Goal: Information Seeking & Learning: Check status

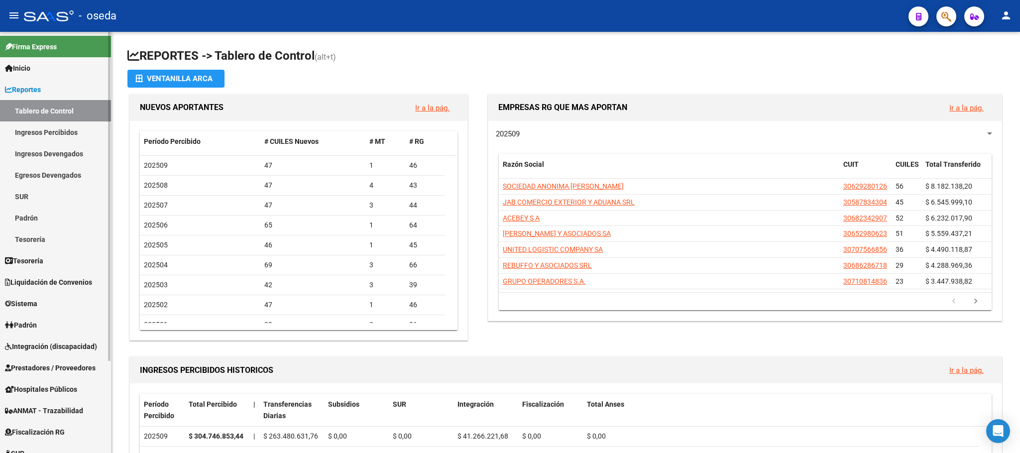
click at [62, 345] on span "Integración (discapacidad)" at bounding box center [51, 346] width 92 height 11
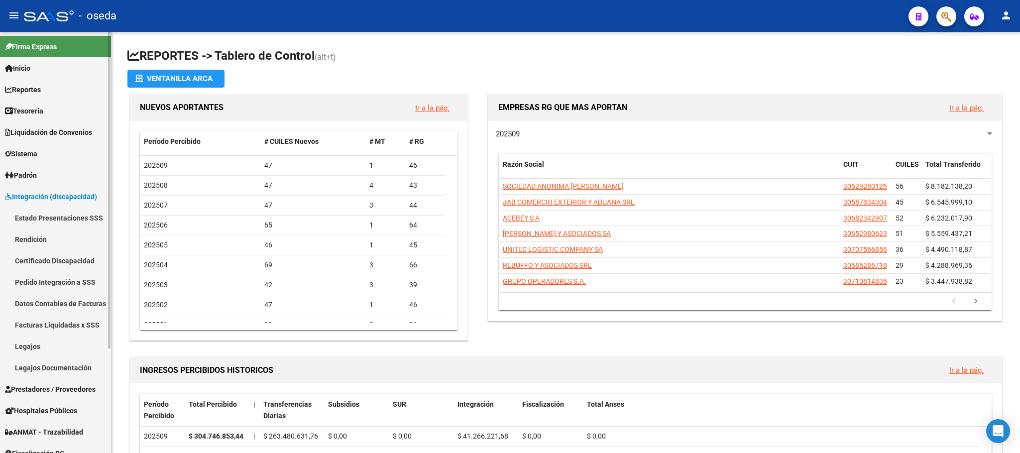
click at [27, 200] on span "Integración (discapacidad)" at bounding box center [51, 196] width 92 height 11
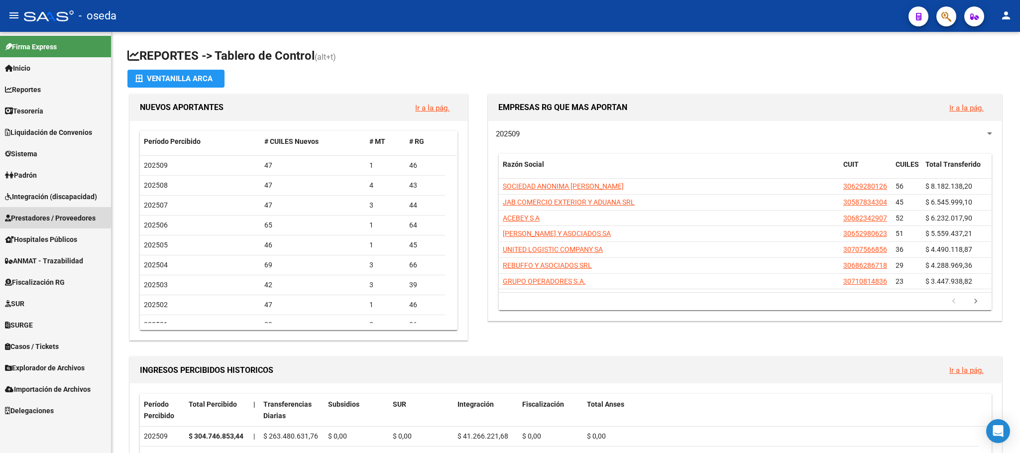
click at [27, 213] on span "Prestadores / Proveedores" at bounding box center [50, 218] width 91 height 11
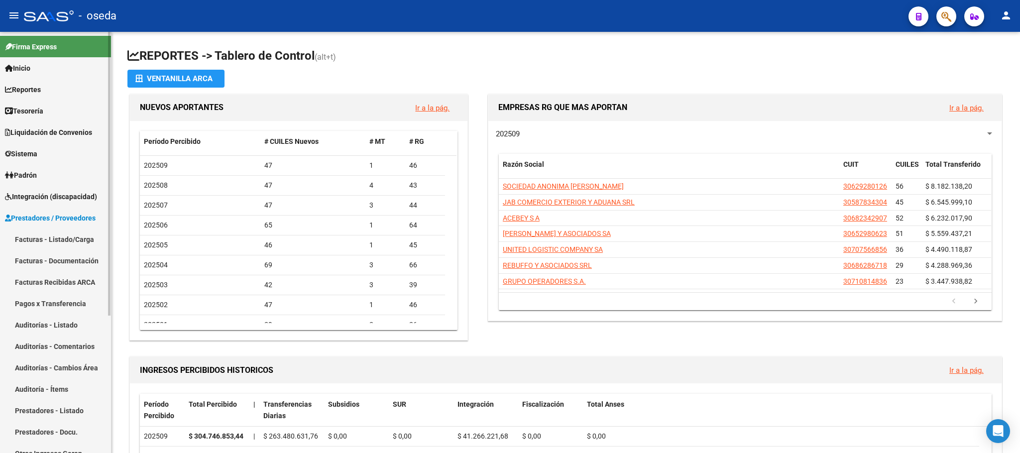
click at [35, 236] on link "Facturas - Listado/Carga" at bounding box center [55, 239] width 111 height 21
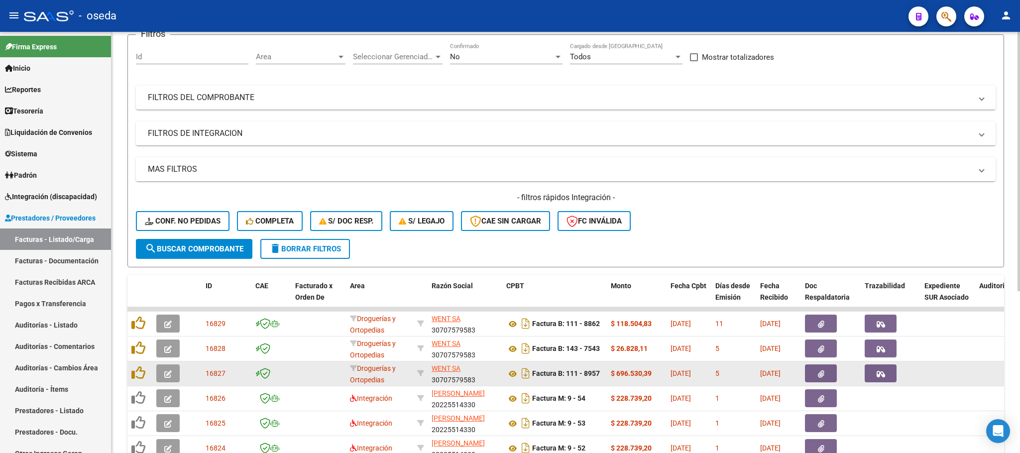
scroll to position [224, 0]
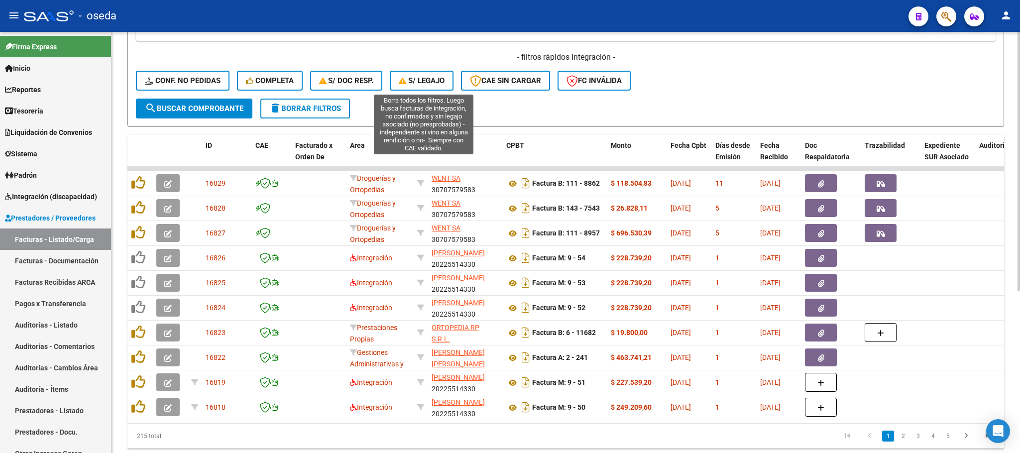
click at [445, 84] on span "S/ legajo" at bounding box center [422, 80] width 46 height 9
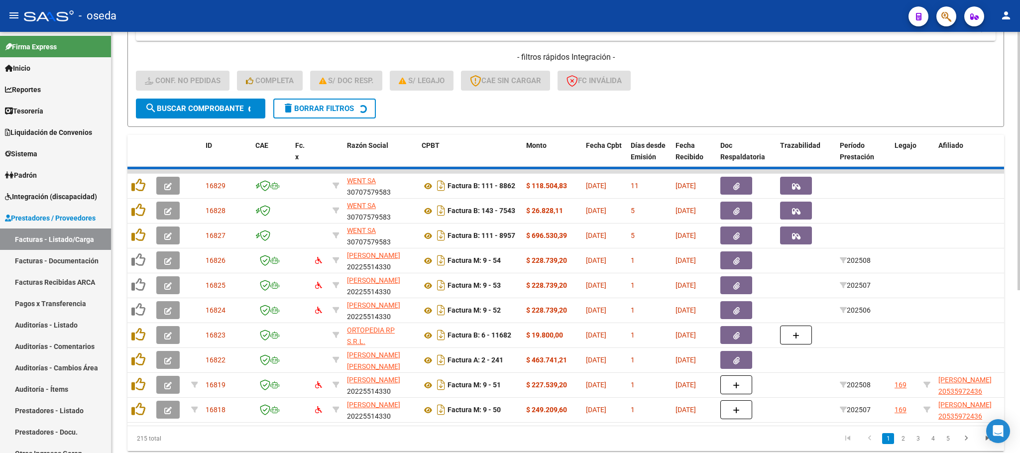
scroll to position [89, 0]
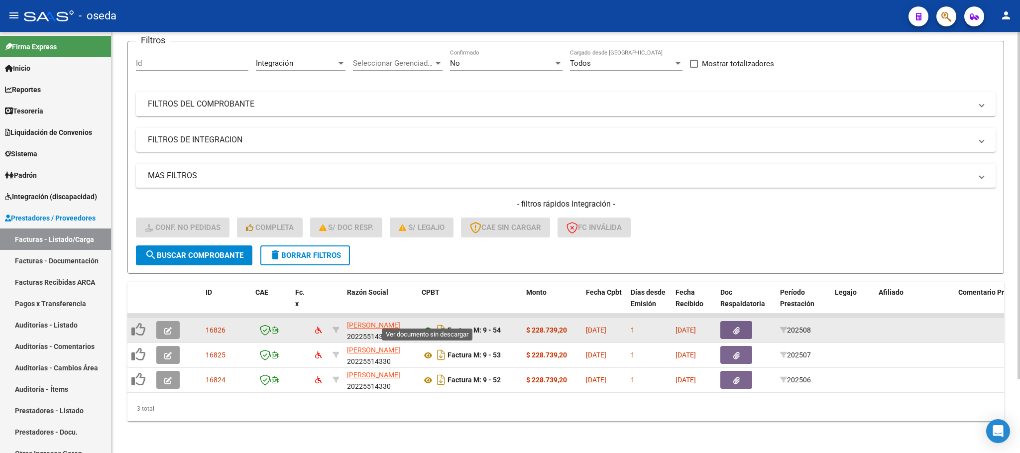
click at [427, 325] on icon at bounding box center [428, 331] width 13 height 12
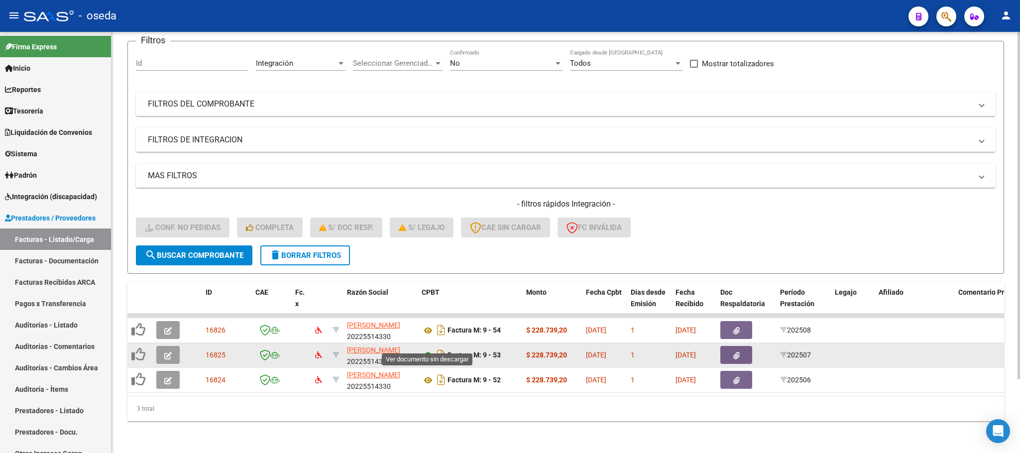
click at [424, 350] on icon at bounding box center [428, 356] width 13 height 12
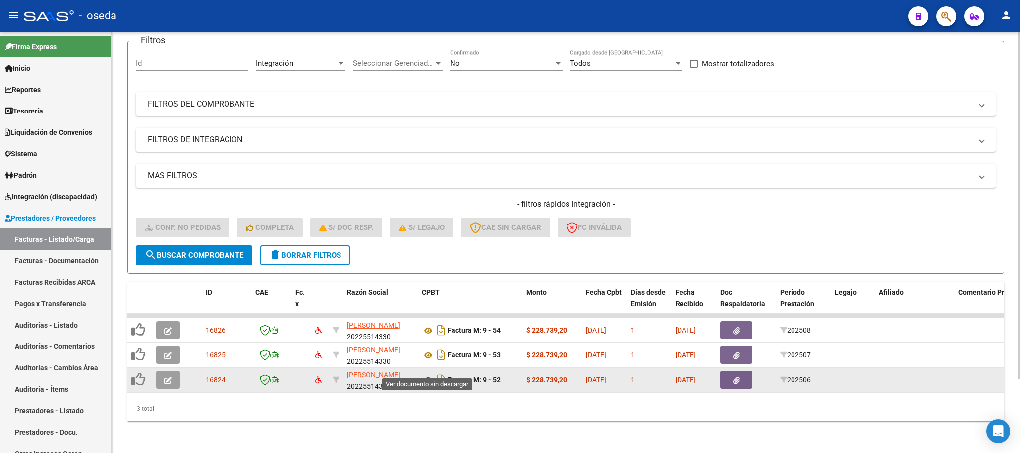
click at [426, 374] on icon at bounding box center [428, 380] width 13 height 12
click at [425, 374] on icon at bounding box center [428, 380] width 13 height 12
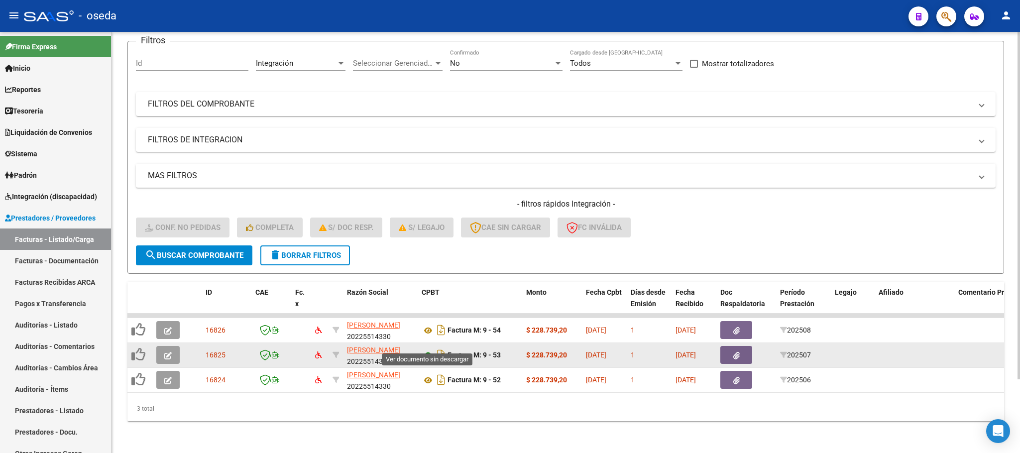
click at [428, 350] on icon at bounding box center [428, 356] width 13 height 12
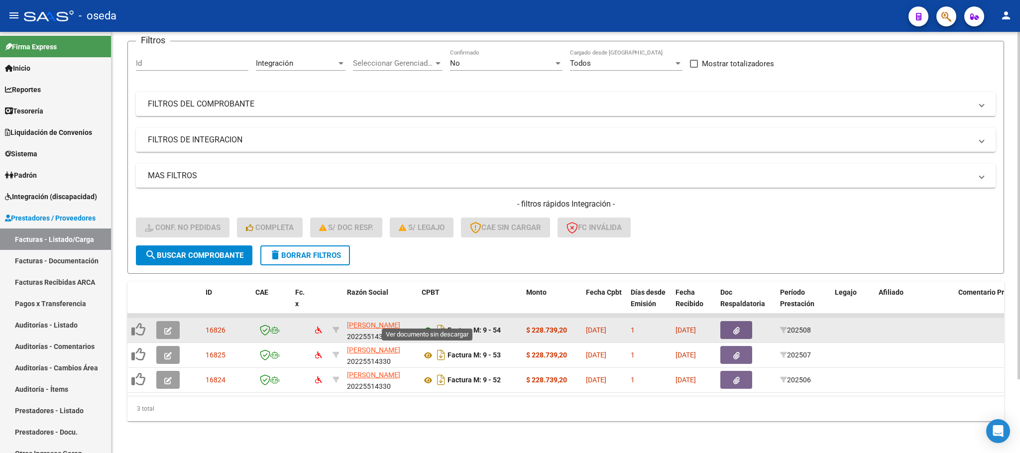
click at [426, 325] on icon at bounding box center [428, 331] width 13 height 12
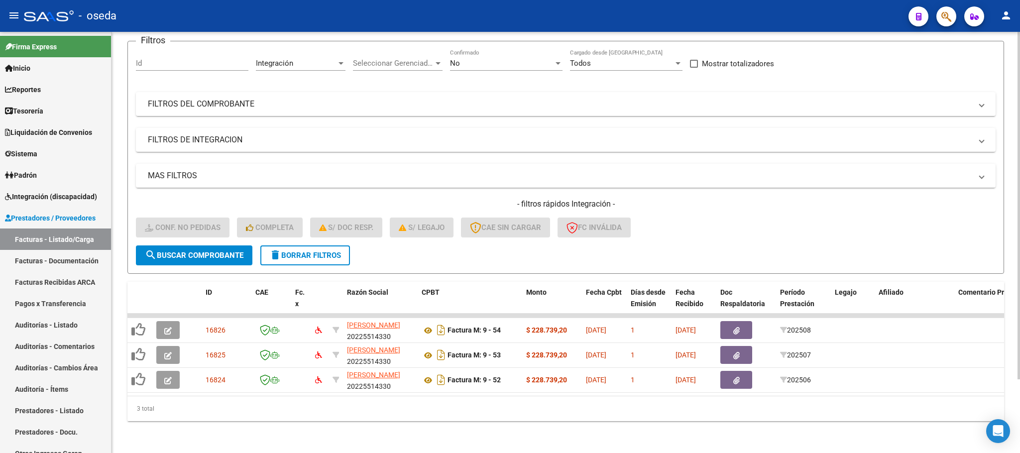
click at [344, 245] on button "delete Borrar Filtros" at bounding box center [305, 255] width 90 height 20
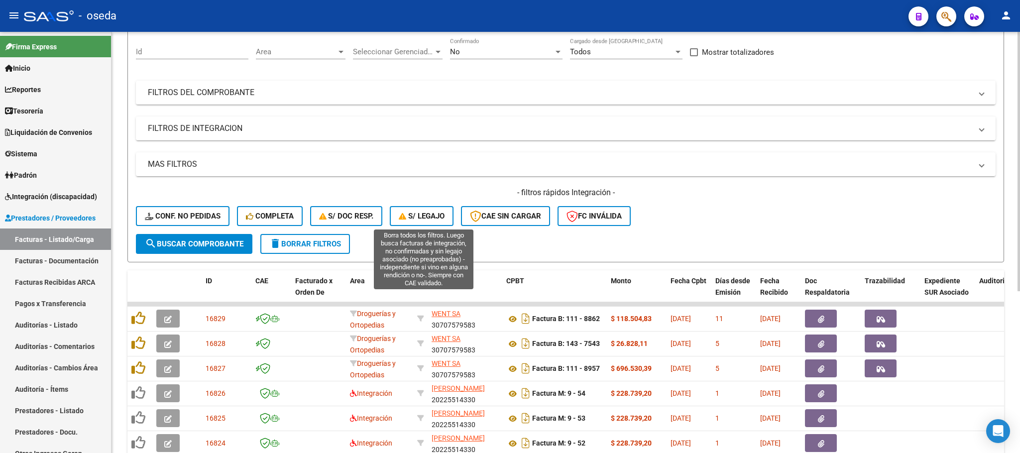
click at [408, 214] on span "S/ legajo" at bounding box center [422, 216] width 46 height 9
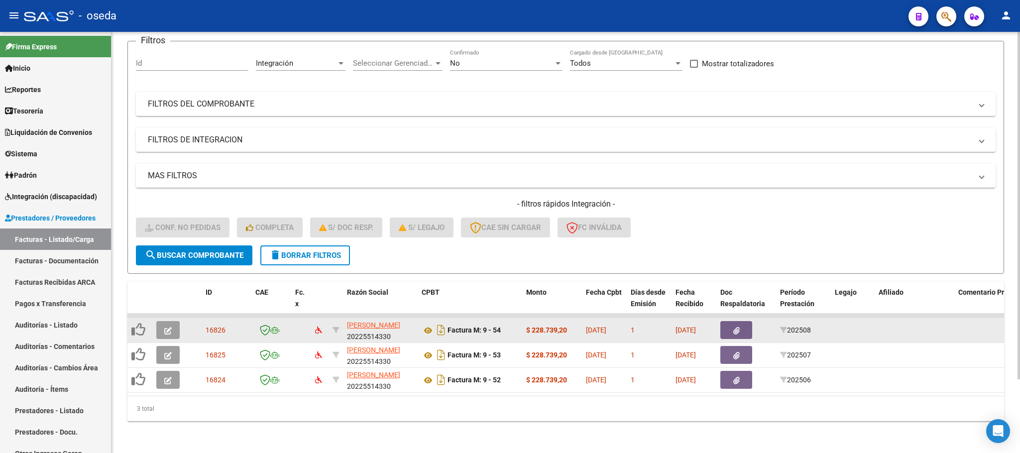
click at [157, 321] on button "button" at bounding box center [167, 330] width 23 height 18
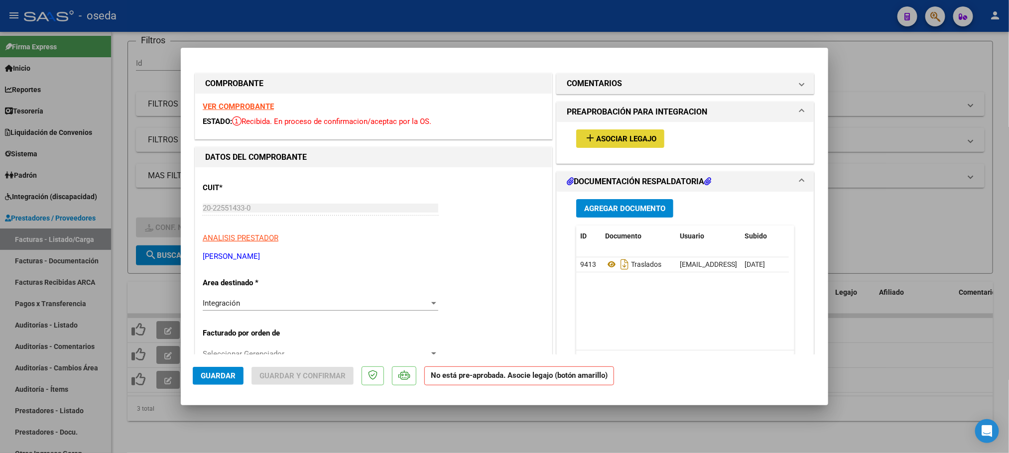
click at [603, 140] on span "Asociar Legajo" at bounding box center [626, 138] width 60 height 9
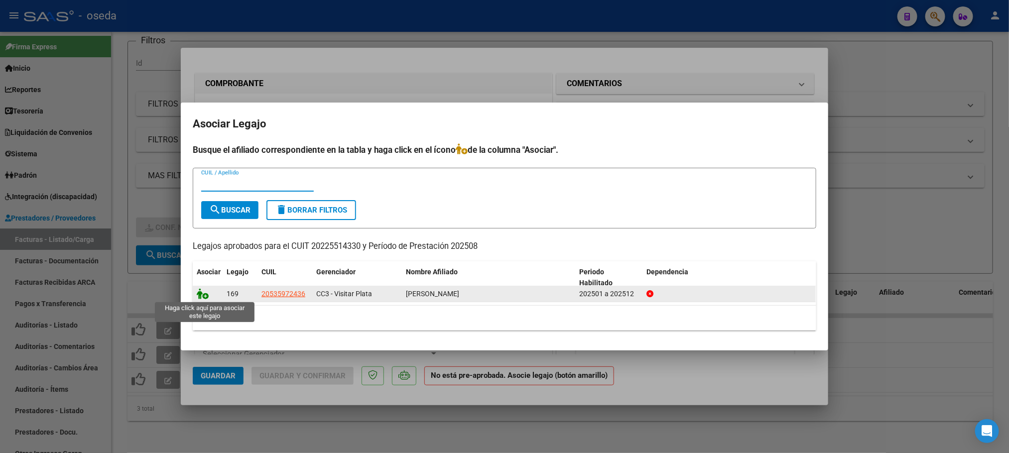
click at [207, 298] on icon at bounding box center [203, 293] width 12 height 11
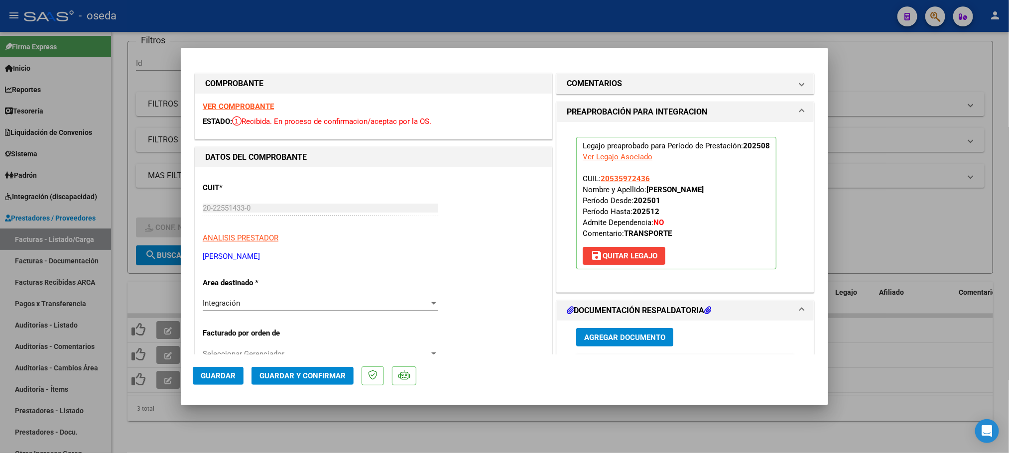
click at [220, 378] on span "Guardar" at bounding box center [218, 375] width 35 height 9
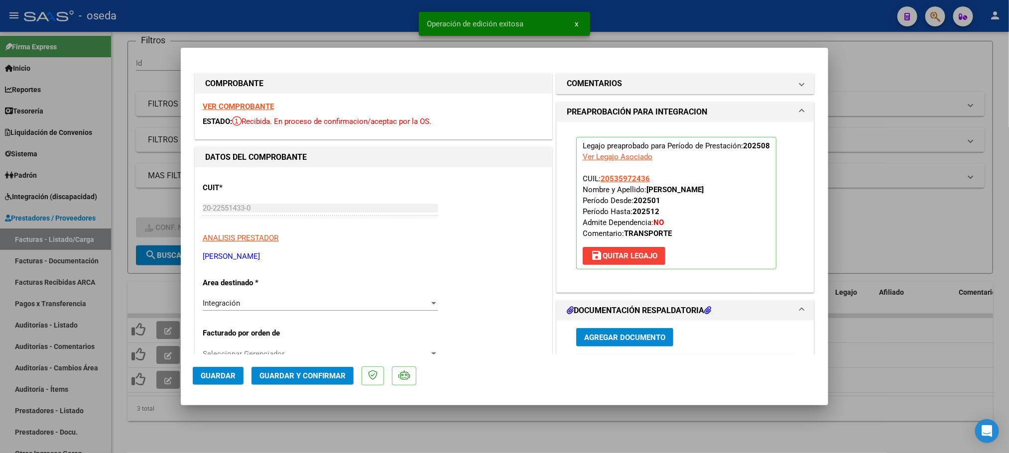
type input "$ 0,00"
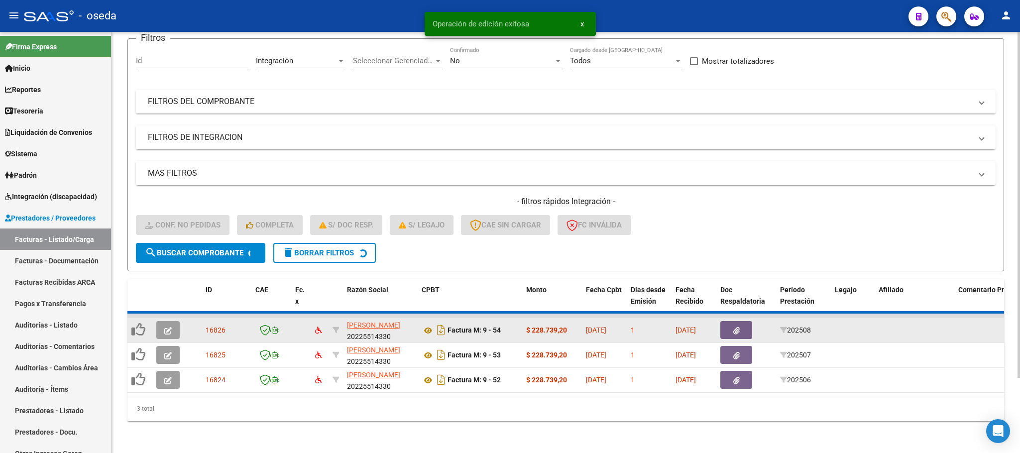
scroll to position [64, 0]
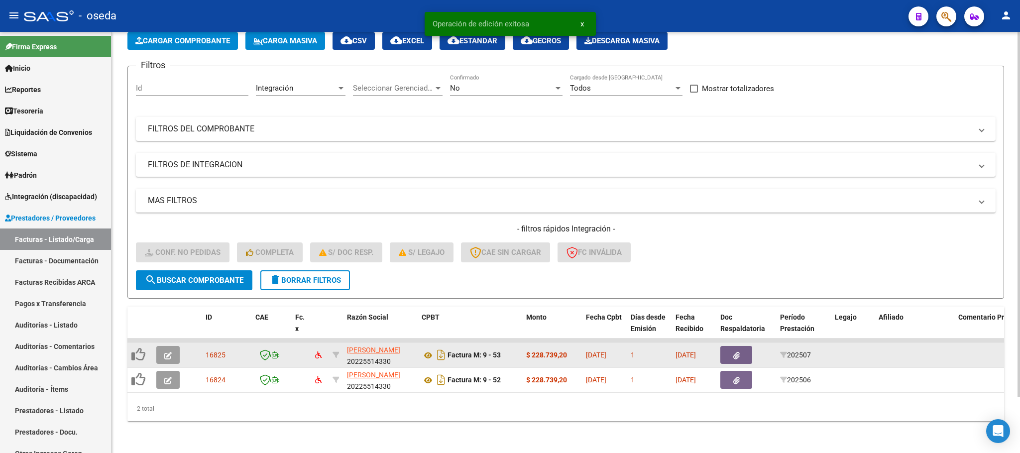
click at [165, 352] on icon "button" at bounding box center [167, 355] width 7 height 7
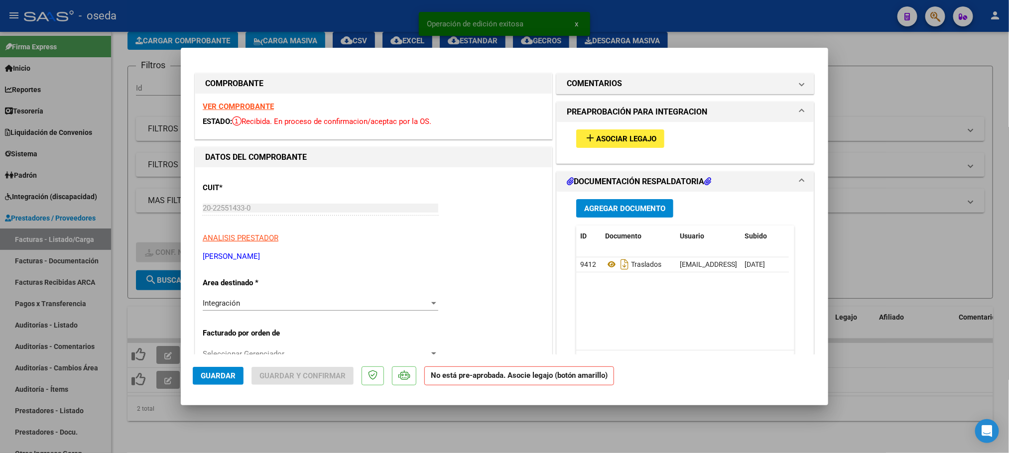
click at [640, 137] on span "Asociar Legajo" at bounding box center [626, 138] width 60 height 9
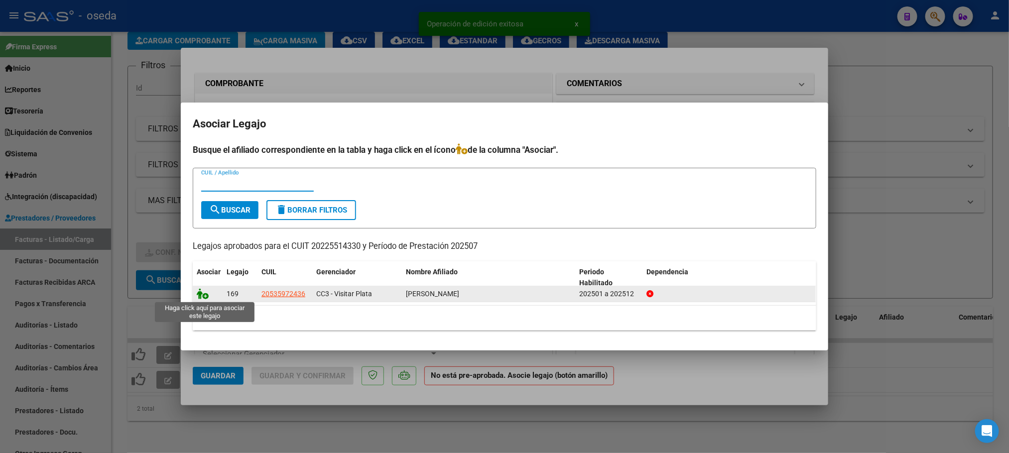
click at [202, 296] on icon at bounding box center [203, 293] width 12 height 11
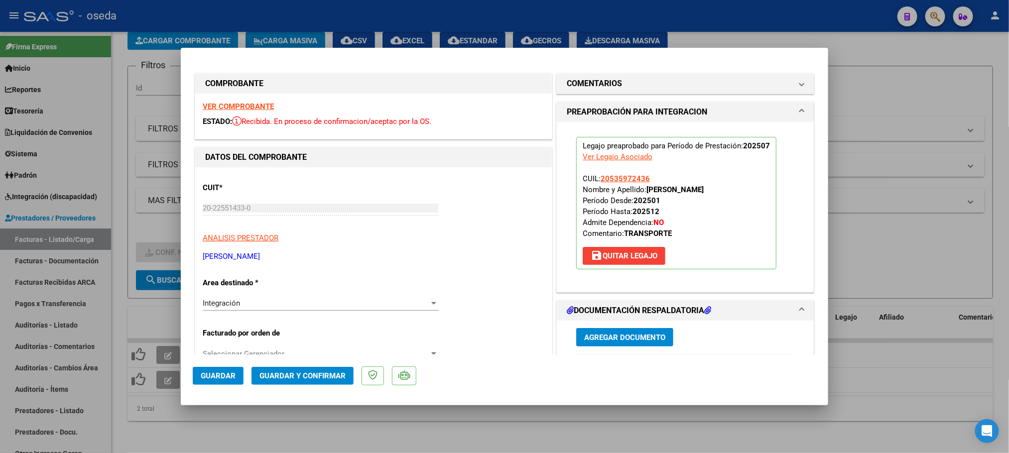
click at [215, 380] on span "Guardar" at bounding box center [218, 375] width 35 height 9
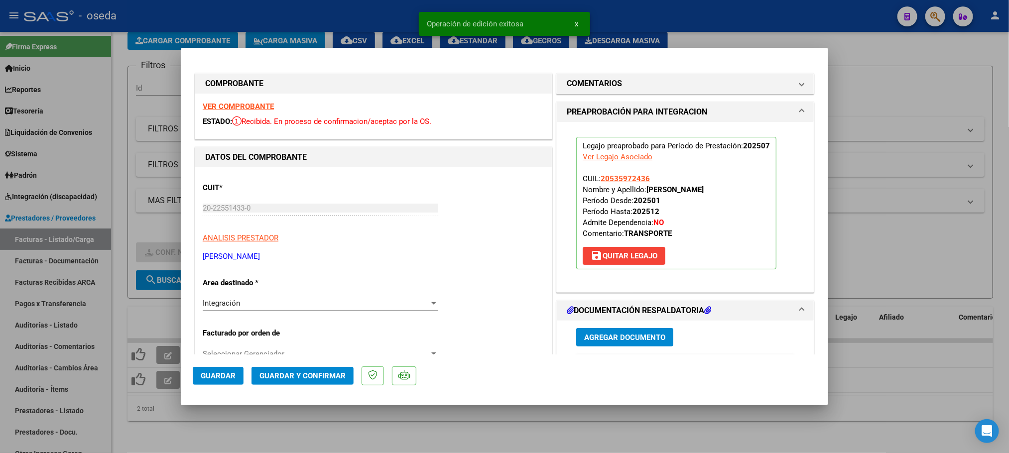
type input "$ 0,00"
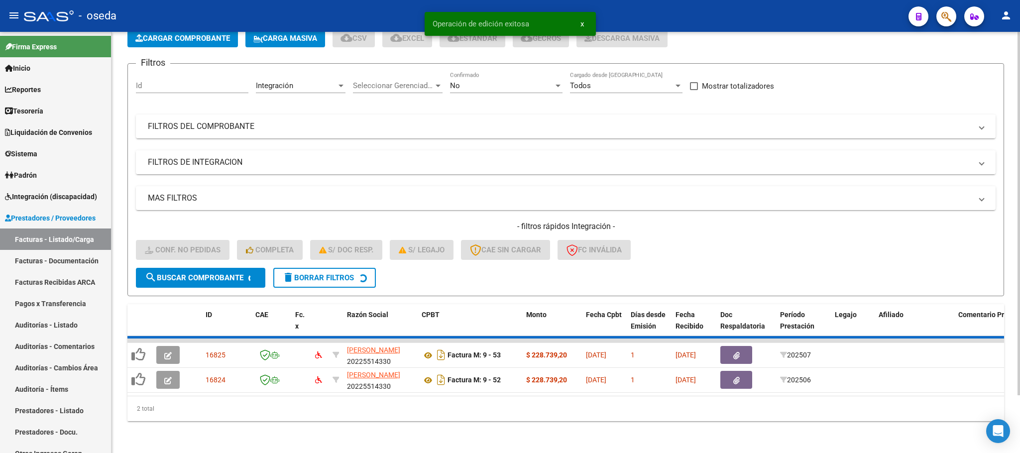
scroll to position [39, 0]
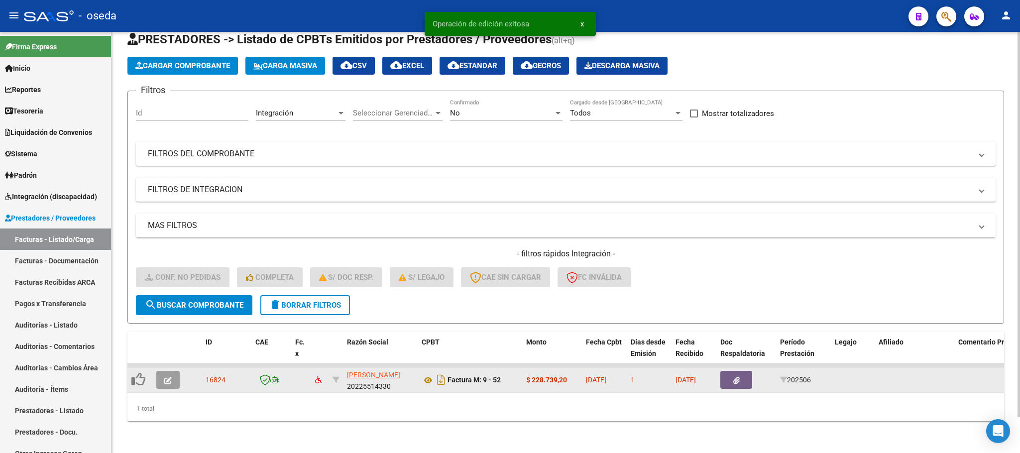
click at [166, 377] on icon "button" at bounding box center [167, 380] width 7 height 7
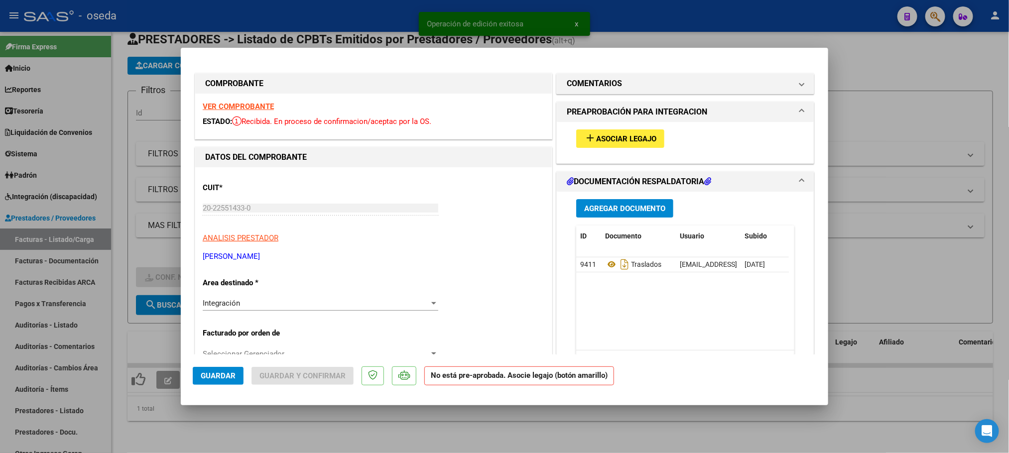
click at [623, 141] on span "Asociar Legajo" at bounding box center [626, 138] width 60 height 9
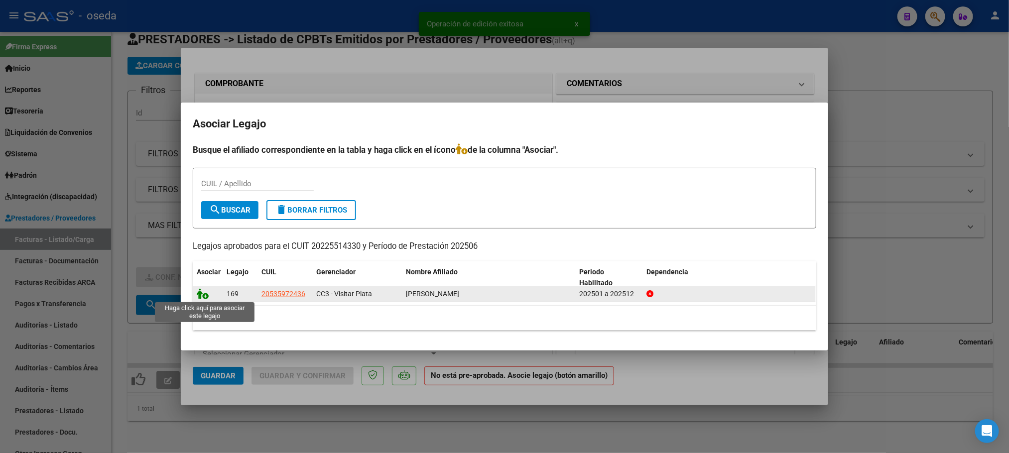
click at [202, 290] on icon at bounding box center [203, 293] width 12 height 11
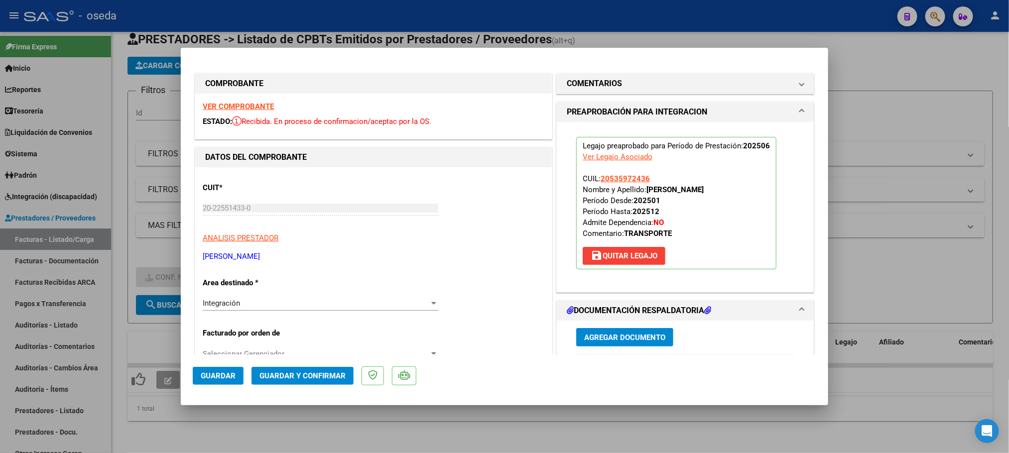
click at [201, 375] on span "Guardar" at bounding box center [218, 375] width 35 height 9
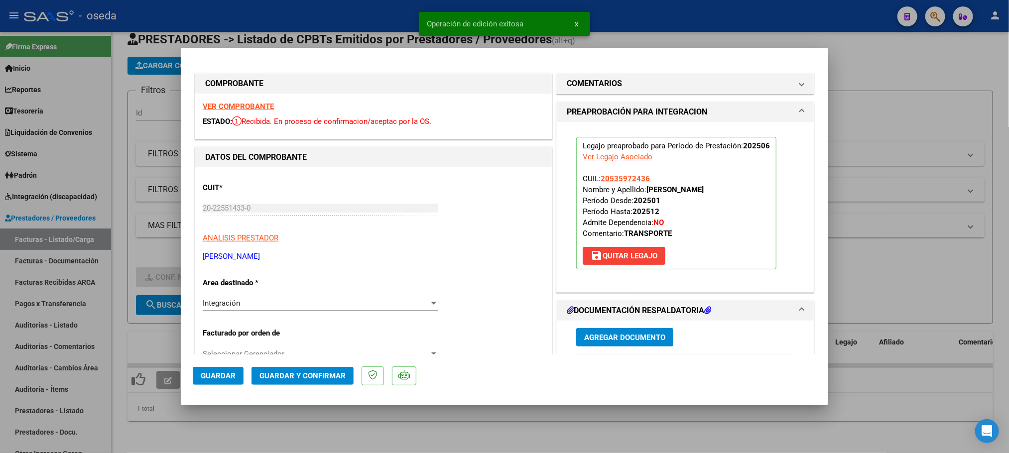
type input "$ 0,00"
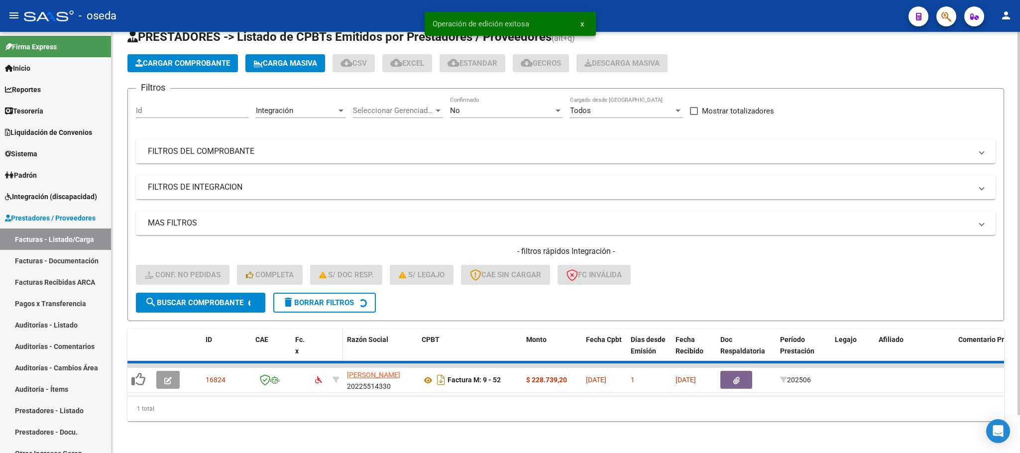
scroll to position [19, 0]
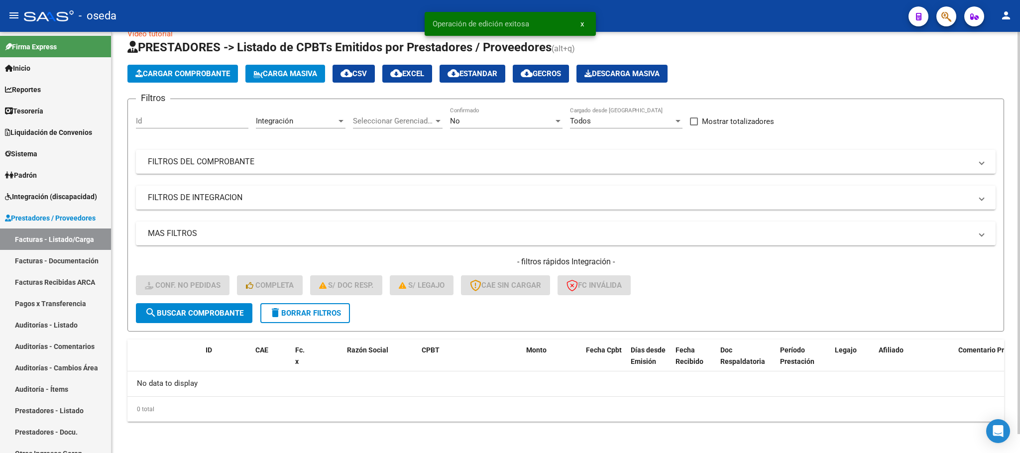
click at [331, 307] on button "delete Borrar Filtros" at bounding box center [305, 313] width 90 height 20
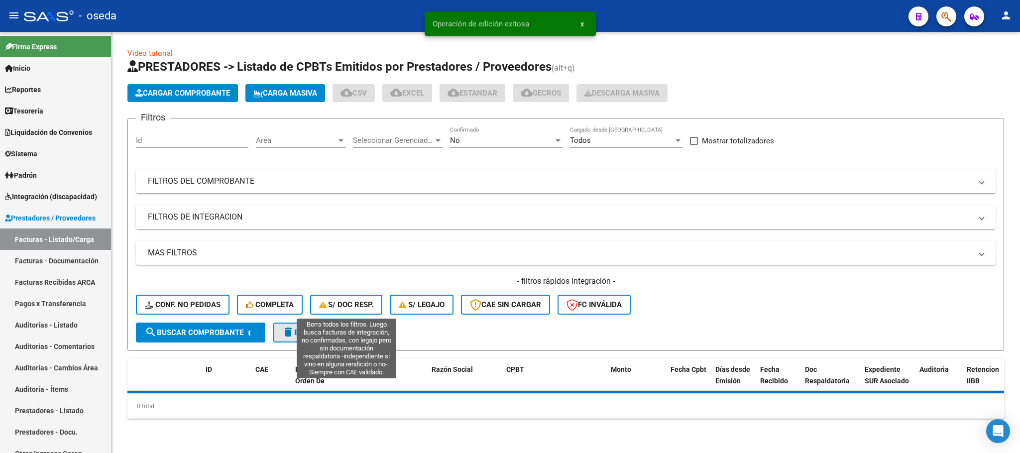
scroll to position [0, 0]
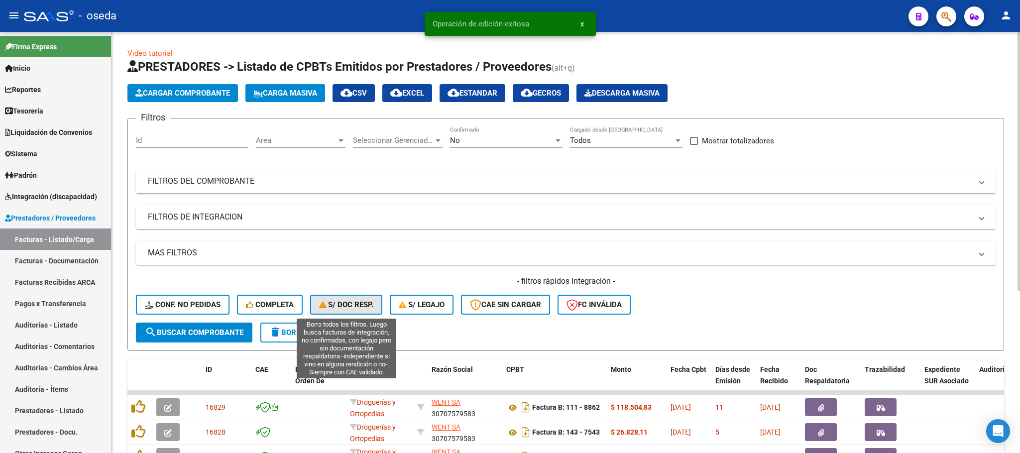
click at [346, 302] on span "S/ Doc Resp." at bounding box center [346, 304] width 55 height 9
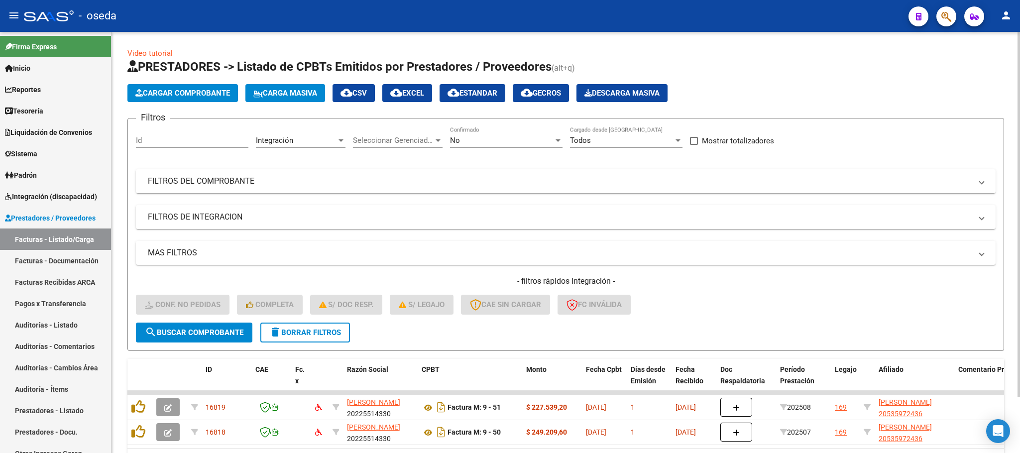
scroll to position [63, 0]
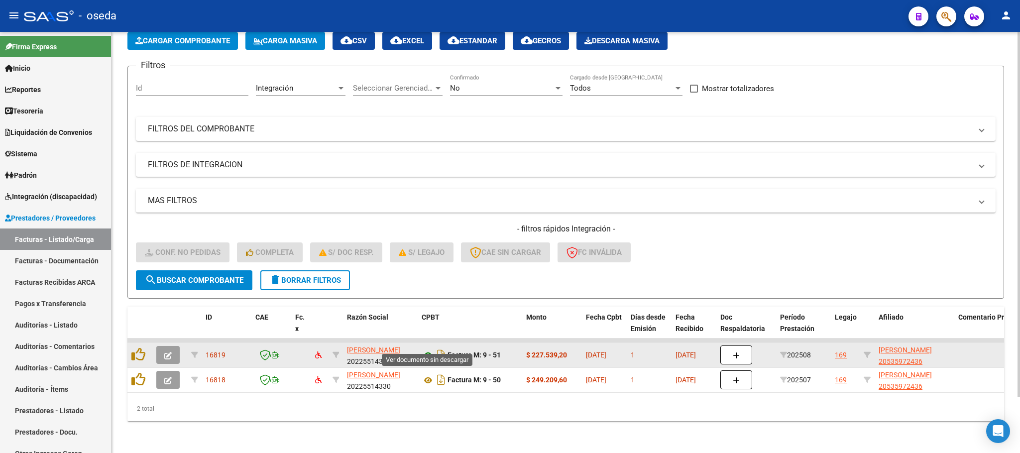
click at [426, 350] on icon at bounding box center [428, 356] width 13 height 12
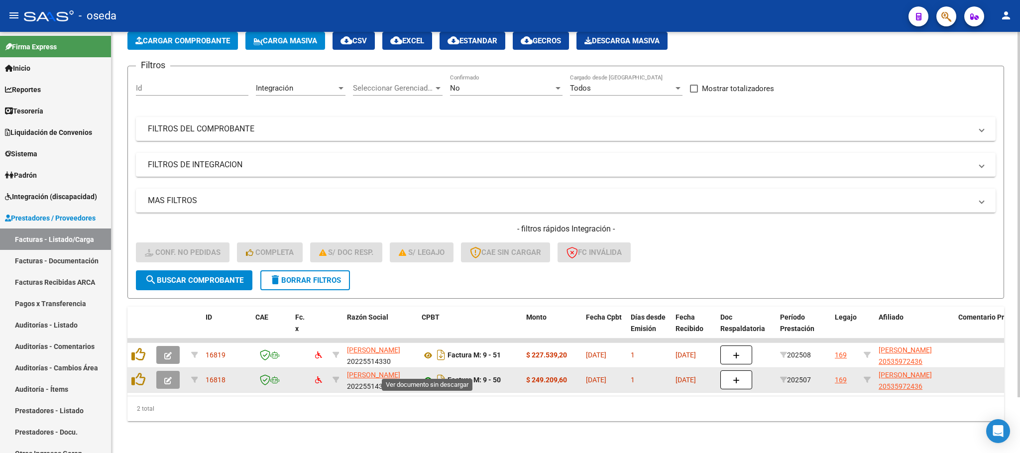
click at [425, 374] on icon at bounding box center [428, 380] width 13 height 12
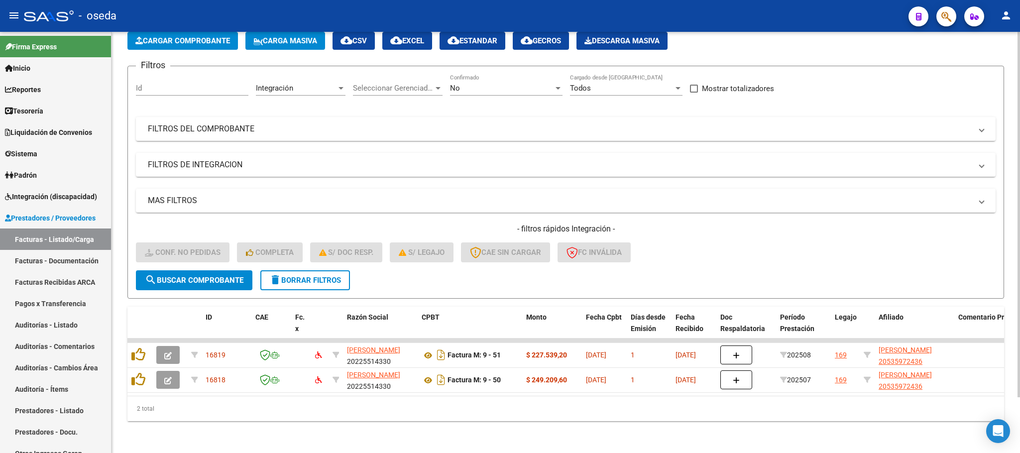
click at [341, 276] on span "delete Borrar Filtros" at bounding box center [305, 280] width 72 height 9
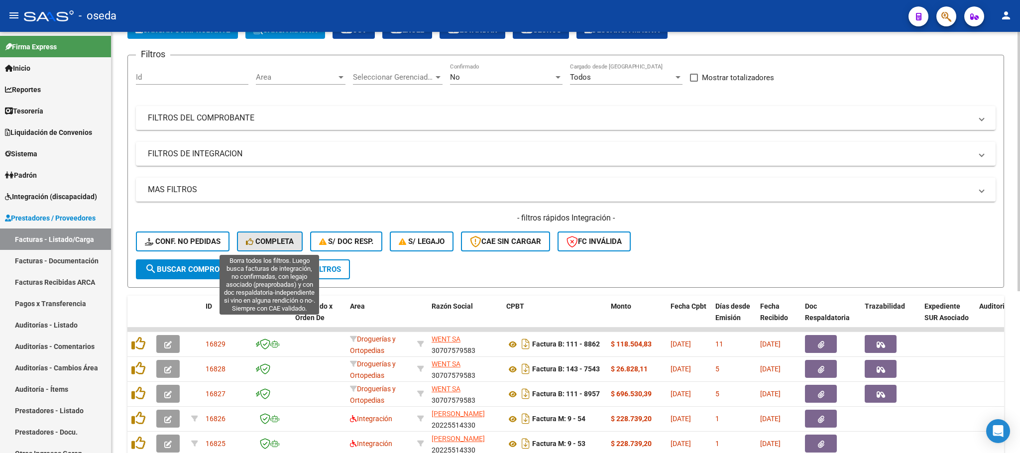
click at [296, 238] on button "Completa" at bounding box center [270, 242] width 66 height 20
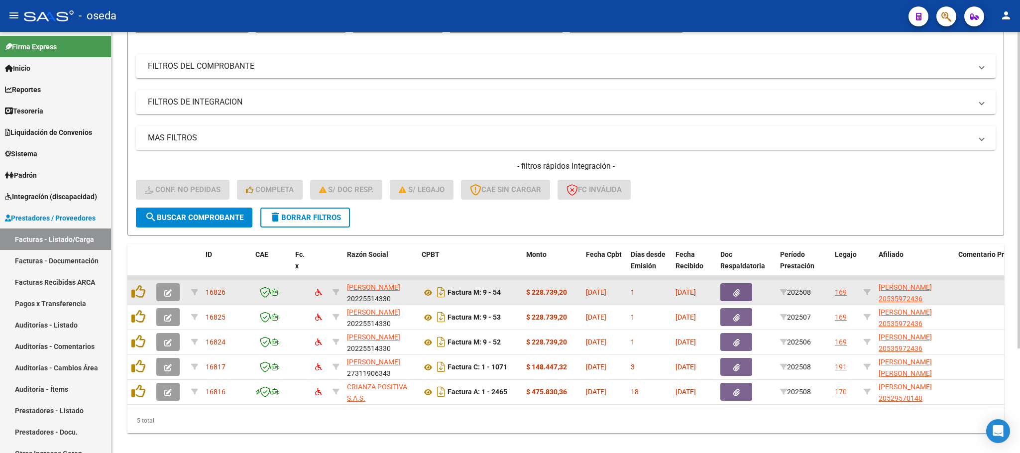
scroll to position [138, 0]
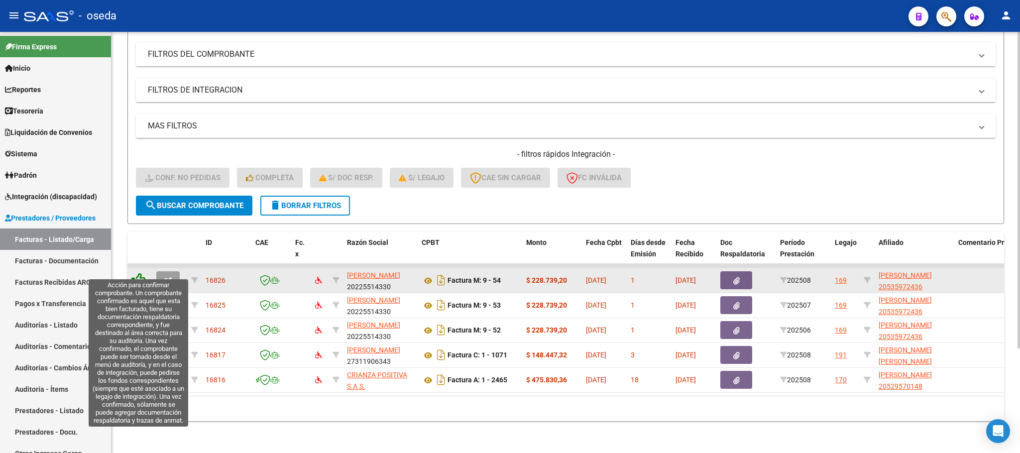
click at [134, 273] on icon at bounding box center [138, 280] width 14 height 14
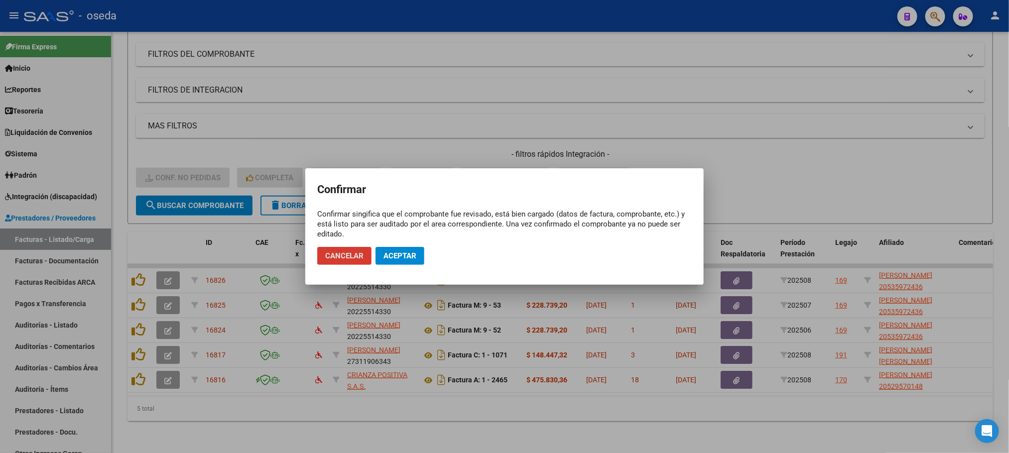
click at [395, 254] on span "Aceptar" at bounding box center [399, 255] width 33 height 9
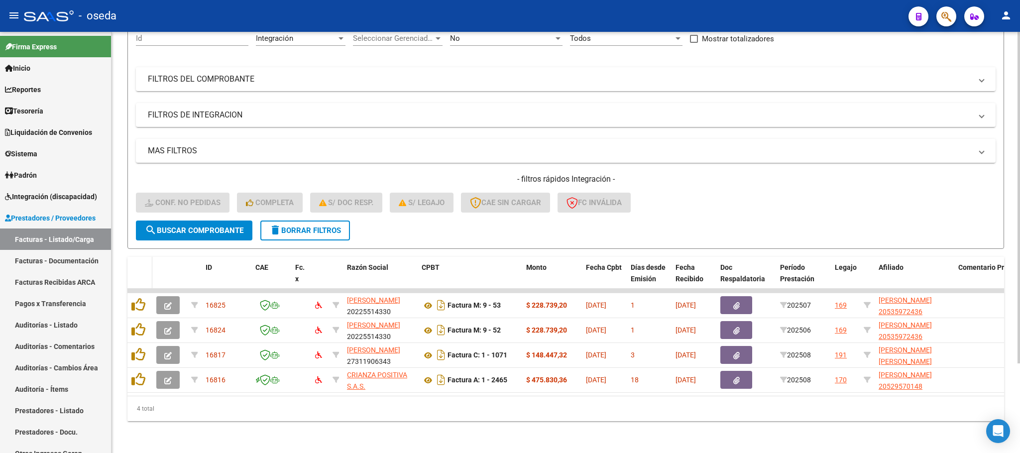
scroll to position [114, 0]
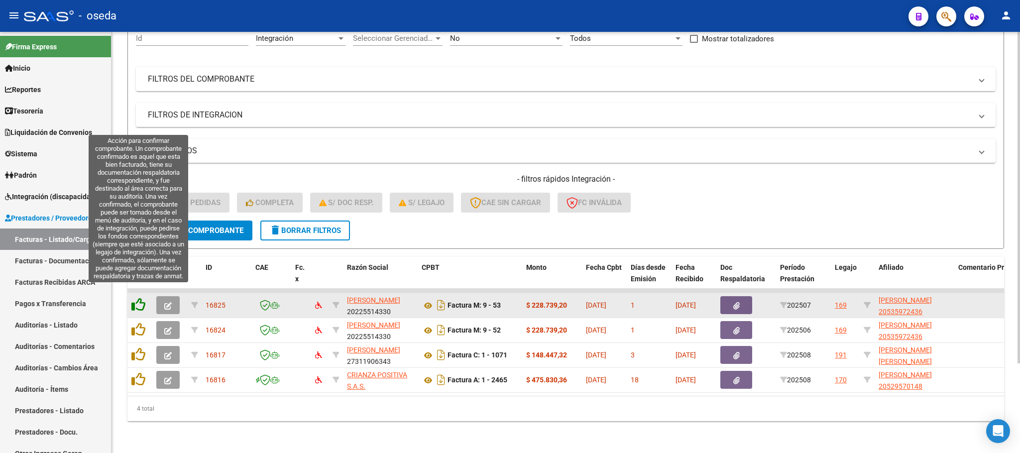
click at [141, 298] on icon at bounding box center [138, 305] width 14 height 14
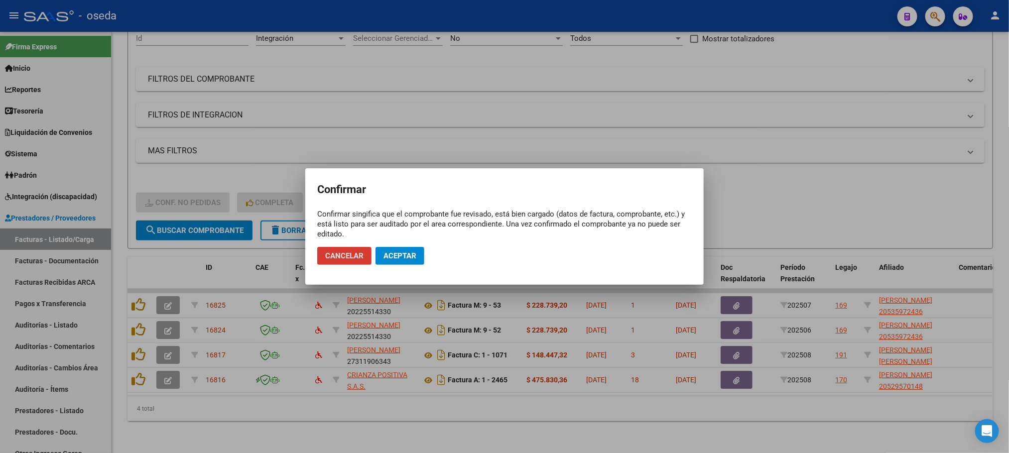
click at [401, 253] on span "Aceptar" at bounding box center [399, 255] width 33 height 9
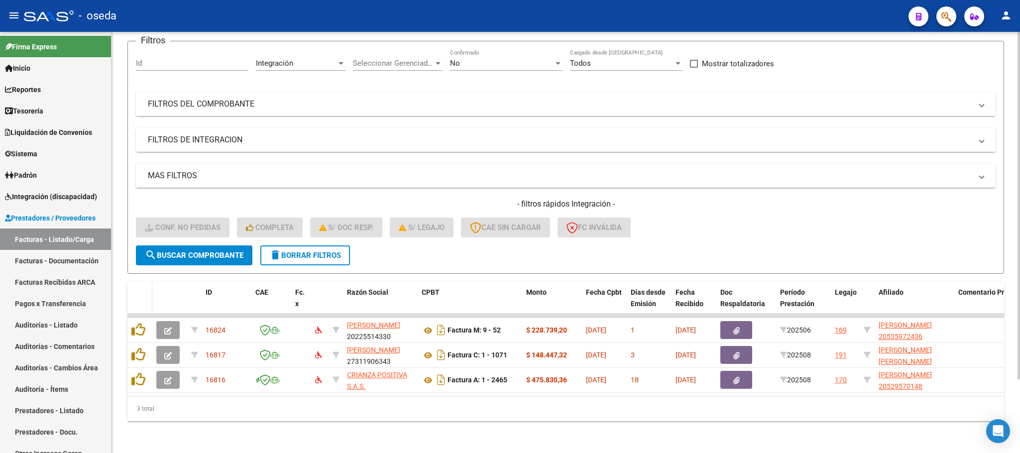
scroll to position [89, 0]
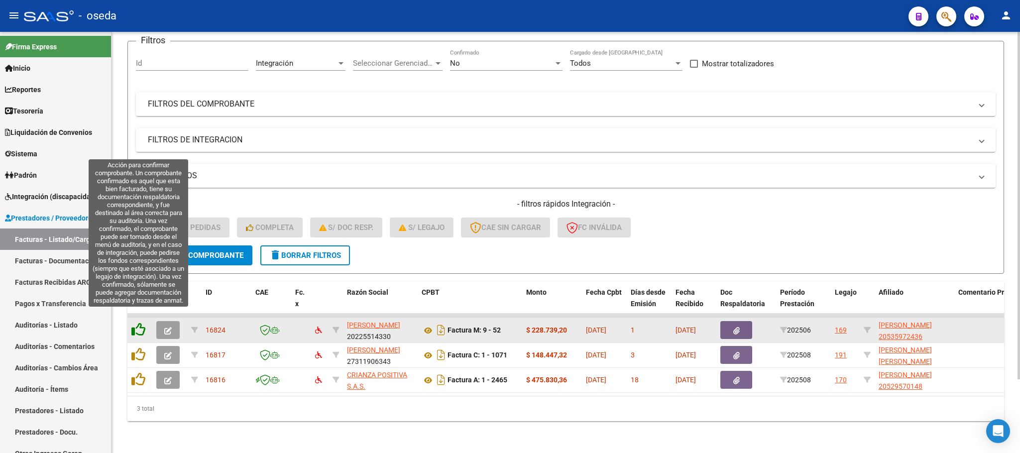
click at [140, 323] on icon at bounding box center [138, 330] width 14 height 14
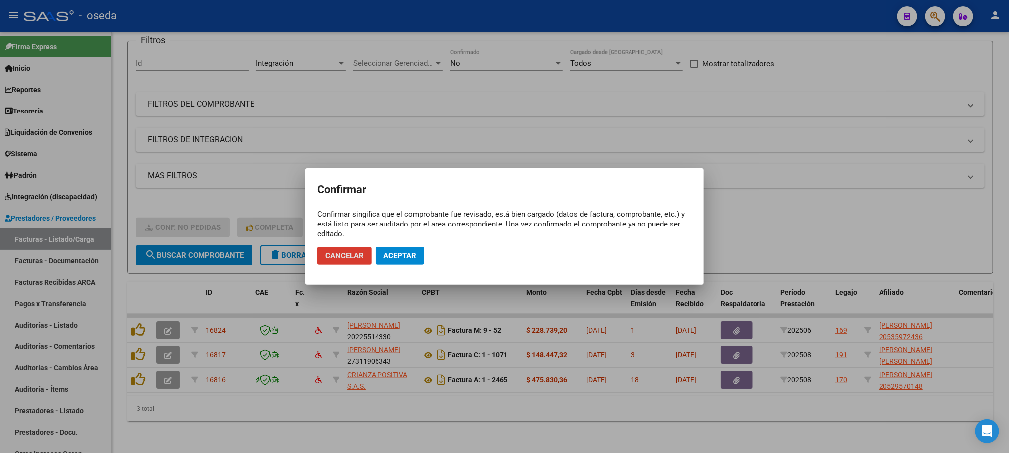
click at [396, 263] on button "Aceptar" at bounding box center [399, 256] width 49 height 18
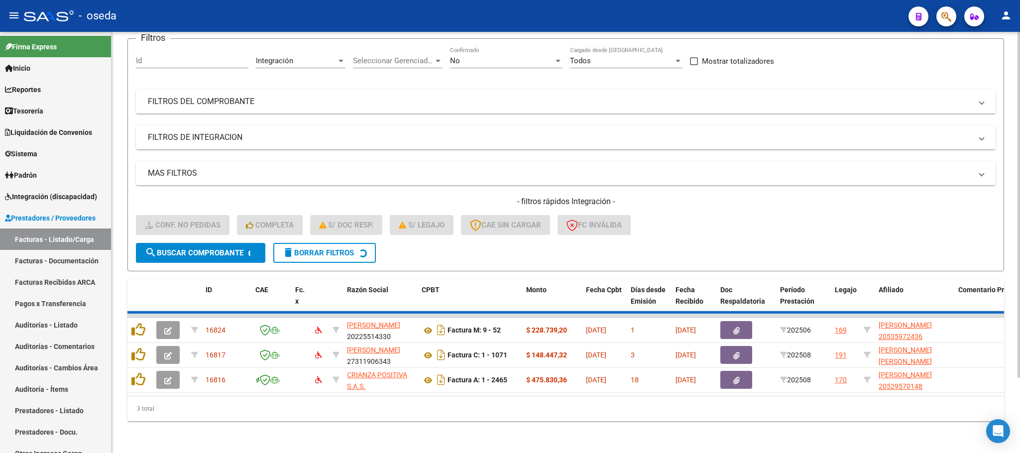
scroll to position [64, 0]
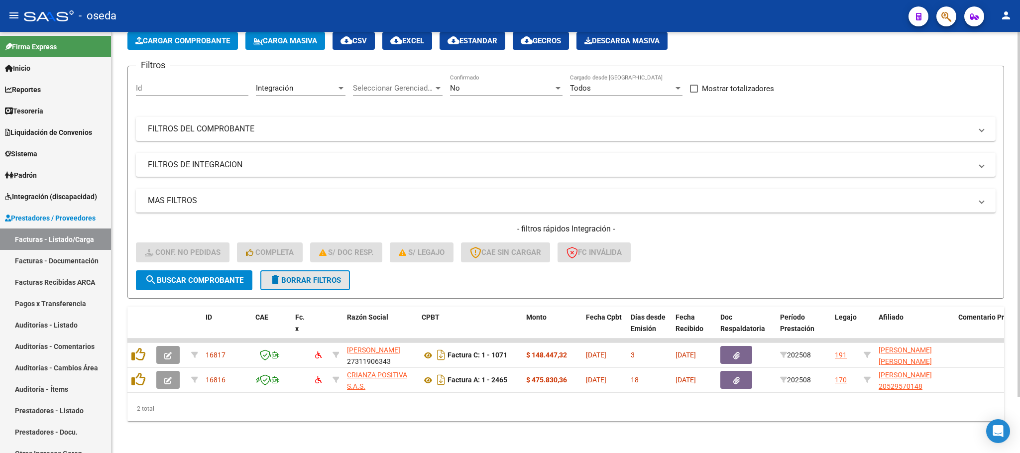
click at [341, 276] on span "delete Borrar Filtros" at bounding box center [305, 280] width 72 height 9
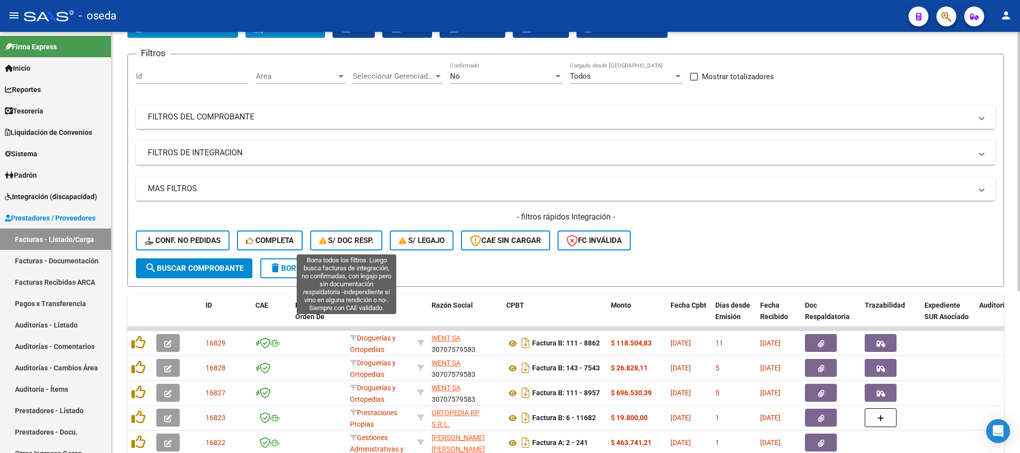
click at [345, 241] on span "S/ Doc Resp." at bounding box center [346, 240] width 55 height 9
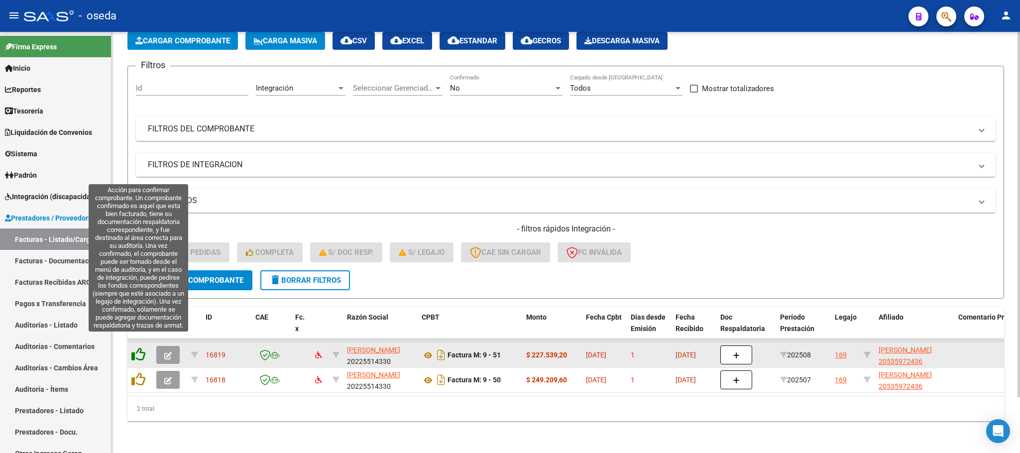
click at [138, 348] on icon at bounding box center [138, 355] width 14 height 14
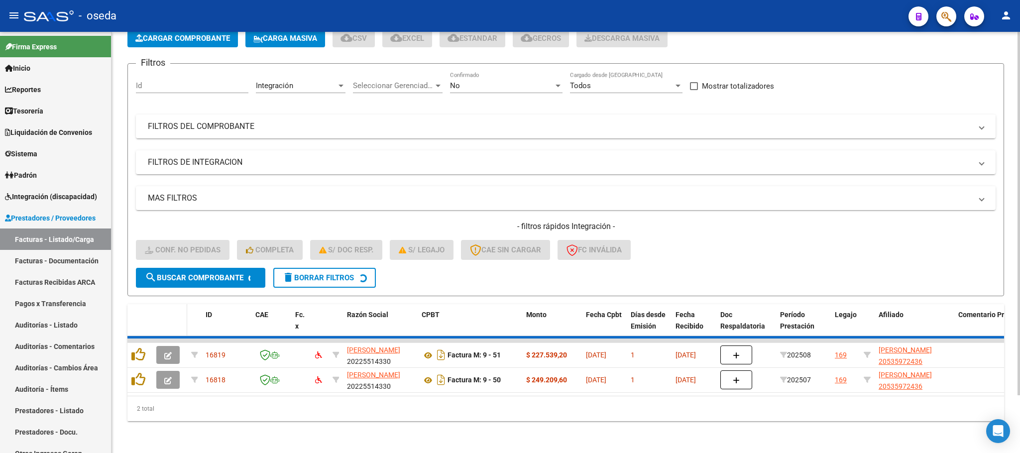
scroll to position [39, 0]
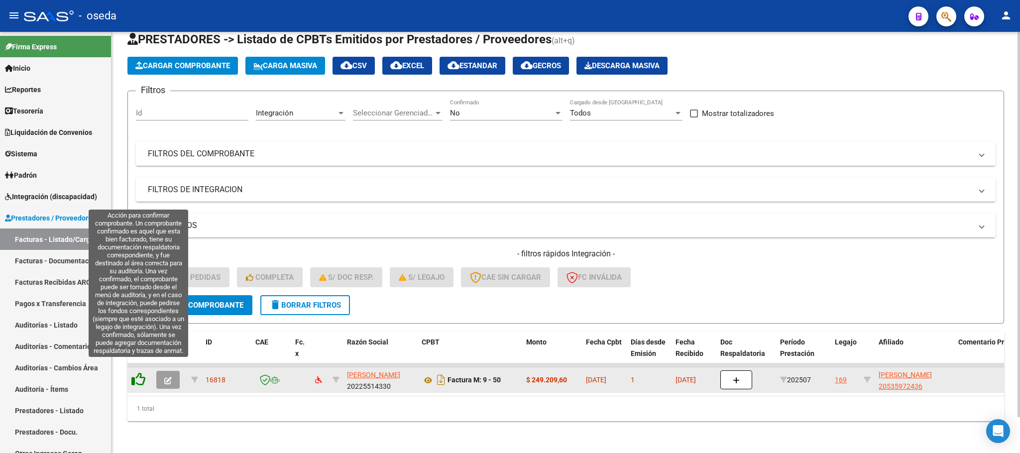
click at [138, 372] on icon at bounding box center [138, 379] width 14 height 14
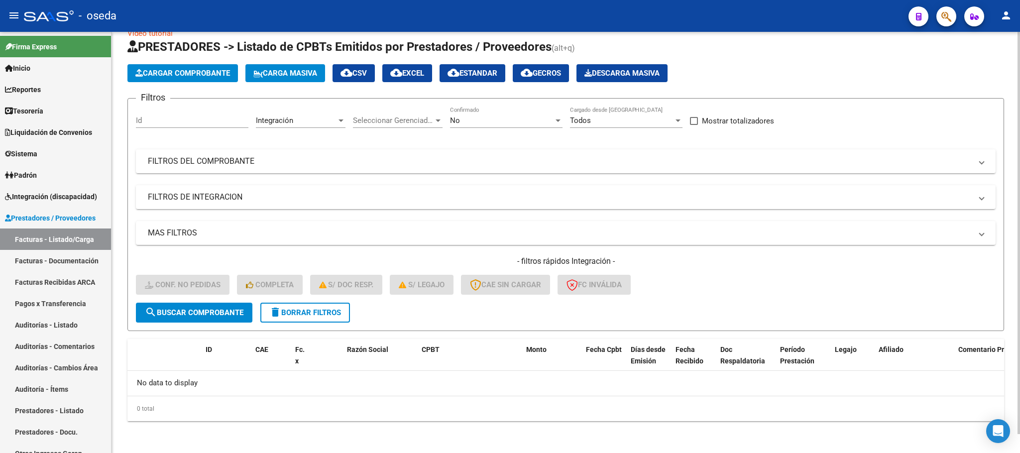
scroll to position [19, 0]
click at [296, 316] on span "delete Borrar Filtros" at bounding box center [305, 313] width 72 height 9
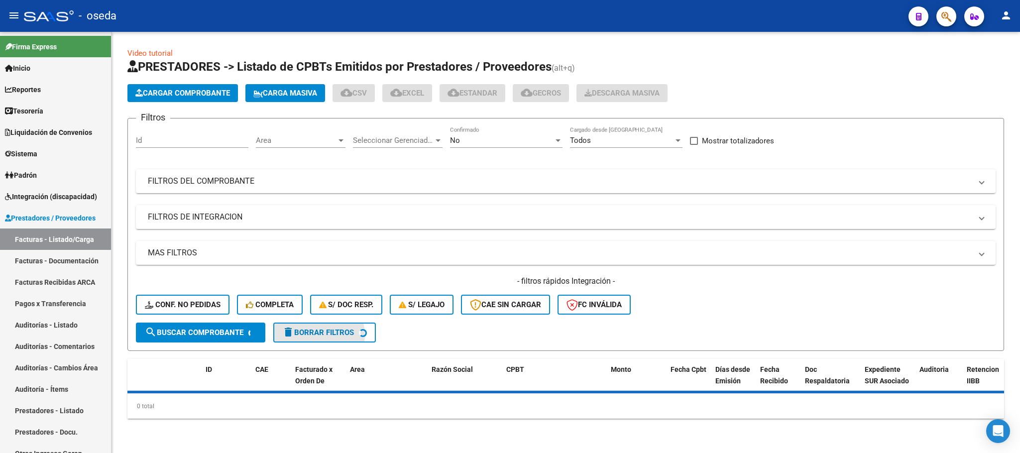
scroll to position [0, 0]
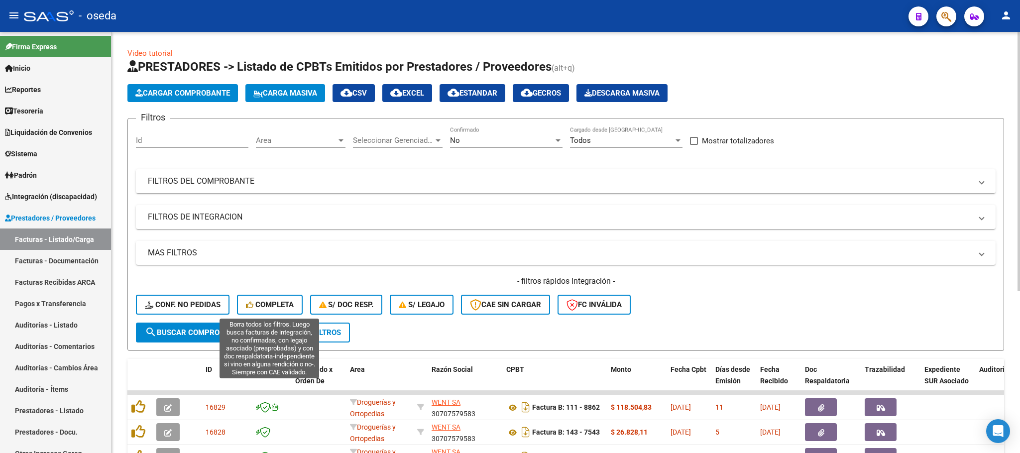
click at [276, 301] on span "Completa" at bounding box center [270, 304] width 48 height 9
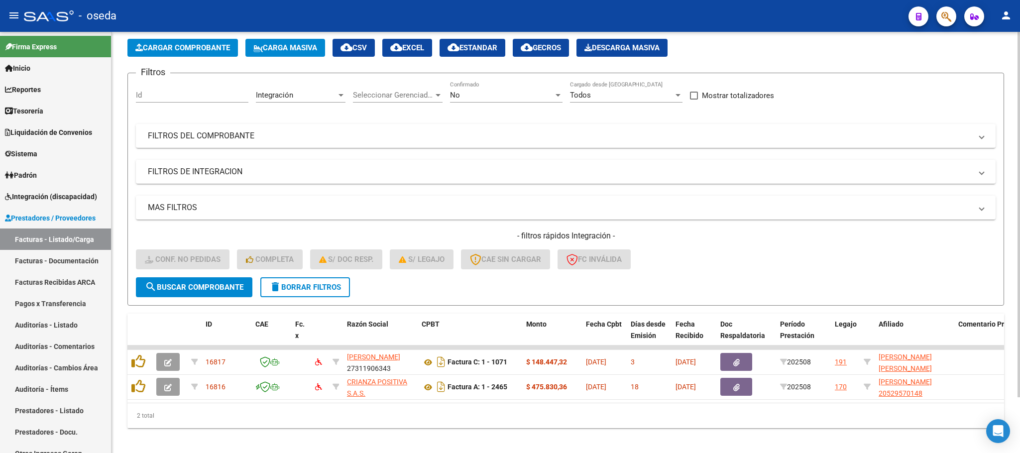
scroll to position [63, 0]
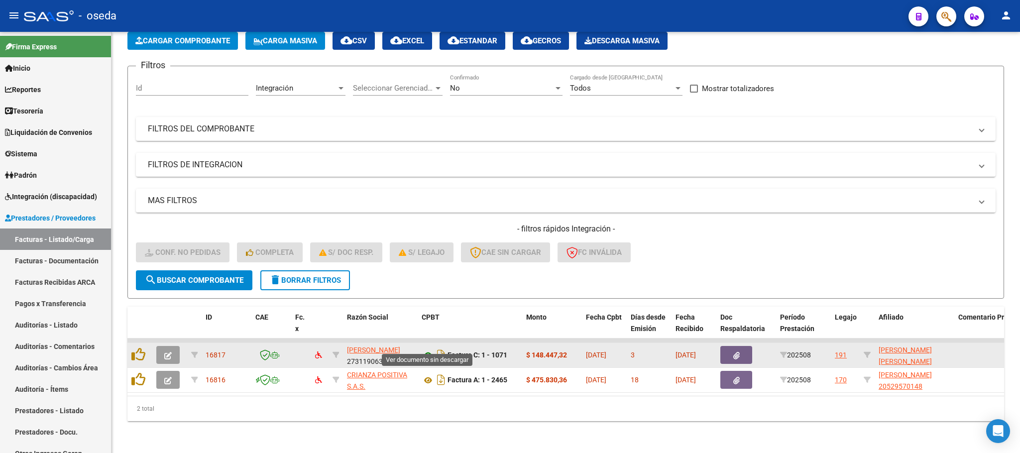
click at [428, 350] on icon at bounding box center [428, 356] width 13 height 12
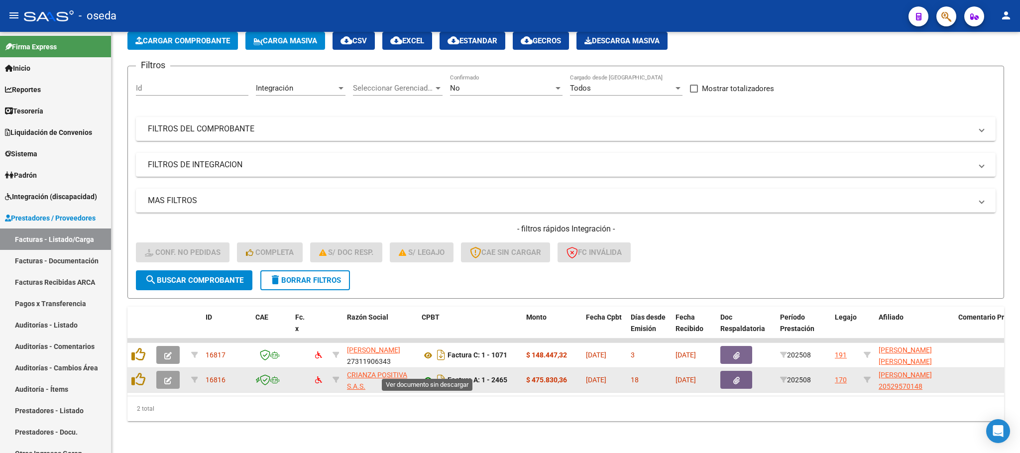
click at [423, 374] on icon at bounding box center [428, 380] width 13 height 12
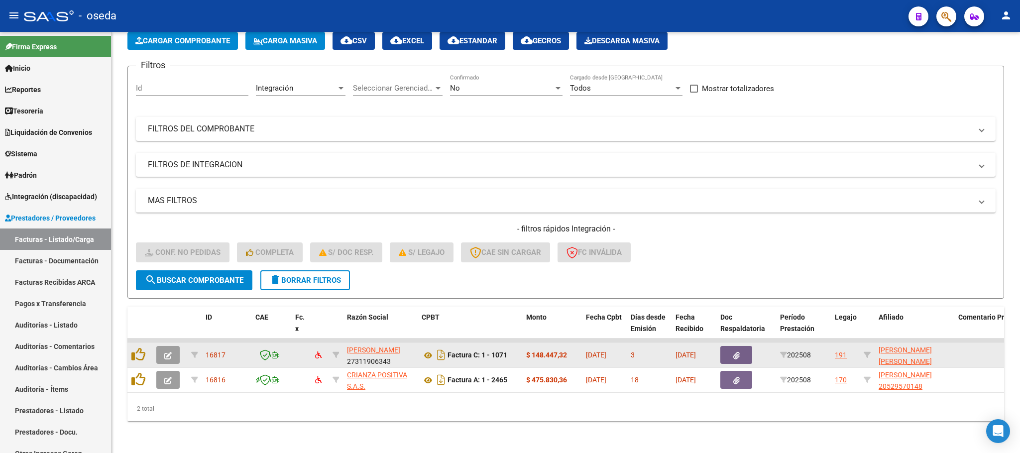
click at [145, 348] on div at bounding box center [139, 355] width 17 height 15
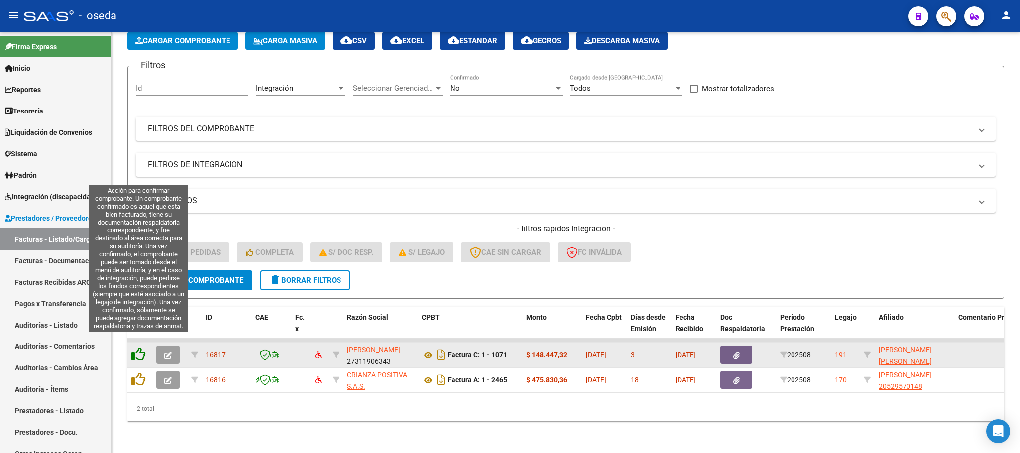
click at [139, 348] on icon at bounding box center [138, 355] width 14 height 14
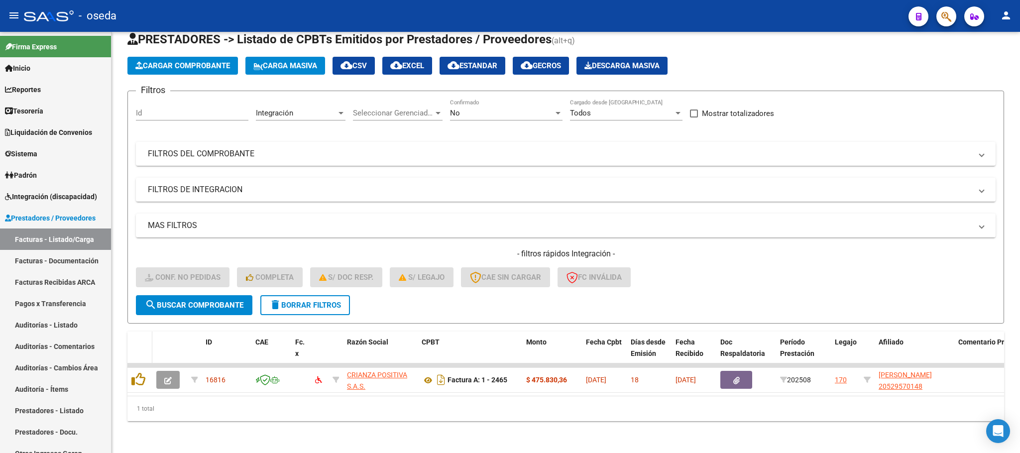
scroll to position [39, 0]
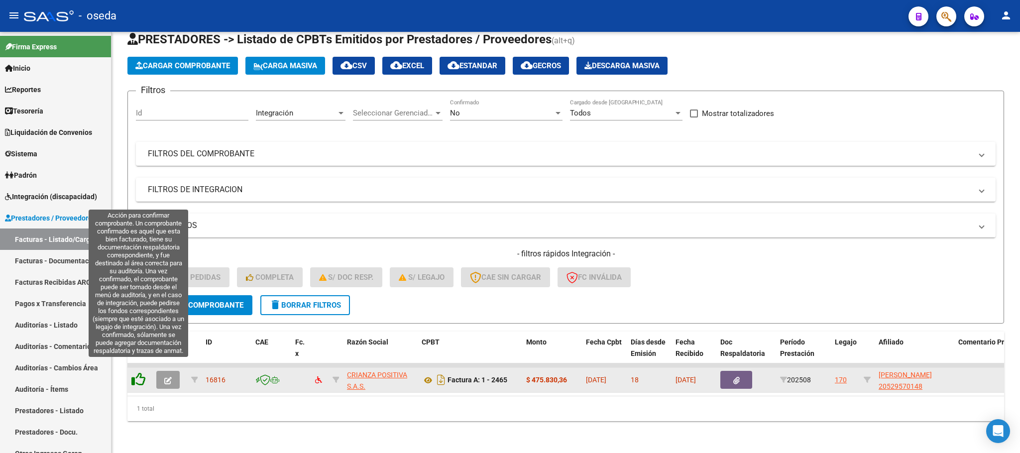
click at [142, 372] on icon at bounding box center [138, 379] width 14 height 14
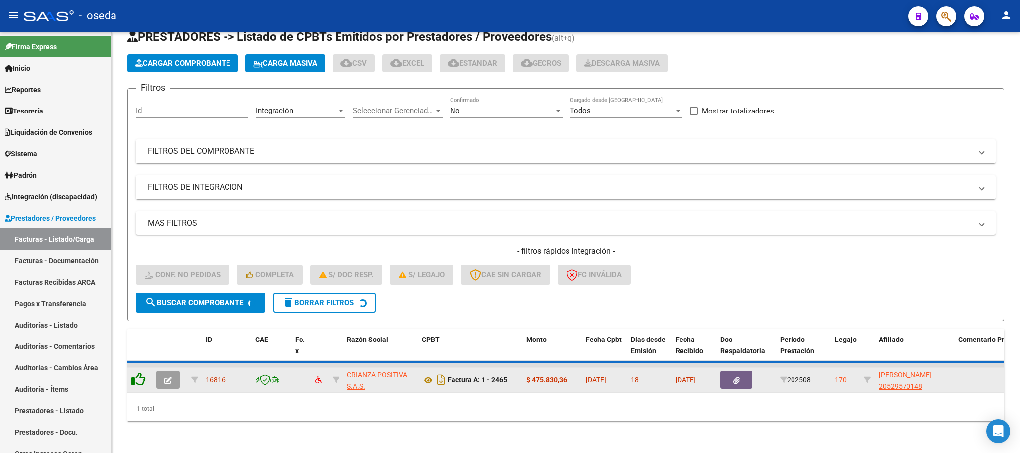
scroll to position [19, 0]
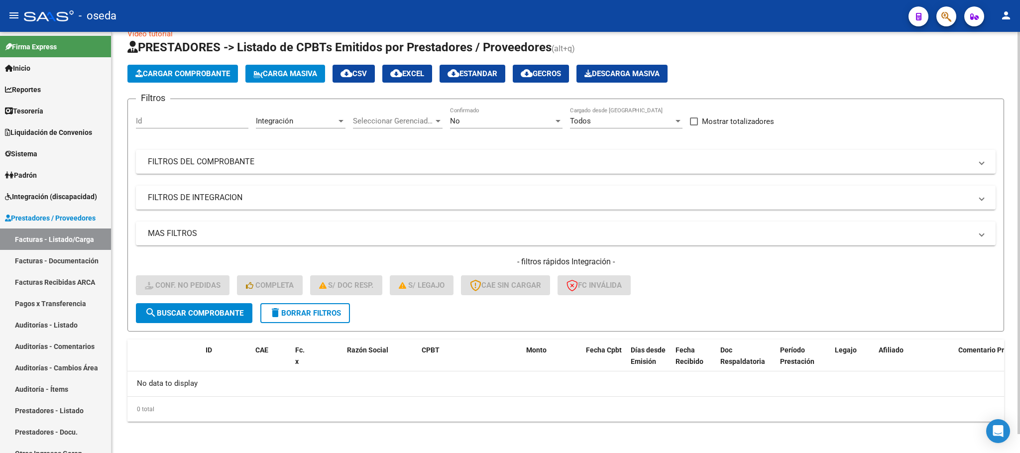
click at [317, 316] on span "delete Borrar Filtros" at bounding box center [305, 313] width 72 height 9
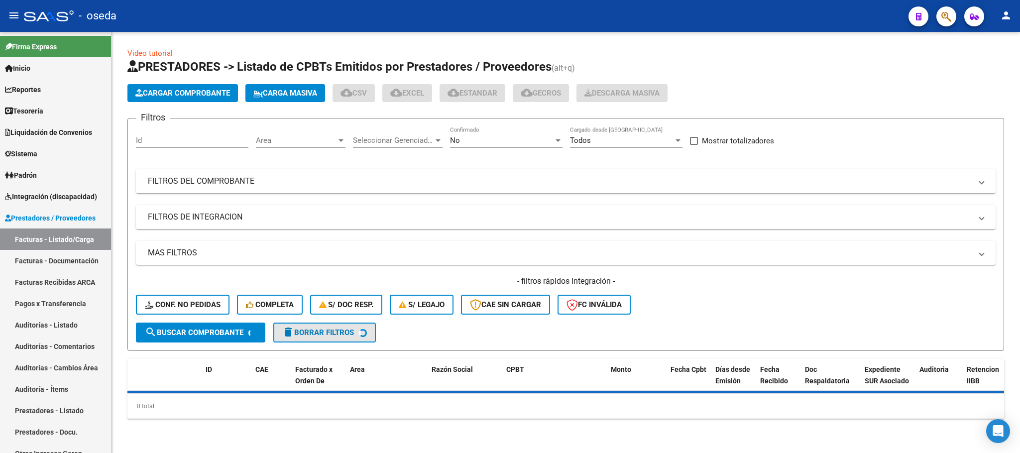
scroll to position [0, 0]
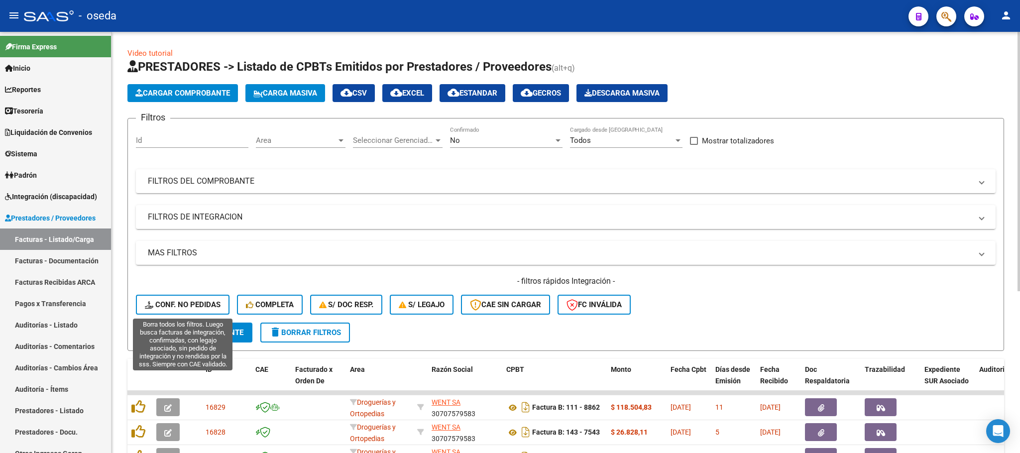
click at [190, 304] on span "Conf. no pedidas" at bounding box center [183, 304] width 76 height 9
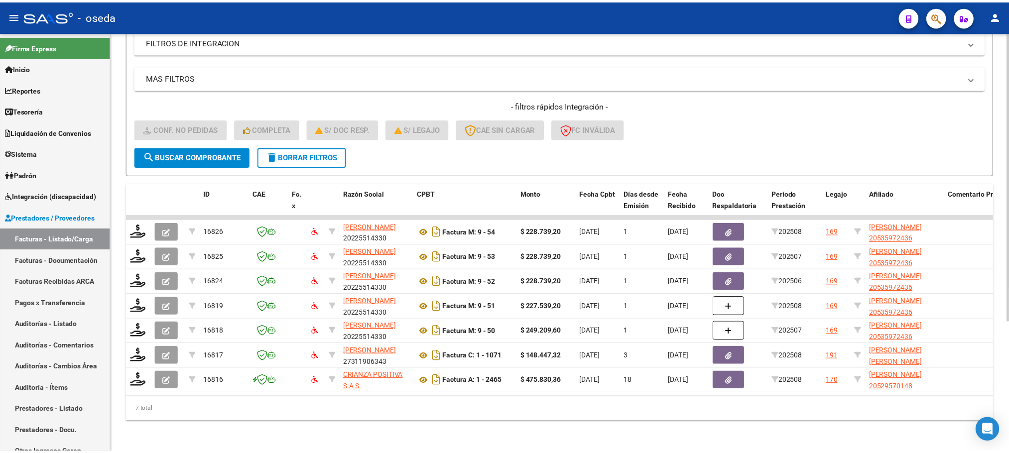
scroll to position [188, 0]
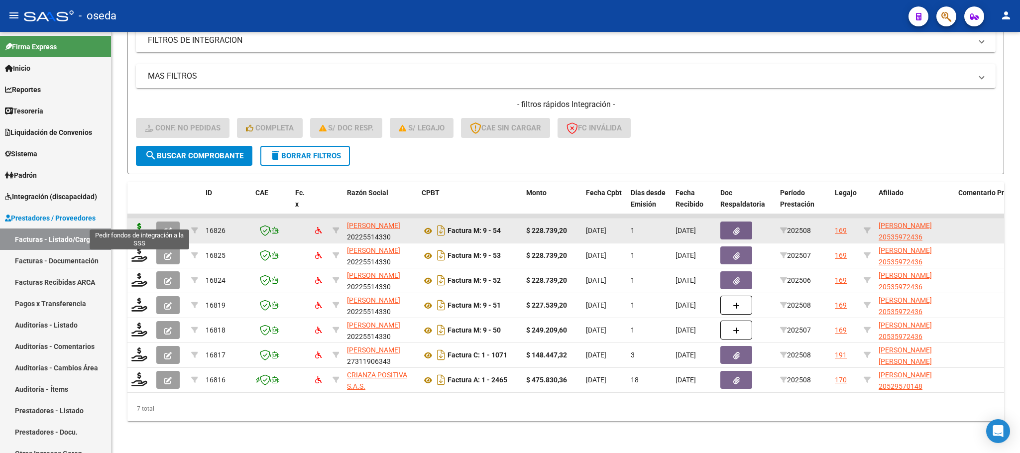
click at [136, 223] on icon at bounding box center [139, 230] width 16 height 14
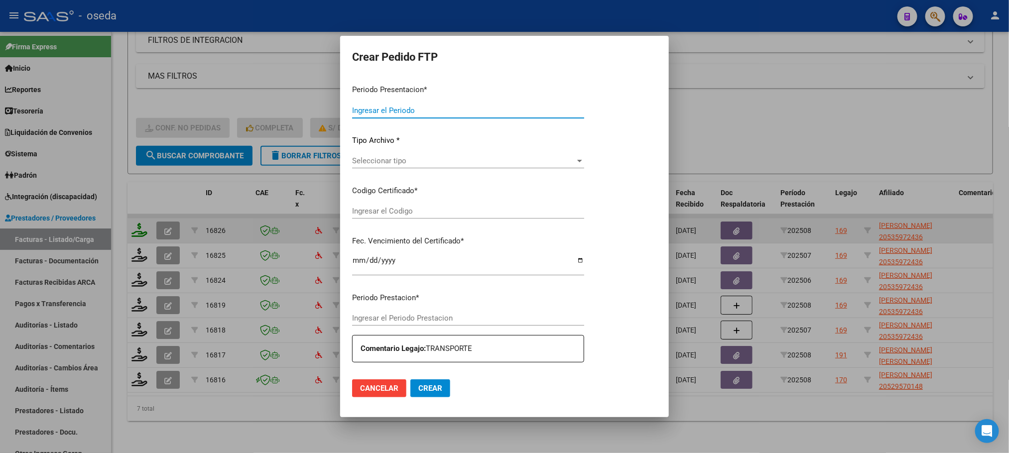
type input "202508"
type input "$ 228.739,20"
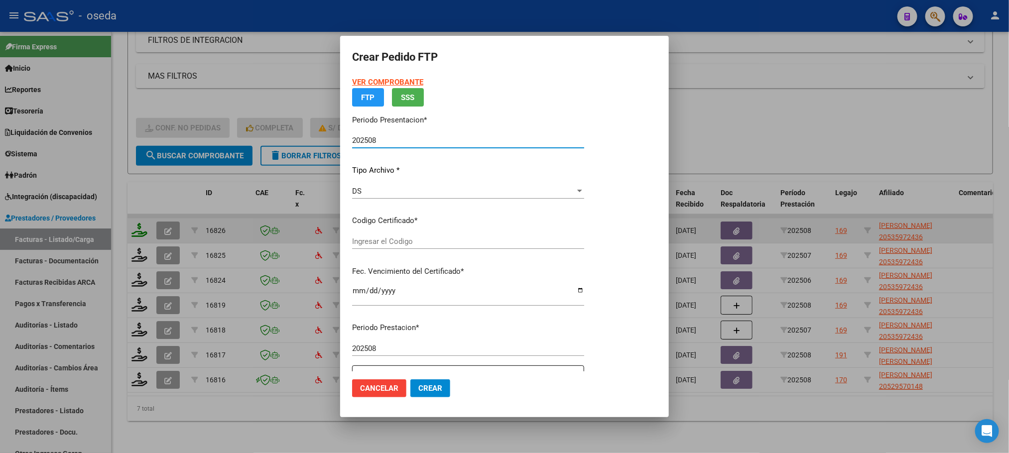
type input "20535972436"
type input "[DATE]"
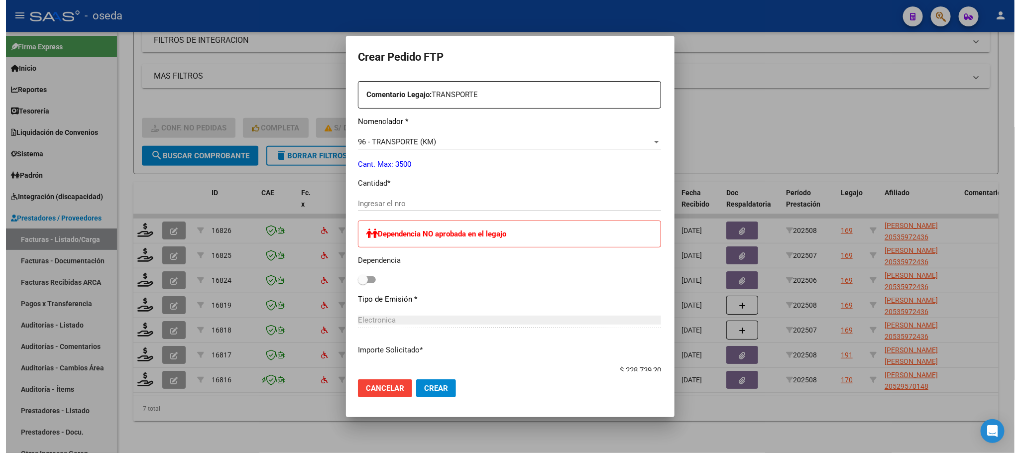
scroll to position [373, 0]
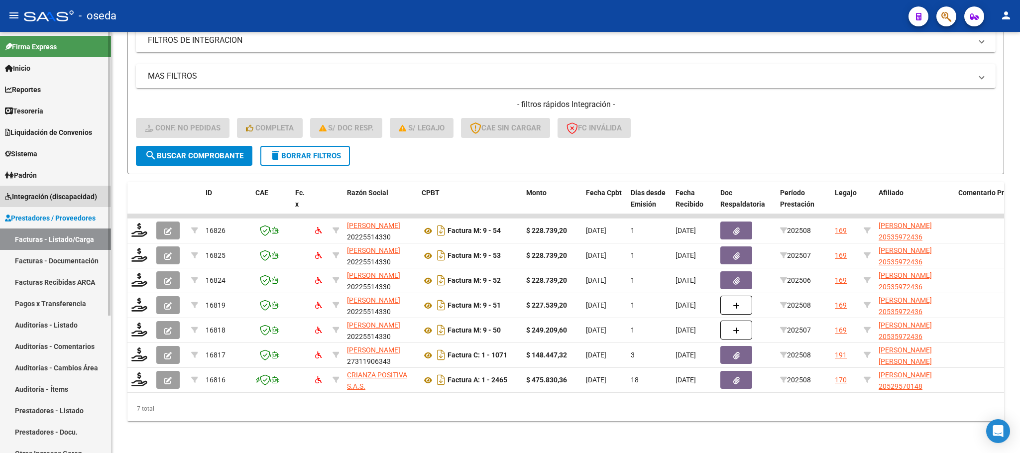
click at [34, 199] on span "Integración (discapacidad)" at bounding box center [51, 196] width 92 height 11
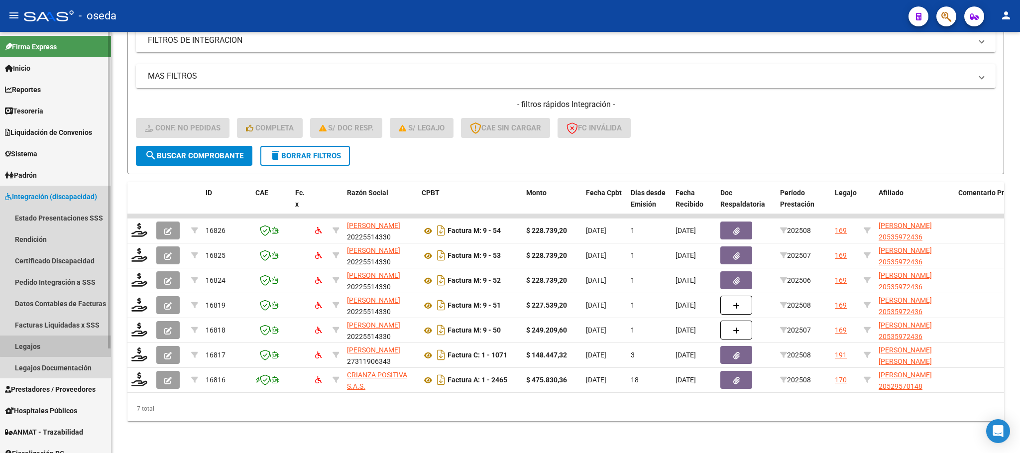
click at [66, 346] on link "Legajos" at bounding box center [55, 346] width 111 height 21
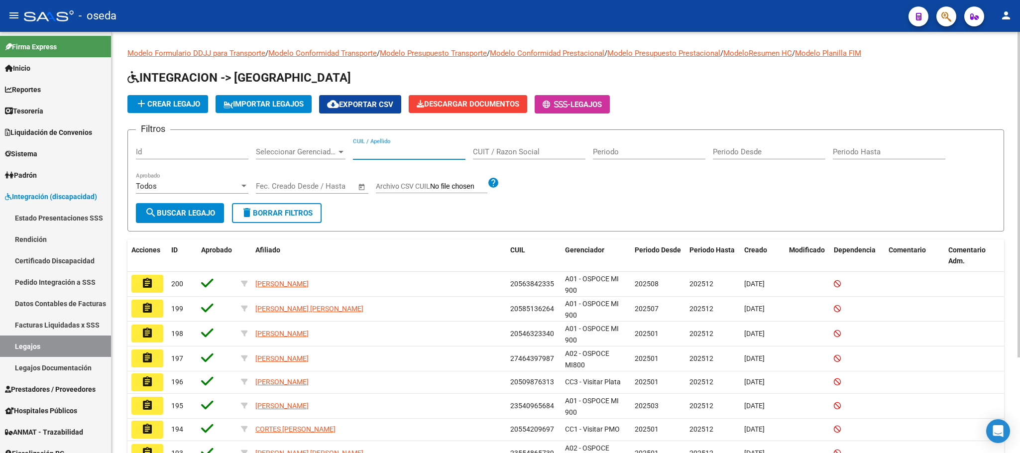
click at [387, 149] on input "CUIL / Apellido" at bounding box center [409, 151] width 113 height 9
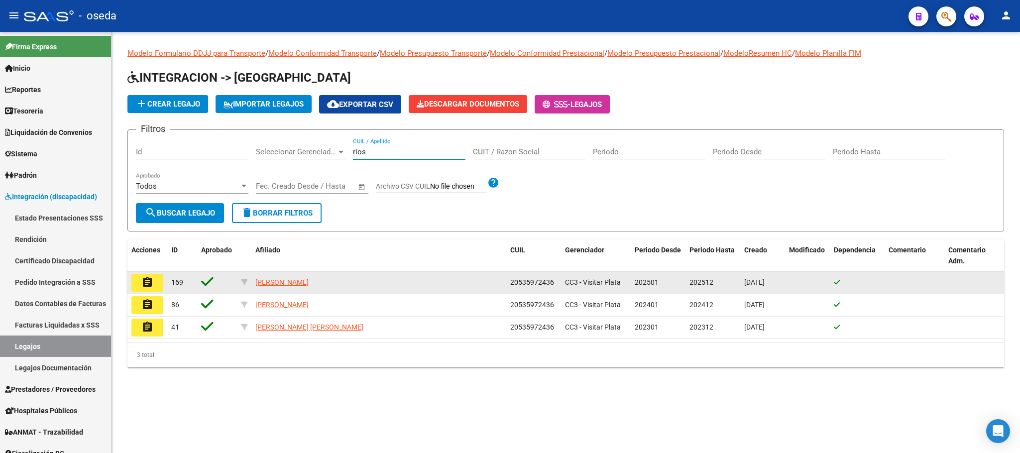
type input "rios"
click at [149, 277] on mat-icon "assignment" at bounding box center [147, 282] width 12 height 12
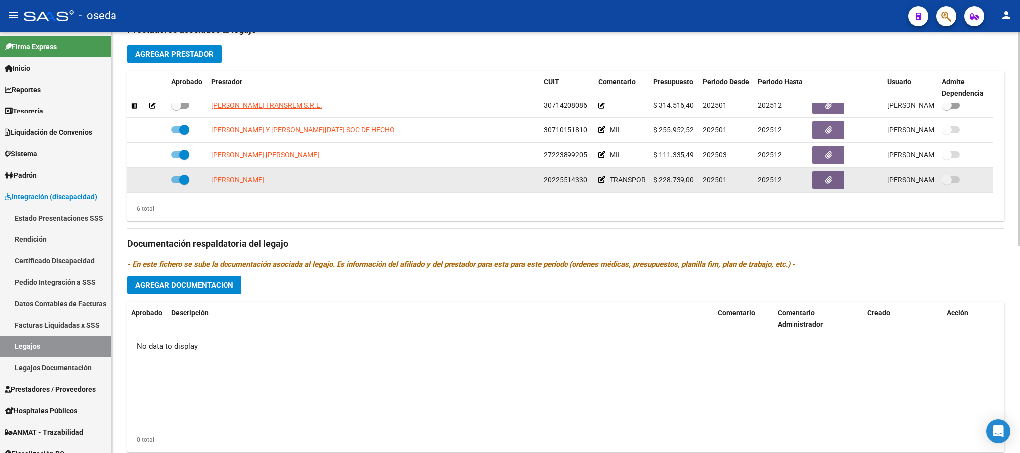
scroll to position [373, 0]
click at [949, 180] on span at bounding box center [947, 179] width 10 height 10
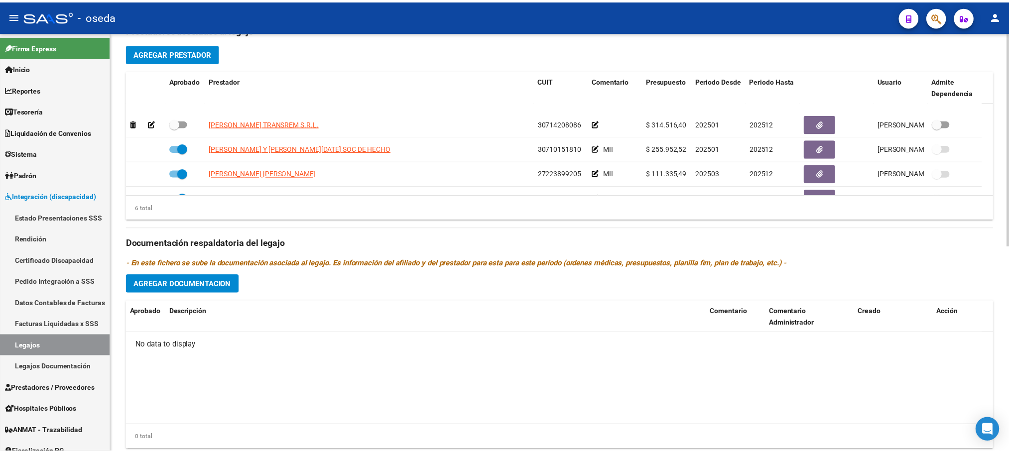
scroll to position [60, 0]
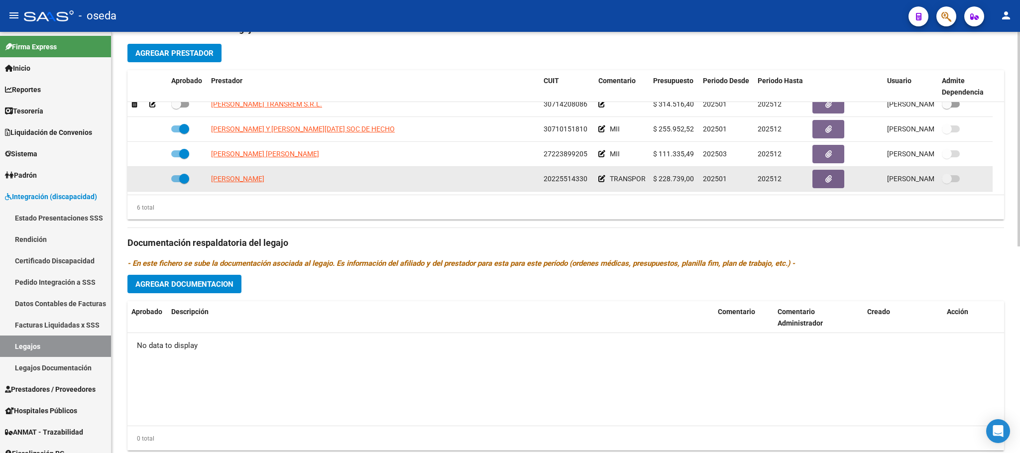
click at [948, 180] on span at bounding box center [947, 179] width 10 height 10
click at [184, 179] on span at bounding box center [184, 179] width 10 height 10
click at [176, 182] on input "checkbox" at bounding box center [176, 182] width 0 height 0
checkbox input "false"
click at [149, 180] on icon at bounding box center [152, 178] width 7 height 7
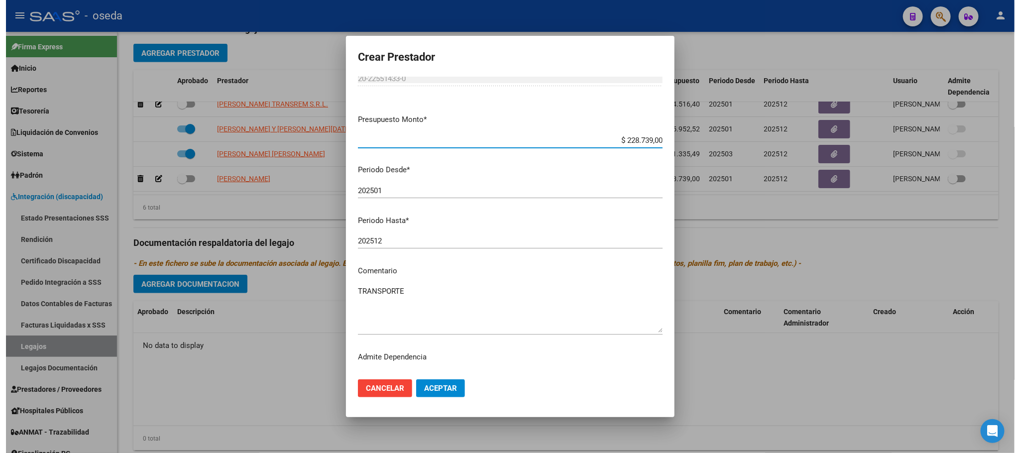
scroll to position [46, 0]
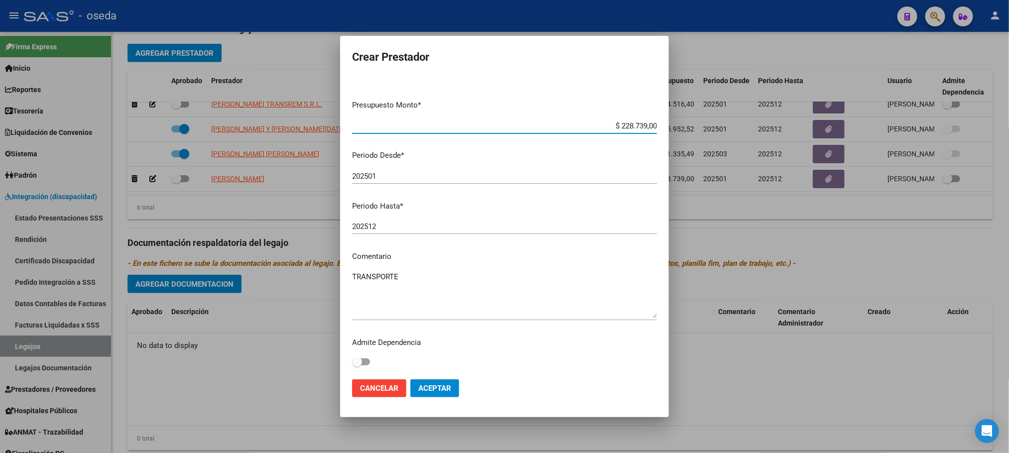
click at [366, 362] on span at bounding box center [361, 362] width 18 height 7
click at [357, 365] on input "checkbox" at bounding box center [357, 365] width 0 height 0
checkbox input "true"
click at [432, 389] on span "Aceptar" at bounding box center [434, 388] width 33 height 9
checkbox input "true"
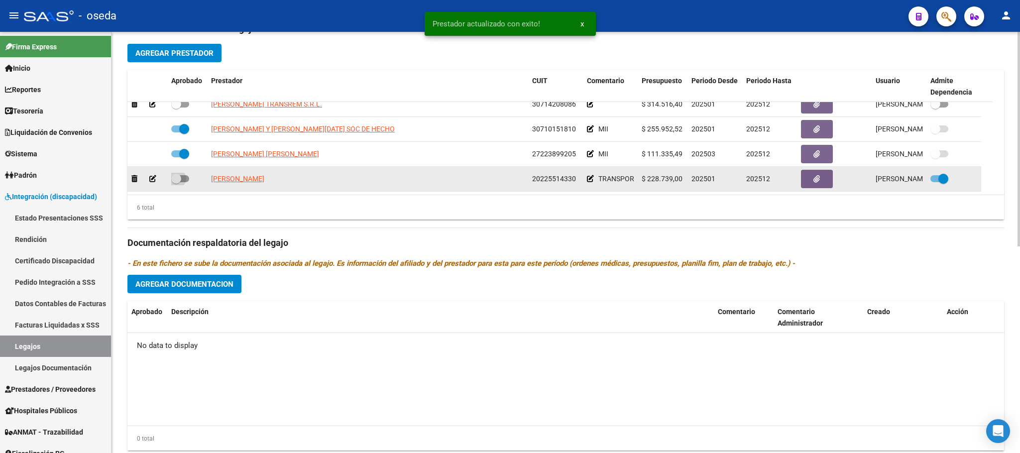
click at [172, 182] on span at bounding box center [176, 179] width 10 height 10
click at [176, 182] on input "checkbox" at bounding box center [176, 182] width 0 height 0
checkbox input "true"
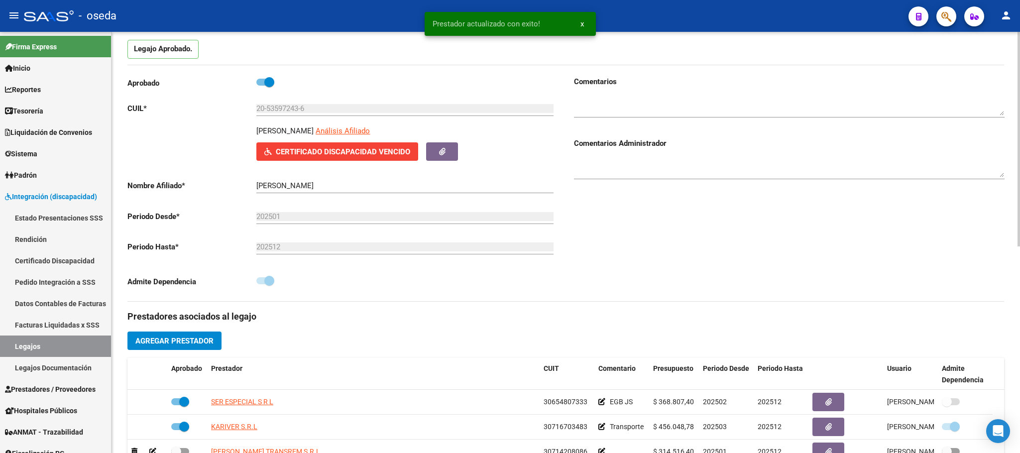
scroll to position [0, 0]
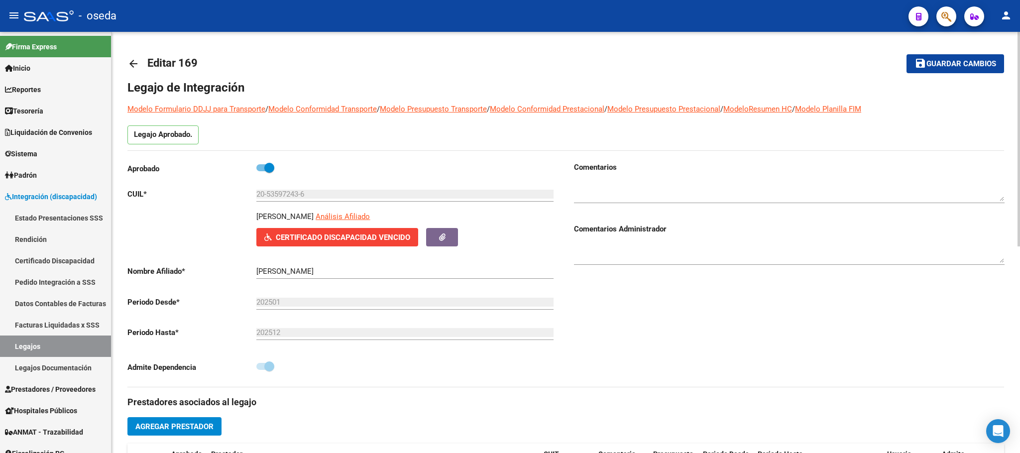
click at [967, 63] on span "Guardar cambios" at bounding box center [962, 64] width 70 height 9
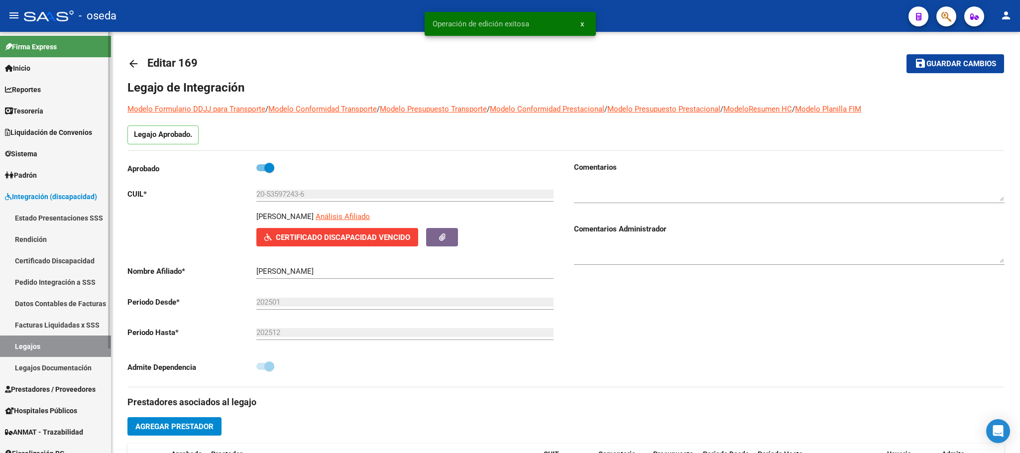
scroll to position [75, 0]
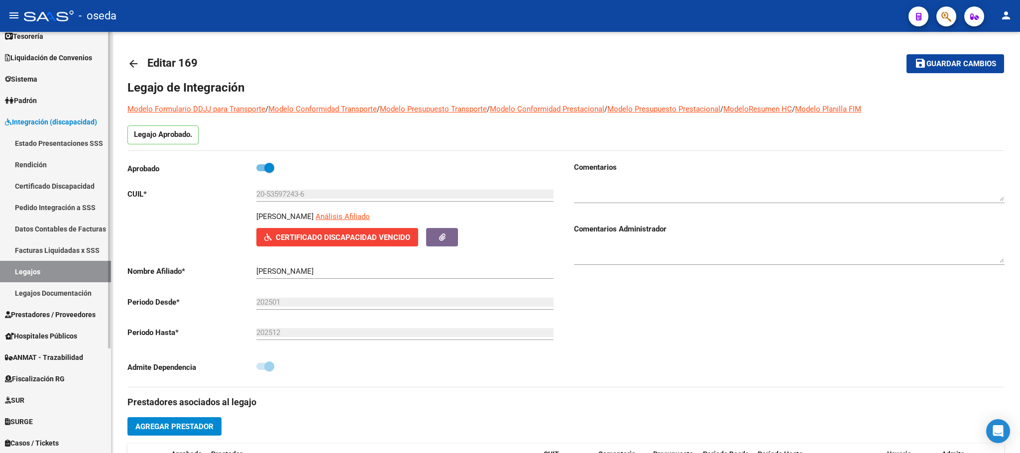
click at [61, 309] on span "Prestadores / Proveedores" at bounding box center [50, 314] width 91 height 11
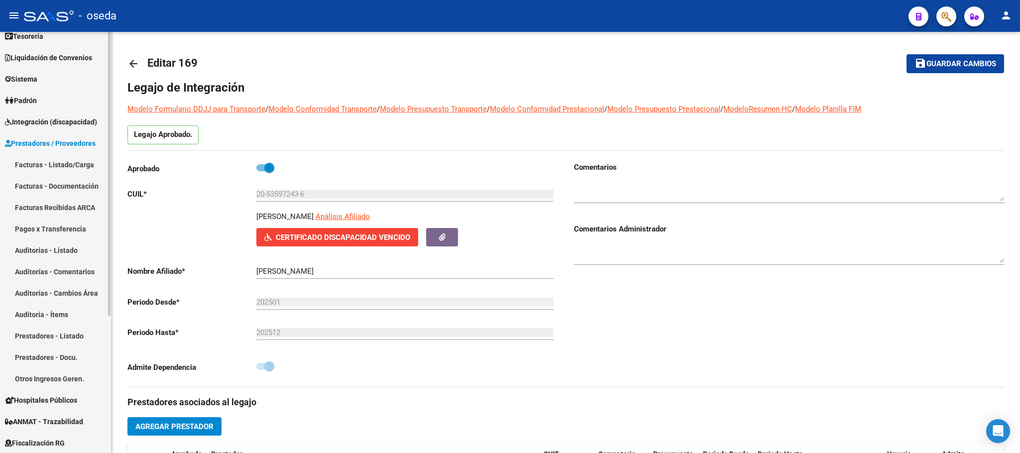
click at [60, 159] on link "Facturas - Listado/Carga" at bounding box center [55, 164] width 111 height 21
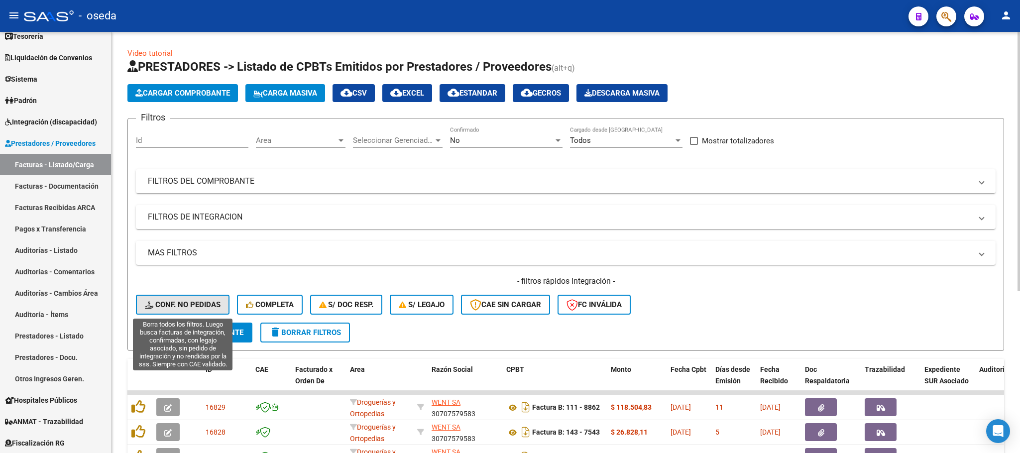
click at [200, 309] on span "Conf. no pedidas" at bounding box center [183, 304] width 76 height 9
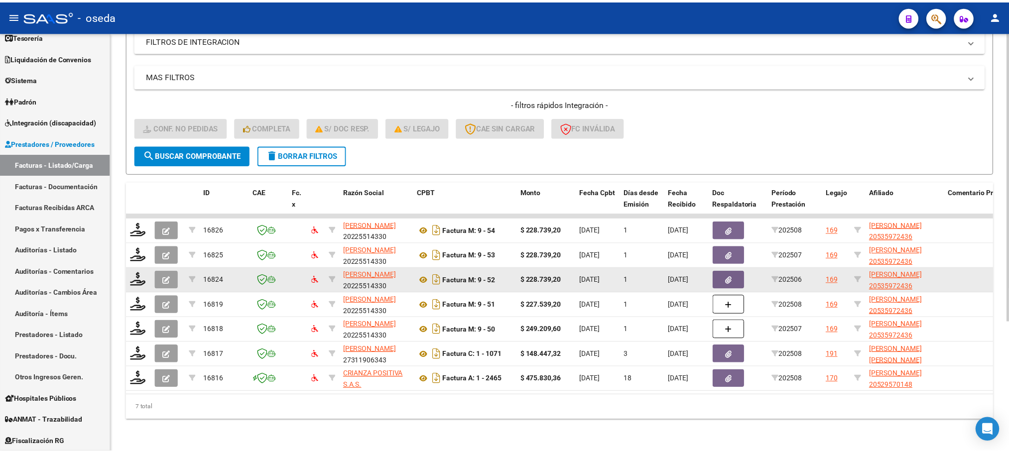
scroll to position [188, 0]
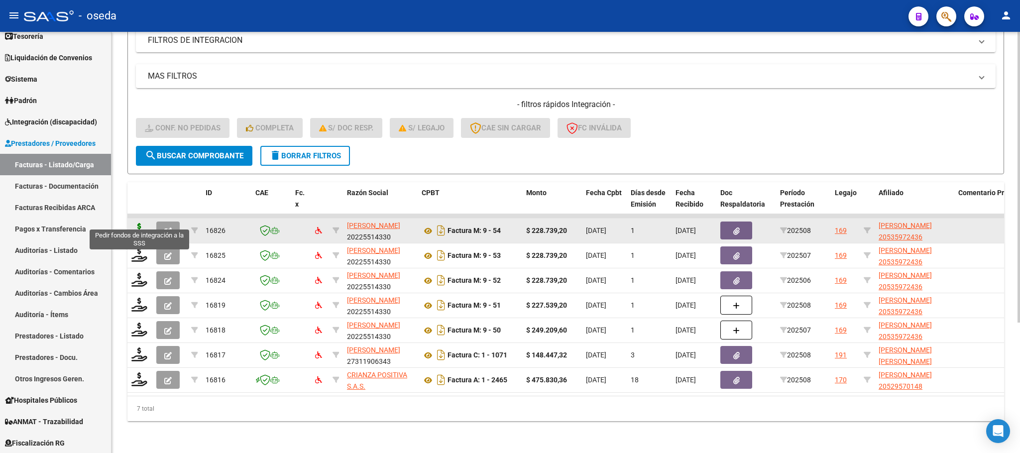
click at [136, 223] on icon at bounding box center [139, 230] width 16 height 14
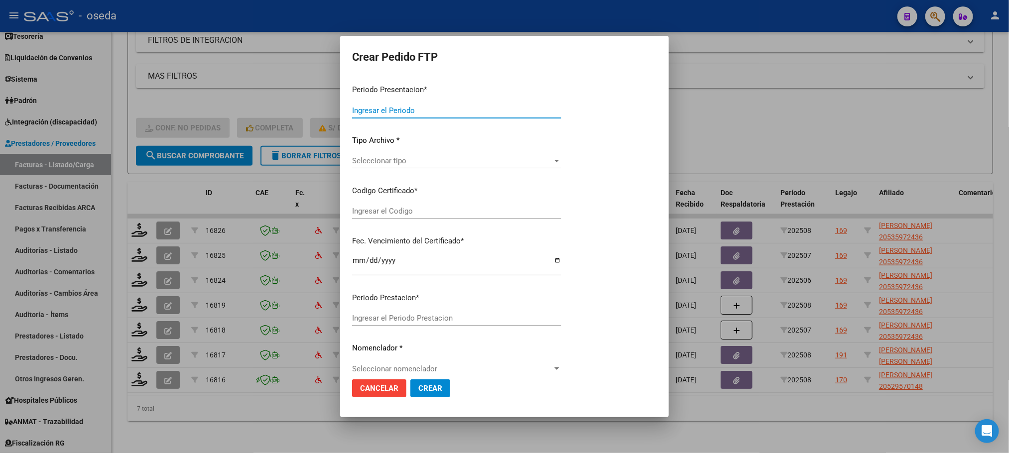
type input "202508"
type input "$ 228.739,20"
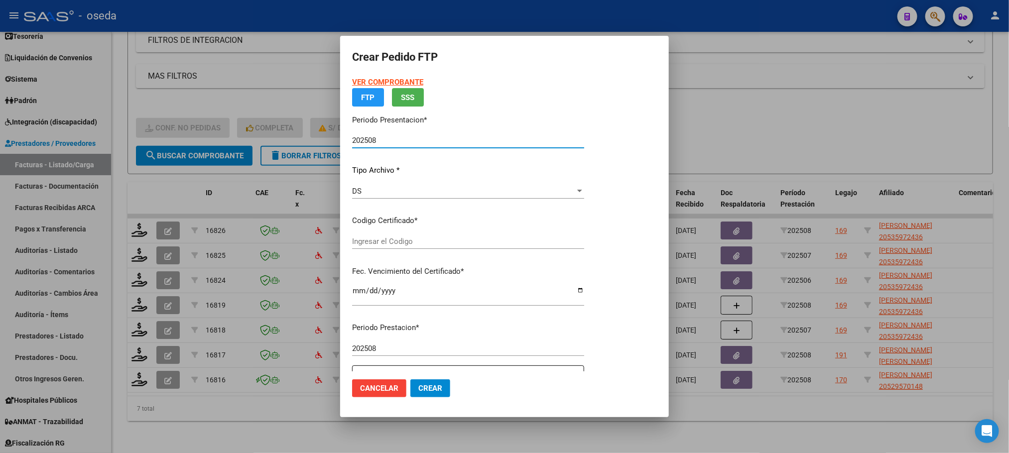
type input "20535972436"
type input "[DATE]"
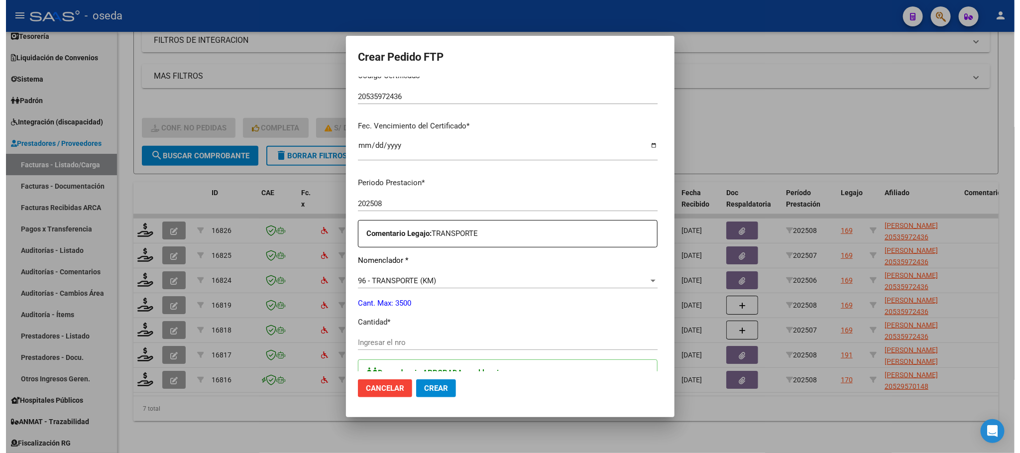
scroll to position [299, 0]
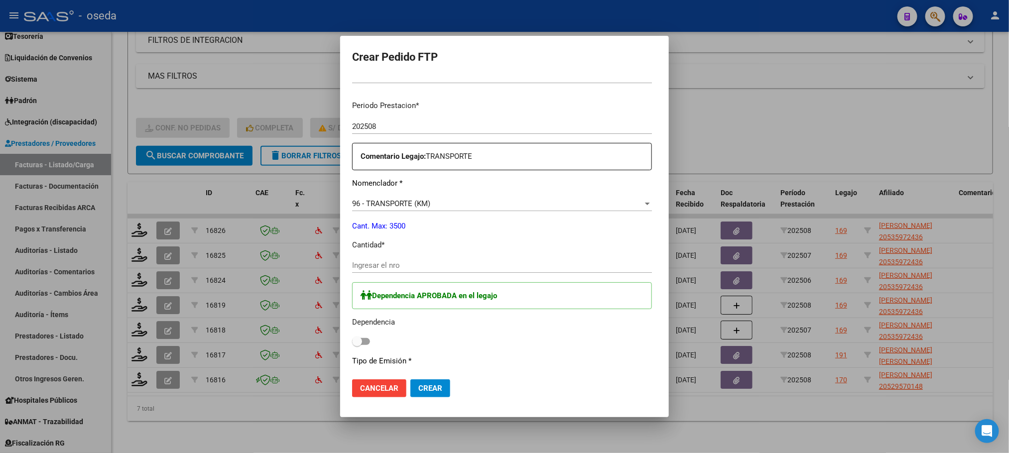
click at [448, 269] on input "Ingresar el nro" at bounding box center [502, 265] width 300 height 9
type input "320"
click at [352, 339] on span at bounding box center [357, 342] width 10 height 10
click at [357, 345] on input "checkbox" at bounding box center [357, 345] width 0 height 0
checkbox input "true"
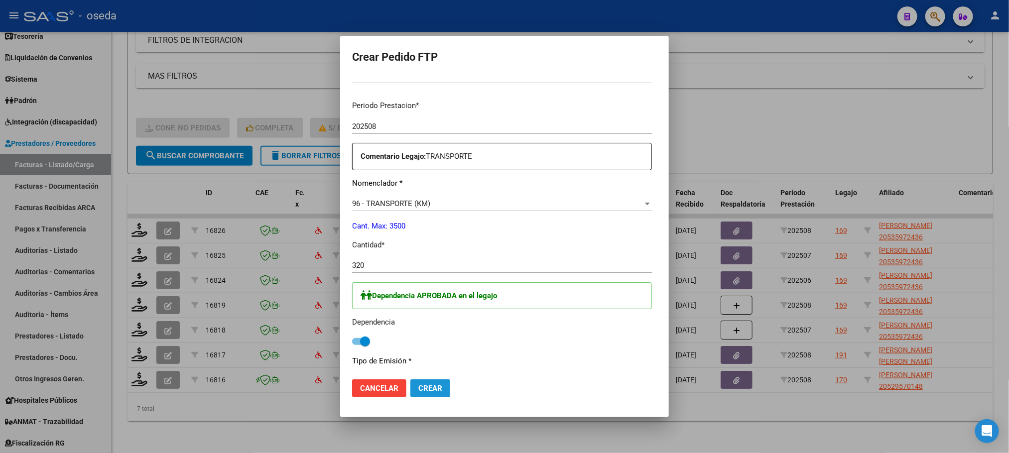
click at [418, 390] on span "Crear" at bounding box center [430, 388] width 24 height 9
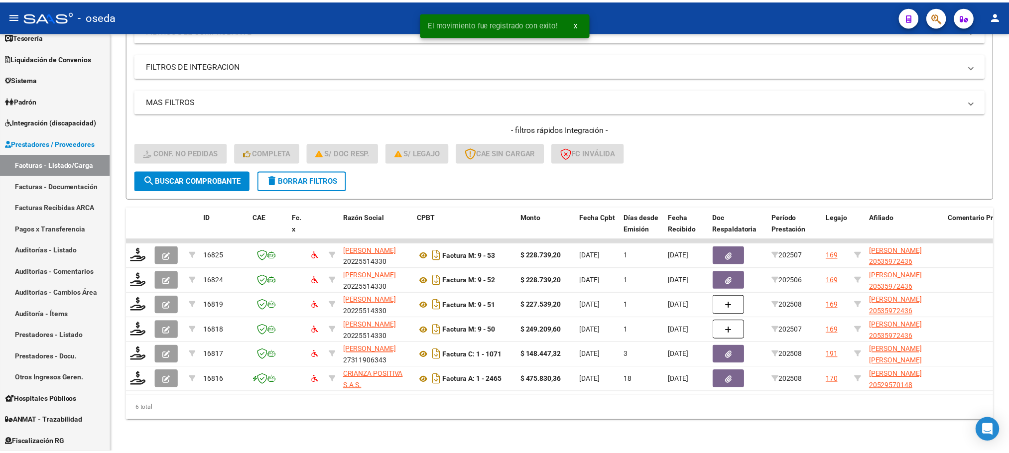
scroll to position [163, 0]
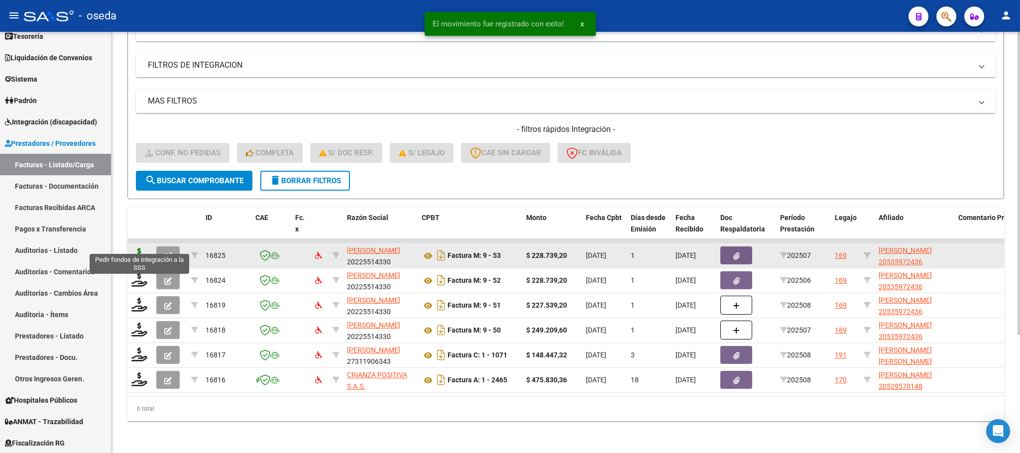
click at [133, 249] on icon at bounding box center [139, 255] width 16 height 14
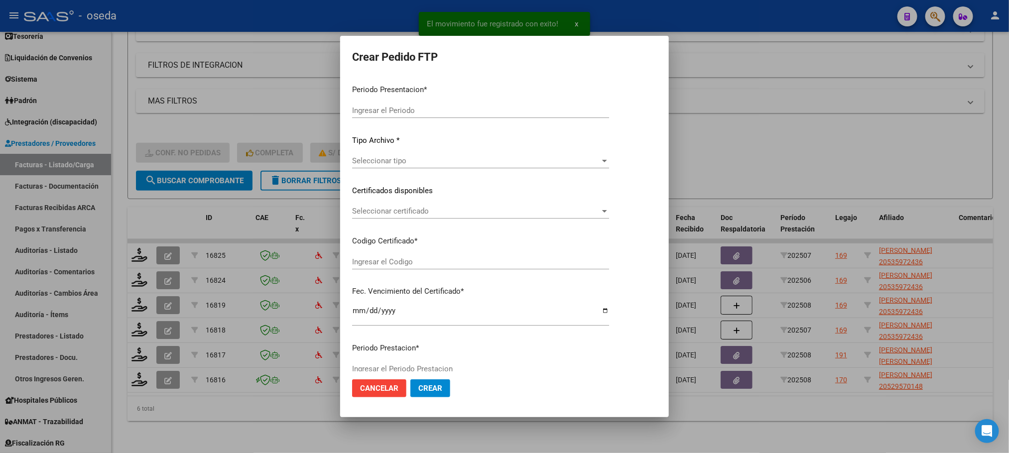
type input "202508"
type input "202507"
type input "$ 228.739,20"
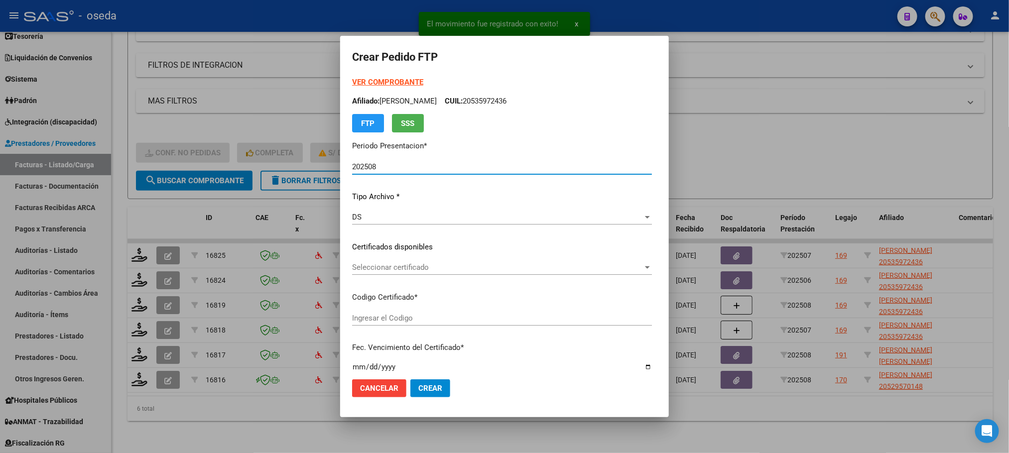
type input "20535972436"
type input "[DATE]"
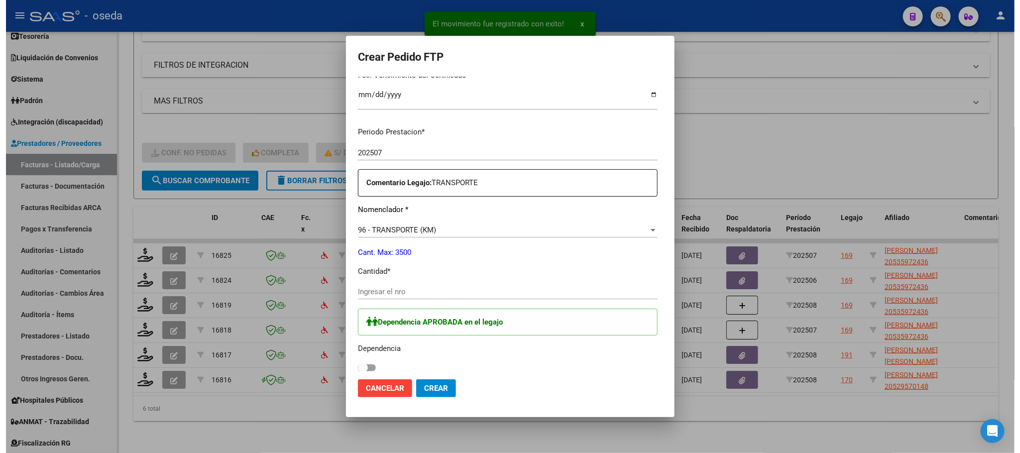
scroll to position [299, 0]
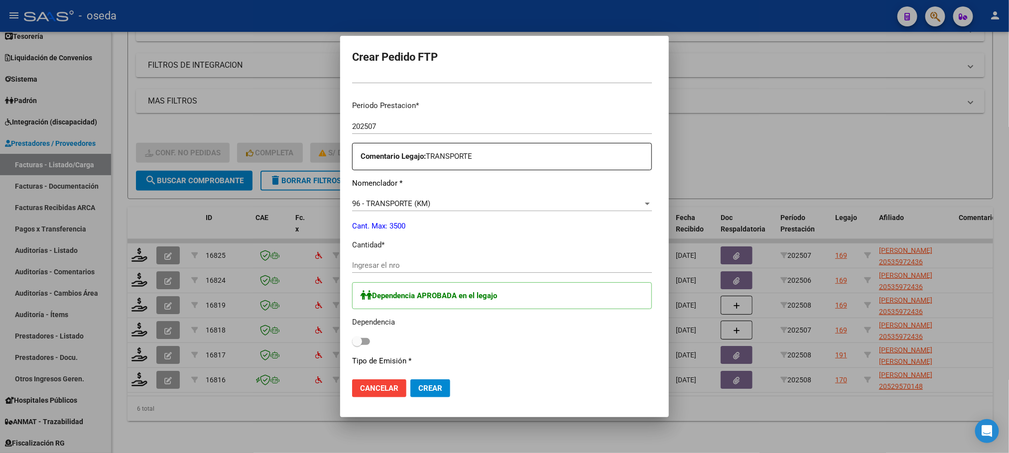
click at [447, 269] on input "Ingresar el nro" at bounding box center [502, 265] width 300 height 9
type input "320"
click at [352, 344] on span at bounding box center [357, 342] width 10 height 10
click at [357, 345] on input "checkbox" at bounding box center [357, 345] width 0 height 0
checkbox input "true"
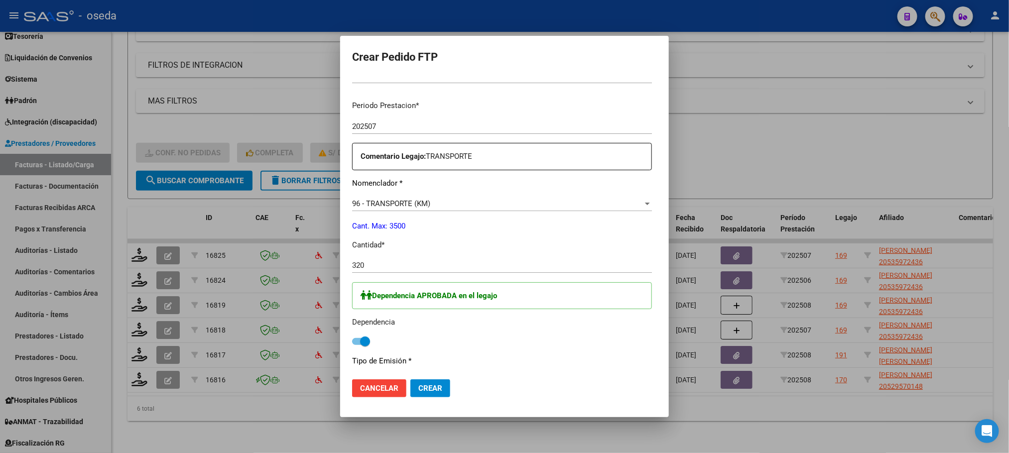
click at [418, 391] on span "Crear" at bounding box center [430, 388] width 24 height 9
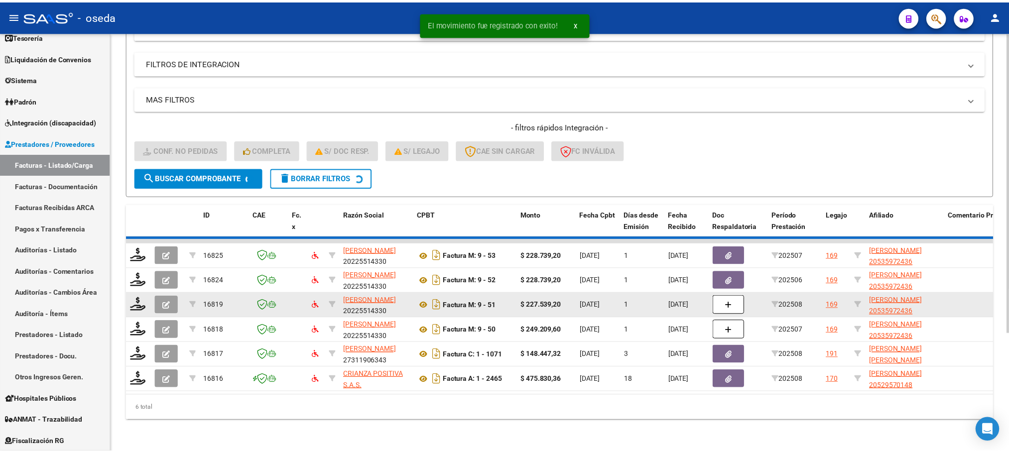
scroll to position [139, 0]
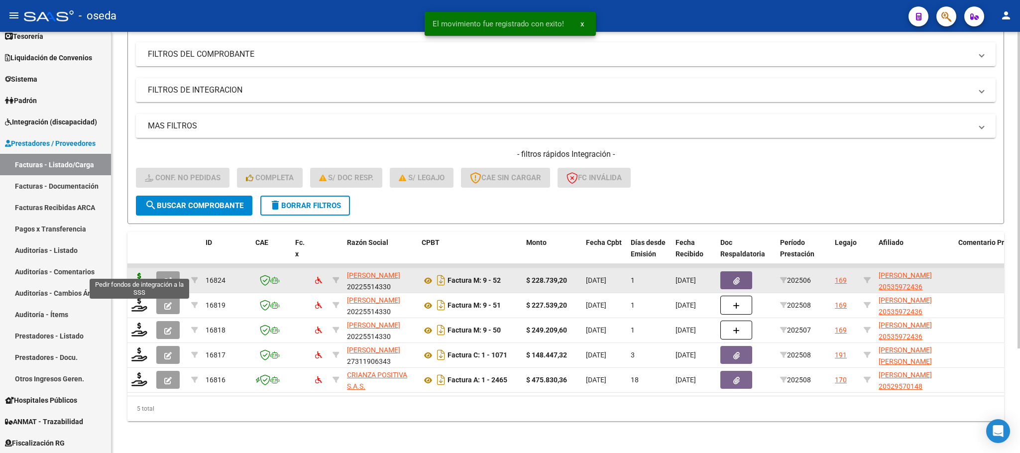
click at [139, 273] on icon at bounding box center [139, 280] width 16 height 14
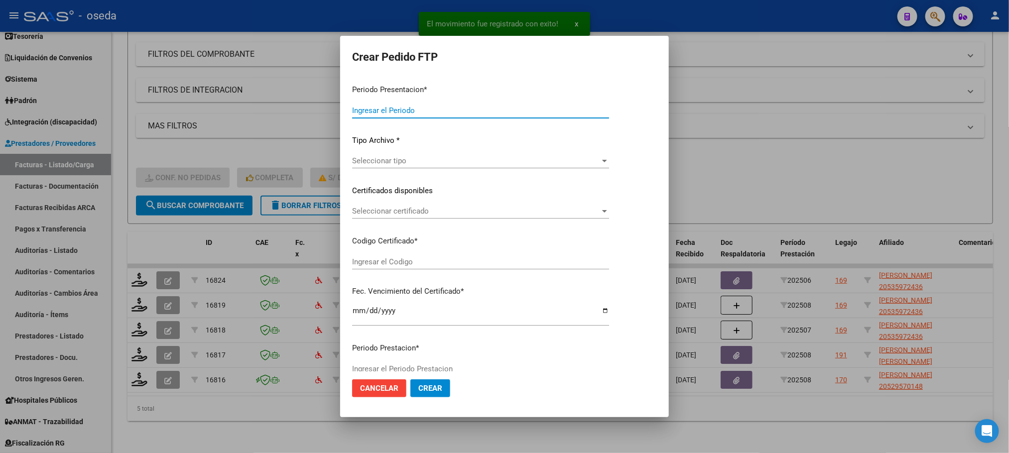
type input "202508"
type input "202506"
type input "$ 228.739,20"
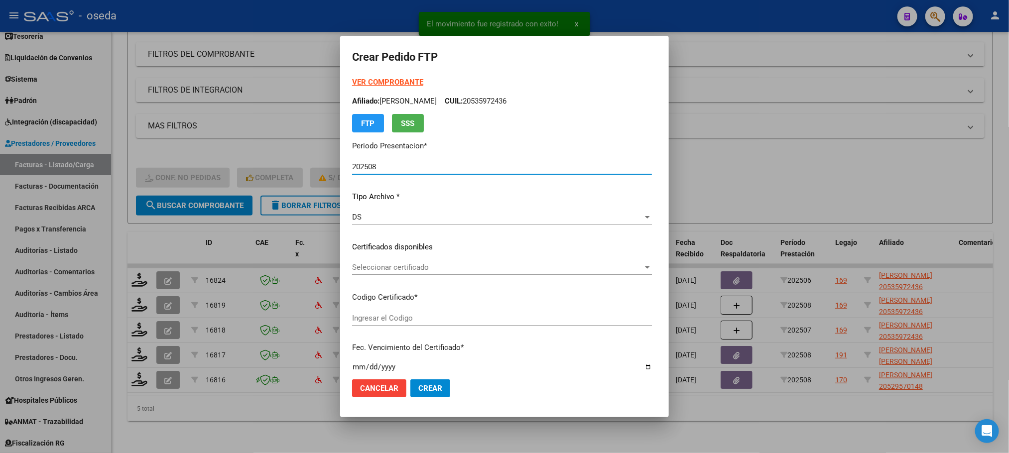
type input "20535972436"
type input "[DATE]"
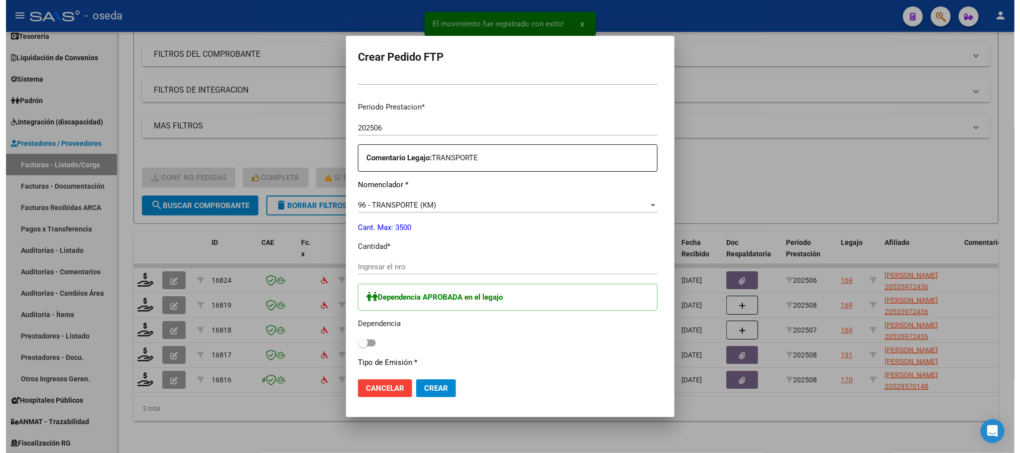
scroll to position [299, 0]
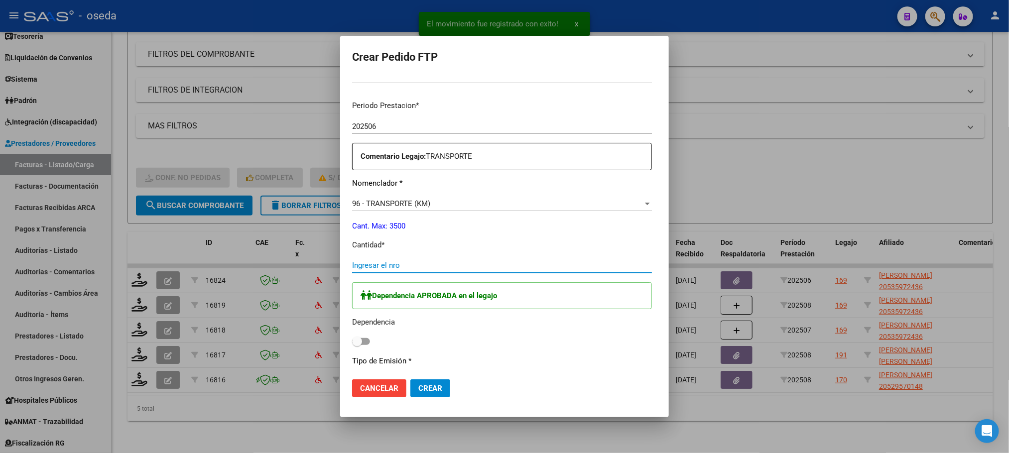
click at [418, 269] on input "Ingresar el nro" at bounding box center [502, 265] width 300 height 9
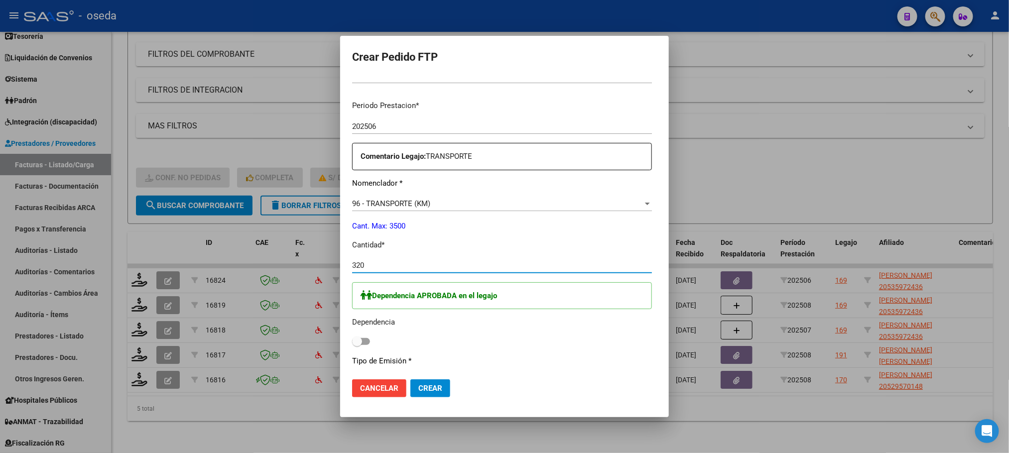
type input "320"
click at [352, 341] on span at bounding box center [361, 341] width 18 height 7
click at [357, 345] on input "checkbox" at bounding box center [357, 345] width 0 height 0
checkbox input "true"
click at [418, 387] on span "Crear" at bounding box center [430, 388] width 24 height 9
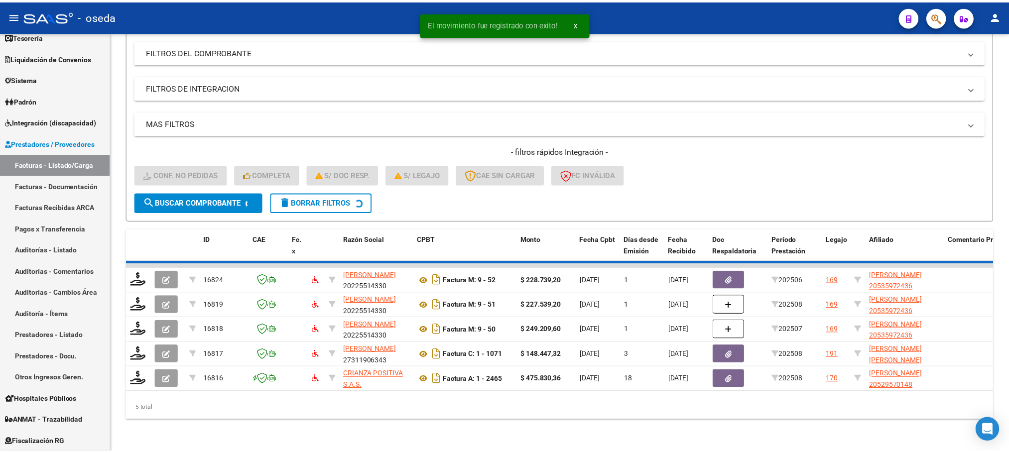
scroll to position [114, 0]
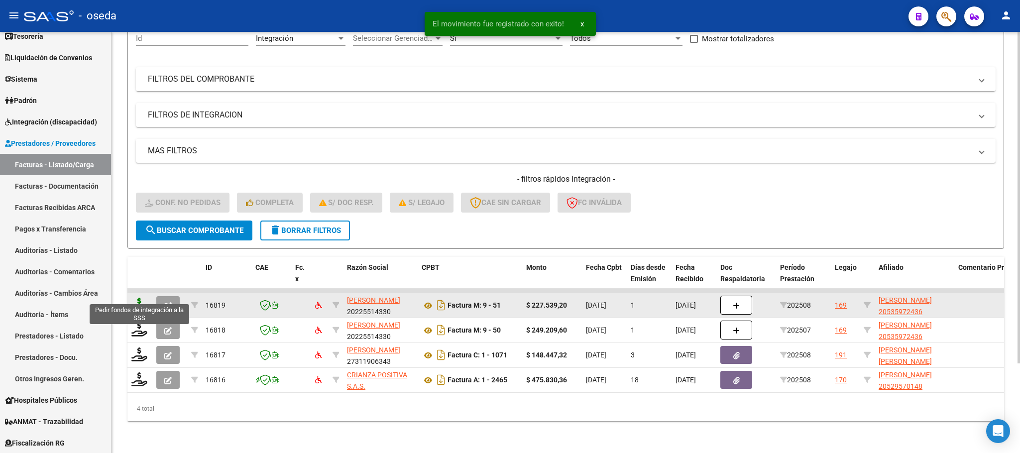
click at [136, 298] on icon at bounding box center [139, 305] width 16 height 14
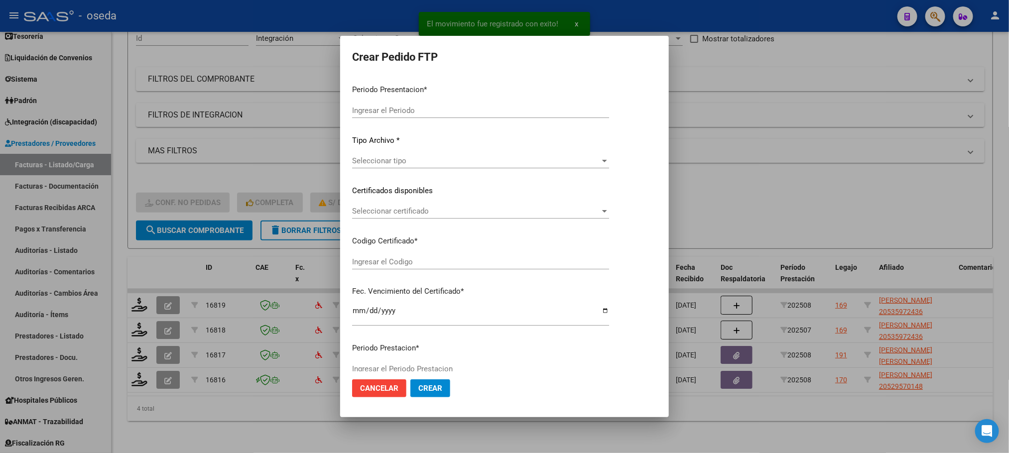
type input "202508"
type input "$ 227.539,20"
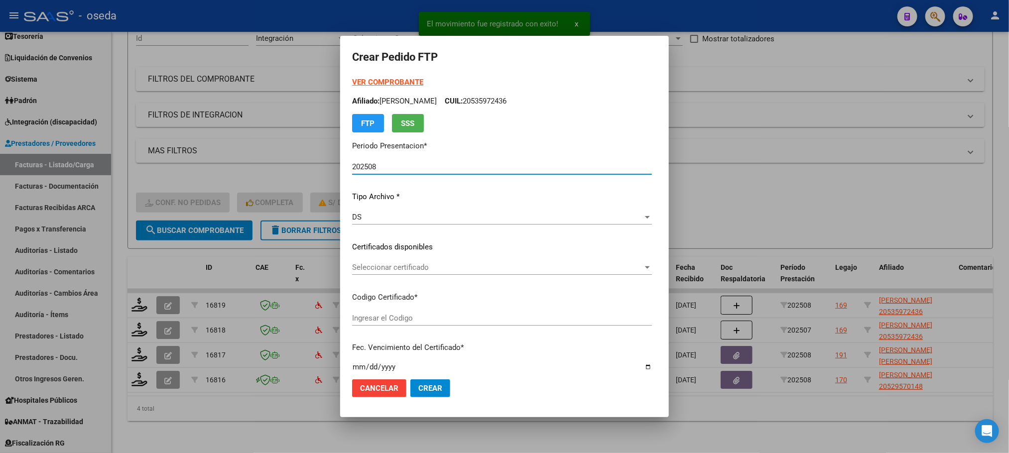
type input "20535972436"
type input "[DATE]"
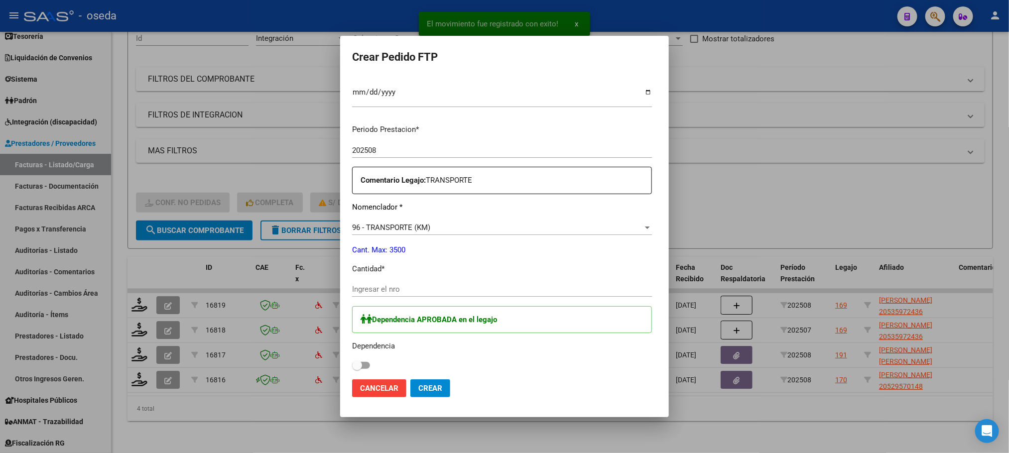
scroll to position [373, 0]
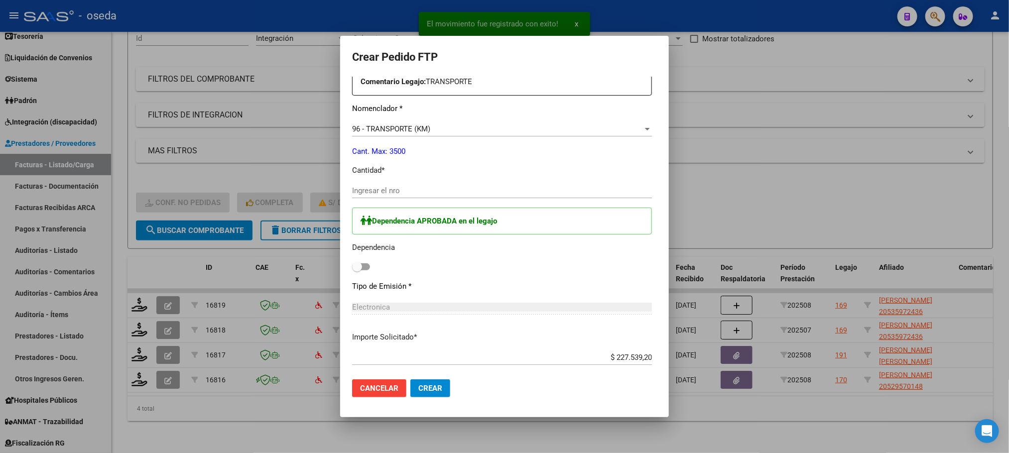
click at [425, 188] on input "Ingresar el nro" at bounding box center [502, 190] width 300 height 9
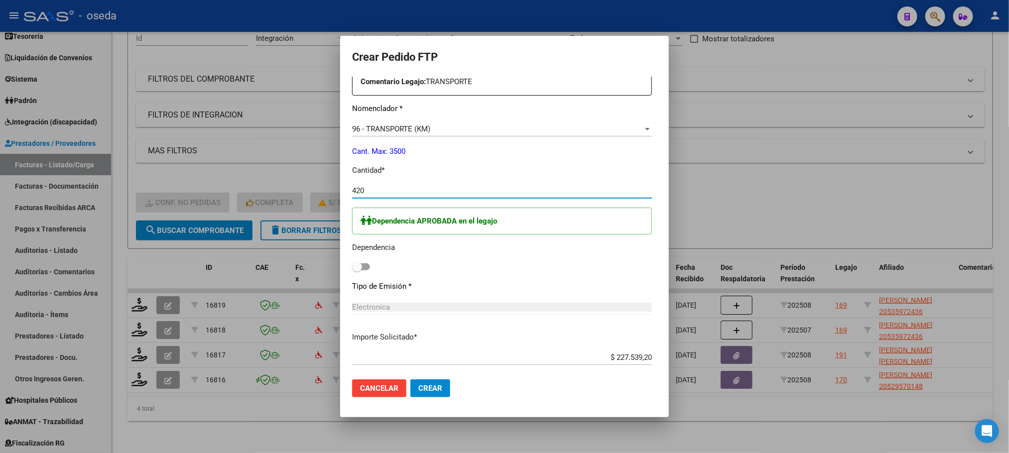
type input "420"
click at [352, 270] on span at bounding box center [357, 267] width 10 height 10
click at [357, 270] on input "checkbox" at bounding box center [357, 270] width 0 height 0
checkbox input "true"
click at [418, 391] on span "Crear" at bounding box center [430, 388] width 24 height 9
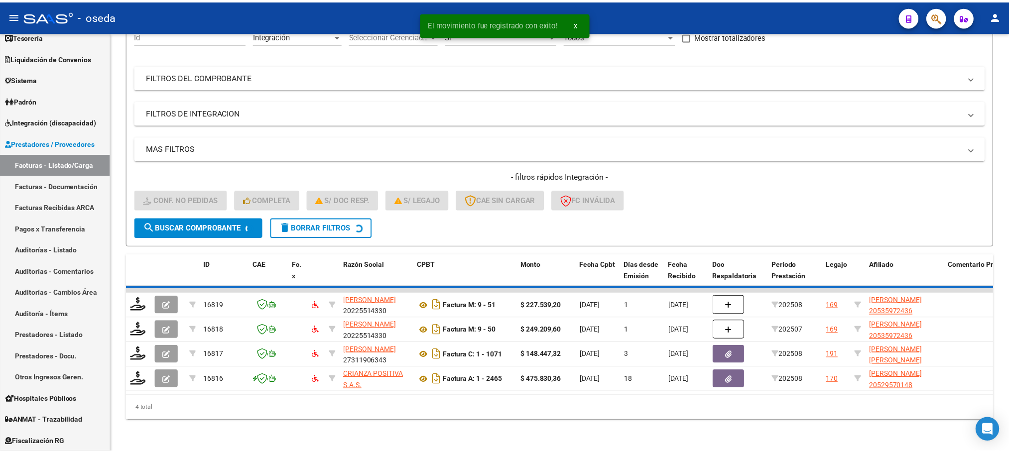
scroll to position [89, 0]
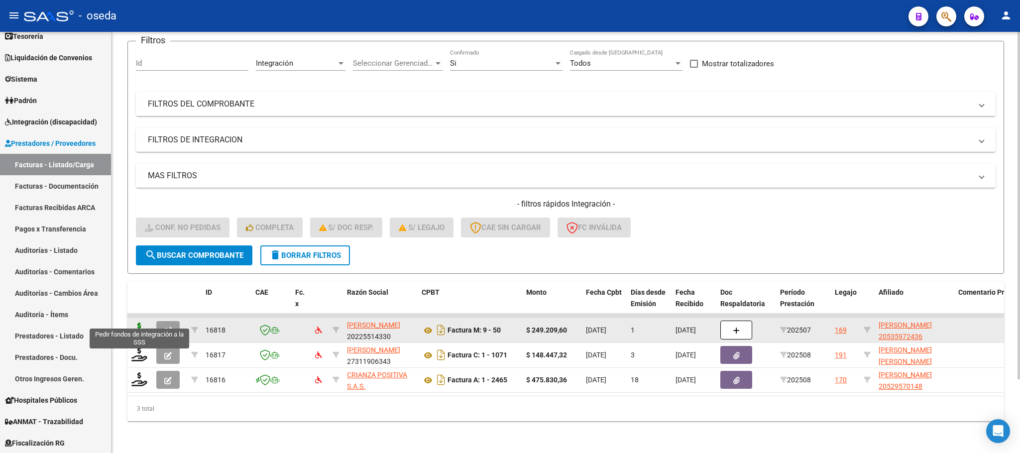
click at [135, 323] on icon at bounding box center [139, 330] width 16 height 14
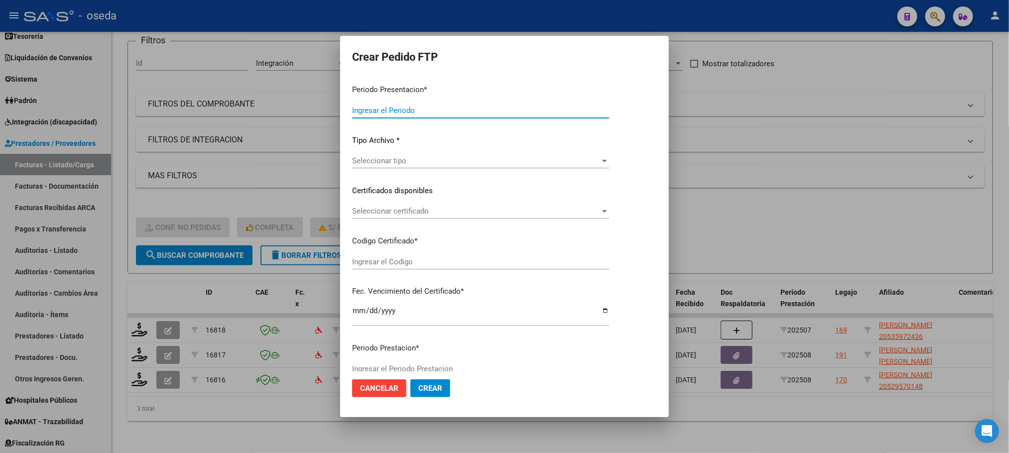
type input "202508"
type input "202507"
type input "$ 249.209,60"
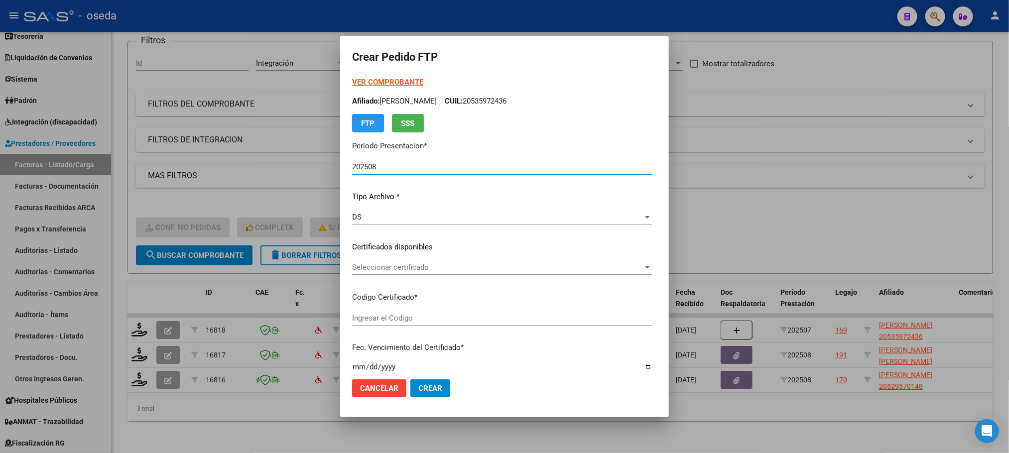
type input "20535972436"
type input "[DATE]"
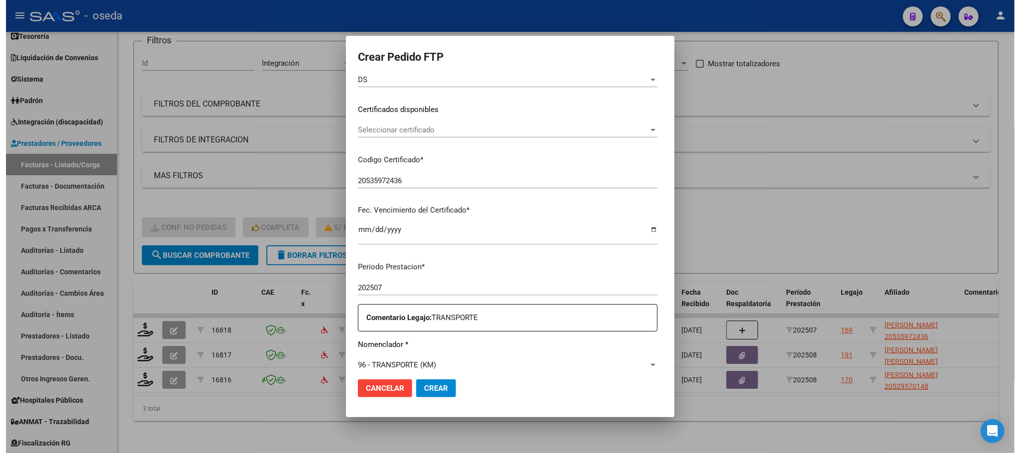
scroll to position [299, 0]
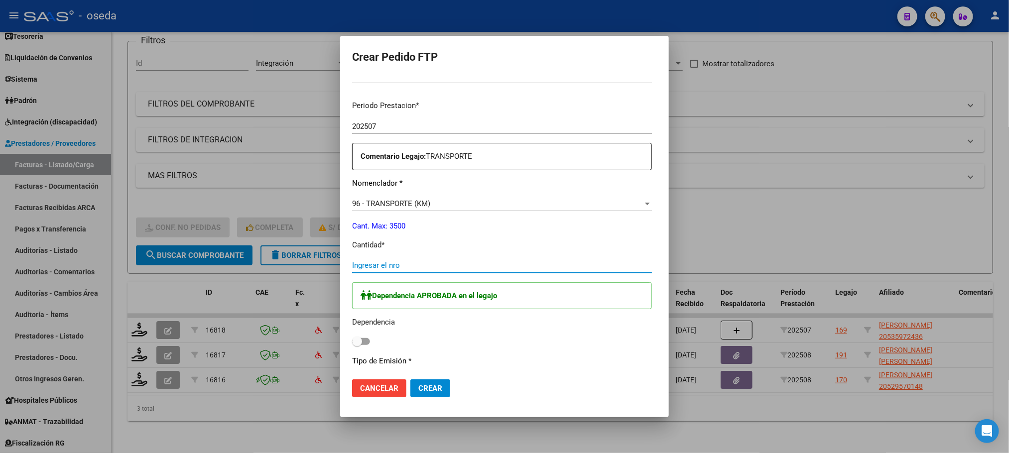
click at [369, 267] on input "Ingresar el nro" at bounding box center [502, 265] width 300 height 9
type input "460"
click at [352, 345] on span at bounding box center [361, 341] width 18 height 7
click at [357, 345] on input "checkbox" at bounding box center [357, 345] width 0 height 0
checkbox input "true"
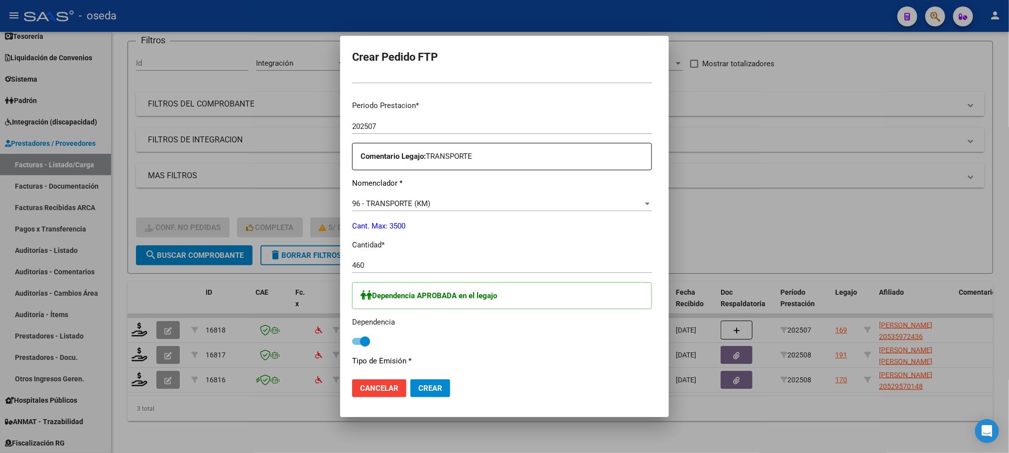
click at [418, 390] on span "Crear" at bounding box center [430, 388] width 24 height 9
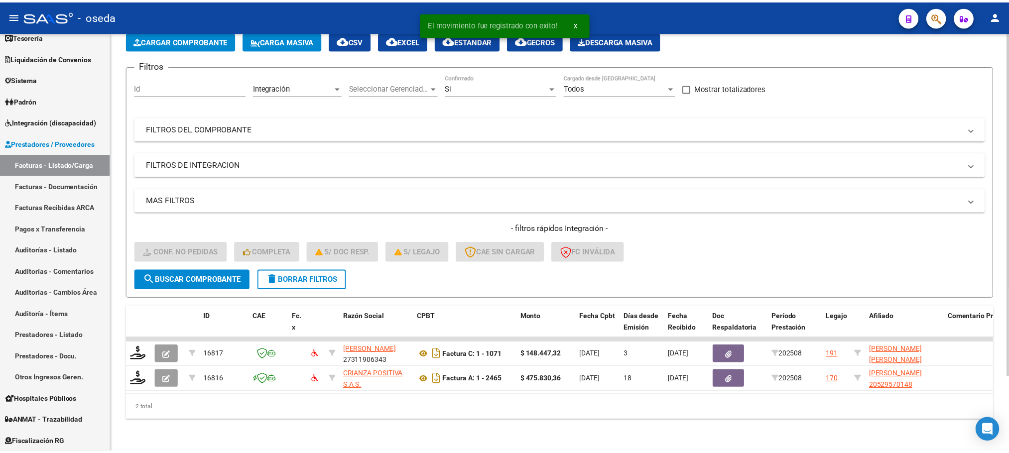
scroll to position [64, 0]
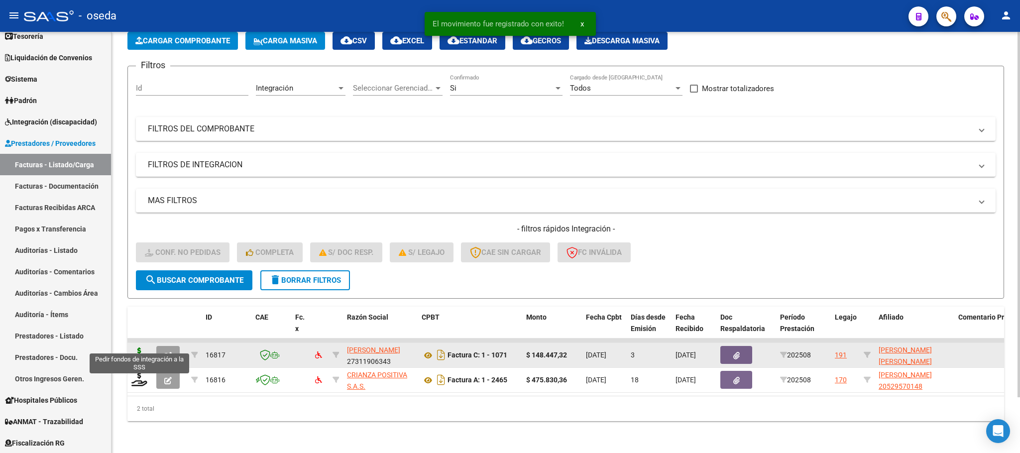
click at [138, 348] on icon at bounding box center [139, 355] width 16 height 14
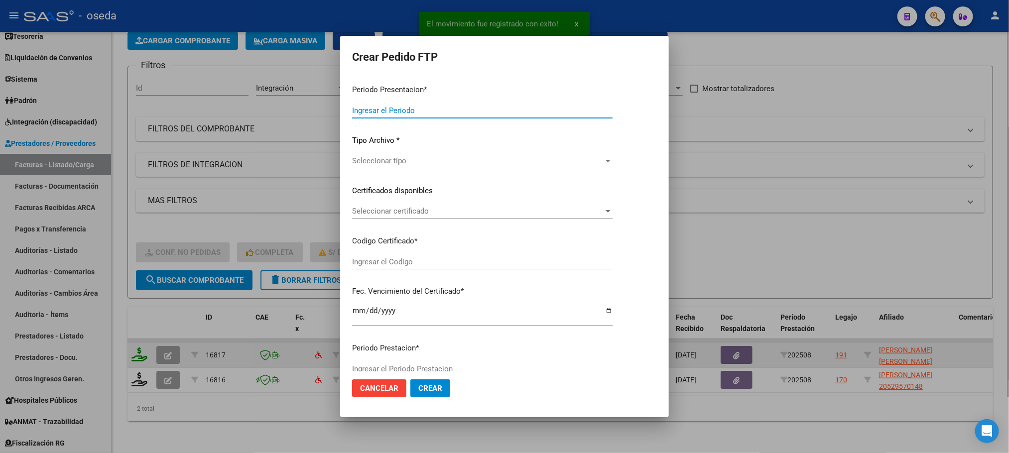
type input "202508"
type input "$ 148.447,32"
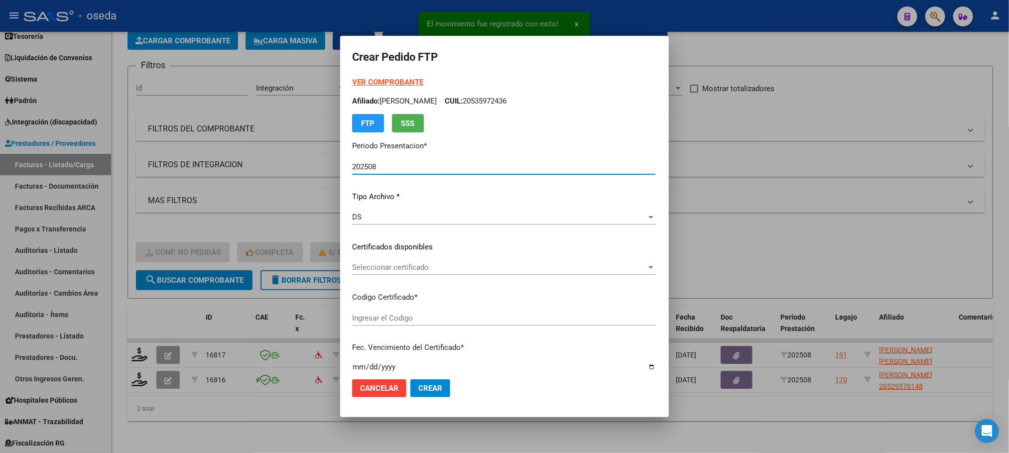
type input "20563994410"
type input "[DATE]"
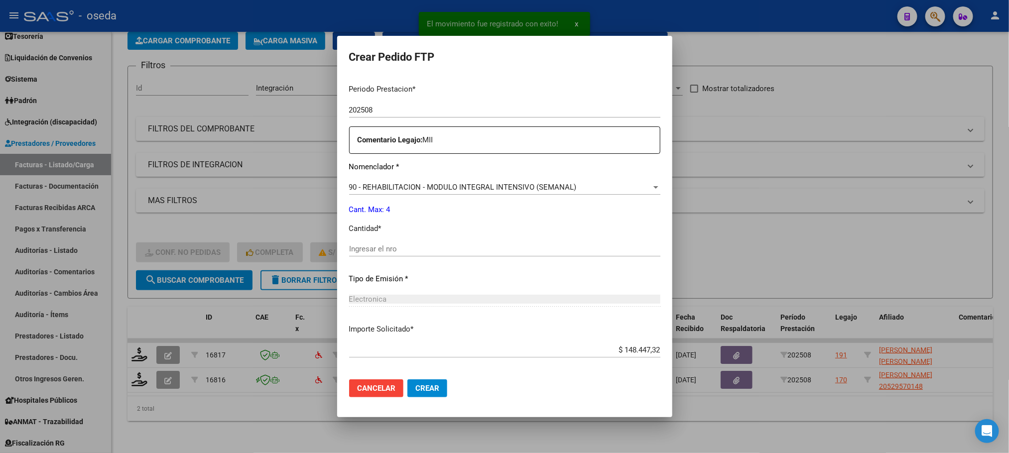
scroll to position [361, 0]
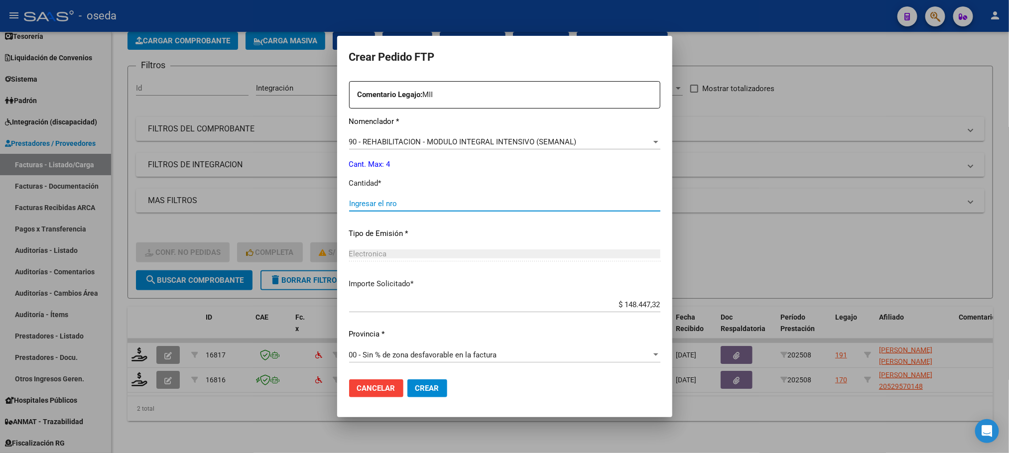
click at [396, 205] on input "Ingresar el nro" at bounding box center [504, 203] width 311 height 9
type input "4"
click at [407, 379] on button "Crear" at bounding box center [427, 388] width 40 height 18
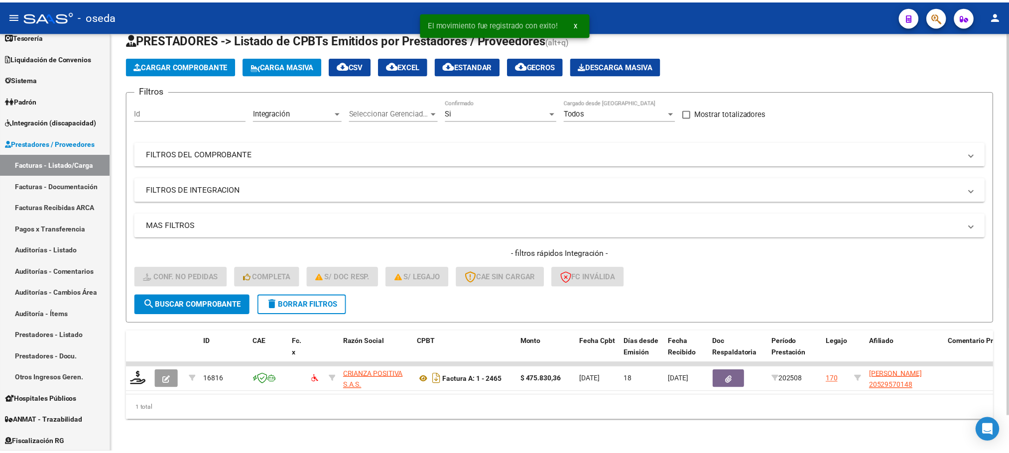
scroll to position [39, 0]
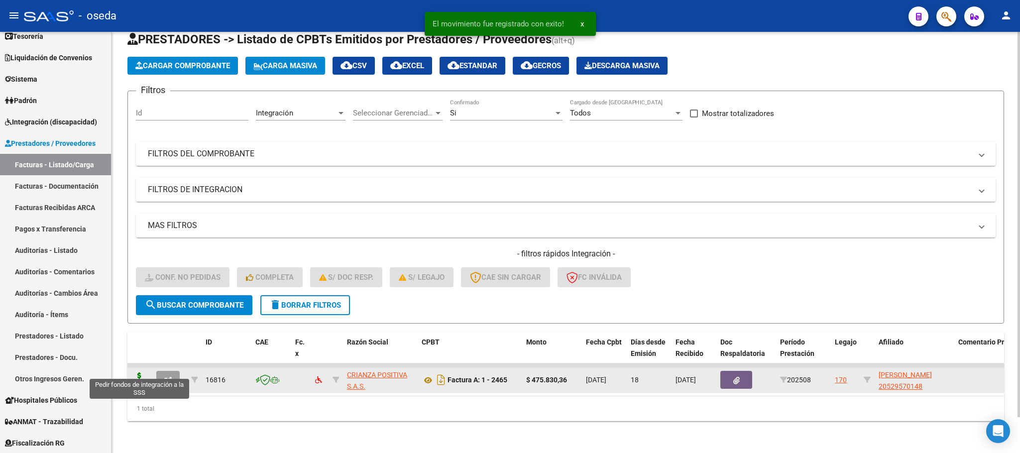
click at [133, 372] on icon at bounding box center [139, 379] width 16 height 14
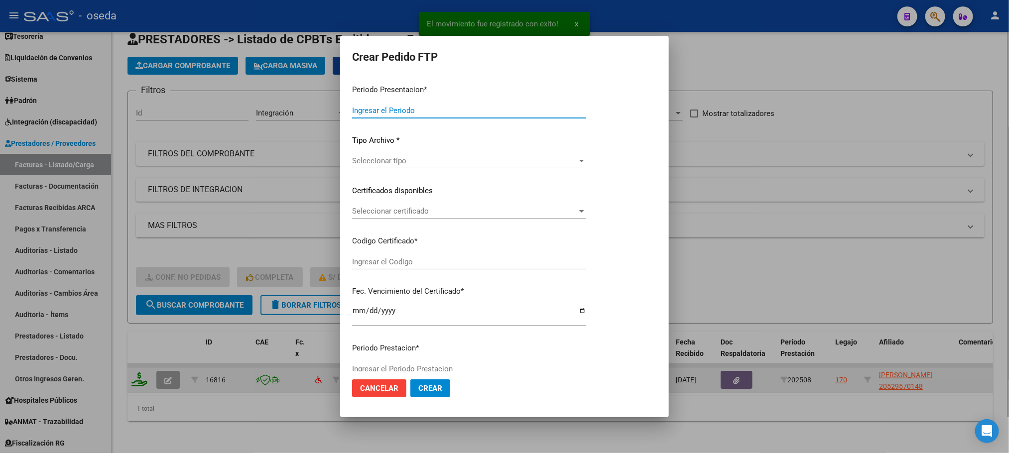
type input "202508"
type input "$ 475.830,36"
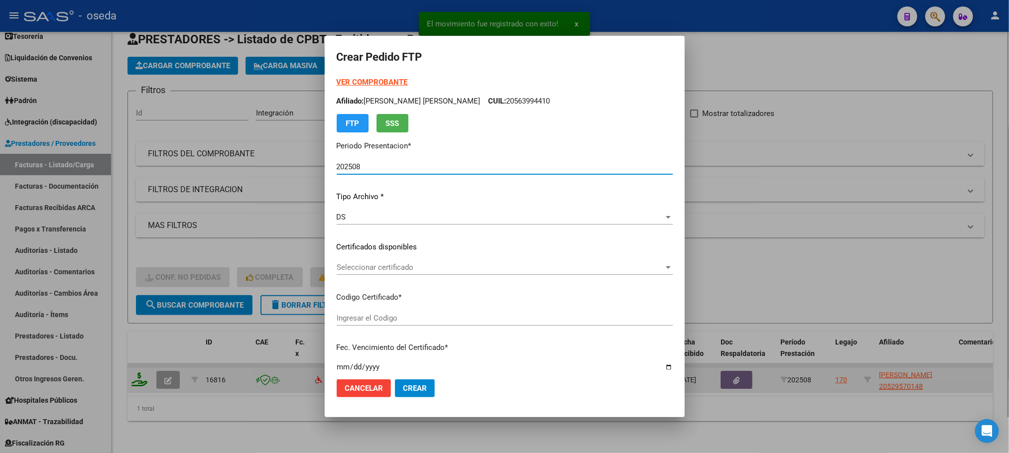
type input "ARG02000529570142023020220260202CBA536"
type input "[DATE]"
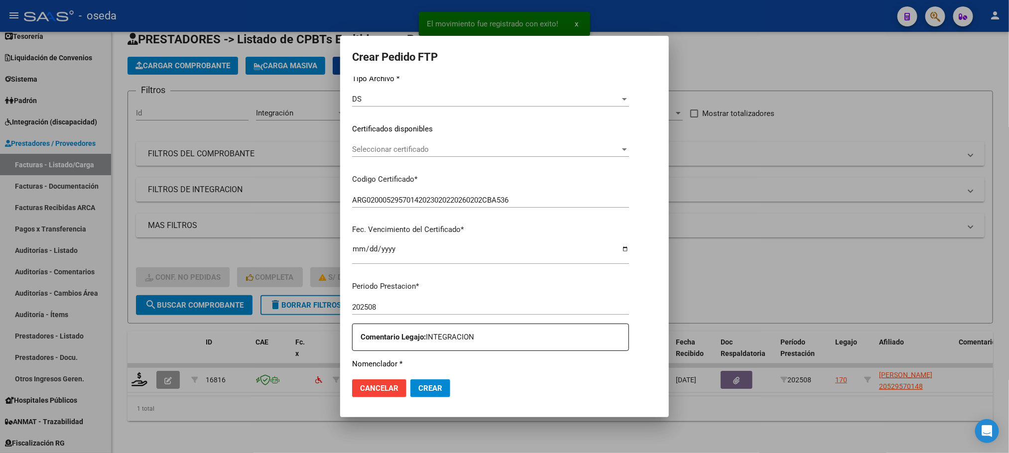
scroll to position [224, 0]
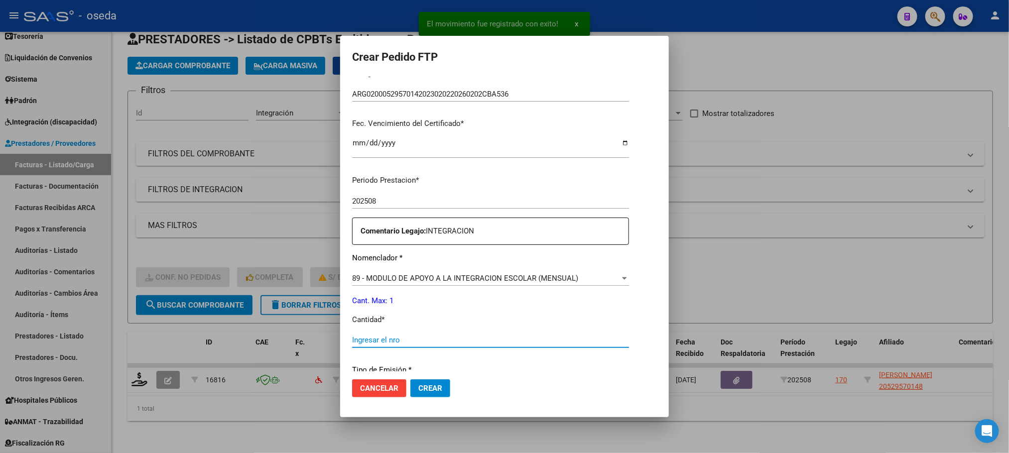
drag, startPoint x: 367, startPoint y: 342, endPoint x: 354, endPoint y: 330, distance: 18.0
click at [367, 343] on input "Ingresar el nro" at bounding box center [490, 340] width 277 height 9
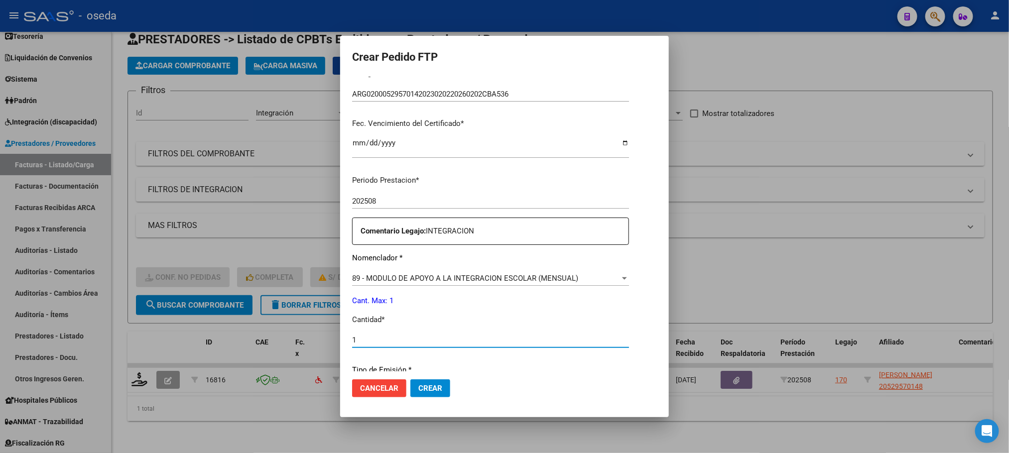
type input "1"
click at [410, 379] on button "Crear" at bounding box center [430, 388] width 40 height 18
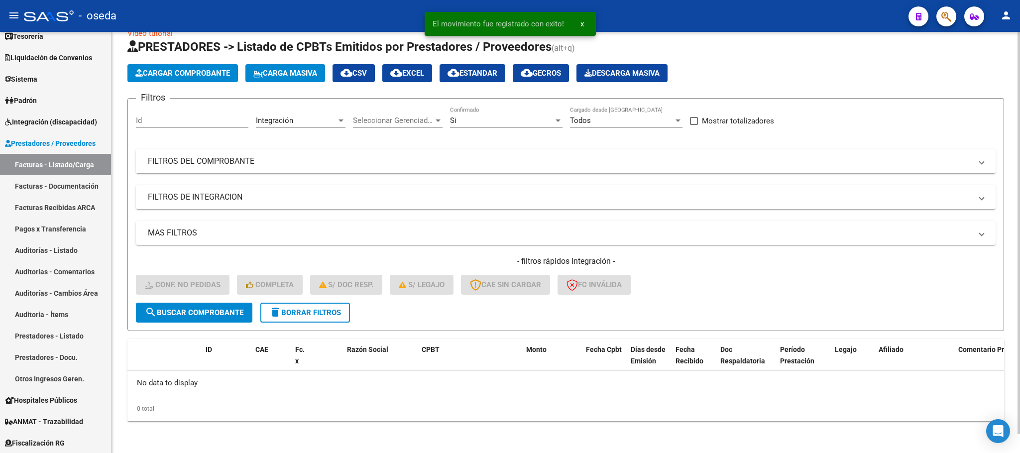
scroll to position [19, 0]
click at [284, 311] on span "delete Borrar Filtros" at bounding box center [305, 313] width 72 height 9
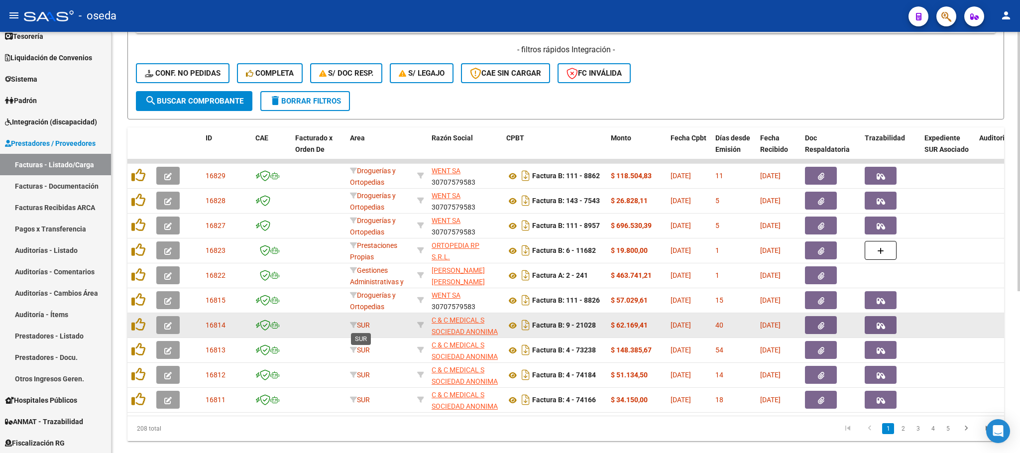
scroll to position [263, 0]
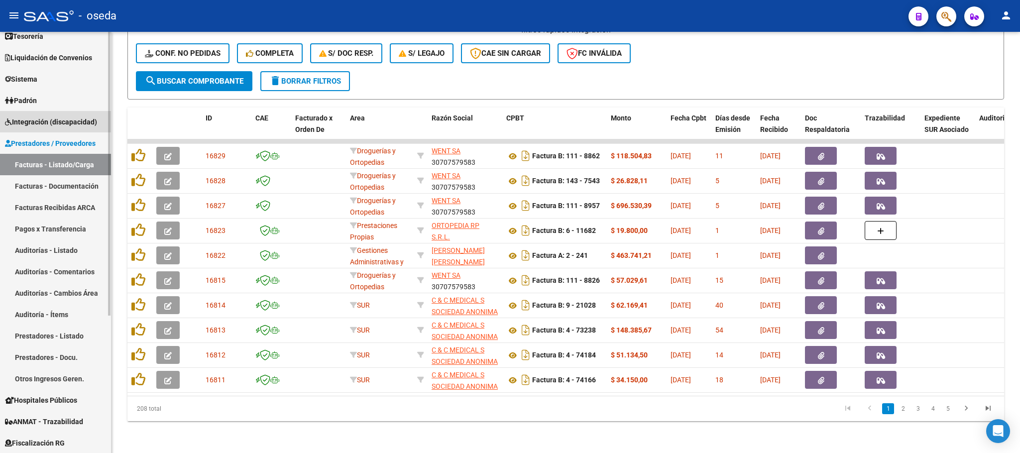
click at [71, 118] on span "Integración (discapacidad)" at bounding box center [51, 122] width 92 height 11
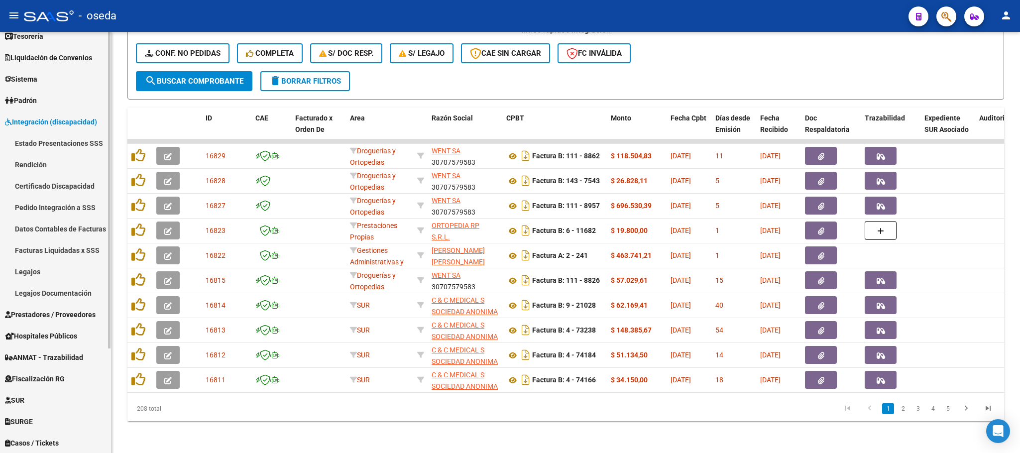
click at [60, 206] on link "Pedido Integración a SSS" at bounding box center [55, 207] width 111 height 21
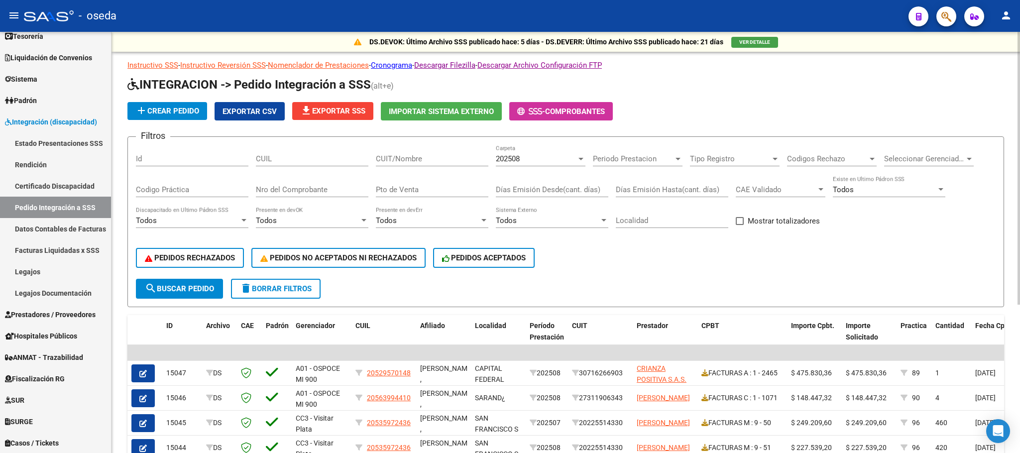
click at [328, 113] on span "file_download Exportar SSS" at bounding box center [332, 111] width 65 height 9
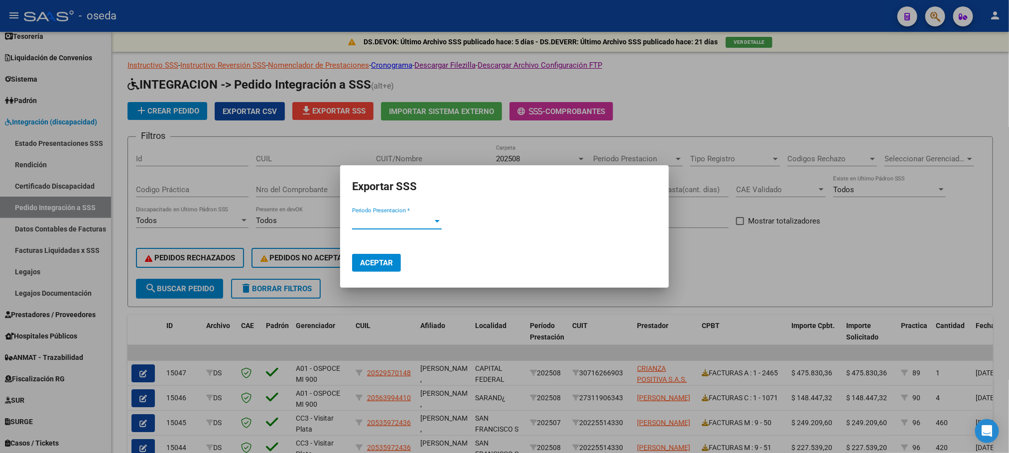
click at [369, 221] on span "Periodo Presentacion *" at bounding box center [392, 221] width 81 height 9
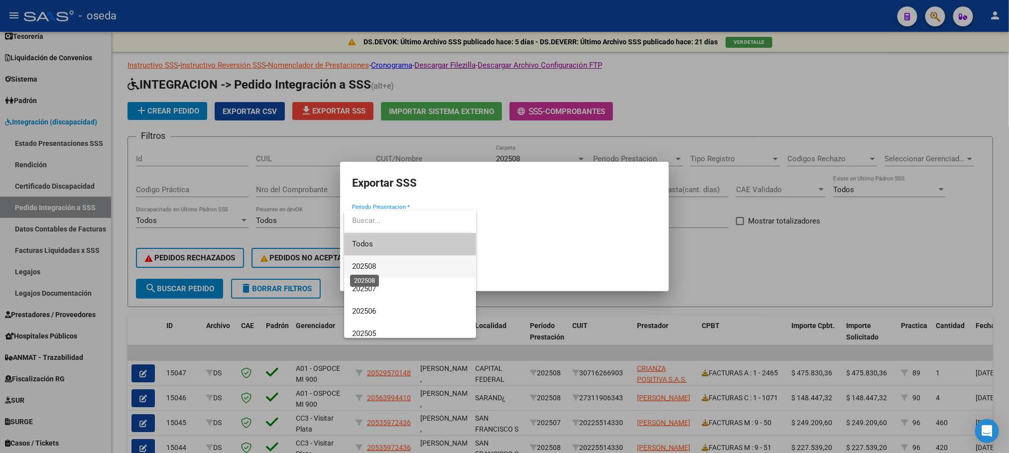
click at [375, 262] on span "202508" at bounding box center [364, 266] width 24 height 9
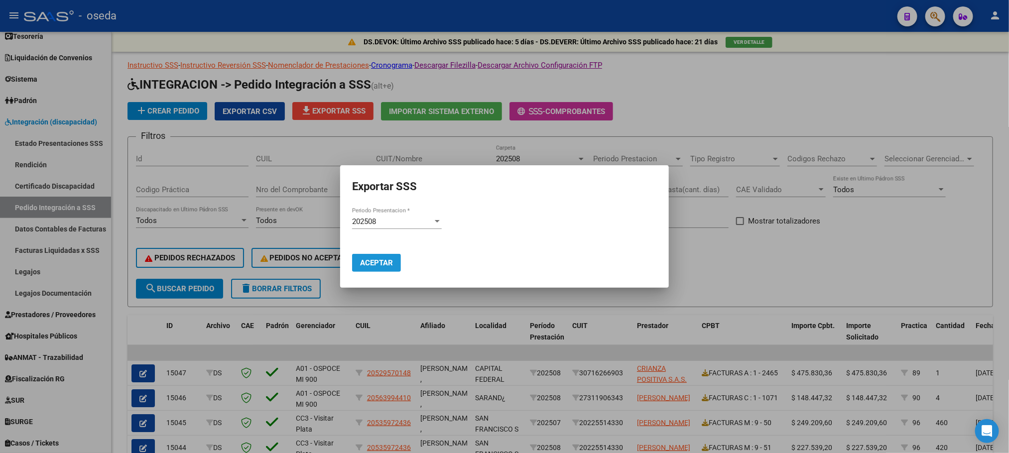
click at [375, 263] on span "Aceptar" at bounding box center [376, 262] width 33 height 9
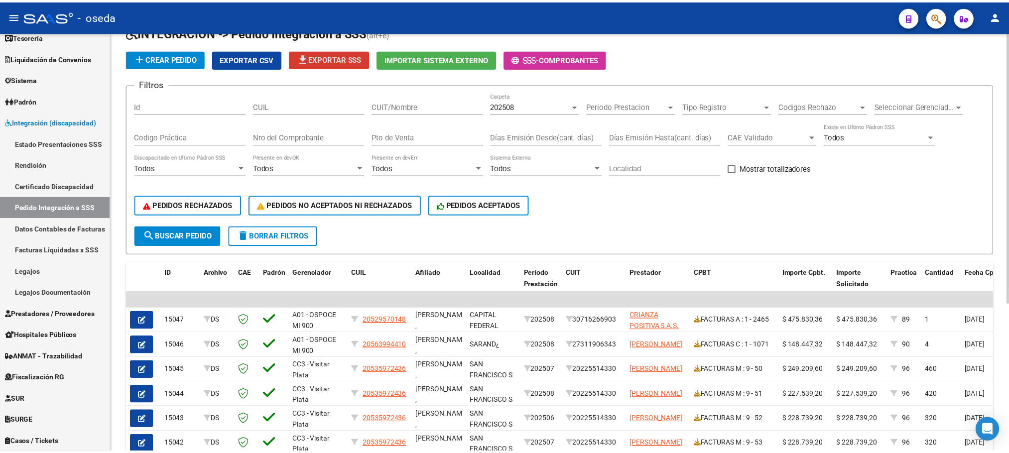
scroll to position [149, 0]
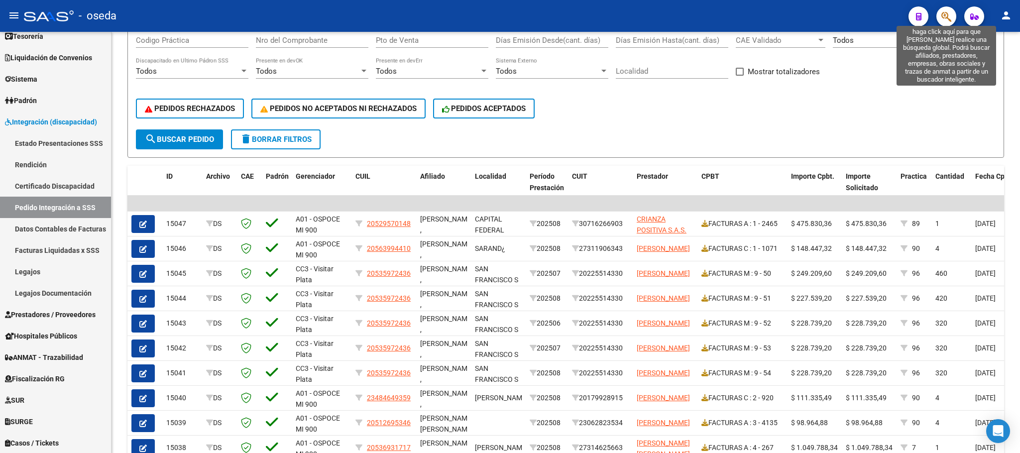
click at [943, 11] on icon "button" at bounding box center [947, 16] width 10 height 11
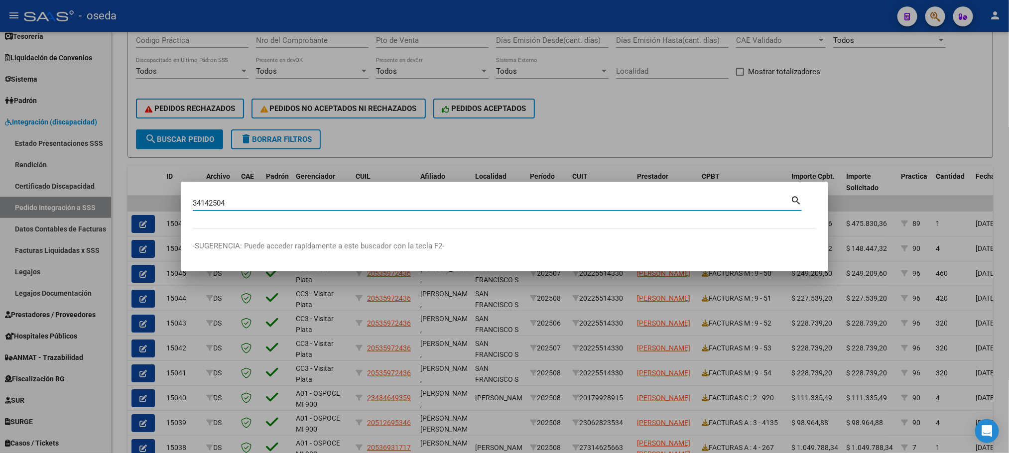
type input "34142504"
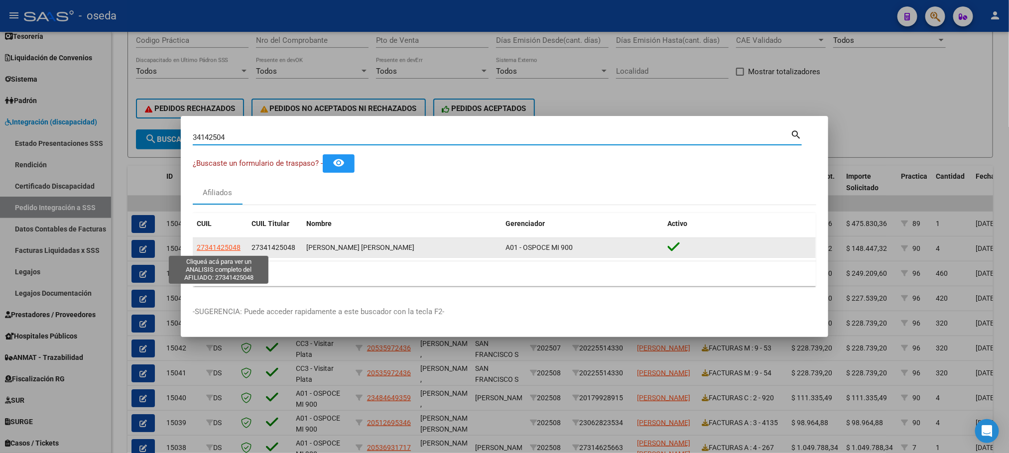
click at [211, 245] on span "27341425048" at bounding box center [219, 247] width 44 height 8
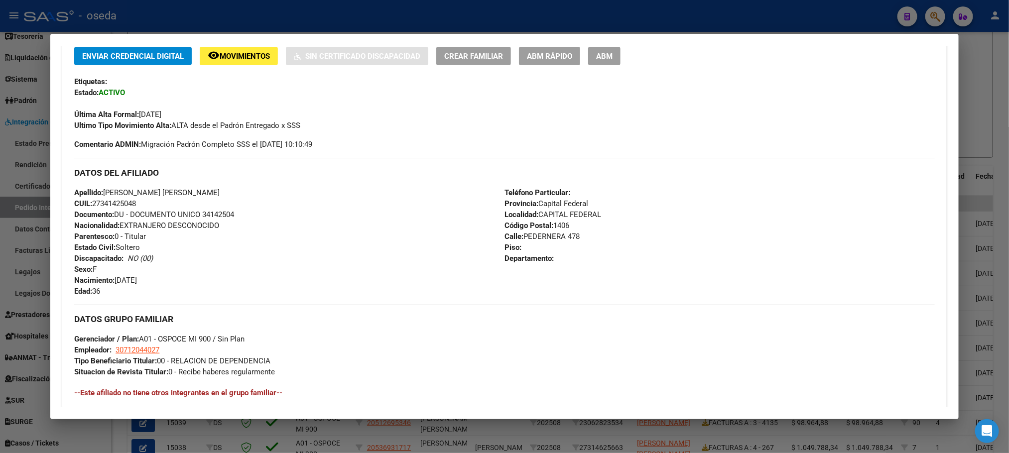
scroll to position [224, 0]
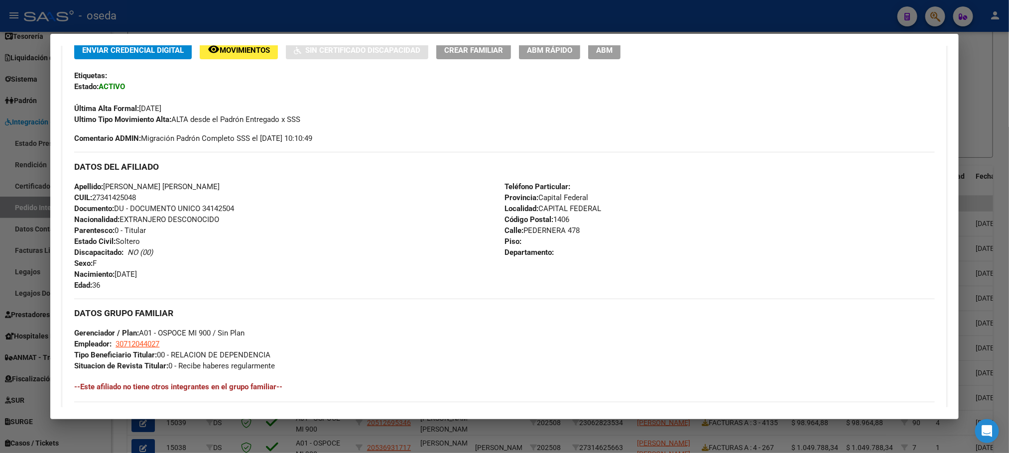
click at [527, 54] on span "ABM Rápido" at bounding box center [549, 50] width 45 height 9
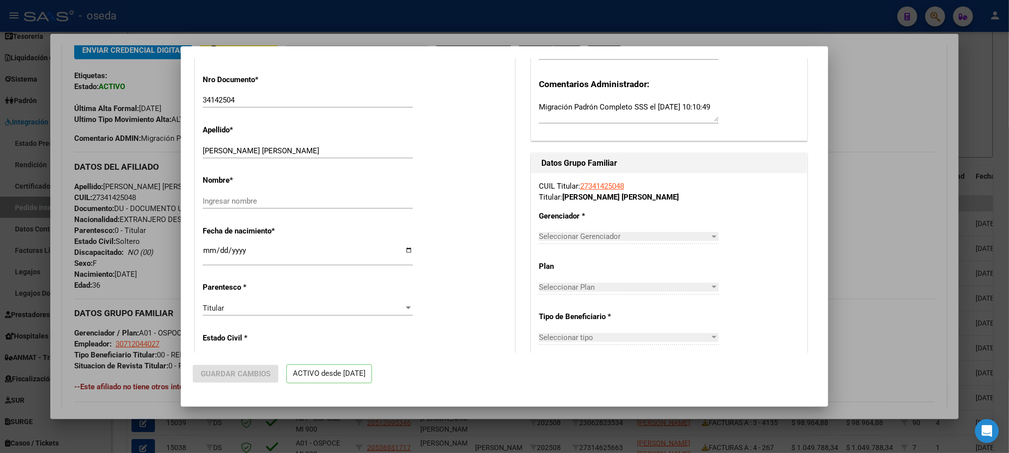
radio input "true"
type input "30-71204402-7"
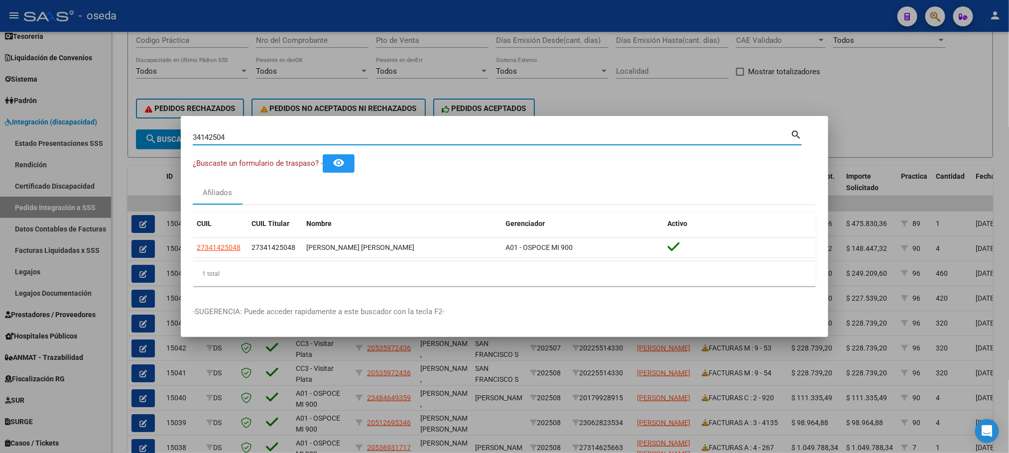
drag, startPoint x: 325, startPoint y: 136, endPoint x: 25, endPoint y: 139, distance: 299.3
click at [25, 139] on div "34142504 Buscar (apellido, dni, cuil, nro traspaso, cuit, obra social) search ¿…" at bounding box center [504, 226] width 1009 height 453
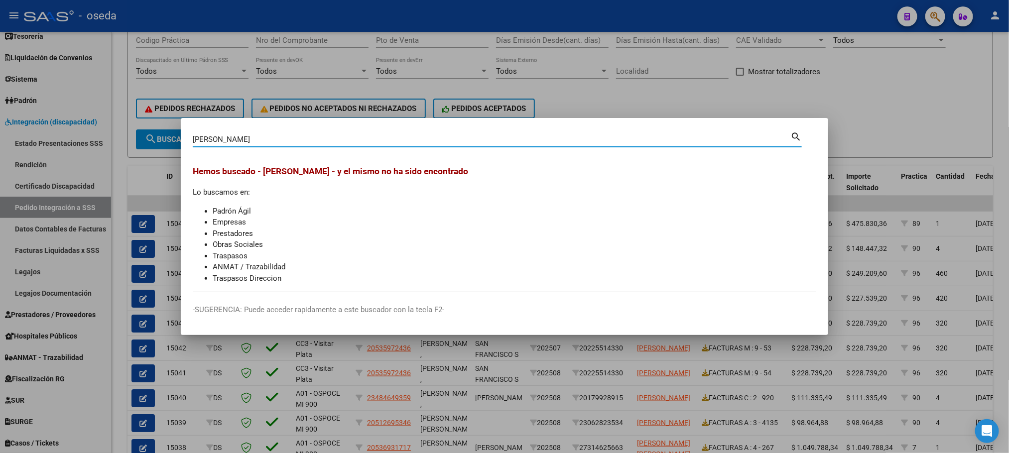
type input "[PERSON_NAME]"
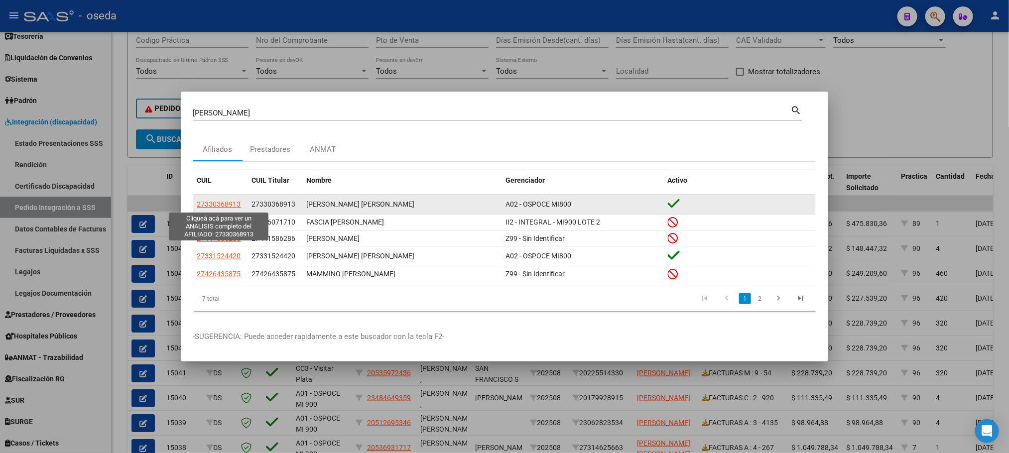
click at [223, 207] on span "27330368913" at bounding box center [219, 204] width 44 height 8
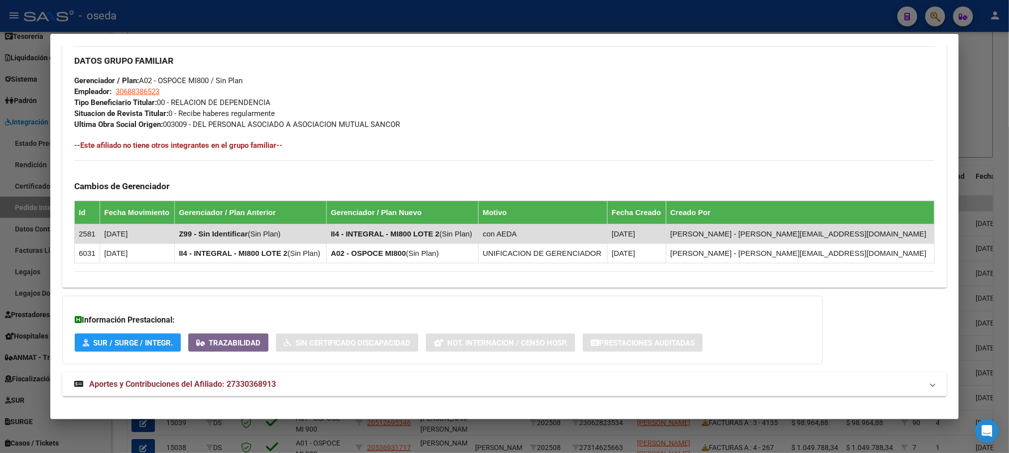
scroll to position [490, 0]
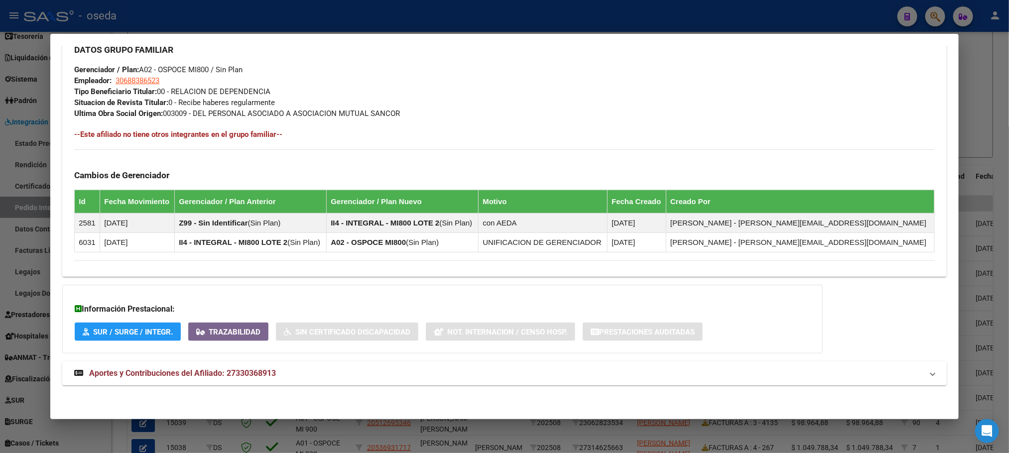
click at [209, 365] on mat-expansion-panel-header "Aportes y Contribuciones del Afiliado: 27330368913" at bounding box center [504, 374] width 884 height 24
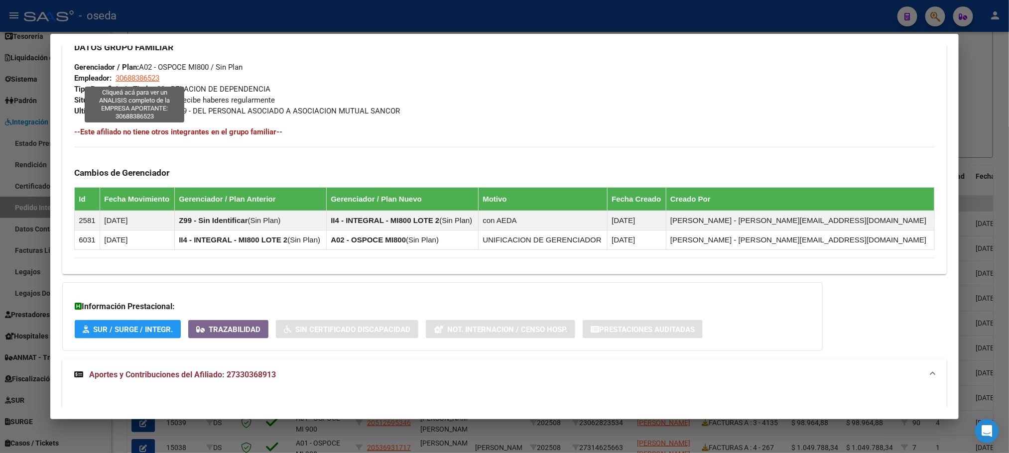
click at [149, 75] on span "30688386523" at bounding box center [138, 78] width 44 height 9
type textarea "30688386523"
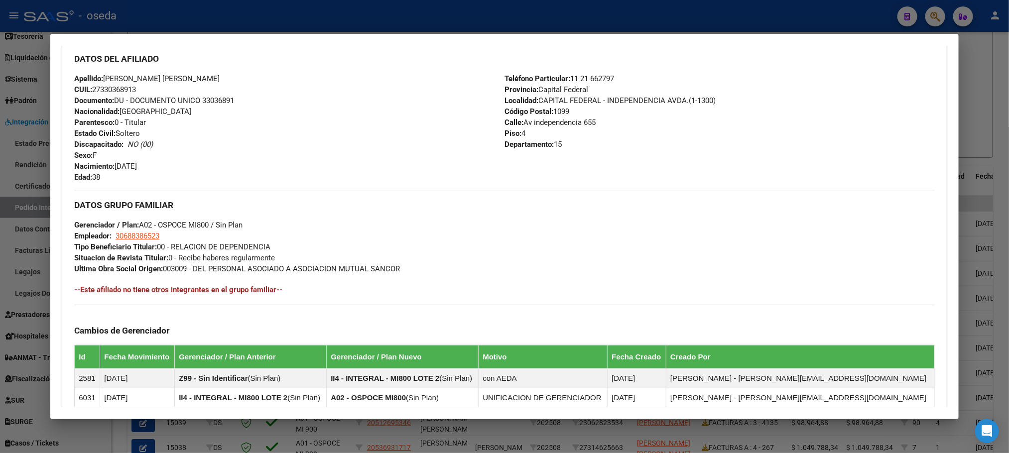
scroll to position [117, 0]
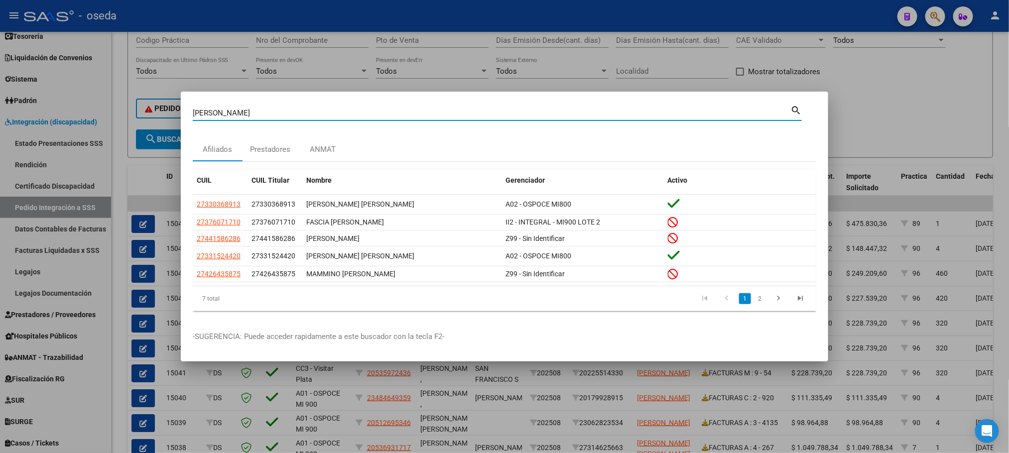
drag, startPoint x: 269, startPoint y: 114, endPoint x: 44, endPoint y: 103, distance: 225.3
click at [44, 103] on div "[PERSON_NAME] (apellido, dni, cuil, nro traspaso, cuit, obra social) search Afi…" at bounding box center [504, 226] width 1009 height 453
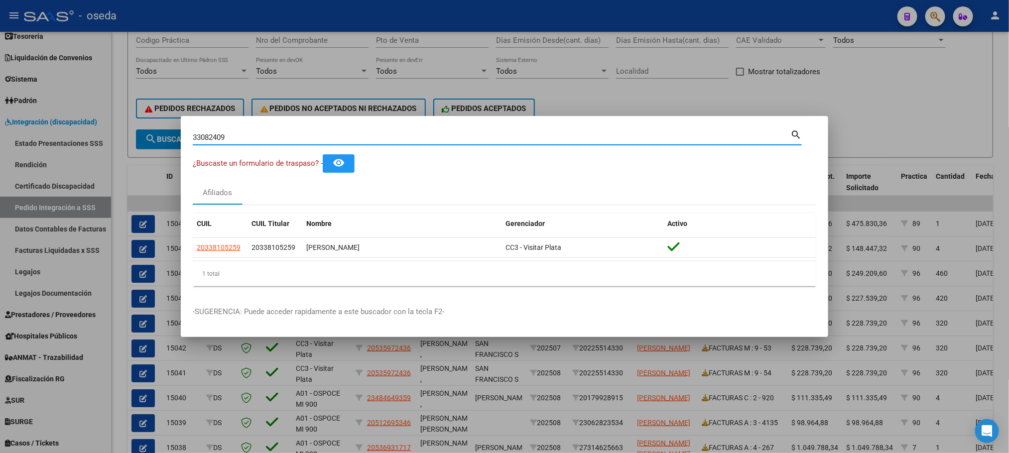
type input "33082409"
drag, startPoint x: 241, startPoint y: 139, endPoint x: 180, endPoint y: 137, distance: 60.8
click at [180, 137] on div "33082409 Buscar (apellido, dni, cuil, nro traspaso, cuit, obra social) search ¿…" at bounding box center [504, 226] width 1009 height 453
click at [467, 133] on input "Buscar (apellido, dni, [PERSON_NAME], [PERSON_NAME], cuit, obra social)" at bounding box center [492, 137] width 598 height 9
click at [303, 132] on div "Buscar (apellido, dni, [PERSON_NAME], [PERSON_NAME], cuit, obra social)" at bounding box center [492, 137] width 598 height 15
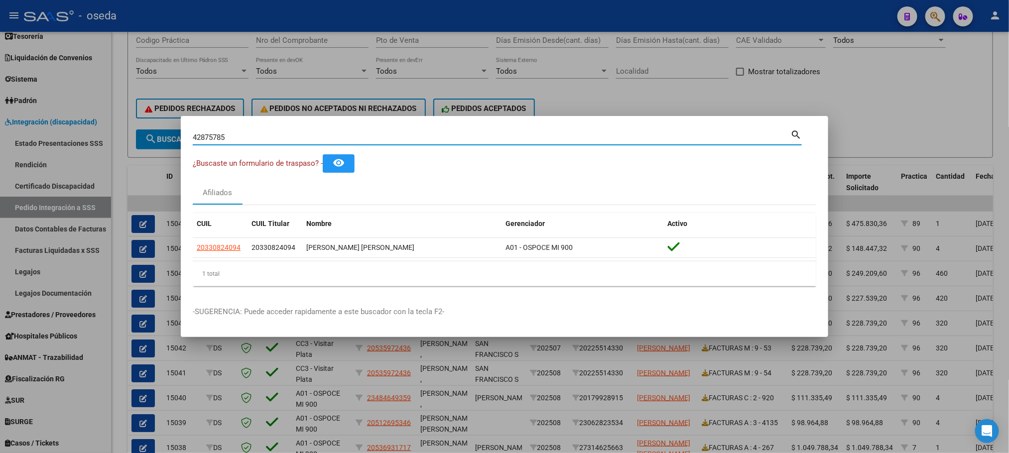
type input "42875785"
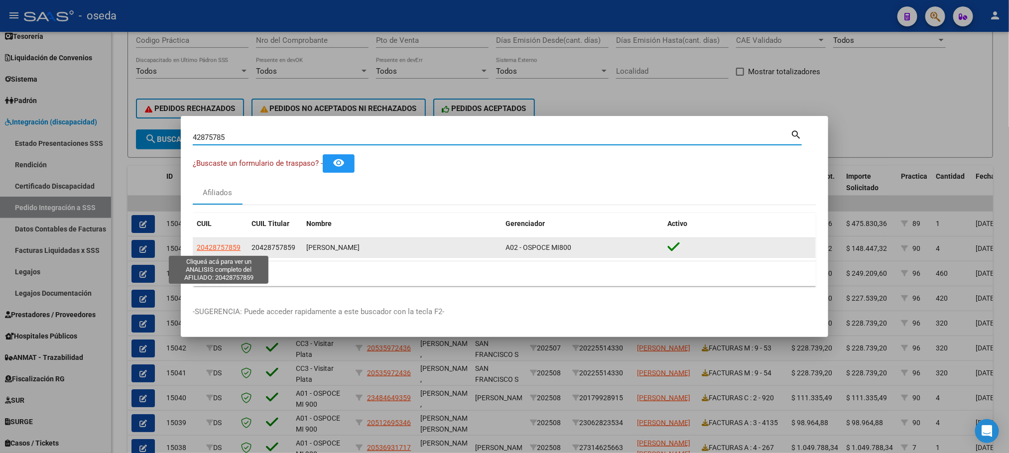
click at [233, 245] on span "20428757859" at bounding box center [219, 247] width 44 height 8
type textarea "20428757859"
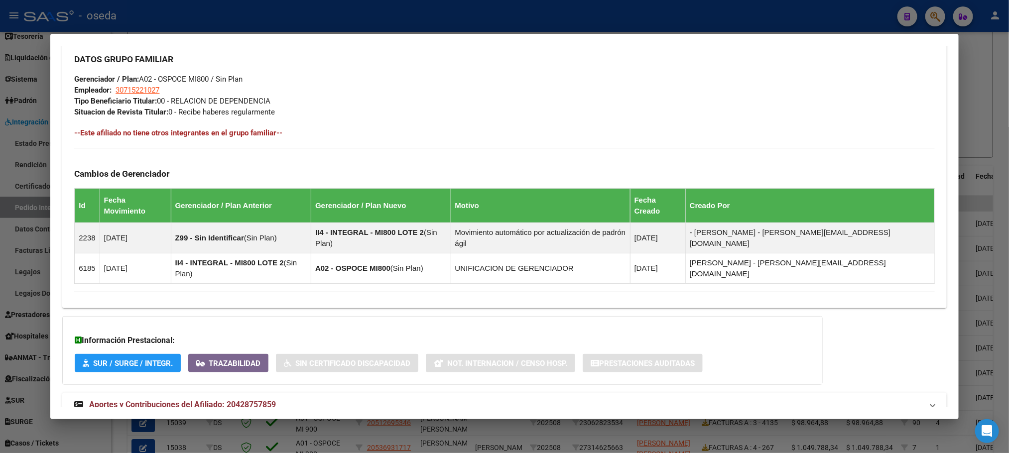
scroll to position [479, 0]
click at [202, 399] on span "Aportes y Contribuciones del Afiliado: 20428757859" at bounding box center [182, 403] width 187 height 9
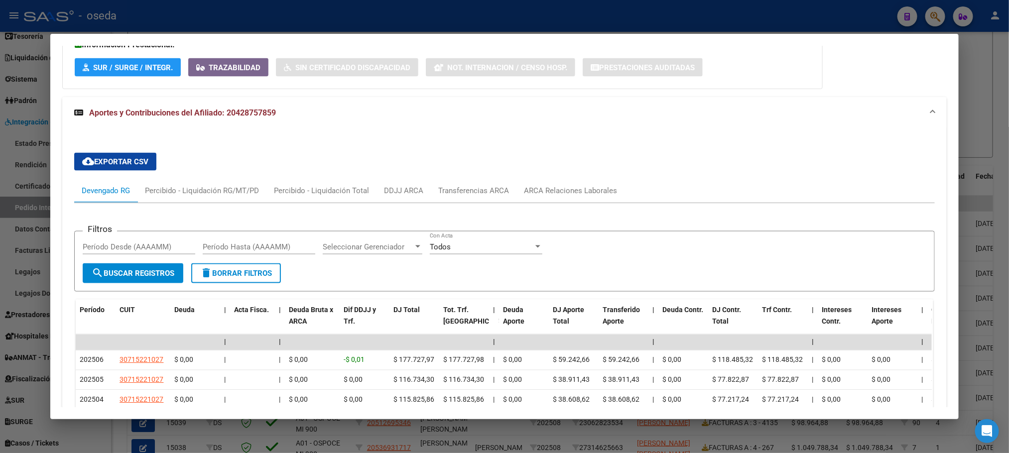
scroll to position [703, 0]
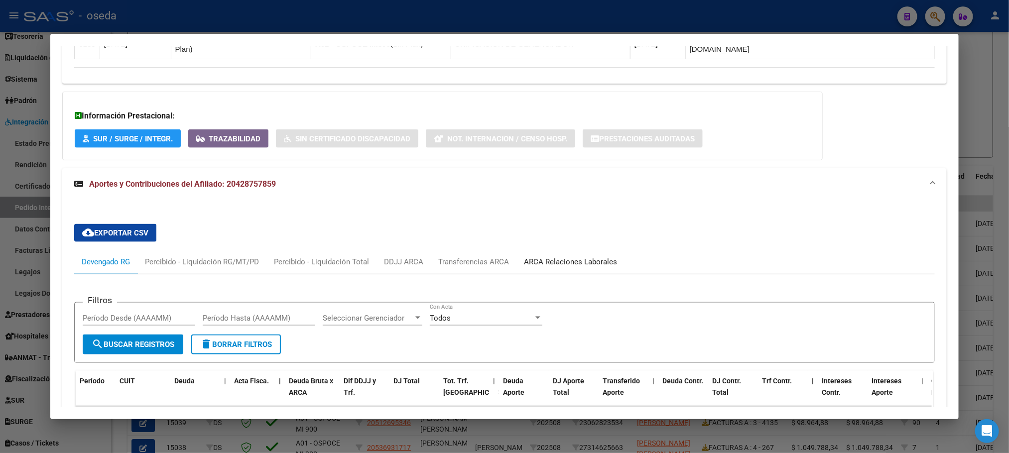
click at [547, 256] on div "ARCA Relaciones Laborales" at bounding box center [570, 261] width 93 height 11
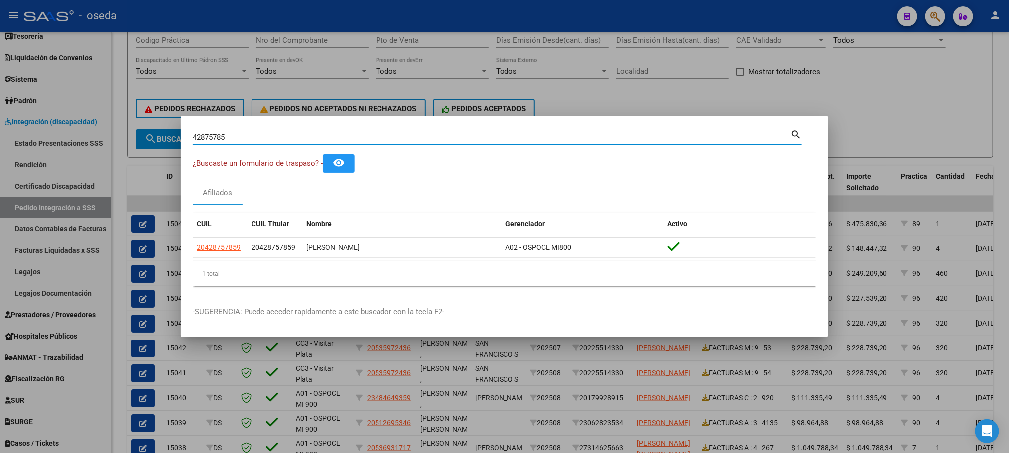
drag, startPoint x: 281, startPoint y: 133, endPoint x: 138, endPoint y: 139, distance: 143.5
click at [138, 139] on div "42875785 Buscar (apellido, dni, cuil, nro traspaso, cuit, obra social) search ¿…" at bounding box center [504, 226] width 1009 height 453
type input "34760397"
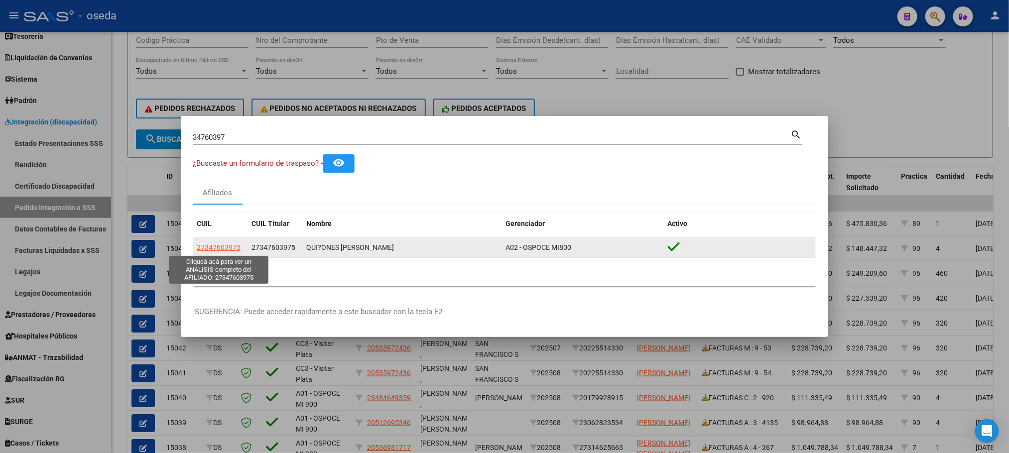
click at [218, 250] on span "27347603975" at bounding box center [219, 247] width 44 height 8
type textarea "27347603975"
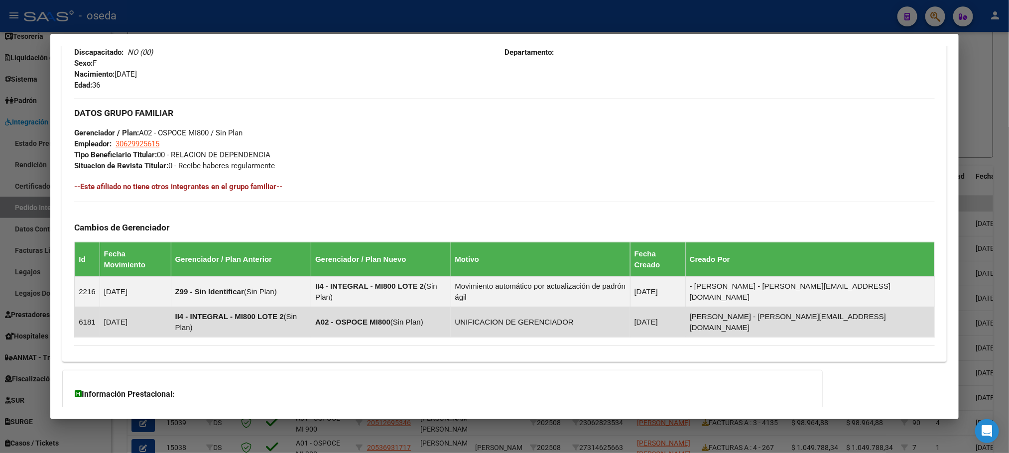
scroll to position [479, 0]
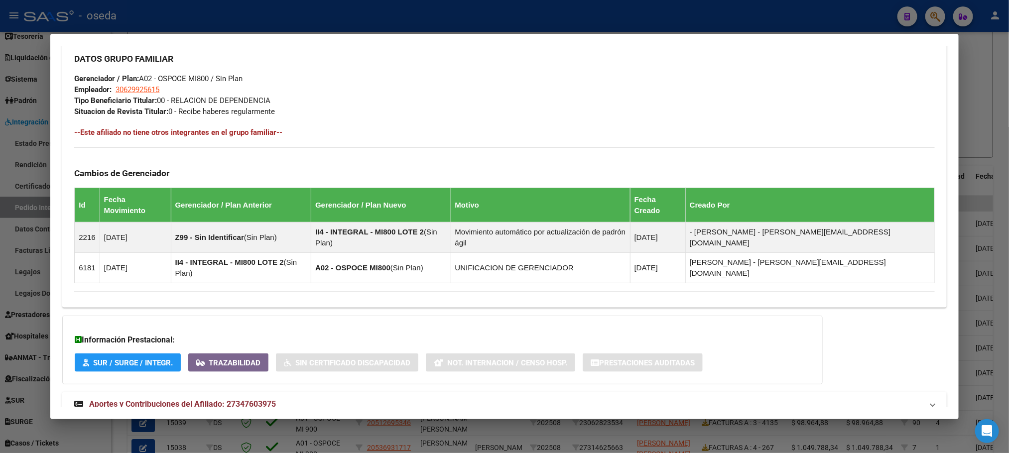
click at [235, 399] on span "Aportes y Contribuciones del Afiliado: 27347603975" at bounding box center [182, 403] width 187 height 9
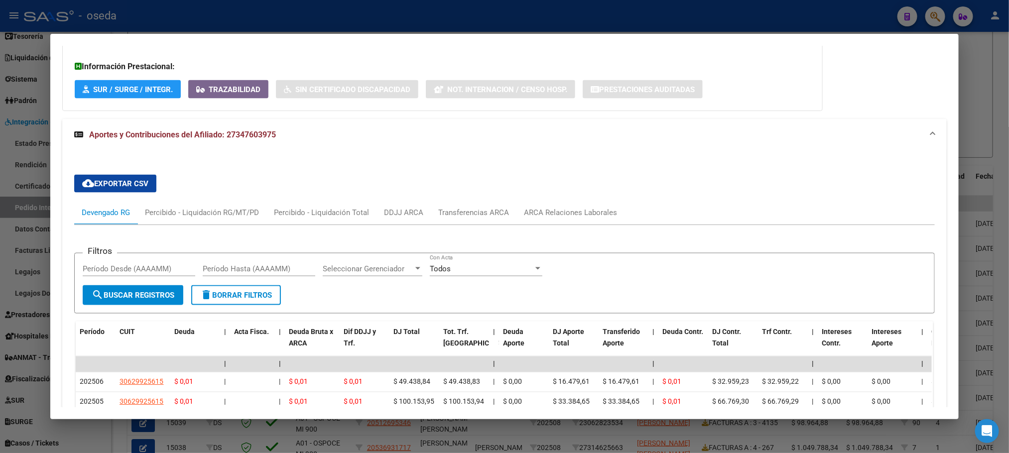
scroll to position [777, 0]
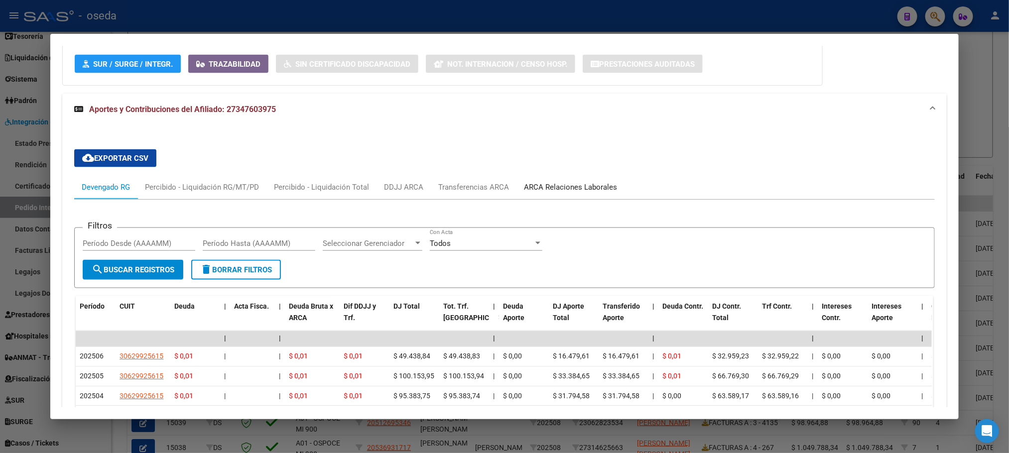
click at [581, 182] on div "ARCA Relaciones Laborales" at bounding box center [570, 187] width 93 height 11
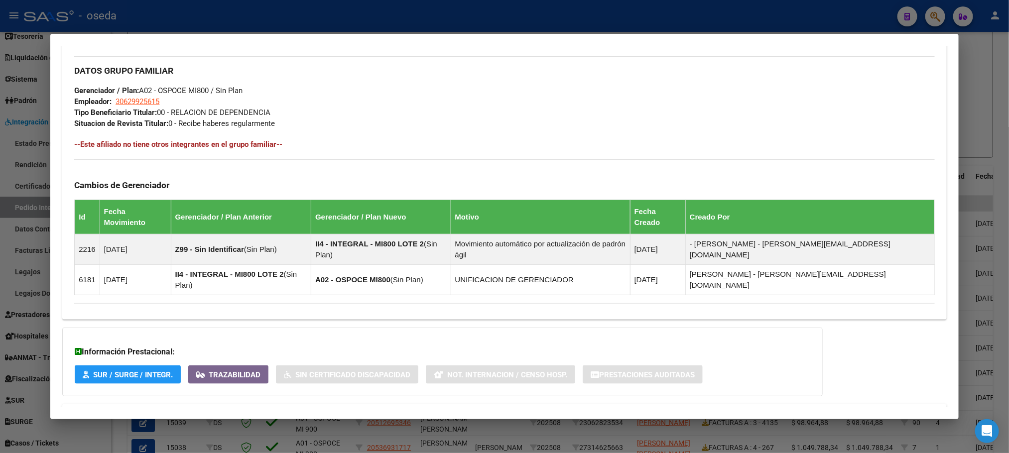
scroll to position [466, 0]
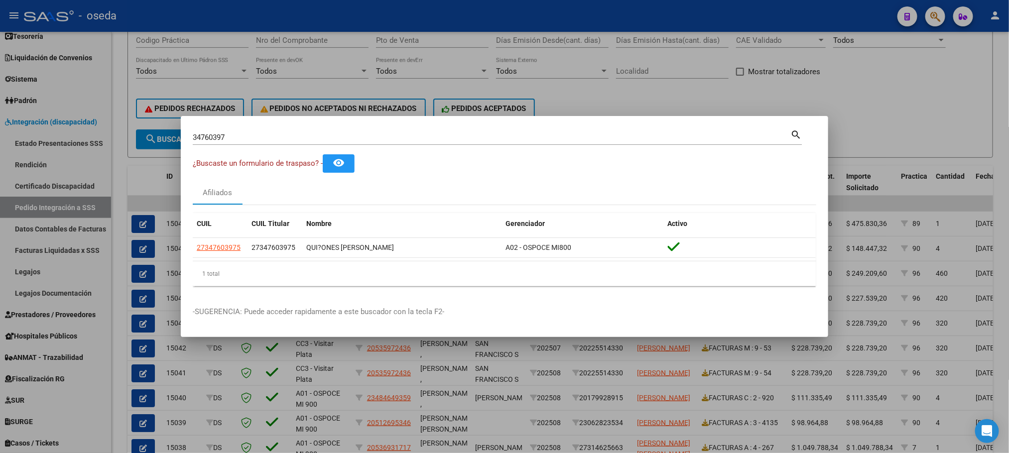
drag, startPoint x: 253, startPoint y: 142, endPoint x: 52, endPoint y: 122, distance: 201.7
click at [96, 127] on div "34760397 Buscar (apellido, dni, cuil, nro traspaso, cuit, obra social) search ¿…" at bounding box center [504, 226] width 1009 height 453
click at [237, 132] on div "34760397 Buscar (apellido, dni, [PERSON_NAME], [PERSON_NAME], cuit, obra social)" at bounding box center [492, 137] width 598 height 15
drag, startPoint x: 233, startPoint y: 140, endPoint x: 175, endPoint y: 135, distance: 58.5
click at [175, 135] on div "34760397 Buscar (apellido, dni, cuil, nro traspaso, cuit, obra social) search ¿…" at bounding box center [504, 226] width 1009 height 453
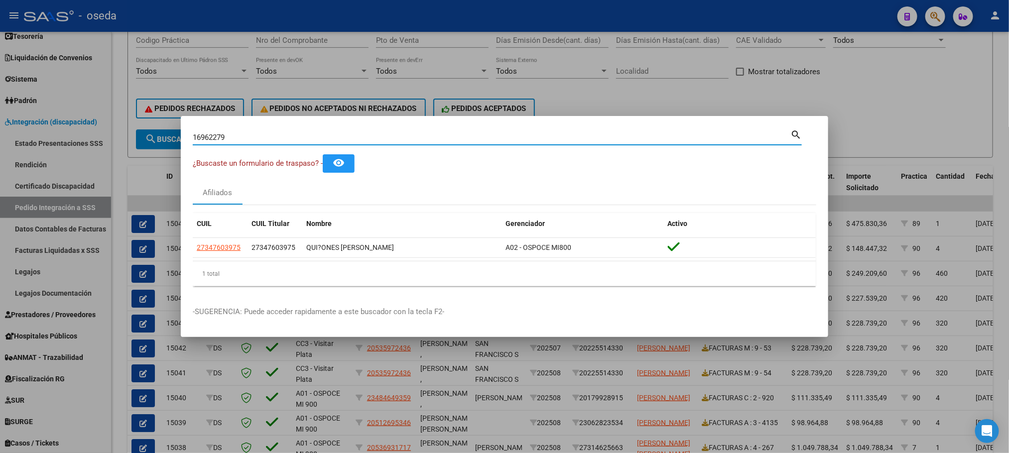
type input "16962279"
drag, startPoint x: 232, startPoint y: 136, endPoint x: 158, endPoint y: 136, distance: 73.7
click at [158, 136] on div "16962279 Buscar (apellido, dni, cuil, nro traspaso, cuit, obra social) search ¿…" at bounding box center [504, 226] width 1009 height 453
click at [793, 134] on mat-icon "search" at bounding box center [795, 134] width 11 height 12
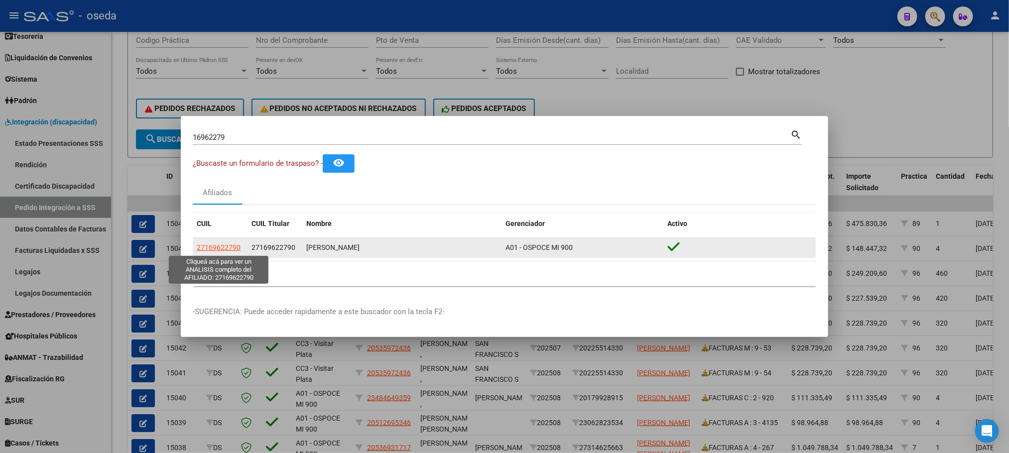
click at [235, 245] on span "27169622790" at bounding box center [219, 247] width 44 height 8
type textarea "27169622790"
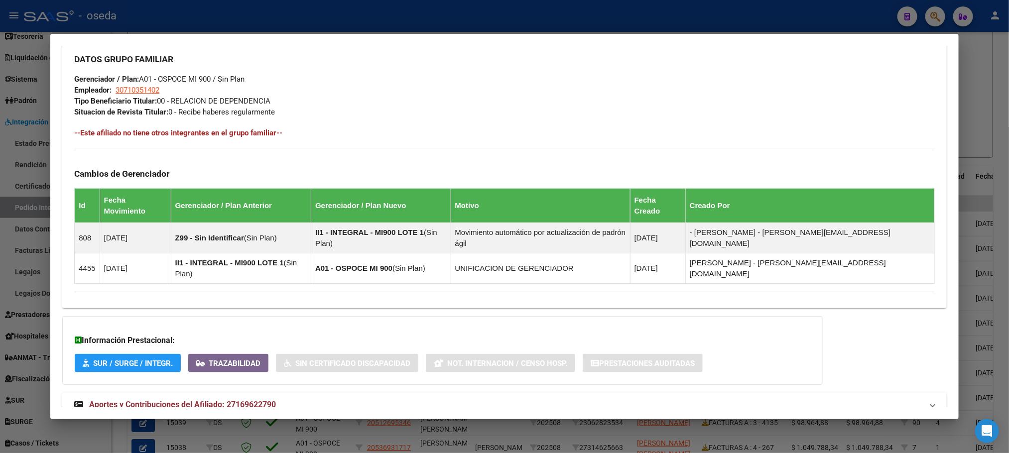
scroll to position [479, 0]
click at [221, 399] on span "Aportes y Contribuciones del Afiliado: 27169622790" at bounding box center [182, 403] width 187 height 9
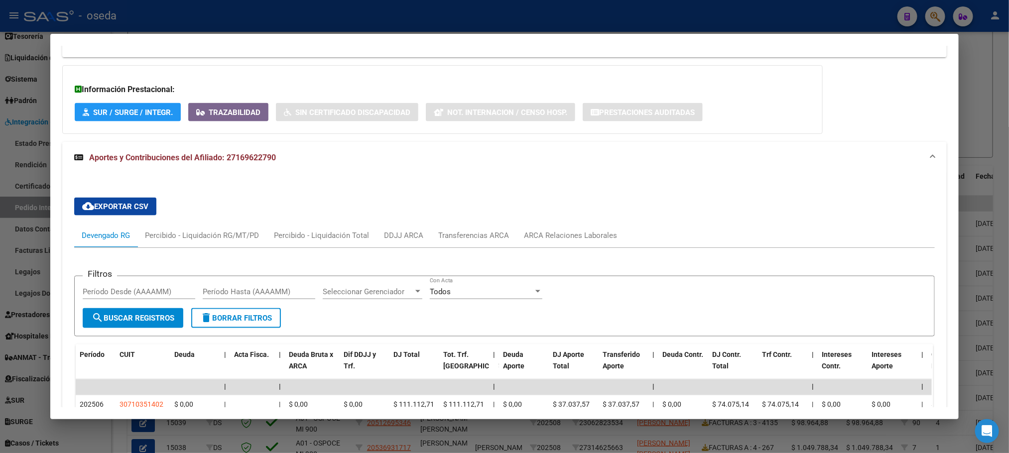
scroll to position [852, 0]
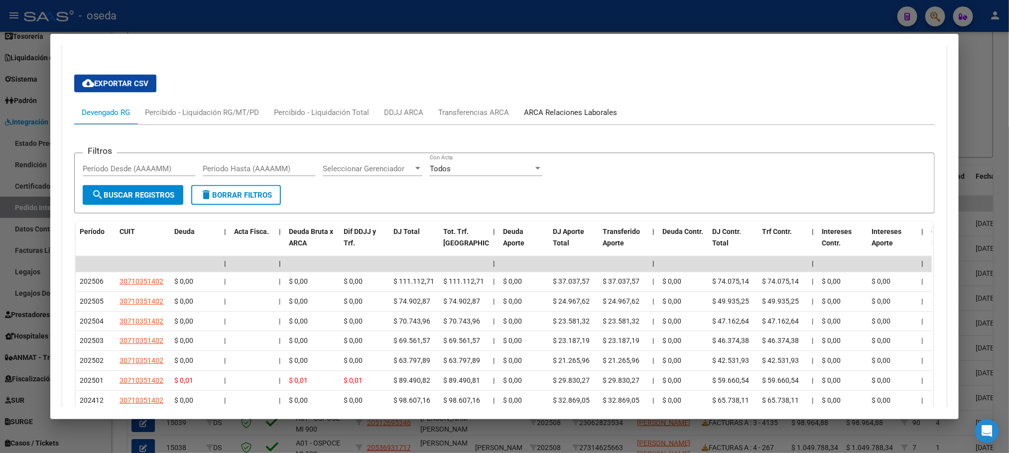
click at [557, 107] on div "ARCA Relaciones Laborales" at bounding box center [570, 112] width 93 height 11
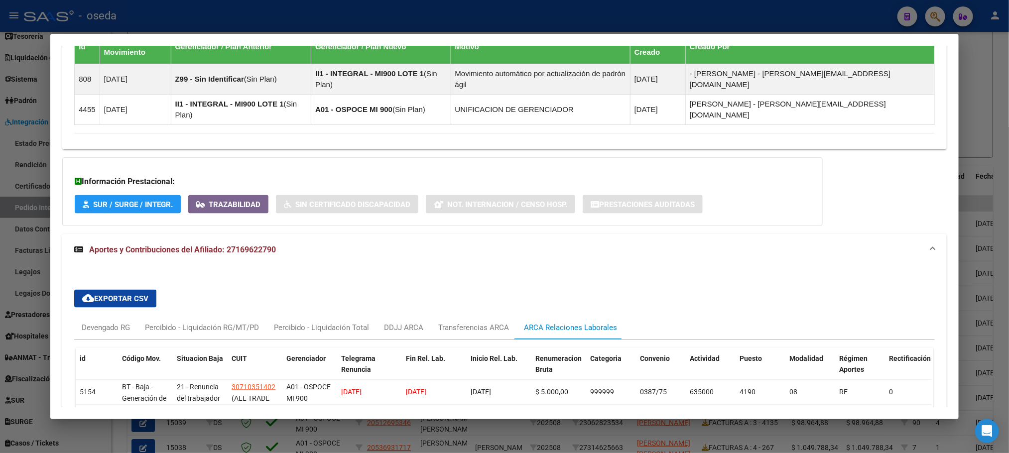
scroll to position [686, 0]
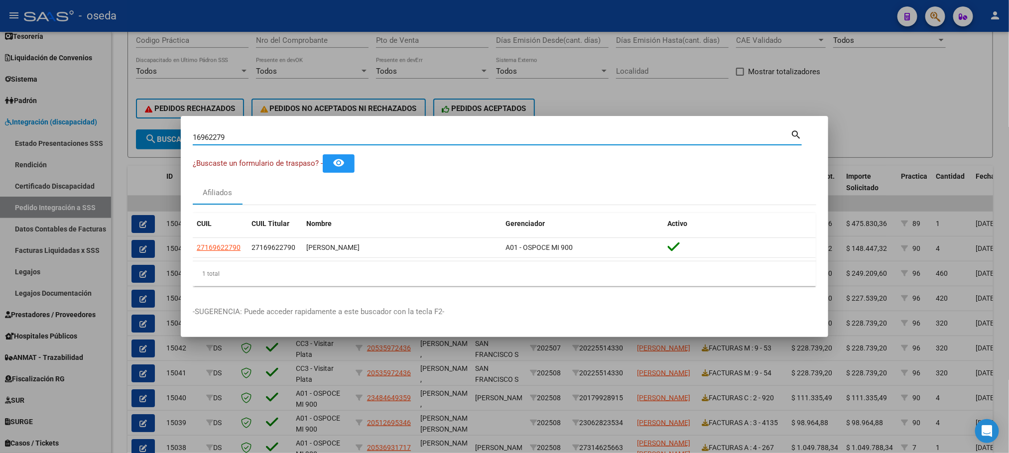
drag, startPoint x: 272, startPoint y: 136, endPoint x: 94, endPoint y: 139, distance: 178.3
click at [100, 140] on div "16962279 Buscar (apellido, dni, cuil, nro traspaso, cuit, obra social) search ¿…" at bounding box center [504, 226] width 1009 height 453
type input "31274500"
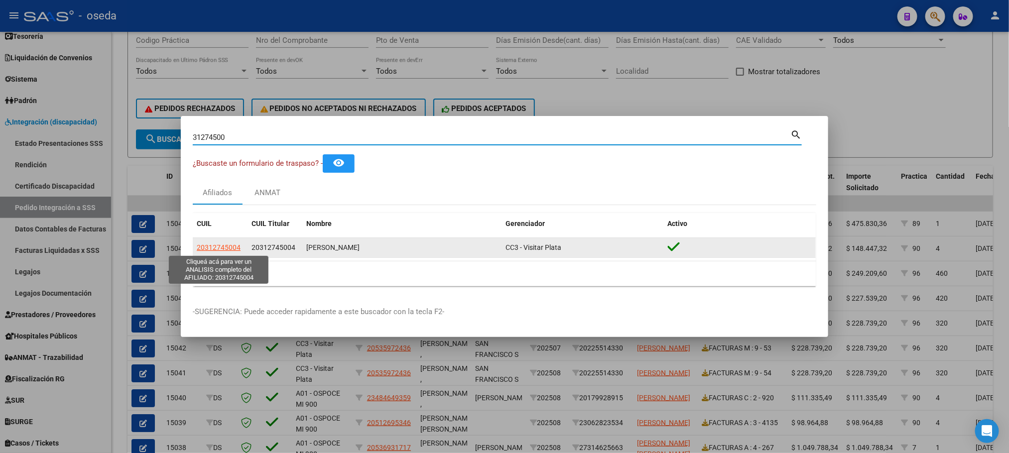
click at [205, 248] on span "20312745004" at bounding box center [219, 247] width 44 height 8
type textarea "20312745004"
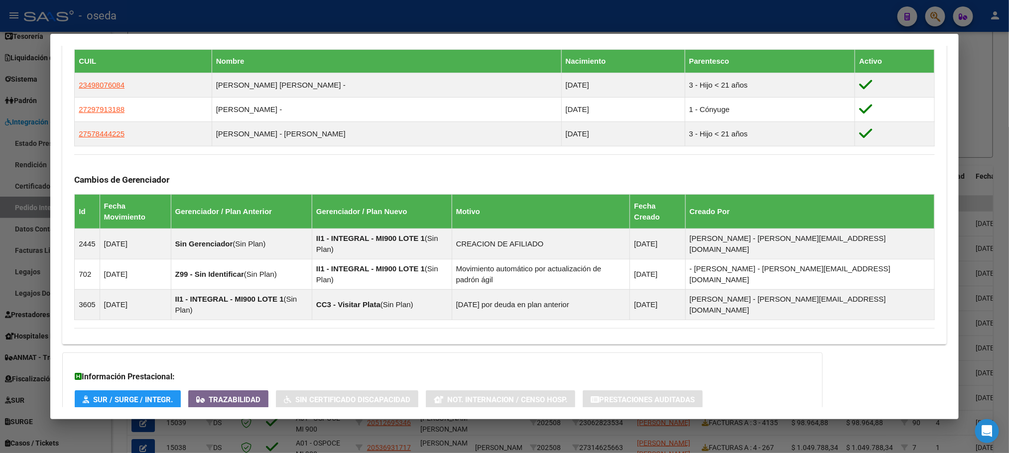
scroll to position [583, 0]
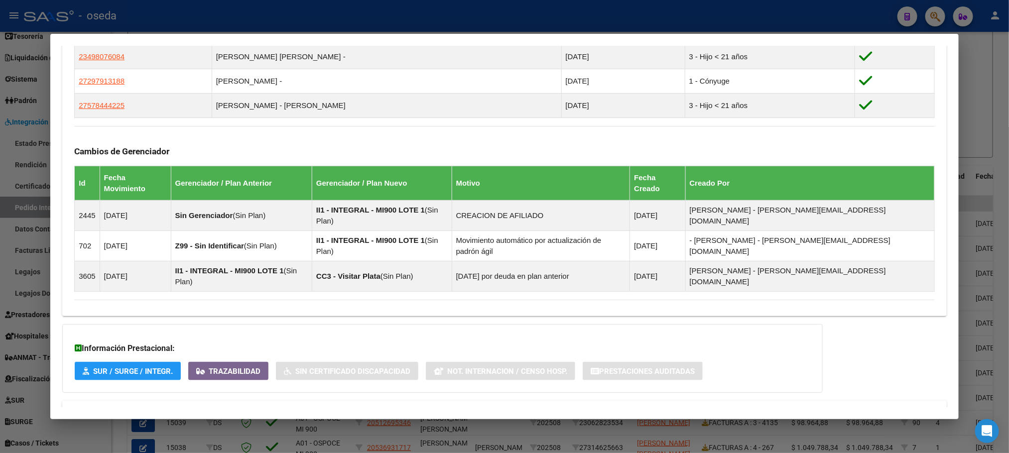
click at [166, 408] on span "Aportes y Contribuciones del Afiliado: 20312745004" at bounding box center [182, 412] width 187 height 9
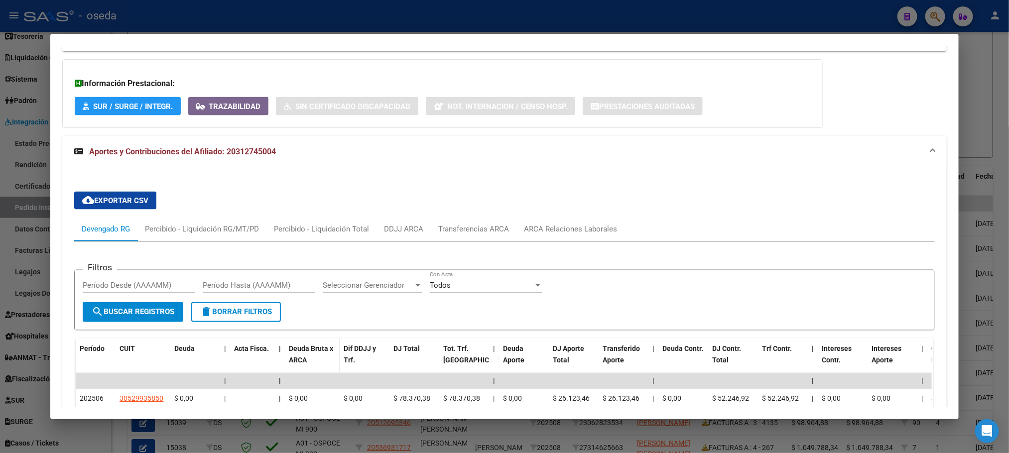
scroll to position [881, 0]
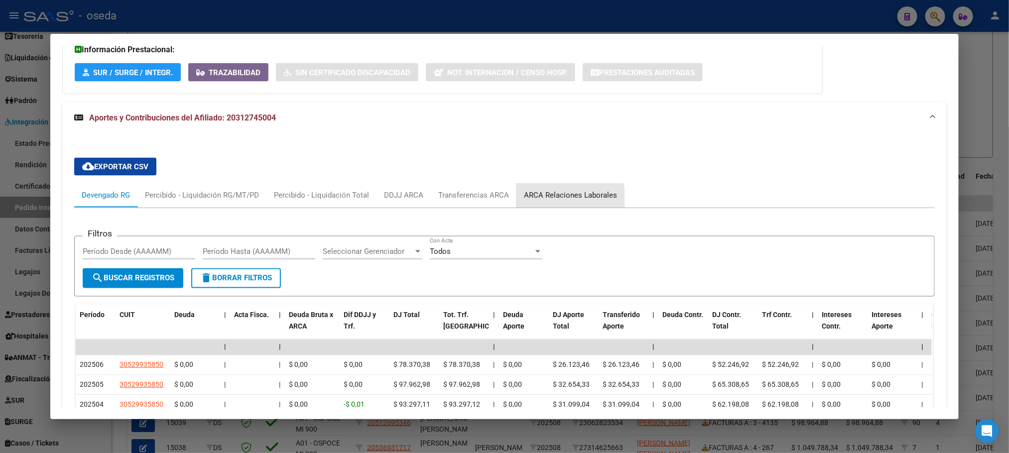
click at [555, 190] on div "ARCA Relaciones Laborales" at bounding box center [570, 195] width 93 height 11
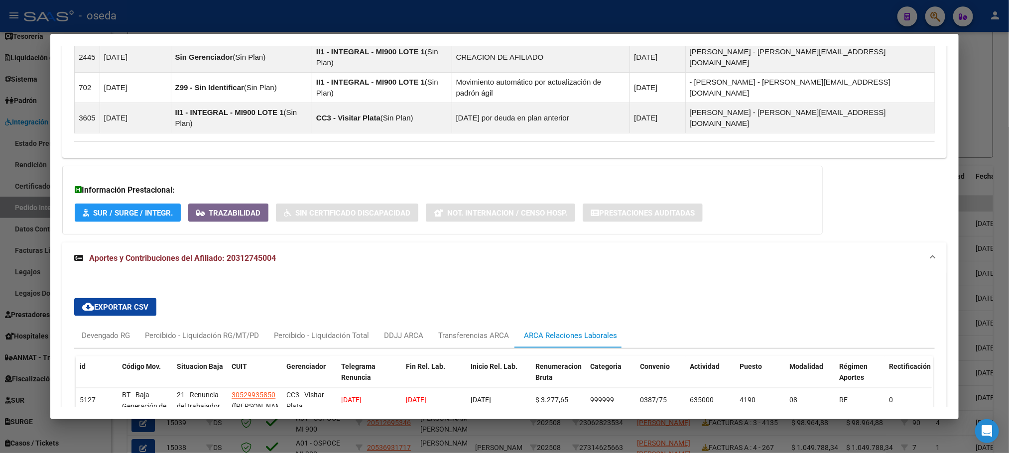
scroll to position [794, 0]
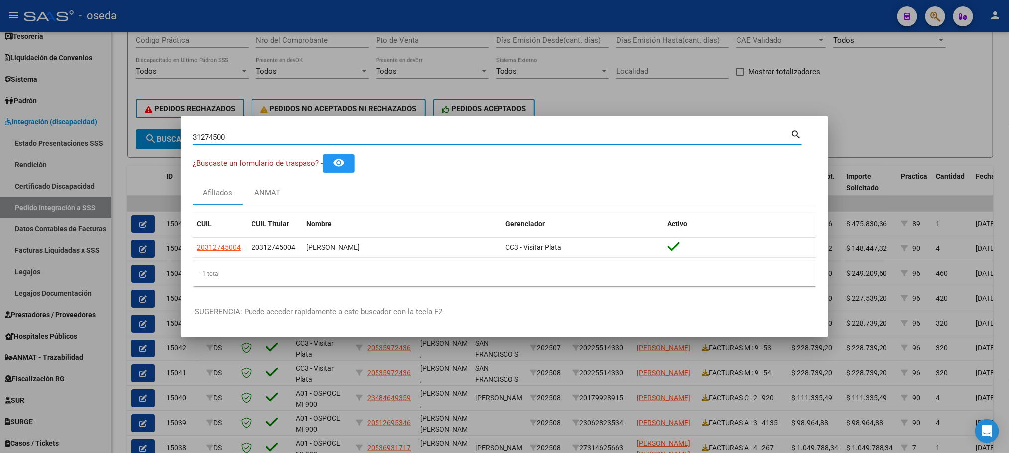
drag, startPoint x: 235, startPoint y: 133, endPoint x: 142, endPoint y: 131, distance: 92.6
click at [148, 133] on div "31274500 Buscar (apellido, dni, cuil, nro traspaso, cuit, obra social) search ¿…" at bounding box center [504, 226] width 1009 height 453
type input "39773713"
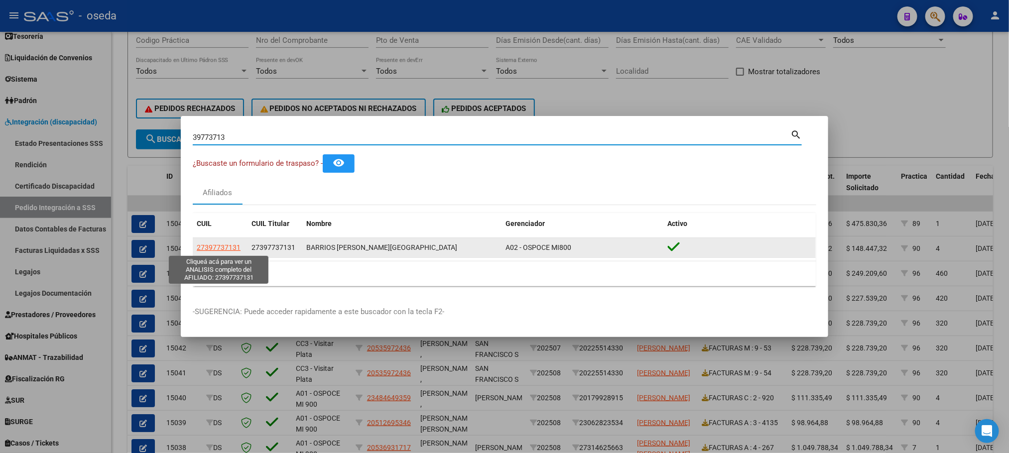
click at [222, 247] on span "27397737131" at bounding box center [219, 247] width 44 height 8
type textarea "27397737131"
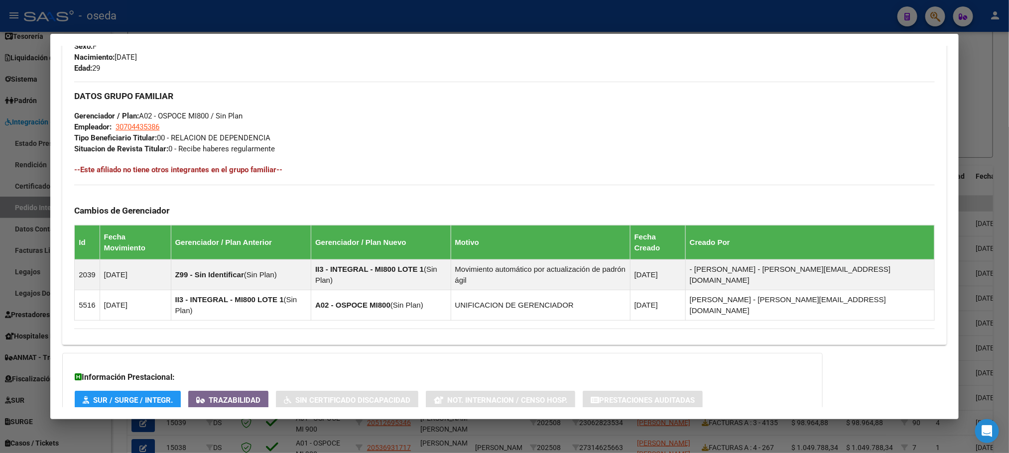
scroll to position [479, 0]
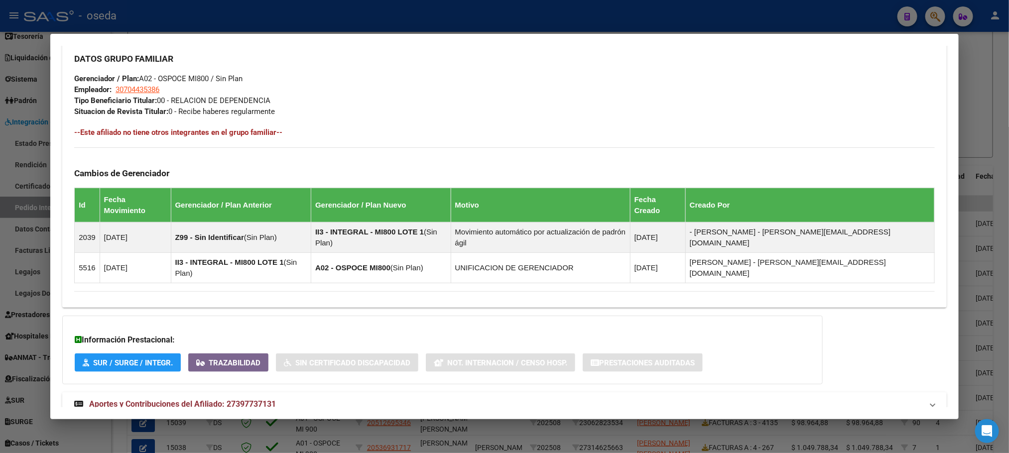
click at [168, 399] on span "Aportes y Contribuciones del Afiliado: 27397737131" at bounding box center [182, 403] width 187 height 9
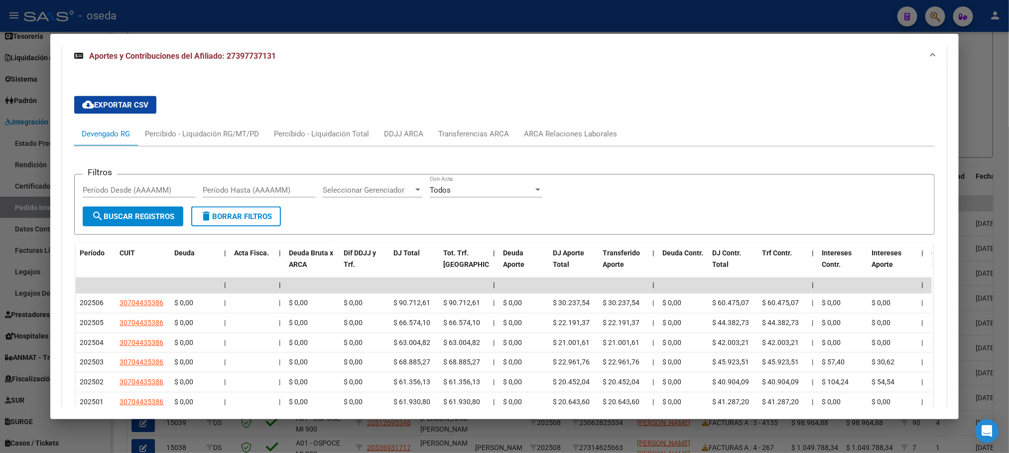
scroll to position [852, 0]
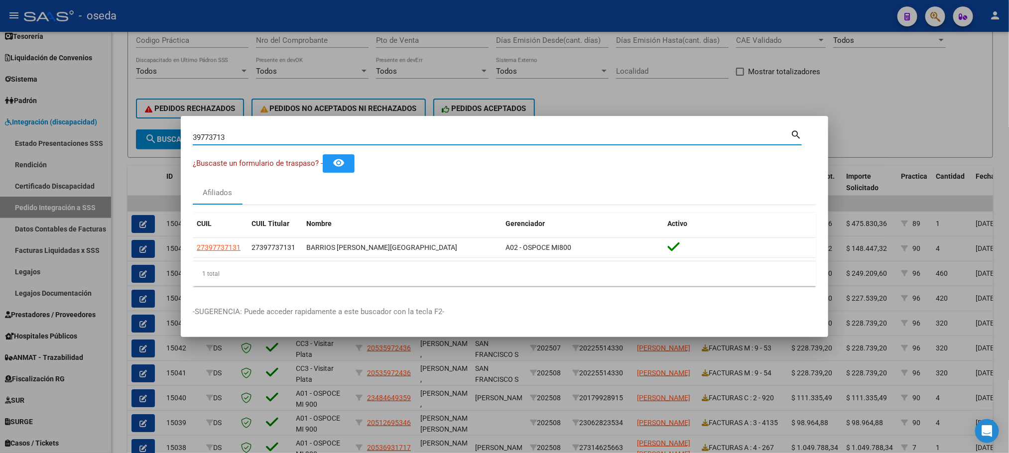
drag, startPoint x: 267, startPoint y: 139, endPoint x: 0, endPoint y: 129, distance: 267.6
click at [10, 130] on div "39773713 Buscar (apellido, dni, cuil, nro traspaso, cuit, obra social) search ¿…" at bounding box center [504, 226] width 1009 height 453
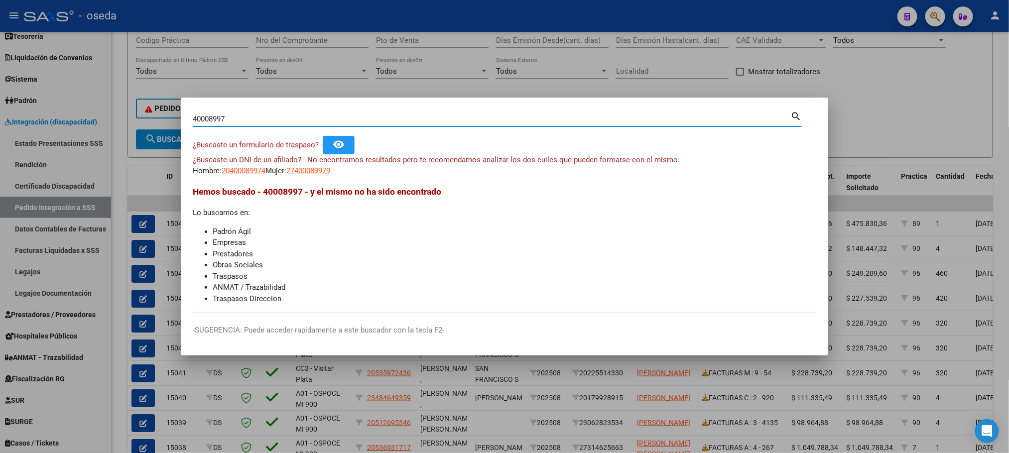
click at [193, 117] on input "40008997" at bounding box center [492, 119] width 598 height 9
type input "2040008997"
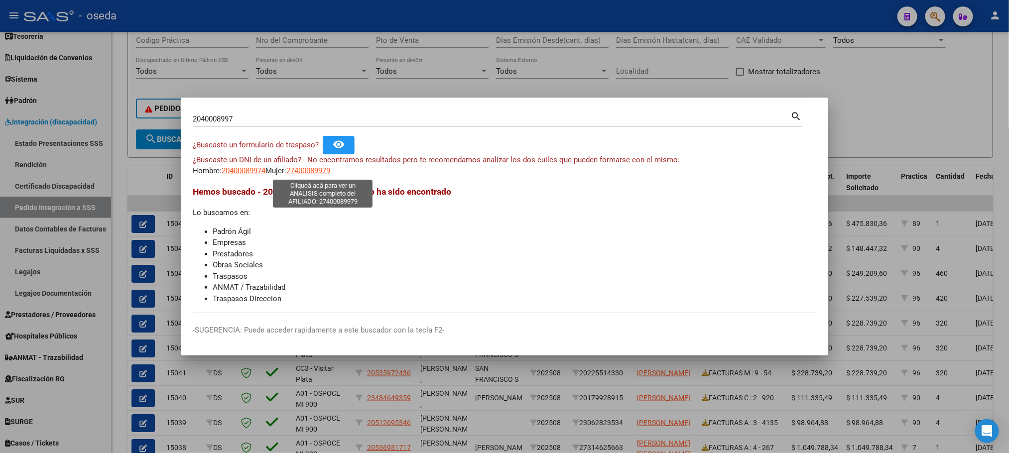
click at [330, 173] on span "27400089979" at bounding box center [308, 170] width 44 height 9
type textarea "27400089979"
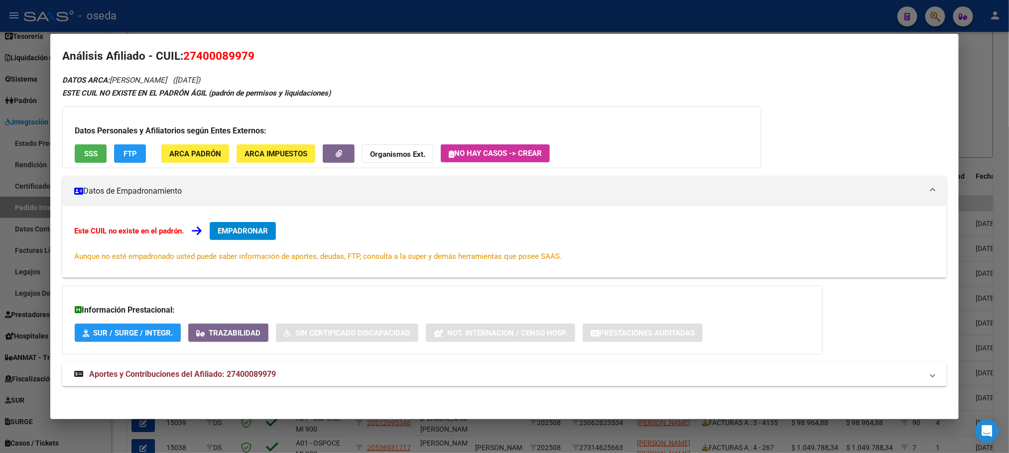
scroll to position [9, 0]
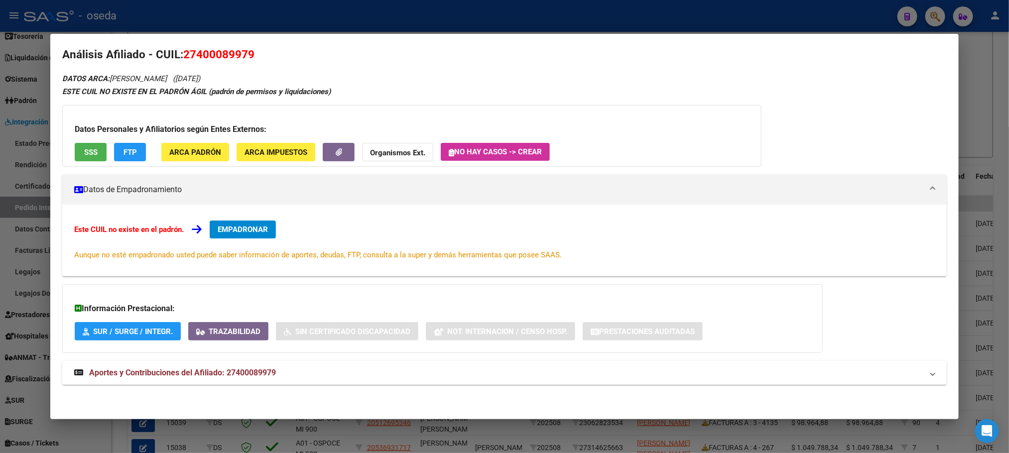
click at [148, 371] on span "Aportes y Contribuciones del Afiliado: 27400089979" at bounding box center [182, 372] width 187 height 9
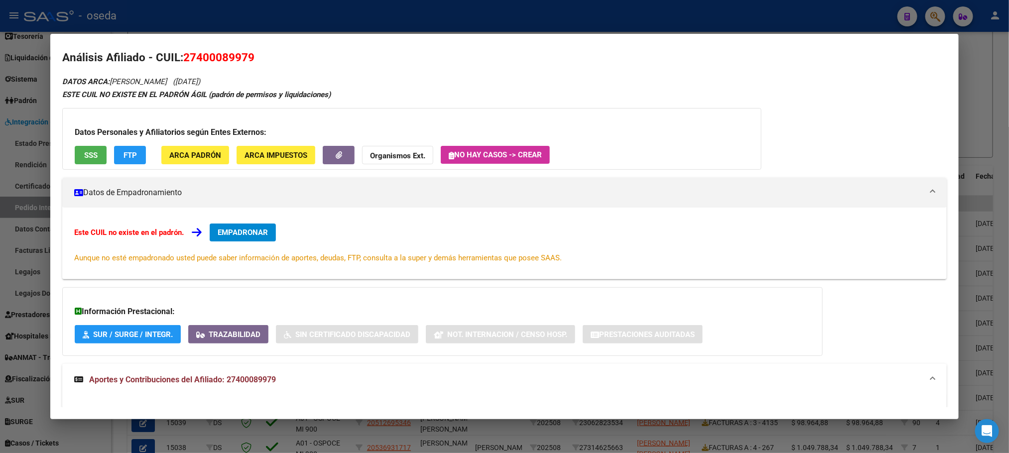
scroll to position [0, 0]
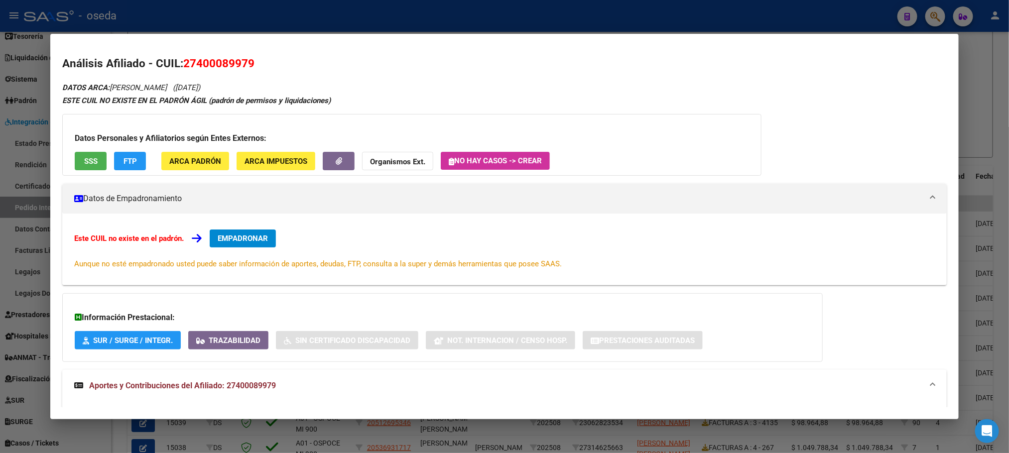
click at [89, 164] on span "SSS" at bounding box center [90, 161] width 13 height 9
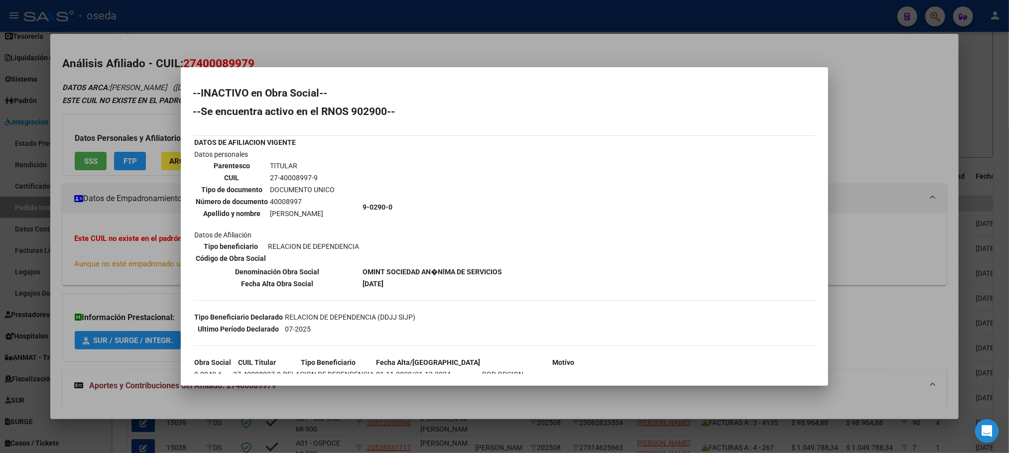
drag, startPoint x: 360, startPoint y: 269, endPoint x: 507, endPoint y: 268, distance: 146.9
click at [507, 268] on div "--INACTIVO en Obra Social-- --Se encuentra activo en el RNOS 902900-- DATOS DE …" at bounding box center [504, 268] width 623 height 361
click at [562, 272] on div "--INACTIVO en Obra Social-- --Se encuentra activo en el RNOS 902900-- DATOS DE …" at bounding box center [504, 268] width 623 height 361
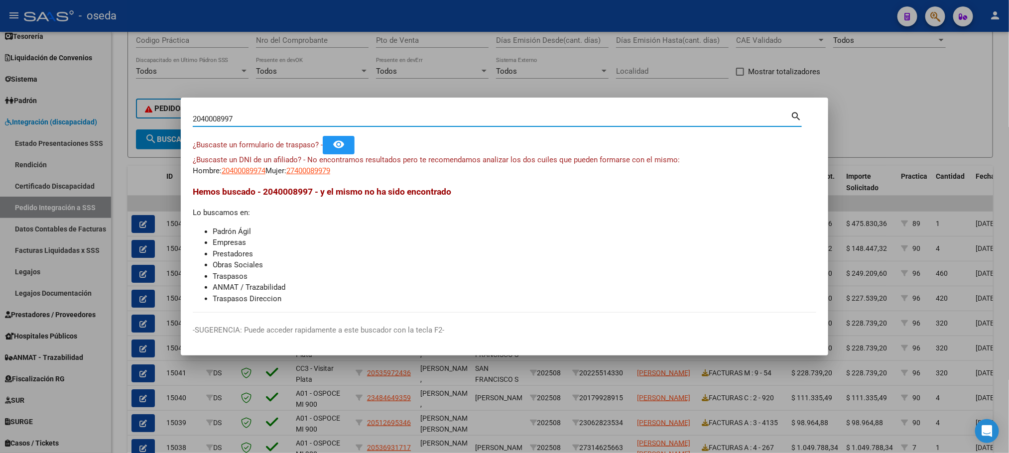
drag, startPoint x: 246, startPoint y: 118, endPoint x: 4, endPoint y: 91, distance: 243.5
click at [5, 92] on div "2040008997 Buscar (apellido, dni, cuil, nro traspaso, cuit, obra social) search…" at bounding box center [504, 226] width 1009 height 453
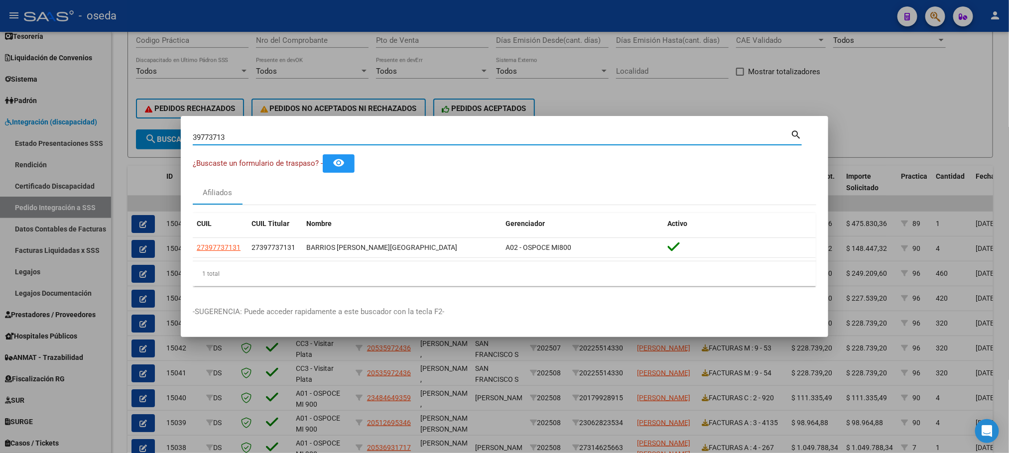
drag, startPoint x: 242, startPoint y: 139, endPoint x: 86, endPoint y: 134, distance: 156.4
click at [86, 134] on div "39773713 Buscar (apellido, dni, cuil, nro traspaso, cuit, obra social) search ¿…" at bounding box center [504, 226] width 1009 height 453
type input "29448562"
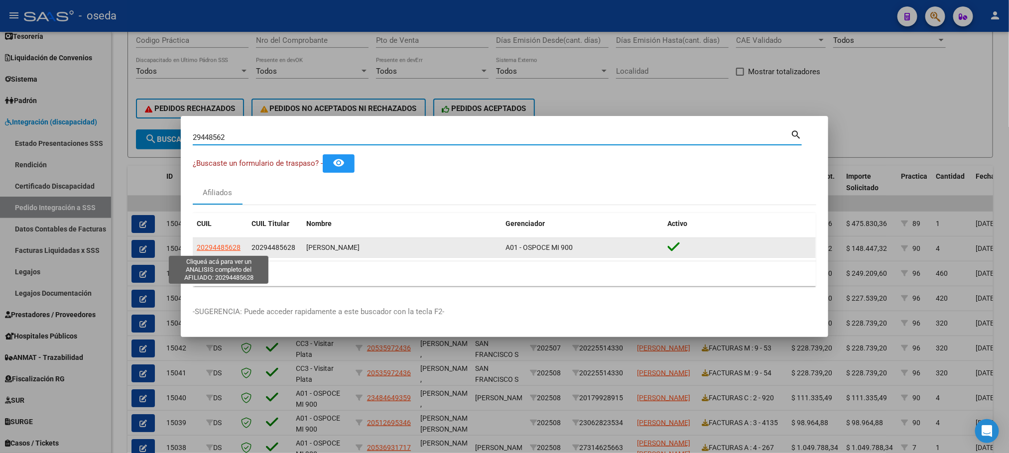
click at [211, 248] on span "20294485628" at bounding box center [219, 247] width 44 height 8
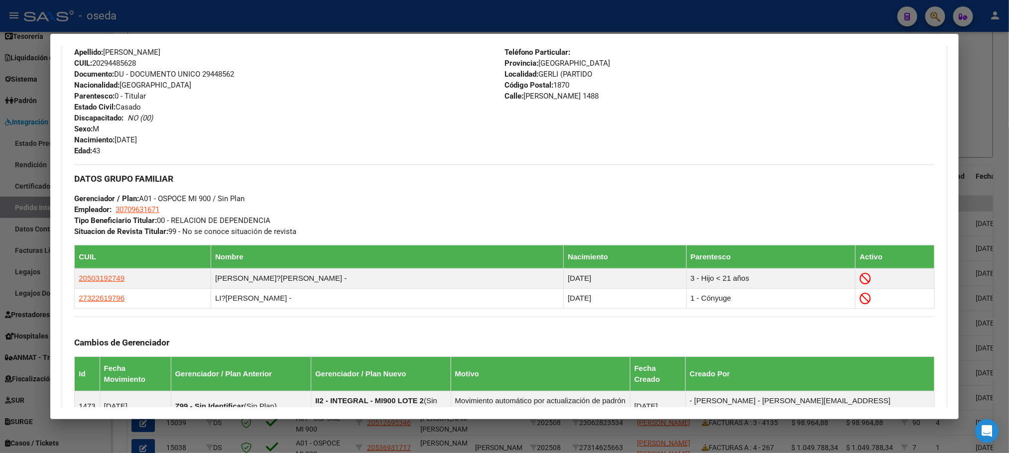
scroll to position [529, 0]
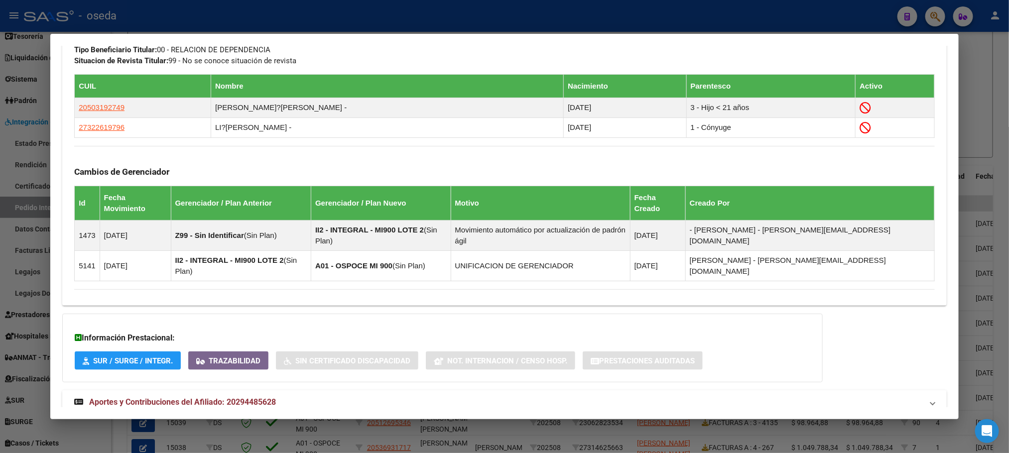
click at [156, 397] on span "Aportes y Contribuciones del Afiliado: 20294485628" at bounding box center [182, 401] width 187 height 9
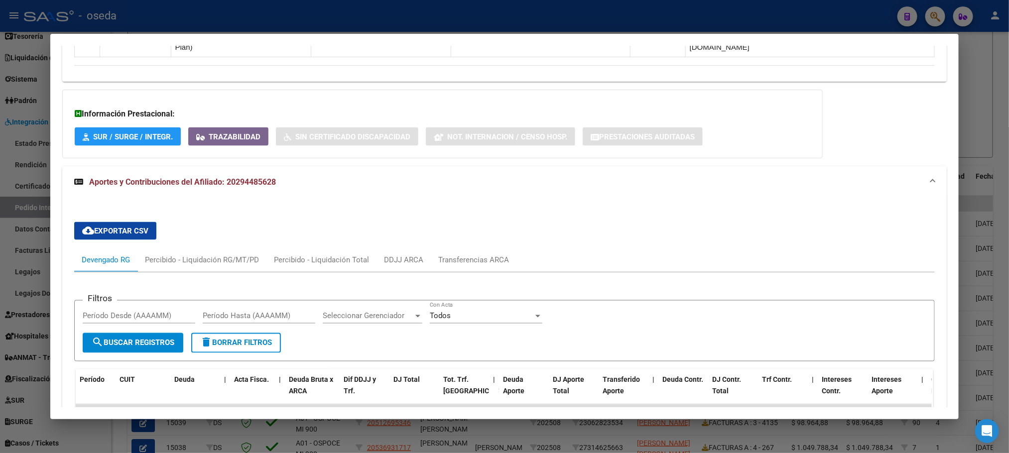
scroll to position [828, 0]
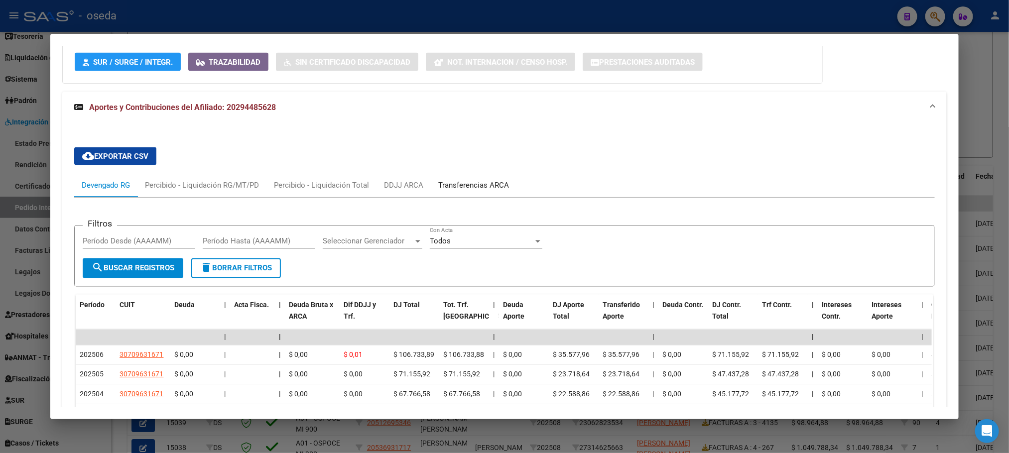
click at [467, 180] on div "Transferencias ARCA" at bounding box center [473, 185] width 71 height 11
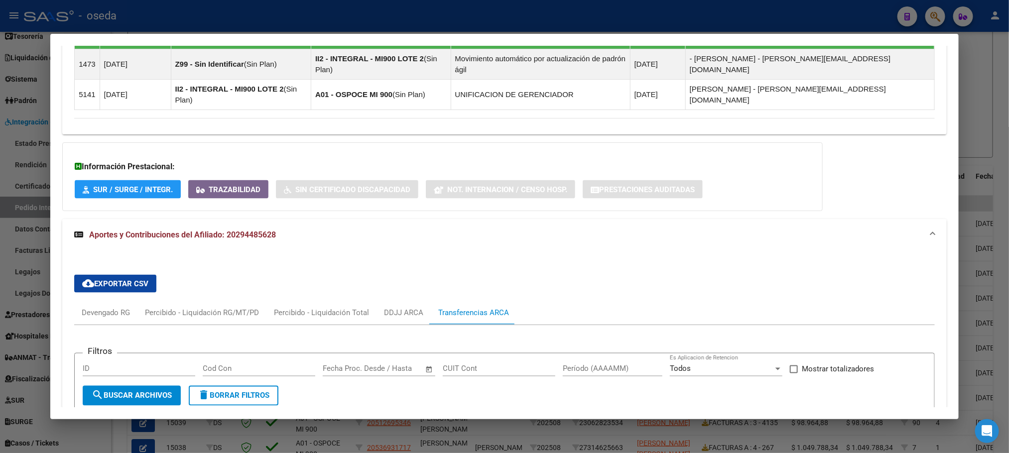
scroll to position [653, 0]
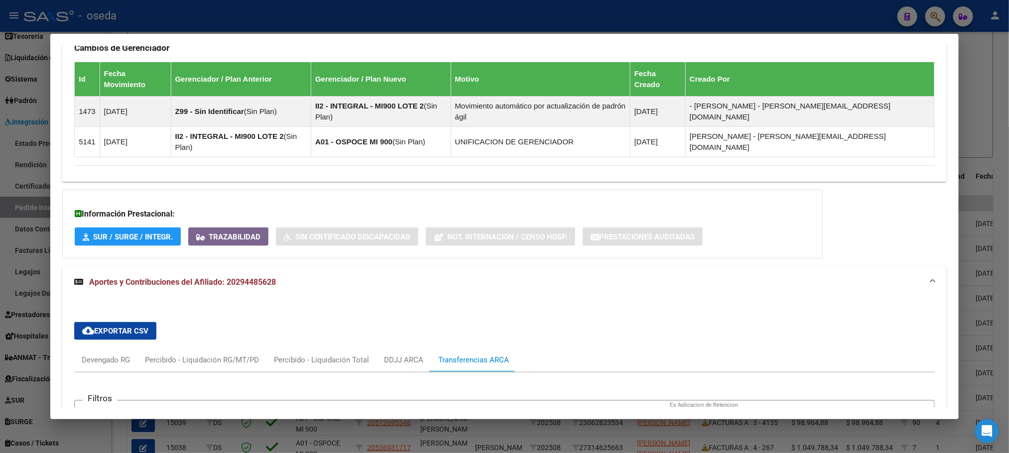
click at [166, 277] on span "Aportes y Contribuciones del Afiliado: 20294485628" at bounding box center [182, 281] width 187 height 9
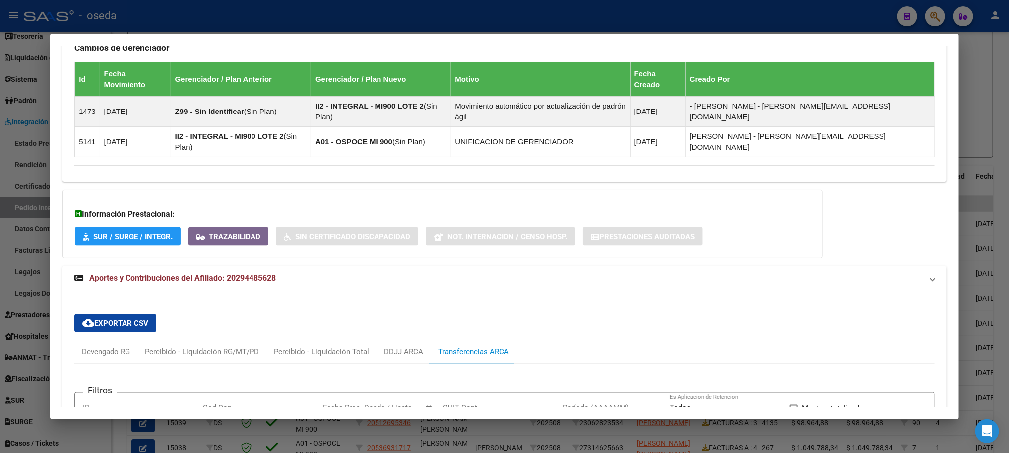
scroll to position [529, 0]
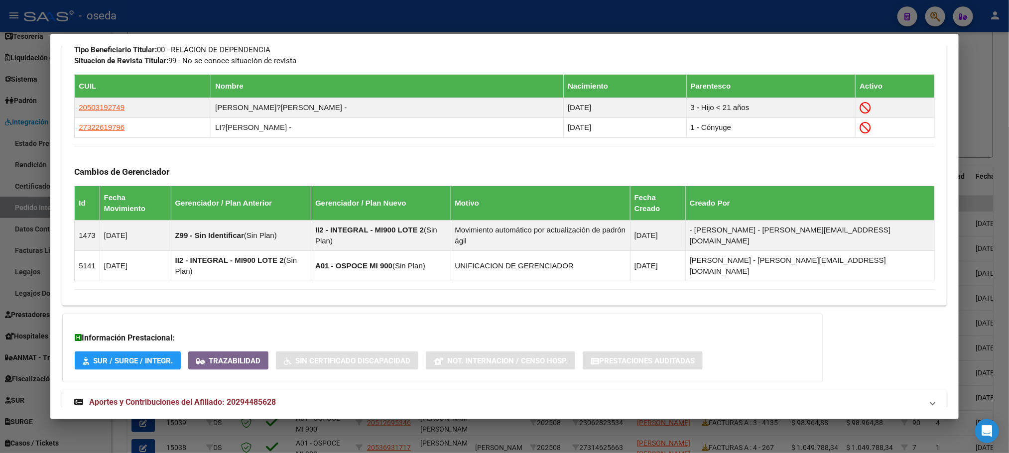
click at [254, 390] on mat-expansion-panel-header "Aportes y Contribuciones del Afiliado: 20294485628" at bounding box center [504, 402] width 884 height 24
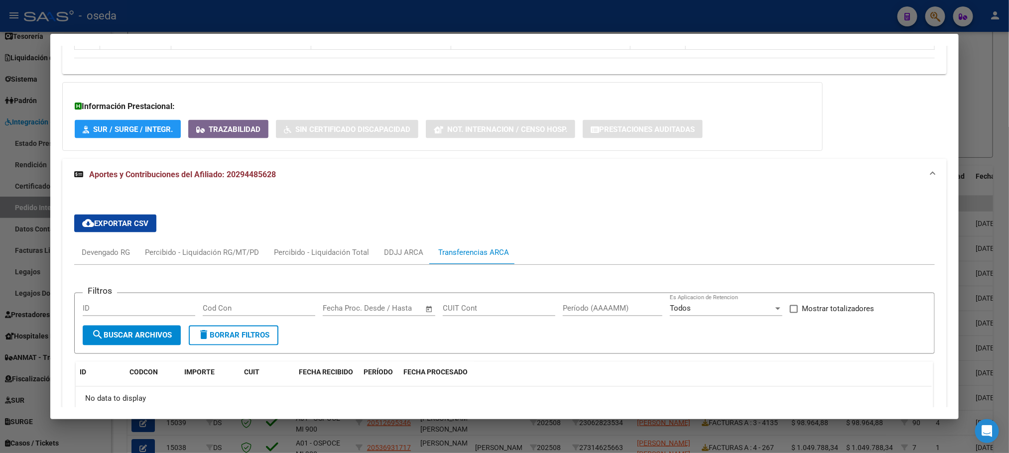
scroll to position [803, 0]
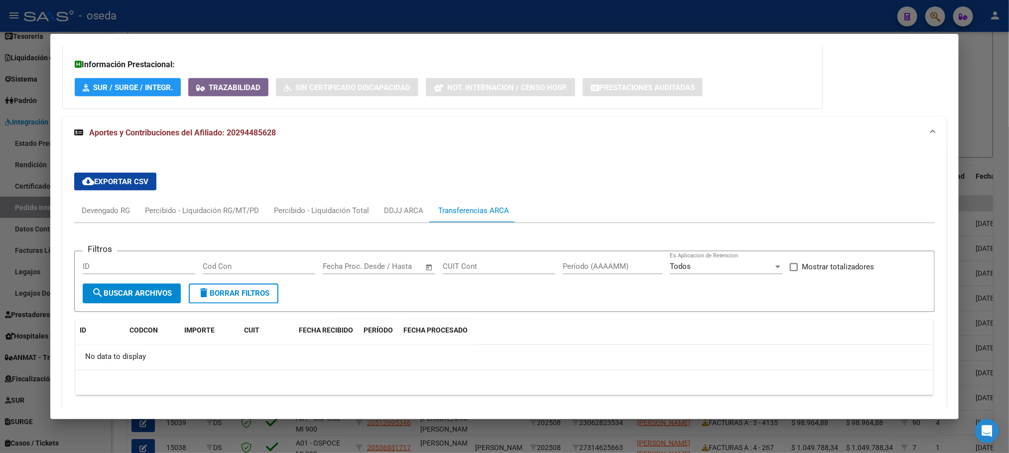
click at [166, 128] on span "Aportes y Contribuciones del Afiliado: 20294485628" at bounding box center [182, 132] width 187 height 9
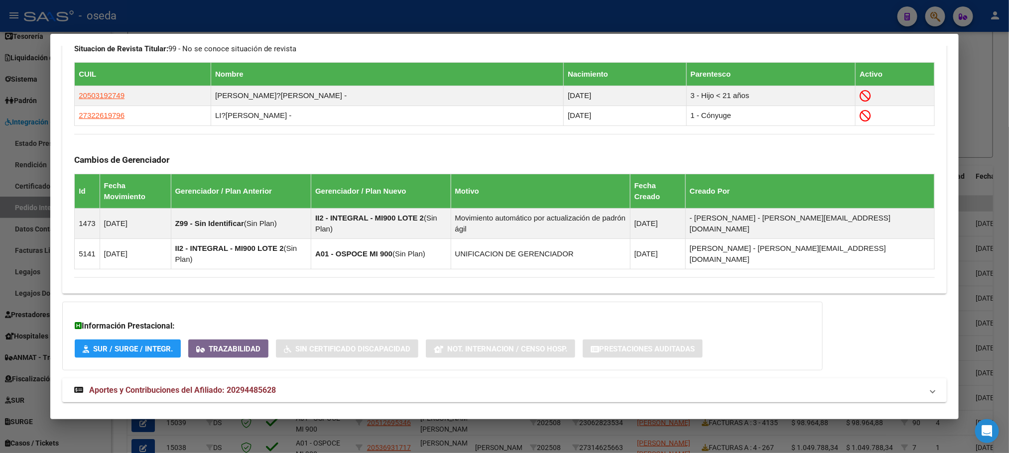
scroll to position [529, 0]
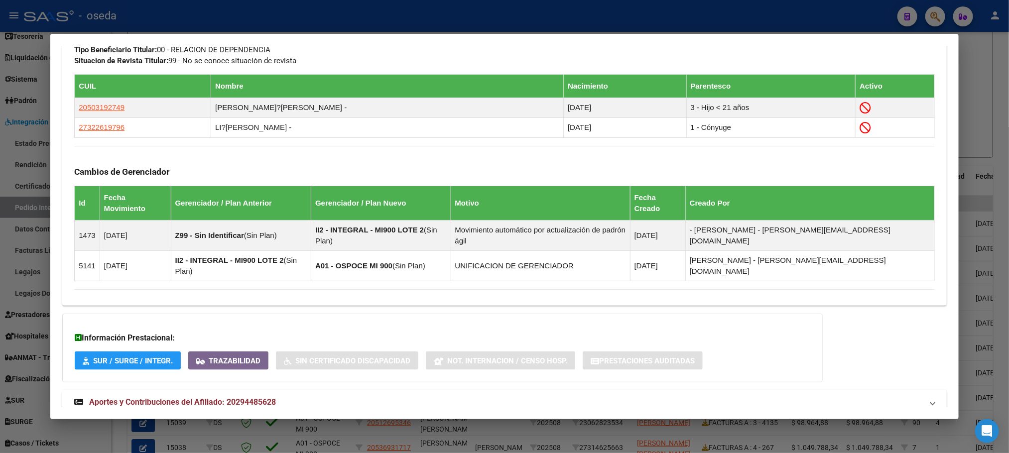
click at [253, 397] on span "Aportes y Contribuciones del Afiliado: 20294485628" at bounding box center [182, 401] width 187 height 9
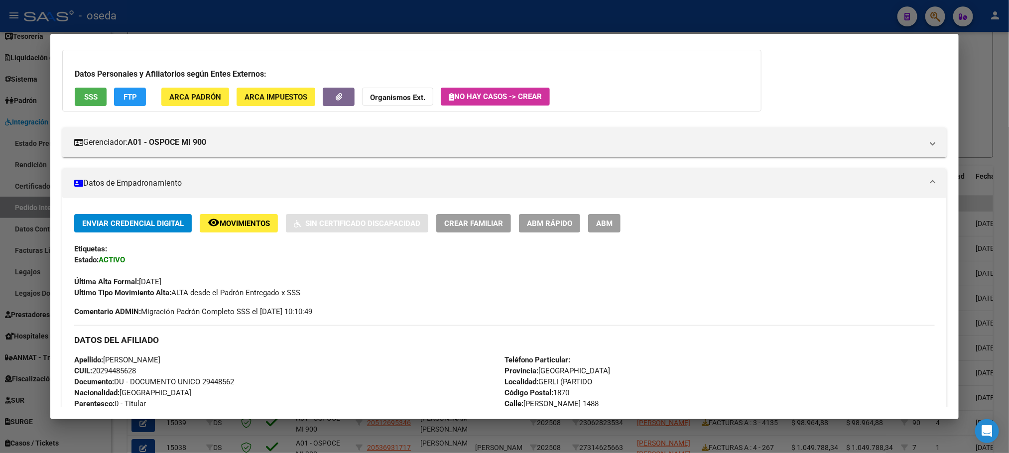
scroll to position [0, 0]
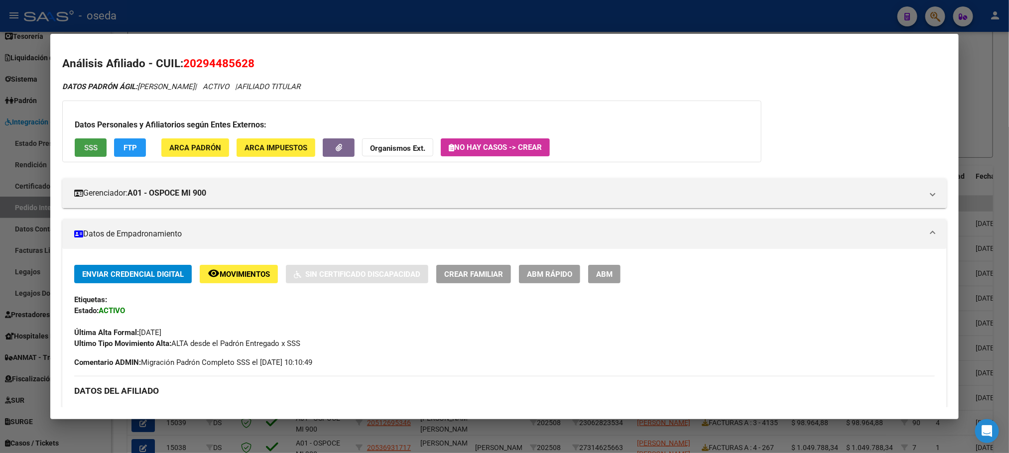
click at [90, 155] on button "SSS" at bounding box center [91, 147] width 32 height 18
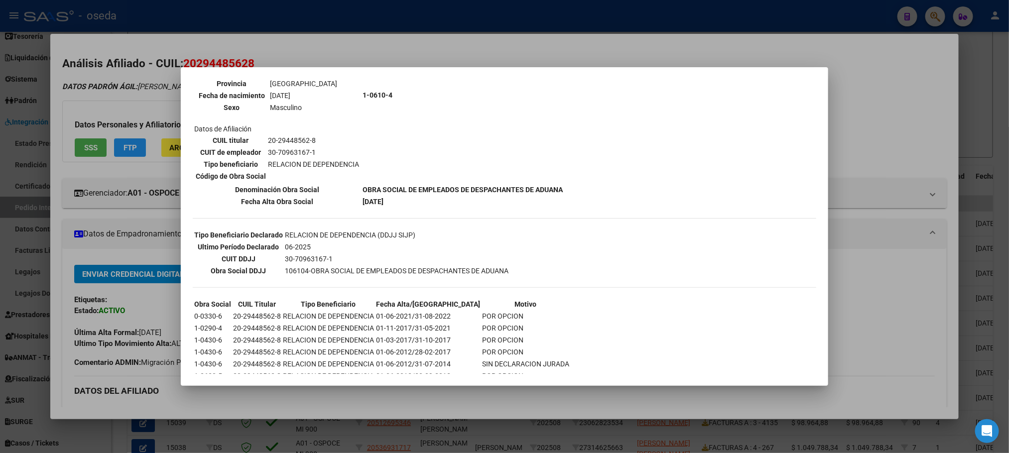
scroll to position [149, 0]
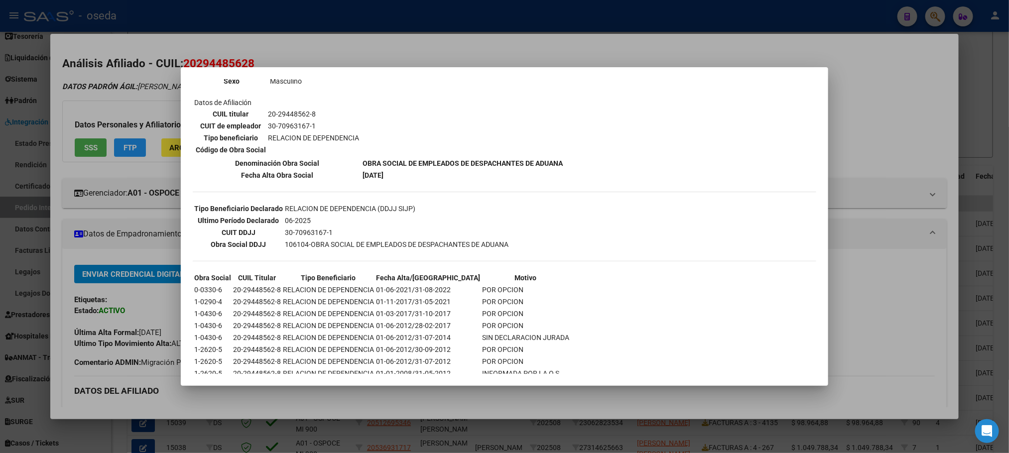
drag, startPoint x: 317, startPoint y: 216, endPoint x: 190, endPoint y: 226, distance: 127.4
click at [190, 226] on mat-dialog-content "--ACTIVO en Obra Social según consulta SSS-- DATOS DE AFILIACION VIGENTE Datos …" at bounding box center [504, 226] width 647 height 295
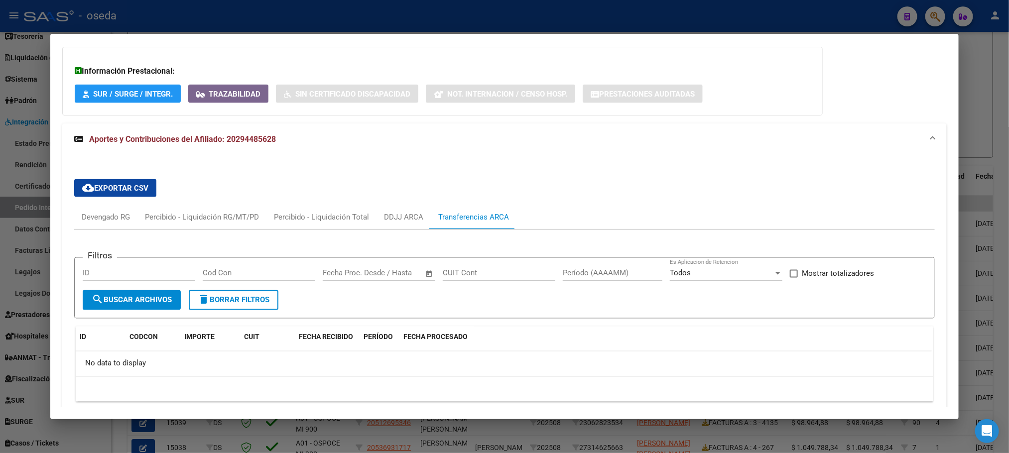
scroll to position [808, 0]
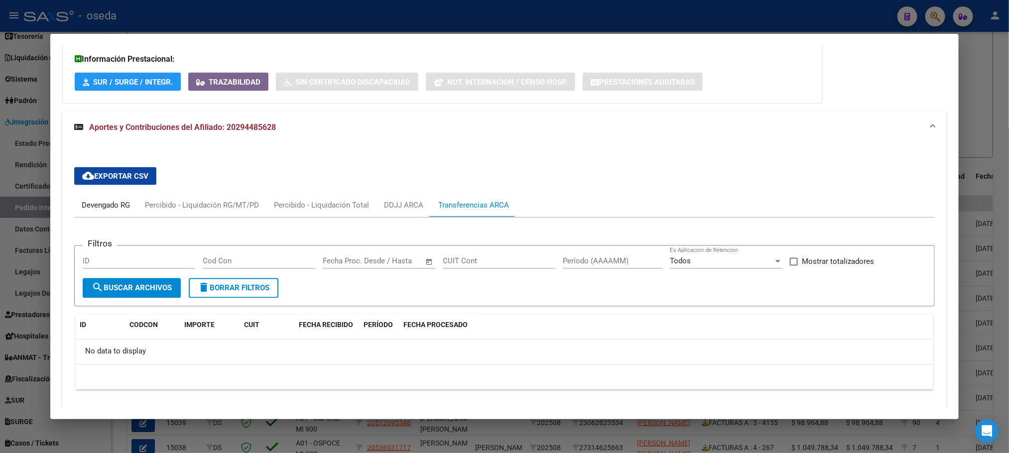
click at [124, 193] on div "Devengado RG" at bounding box center [105, 205] width 63 height 24
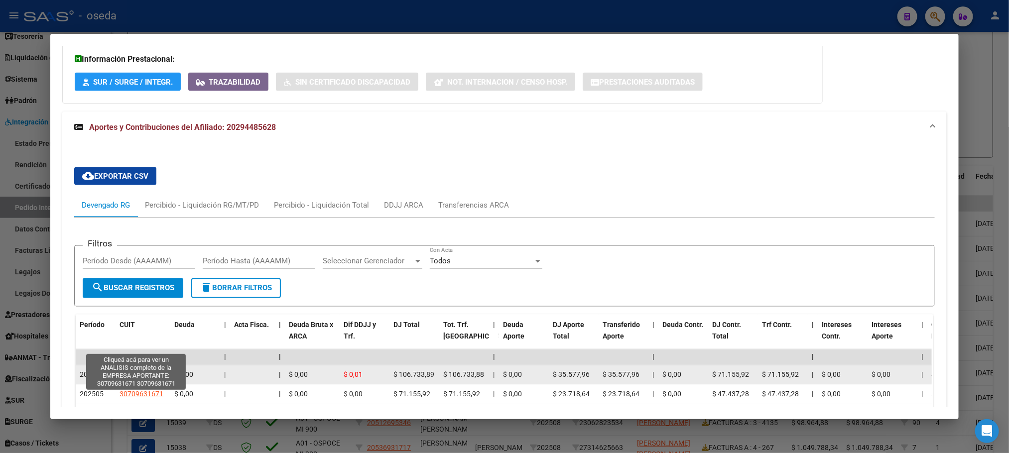
click at [133, 371] on span "30709631671" at bounding box center [142, 375] width 44 height 8
type textarea "30709631671"
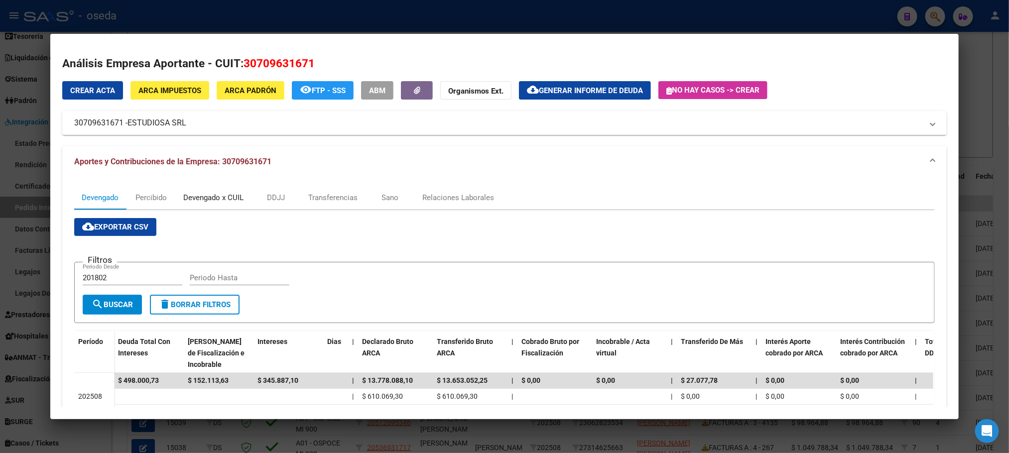
click at [218, 201] on div "Devengado x CUIL" at bounding box center [213, 197] width 60 height 11
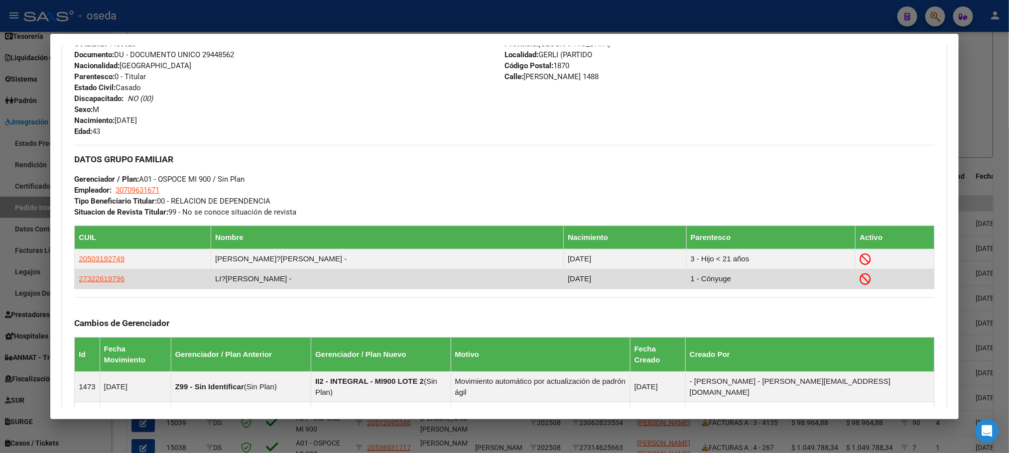
scroll to position [285, 0]
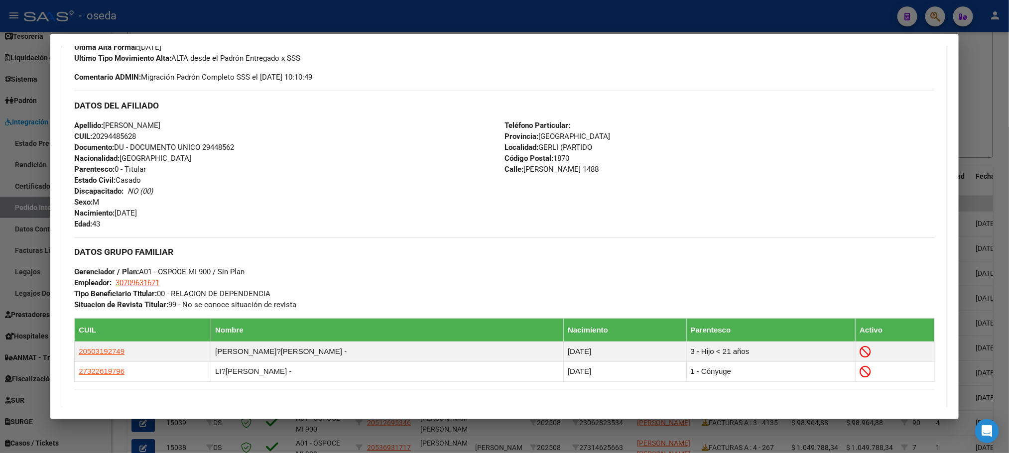
drag, startPoint x: 108, startPoint y: 228, endPoint x: 63, endPoint y: 227, distance: 44.8
click at [63, 227] on div "Enviar Credencial Digital remove_red_eye Movimientos Sin Certificado Discapacid…" at bounding box center [504, 261] width 884 height 562
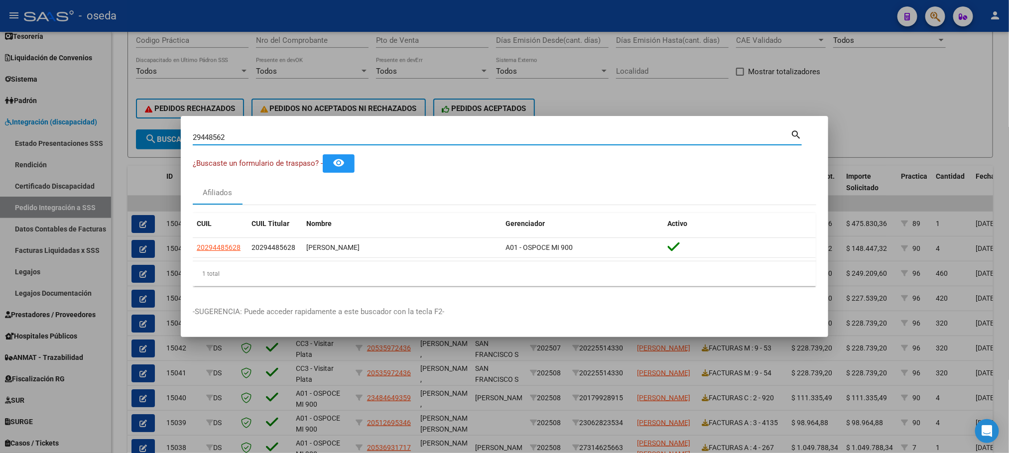
drag, startPoint x: 247, startPoint y: 136, endPoint x: 84, endPoint y: 139, distance: 163.4
click at [84, 139] on div "29448562 Buscar (apellido, dni, cuil, nro traspaso, cuit, obra social) search ¿…" at bounding box center [504, 226] width 1009 height 453
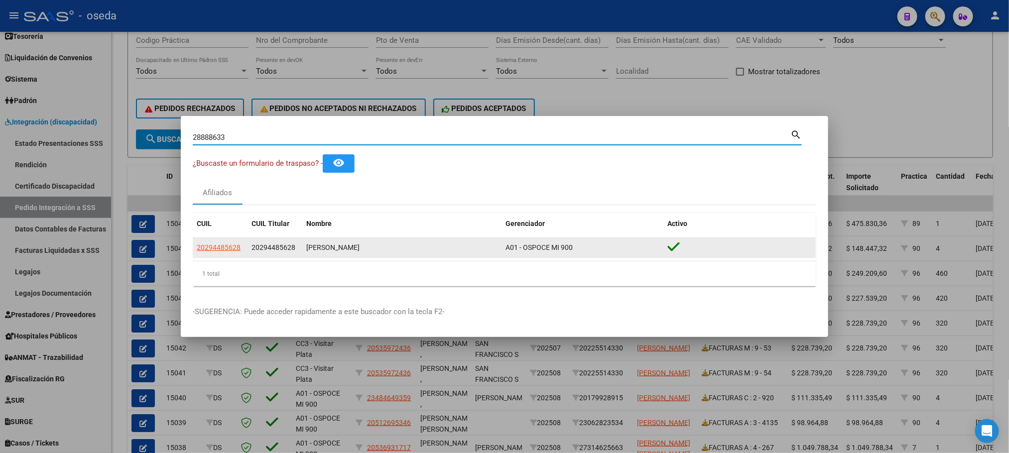
type input "28888633"
click at [226, 247] on span "20288886335" at bounding box center [219, 247] width 44 height 8
type textarea "20288886335"
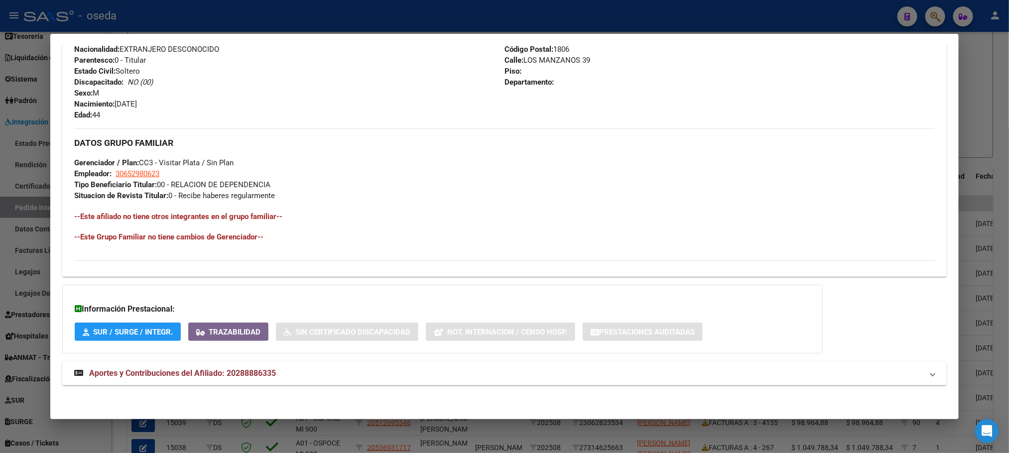
scroll to position [396, 0]
click at [157, 369] on span "Aportes y Contribuciones del Afiliado: 20288886335" at bounding box center [182, 372] width 187 height 9
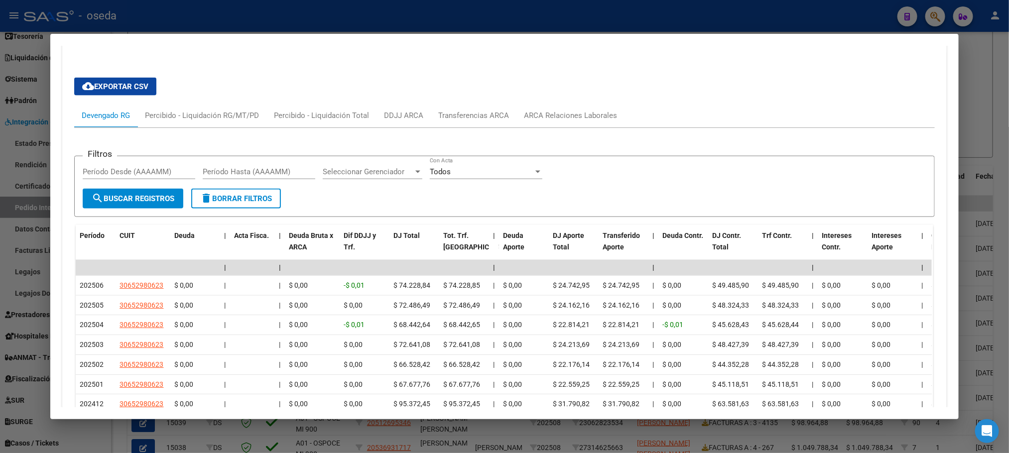
scroll to position [589, 0]
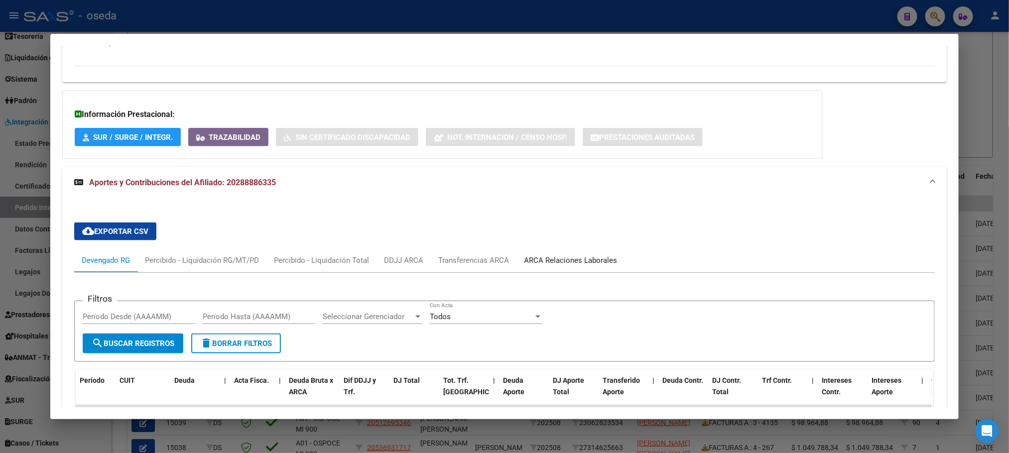
click at [542, 260] on div "ARCA Relaciones Laborales" at bounding box center [570, 260] width 93 height 11
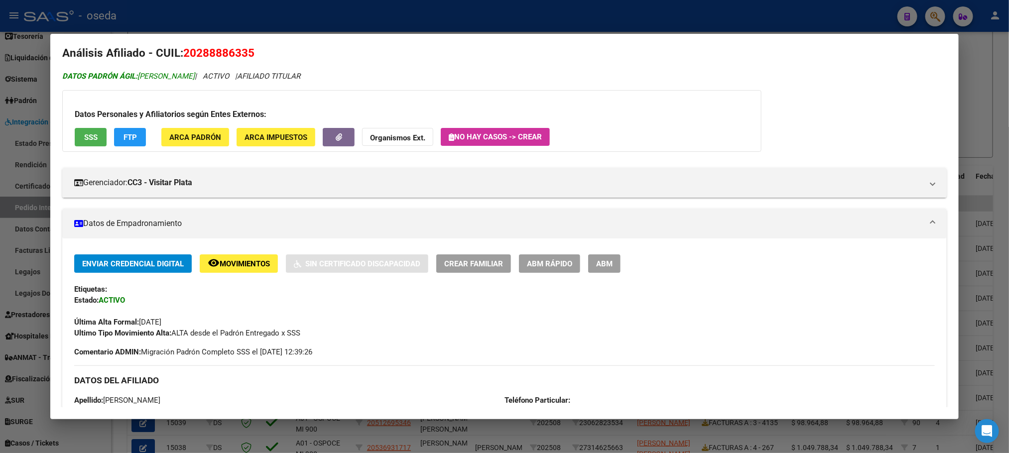
scroll to position [0, 0]
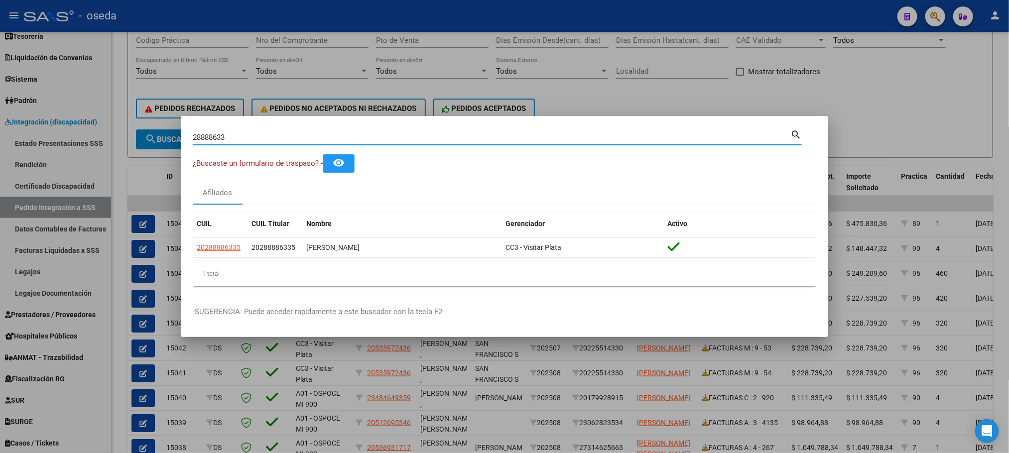
drag, startPoint x: 235, startPoint y: 135, endPoint x: 146, endPoint y: 124, distance: 89.2
click at [147, 125] on div "28888633 Buscar (apellido, dni, cuil, nro traspaso, cuit, obra social) search ¿…" at bounding box center [504, 226] width 1009 height 453
type input "2"
type input "33434261"
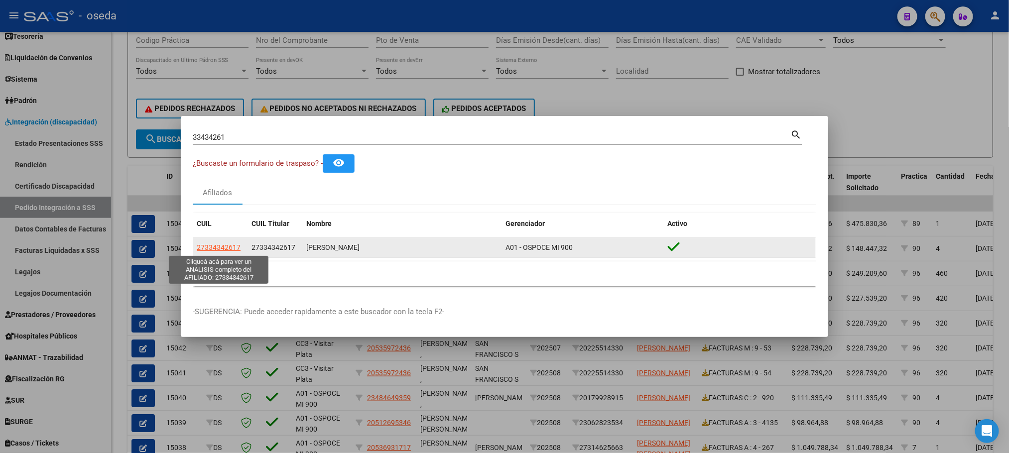
click at [223, 248] on span "27334342617" at bounding box center [219, 247] width 44 height 8
type textarea "27334342617"
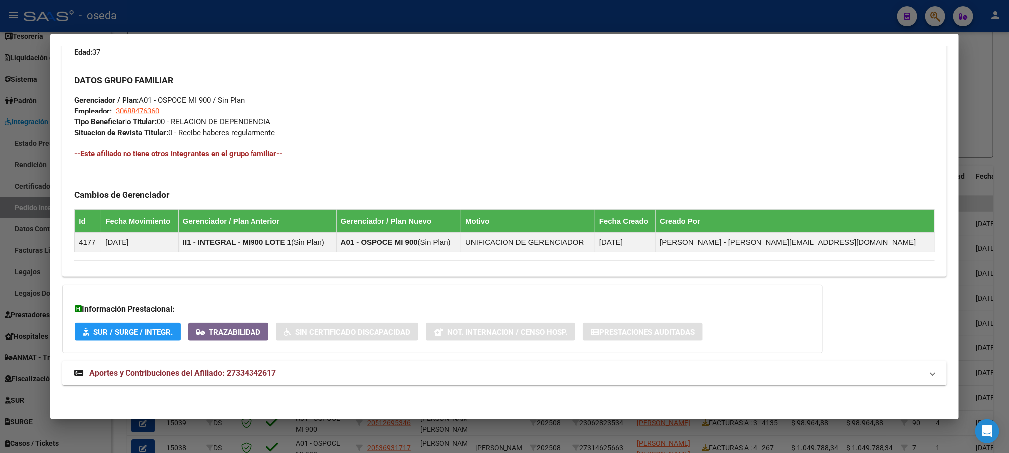
scroll to position [459, 0]
click at [160, 367] on strong "Aportes y Contribuciones del Afiliado: 27334342617" at bounding box center [175, 373] width 202 height 12
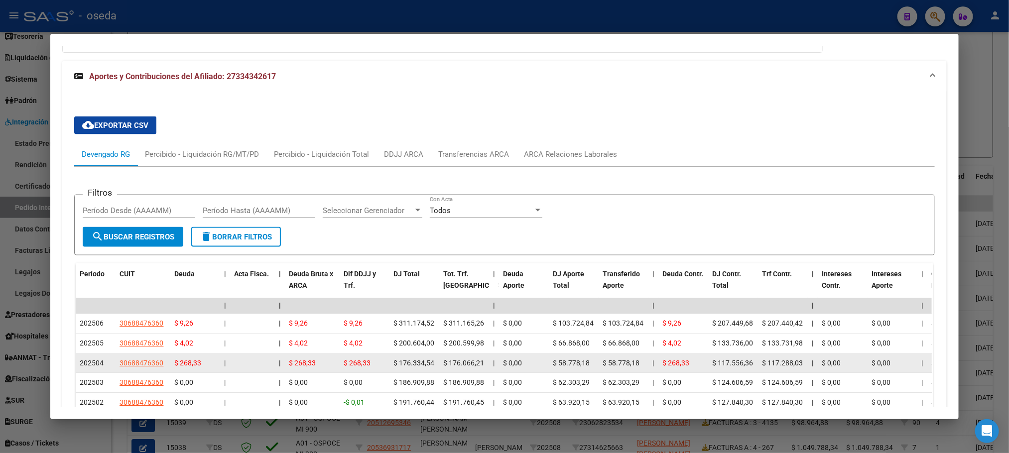
scroll to position [683, 0]
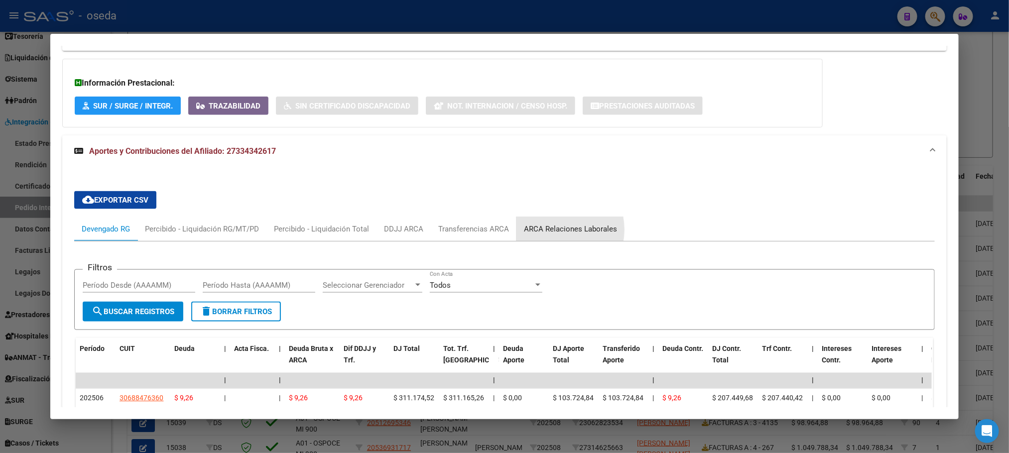
click at [541, 232] on div "ARCA Relaciones Laborales" at bounding box center [570, 229] width 93 height 11
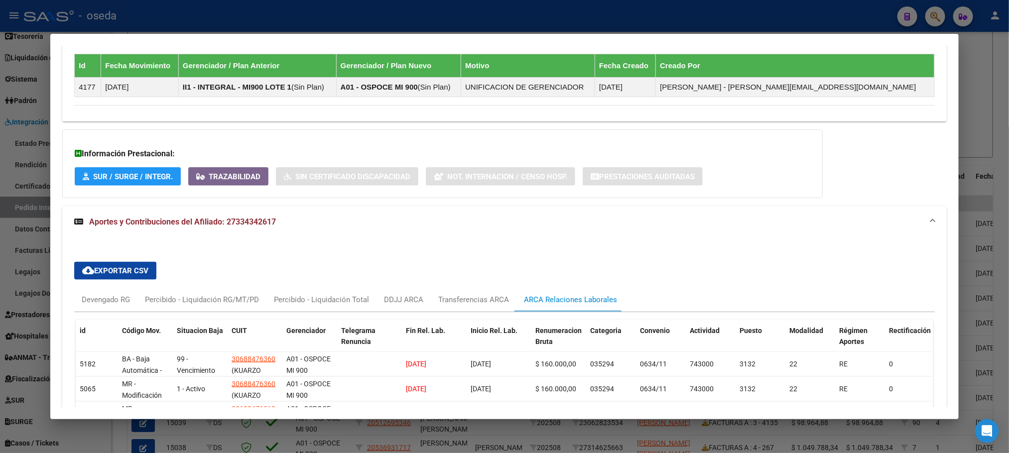
scroll to position [596, 0]
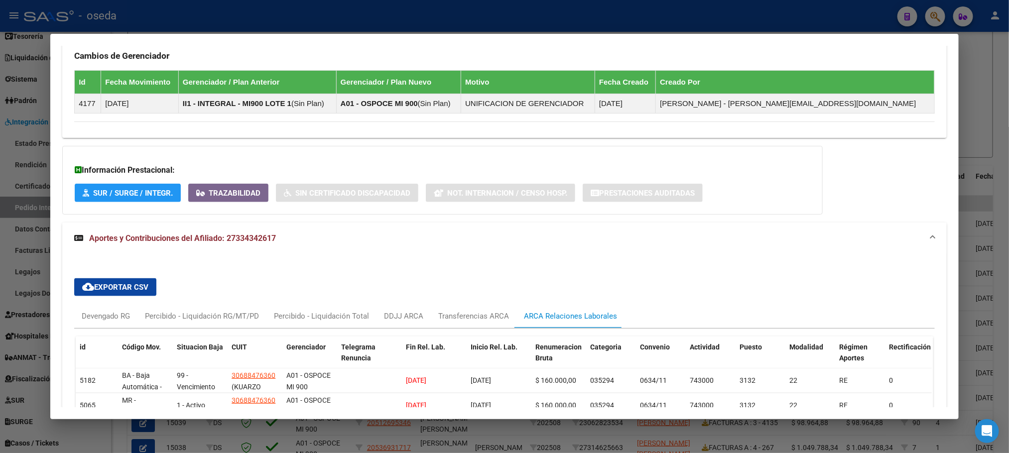
click at [137, 237] on span "Aportes y Contribuciones del Afiliado: 27334342617" at bounding box center [182, 238] width 187 height 9
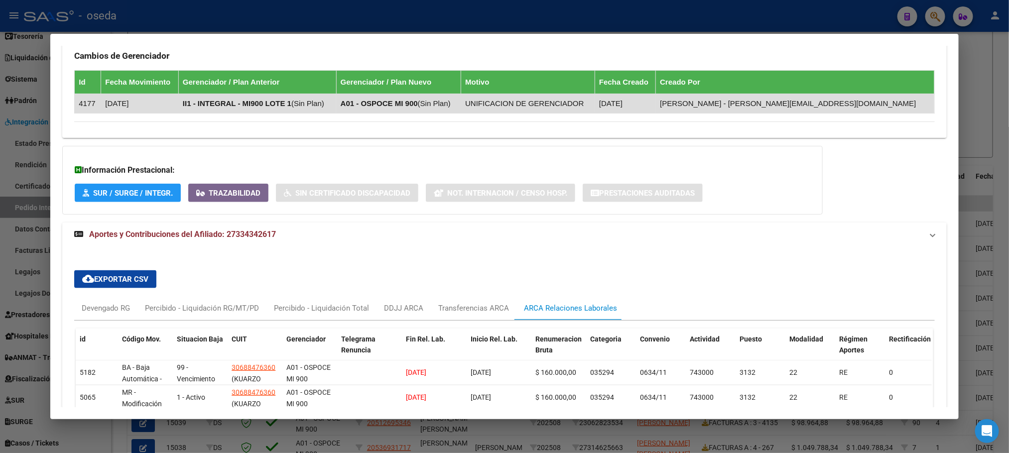
scroll to position [459, 0]
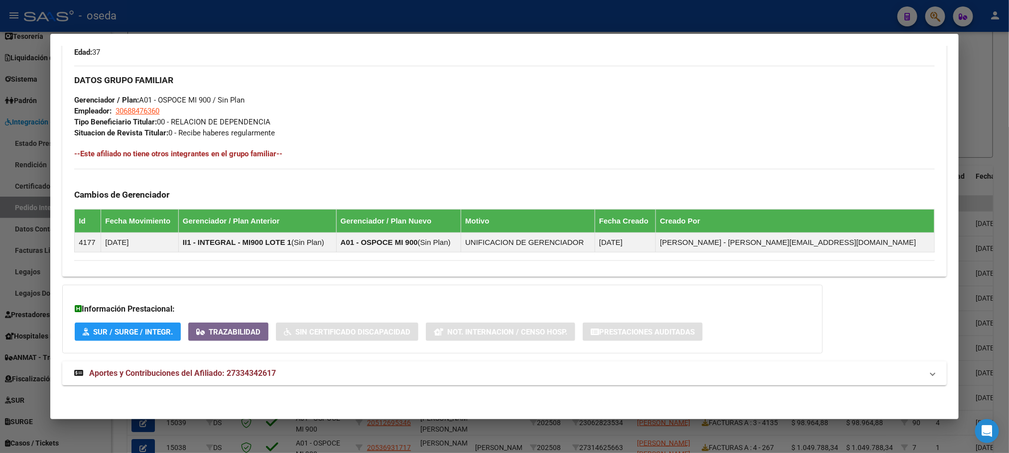
click at [205, 375] on span "Aportes y Contribuciones del Afiliado: 27334342617" at bounding box center [182, 372] width 187 height 9
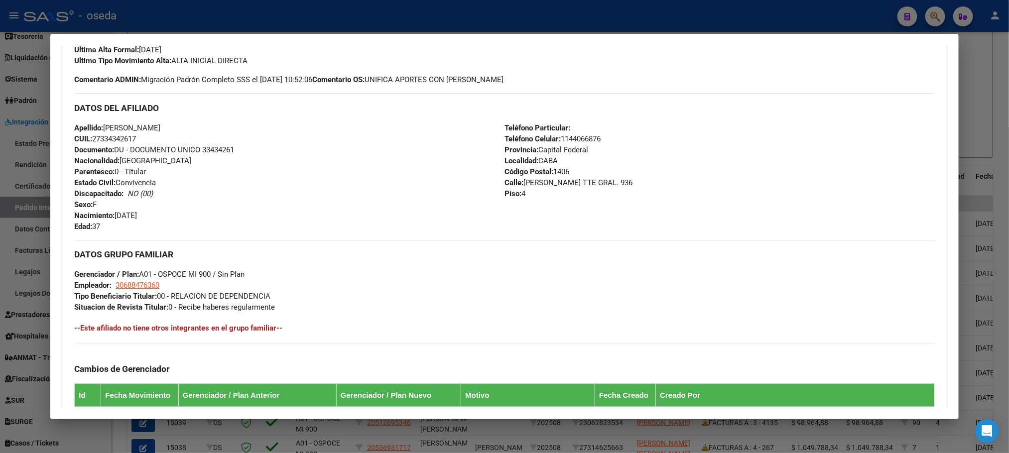
scroll to position [208, 0]
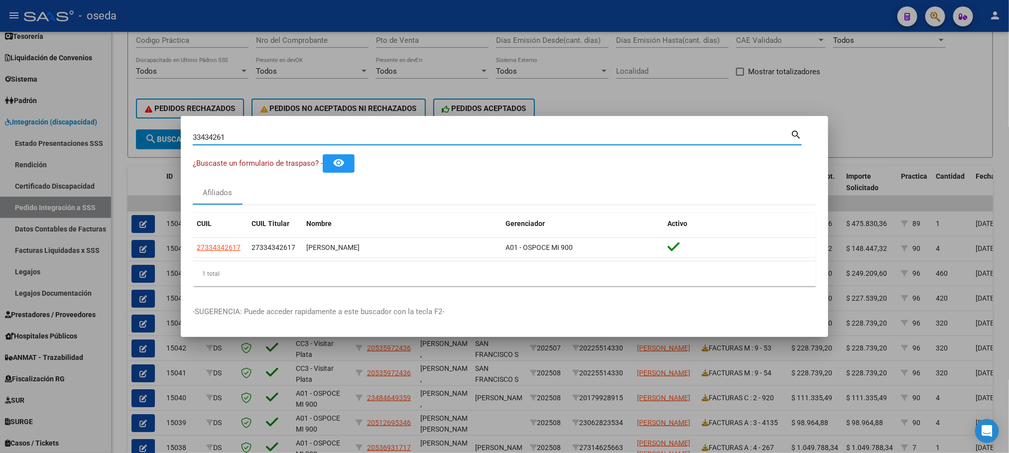
click at [249, 136] on input "33434261" at bounding box center [492, 137] width 598 height 9
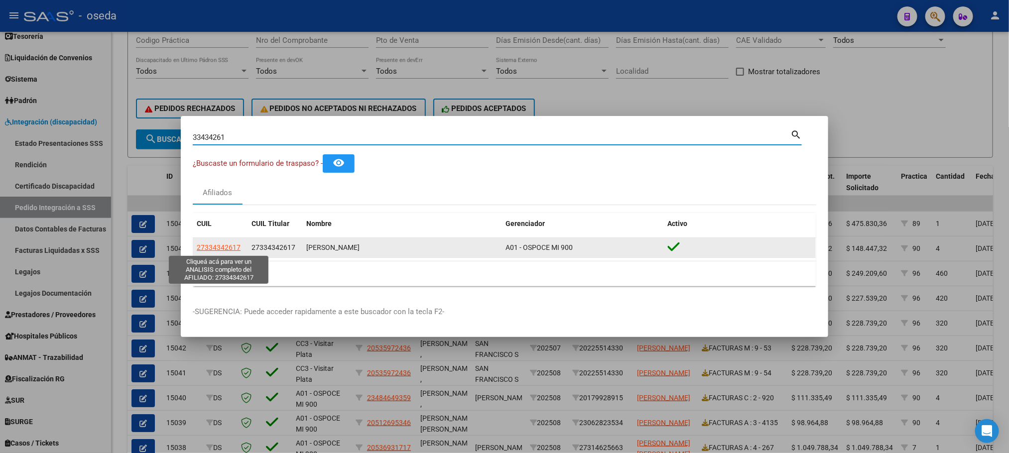
click at [222, 251] on span "27334342617" at bounding box center [219, 247] width 44 height 8
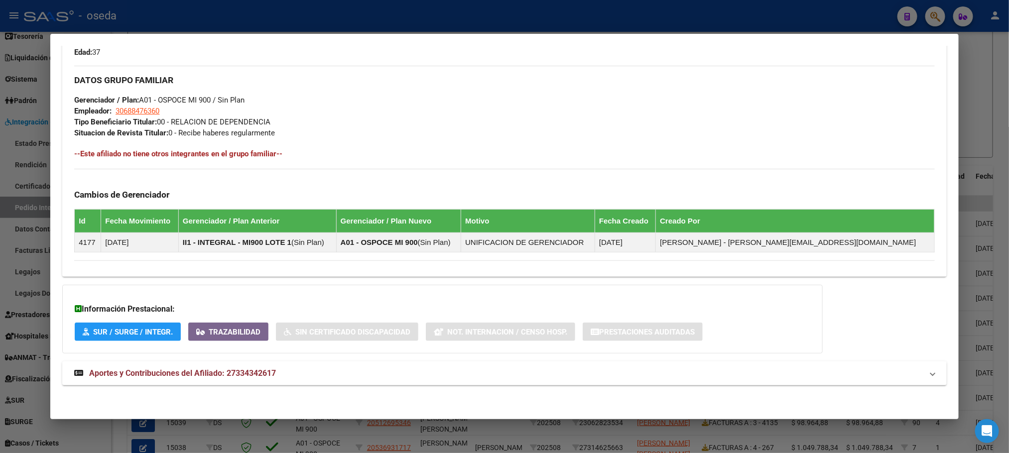
scroll to position [459, 0]
click at [232, 369] on span "Aportes y Contribuciones del Afiliado: 27334342617" at bounding box center [182, 372] width 187 height 9
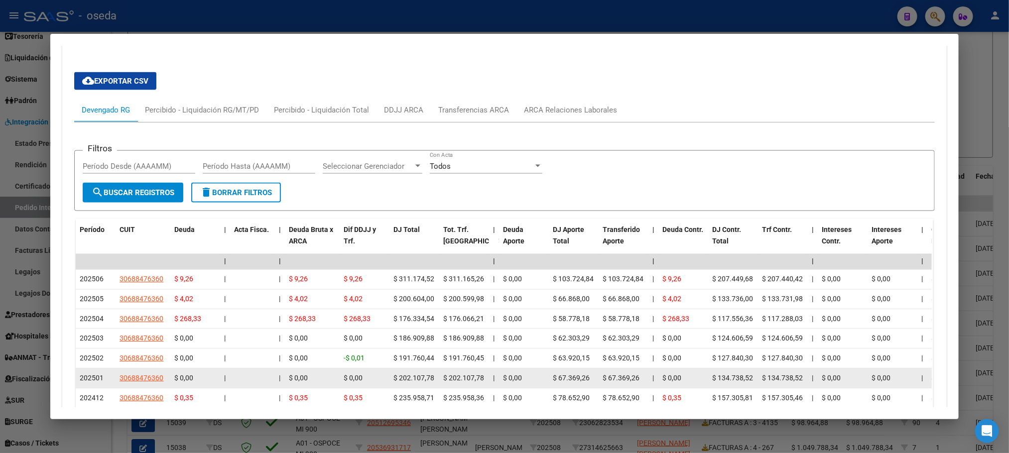
scroll to position [833, 0]
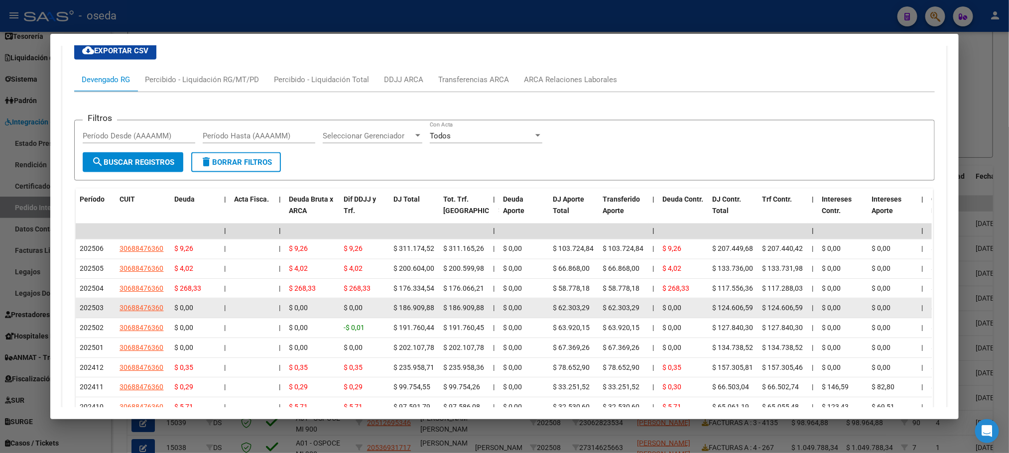
click at [97, 312] on span "202503" at bounding box center [92, 308] width 24 height 8
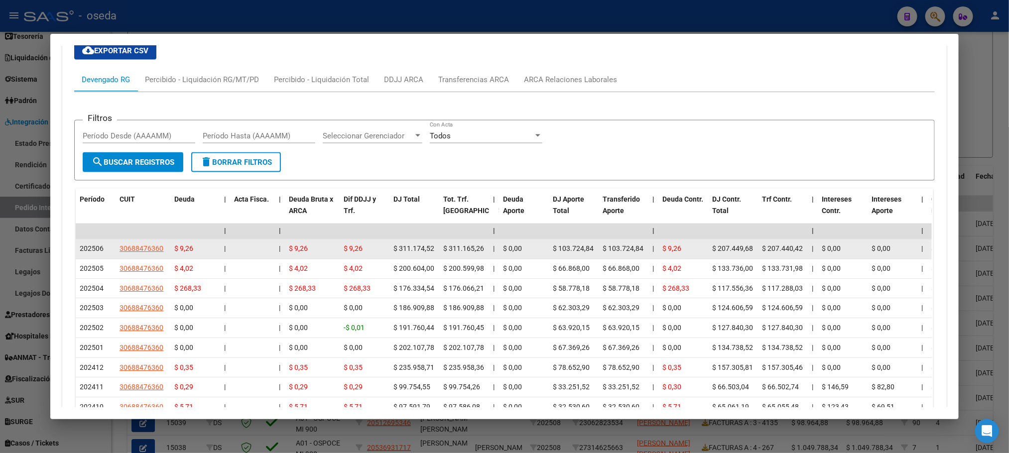
drag, startPoint x: 428, startPoint y: 248, endPoint x: 384, endPoint y: 249, distance: 43.8
click at [389, 249] on datatable-body-cell "$ 311.174,52" at bounding box center [414, 249] width 50 height 19
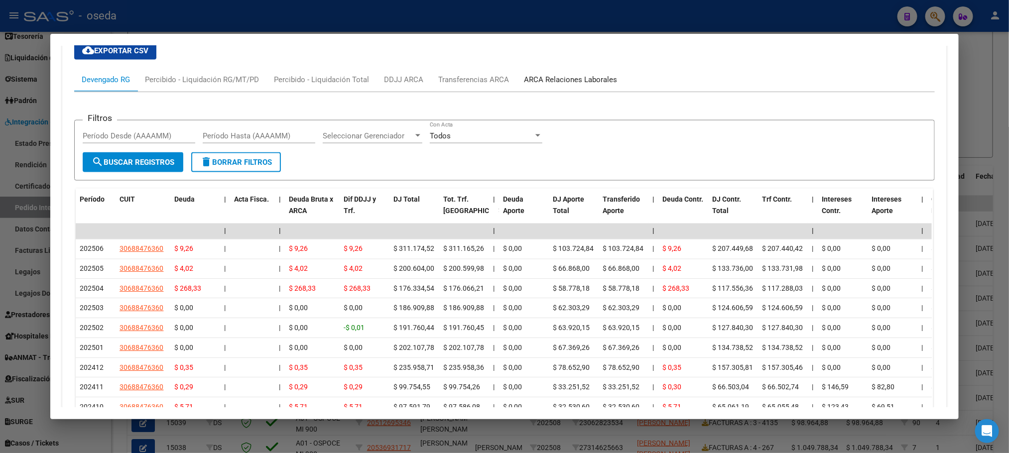
click at [549, 87] on div "ARCA Relaciones Laborales" at bounding box center [570, 80] width 108 height 24
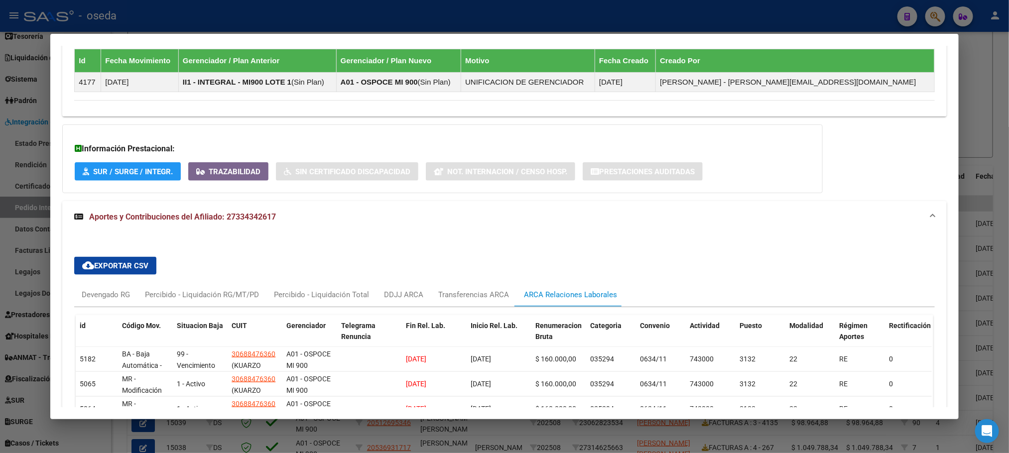
scroll to position [667, 0]
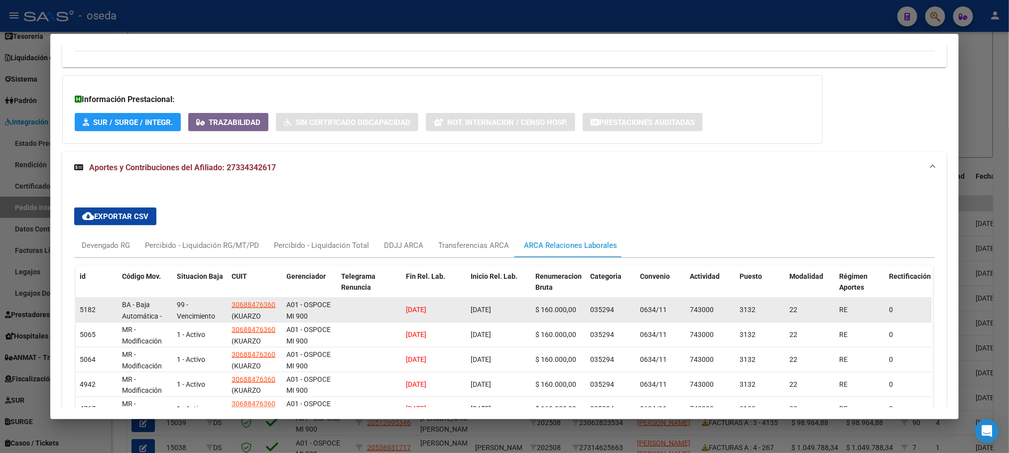
drag, startPoint x: 446, startPoint y: 311, endPoint x: 380, endPoint y: 311, distance: 65.7
click at [380, 311] on div "5182 BA - Baja Automática - Anulación 99 - Vencimiento de contrato a plazo fijo…" at bounding box center [694, 310] width 1237 height 25
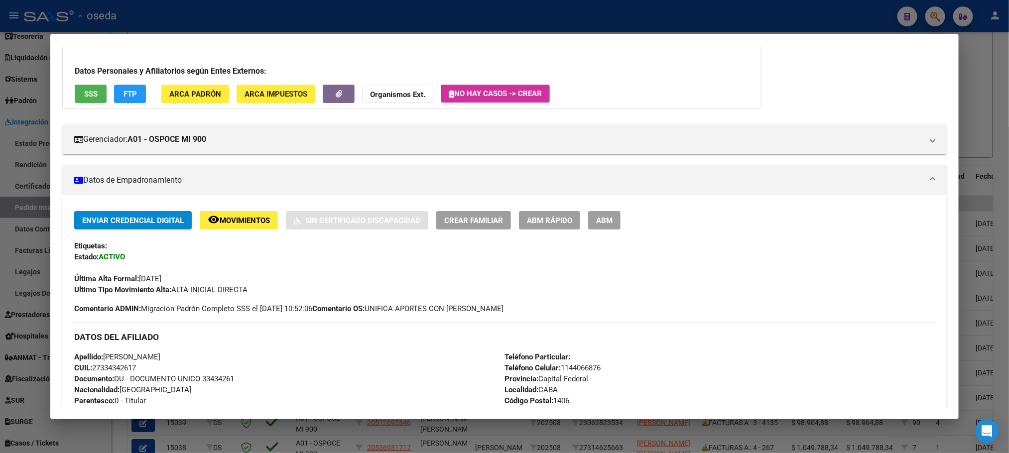
scroll to position [0, 0]
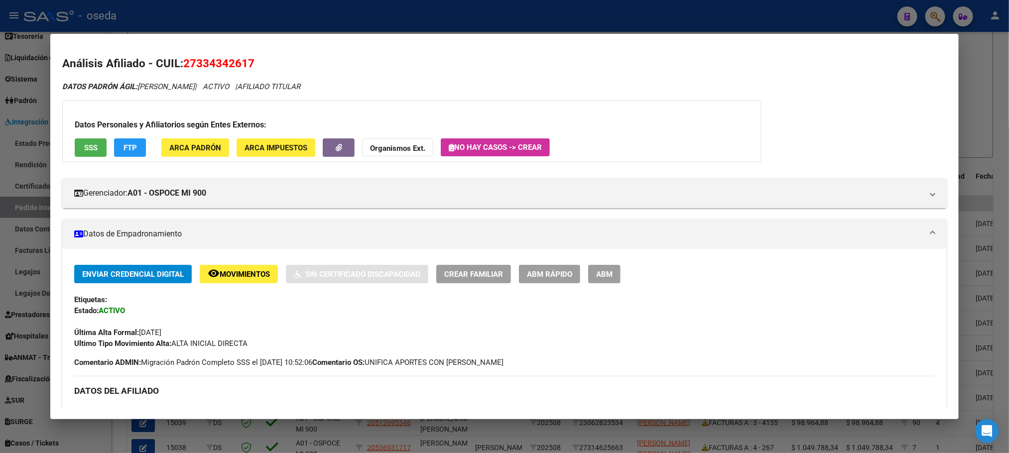
drag, startPoint x: 72, startPoint y: 359, endPoint x: 426, endPoint y: 375, distance: 354.9
click at [569, 361] on div "Enviar Credencial Digital remove_red_eye Movimientos Sin Certificado Discapacid…" at bounding box center [504, 316] width 860 height 103
drag, startPoint x: 569, startPoint y: 361, endPoint x: 75, endPoint y: 333, distance: 495.2
click at [75, 333] on div "Enviar Credencial Digital remove_red_eye Movimientos Sin Certificado Discapacid…" at bounding box center [504, 316] width 860 height 103
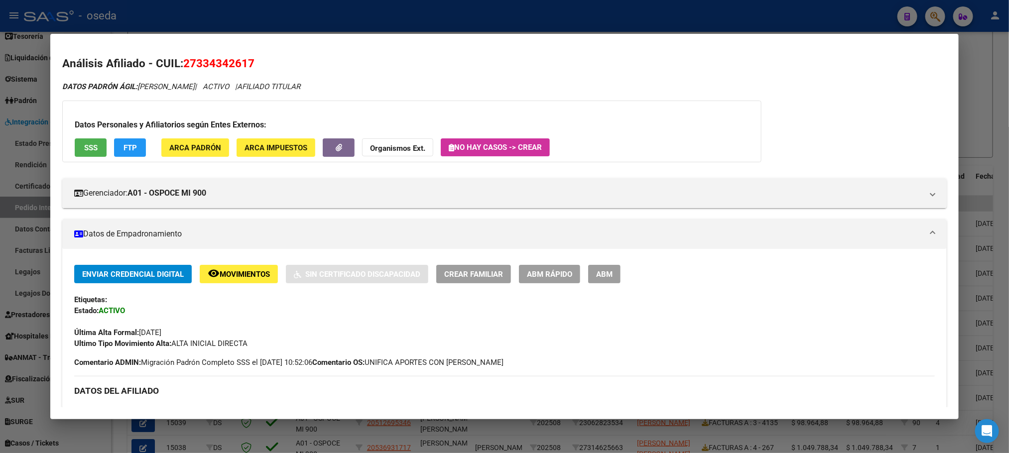
click at [365, 348] on div "Ultimo Tipo Movimiento Alta: ALTA INICIAL DIRECTA" at bounding box center [504, 343] width 860 height 11
click at [323, 229] on mat-panel-title "Datos de Empadronamiento" at bounding box center [498, 234] width 848 height 12
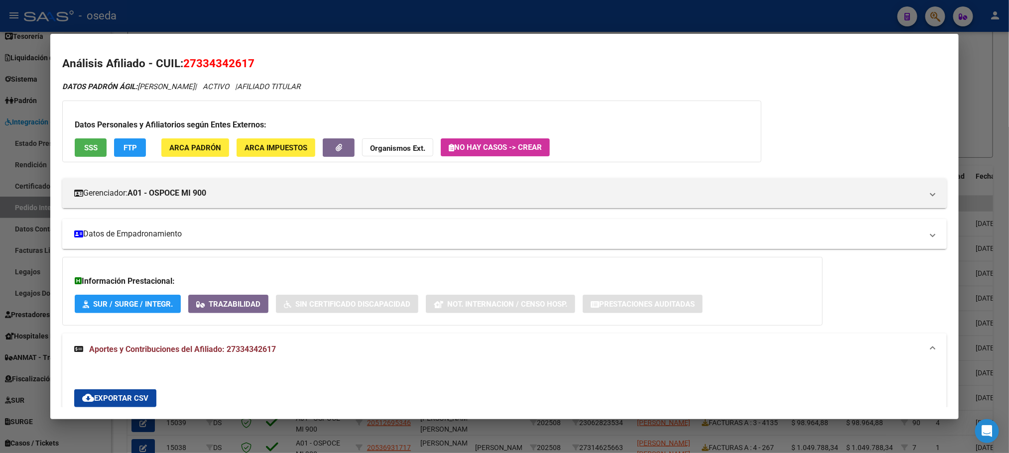
click at [74, 235] on icon at bounding box center [78, 234] width 9 height 8
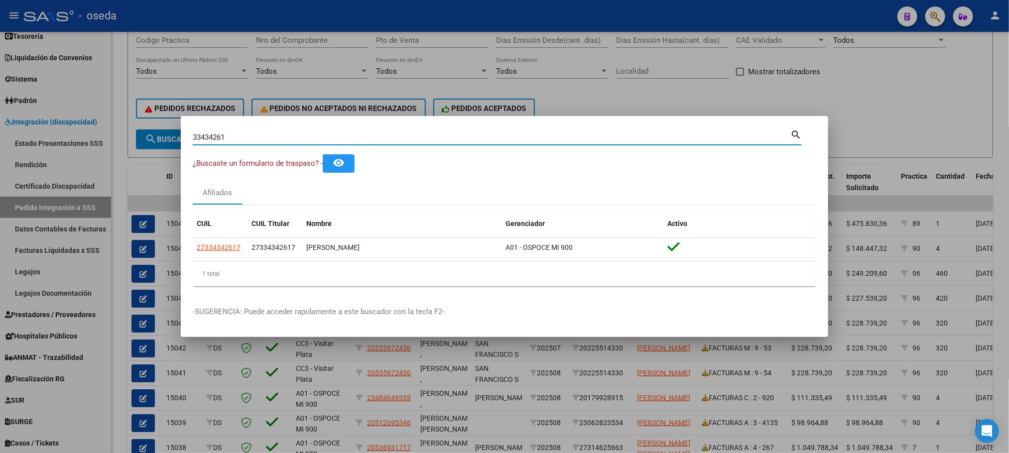
drag, startPoint x: 238, startPoint y: 136, endPoint x: 122, endPoint y: 136, distance: 115.5
click at [122, 136] on div "33434261 Buscar (apellido, dni, cuil, nro traspaso, cuit, obra social) search ¿…" at bounding box center [504, 226] width 1009 height 453
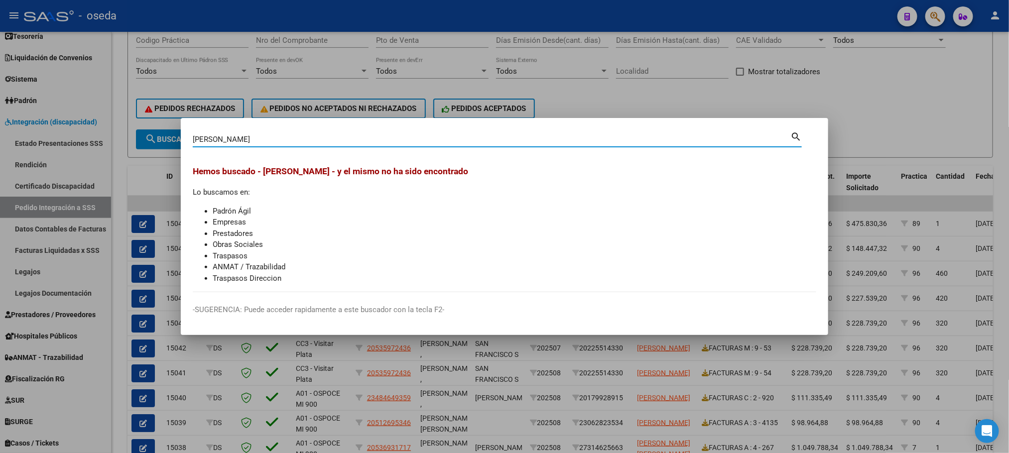
click at [281, 135] on input "[PERSON_NAME]" at bounding box center [492, 139] width 598 height 9
drag, startPoint x: 272, startPoint y: 140, endPoint x: 219, endPoint y: 139, distance: 53.3
click at [219, 139] on input "[PERSON_NAME]" at bounding box center [492, 139] width 598 height 9
type input "[PERSON_NAME]"
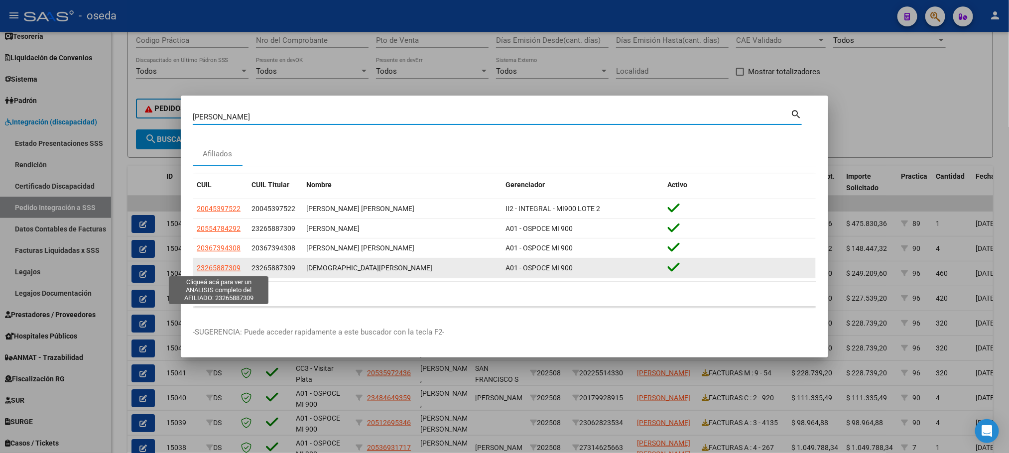
click at [203, 269] on span "23265887309" at bounding box center [219, 268] width 44 height 8
type textarea "23265887309"
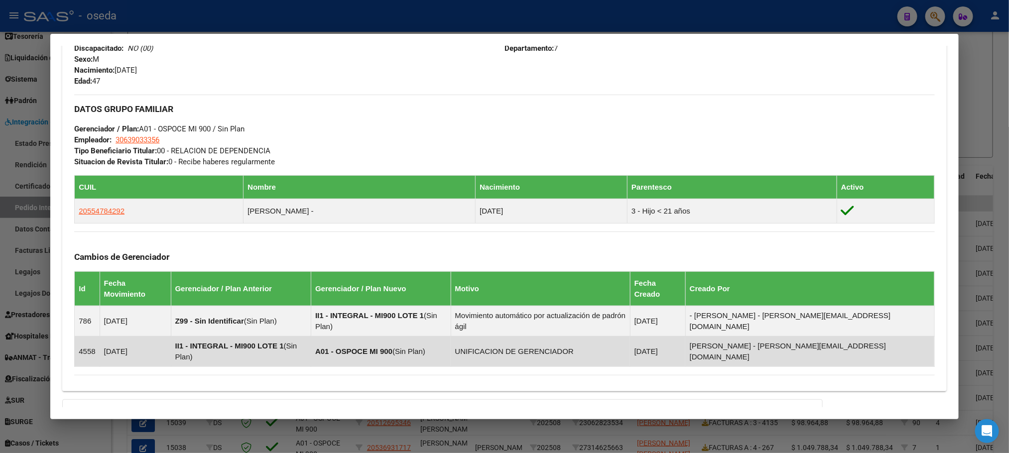
scroll to position [502, 0]
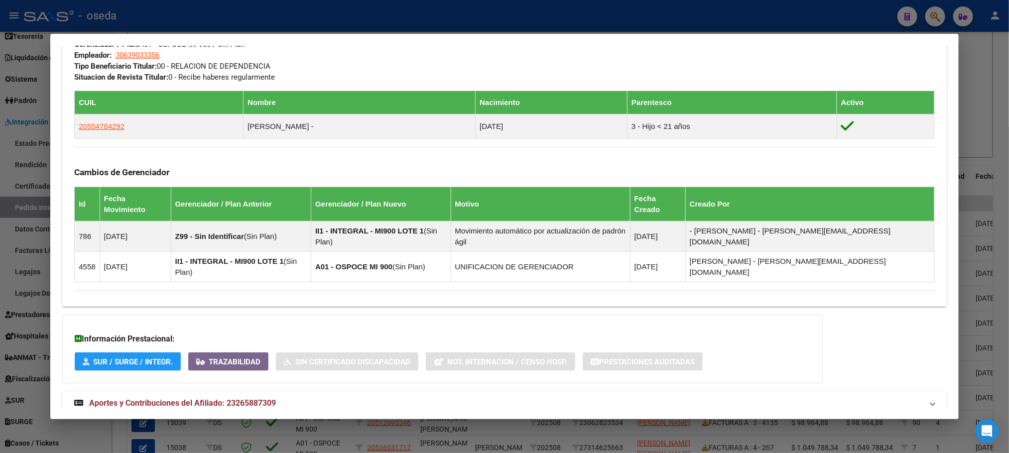
click at [149, 398] on span "Aportes y Contribuciones del Afiliado: 23265887309" at bounding box center [182, 402] width 187 height 9
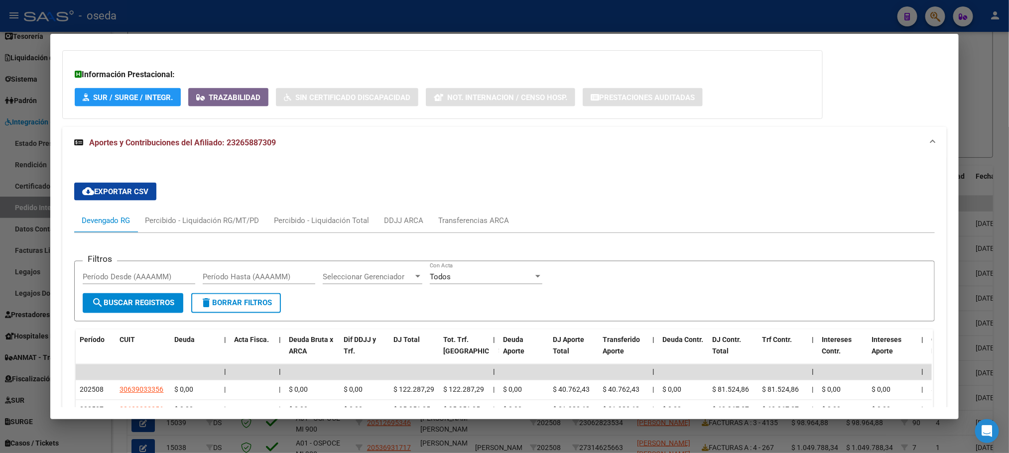
scroll to position [801, 0]
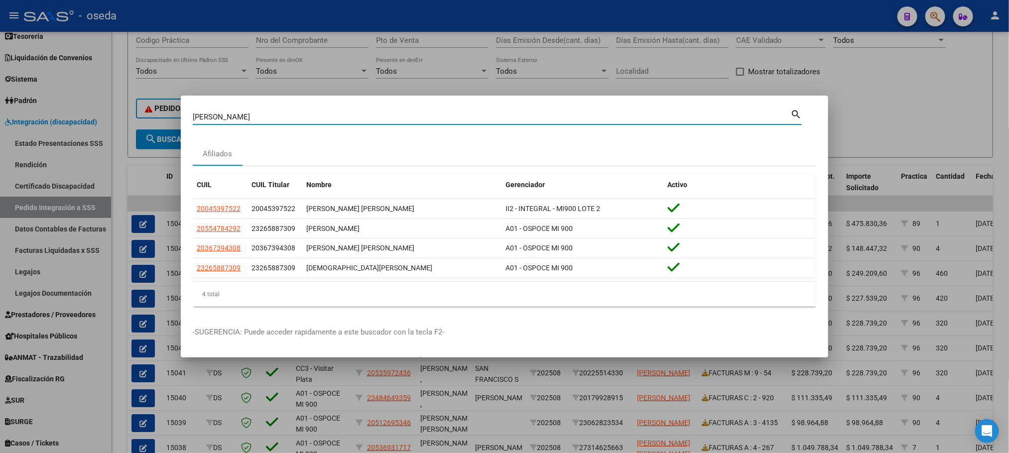
drag, startPoint x: 236, startPoint y: 115, endPoint x: 61, endPoint y: 111, distance: 174.8
click at [109, 108] on div "[PERSON_NAME] Buscar (apellido, dni, cuil, nro traspaso, cuit, obra social) sea…" at bounding box center [504, 226] width 1009 height 453
type input "43442842"
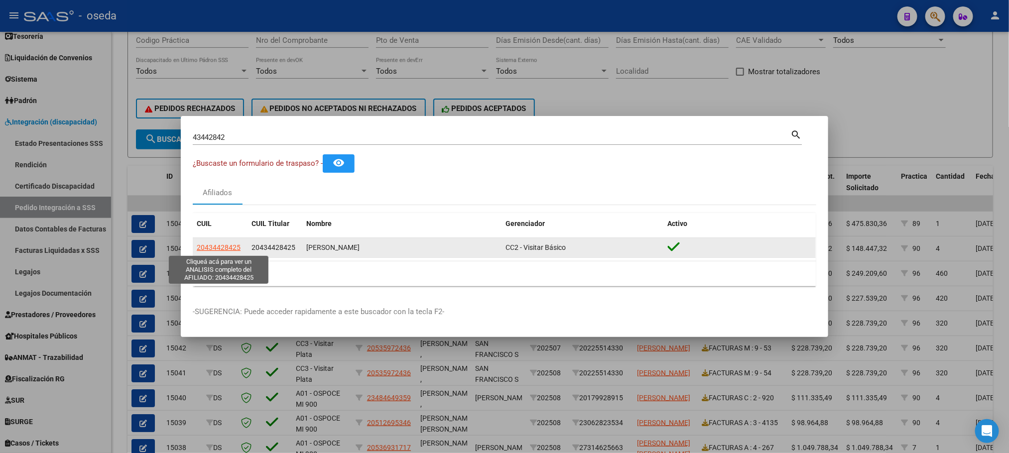
click at [216, 245] on span "20434428425" at bounding box center [219, 247] width 44 height 8
type textarea "20434428425"
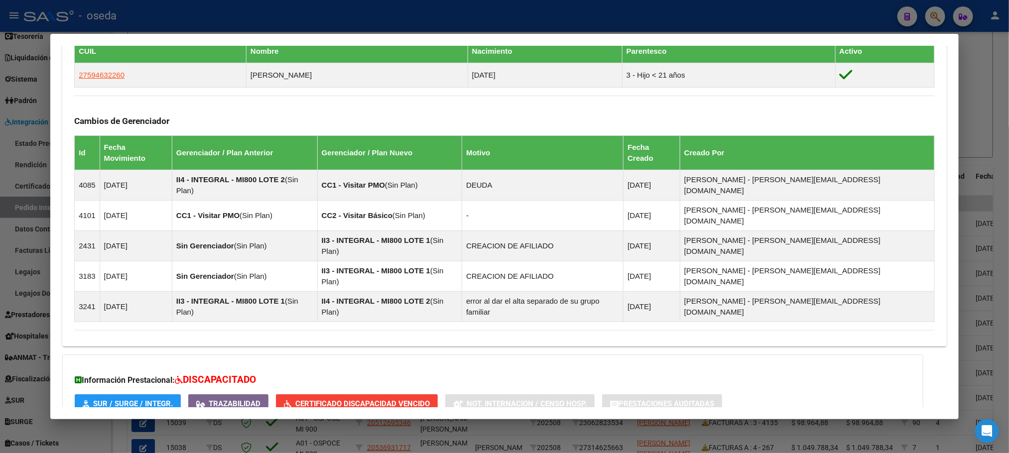
scroll to position [556, 0]
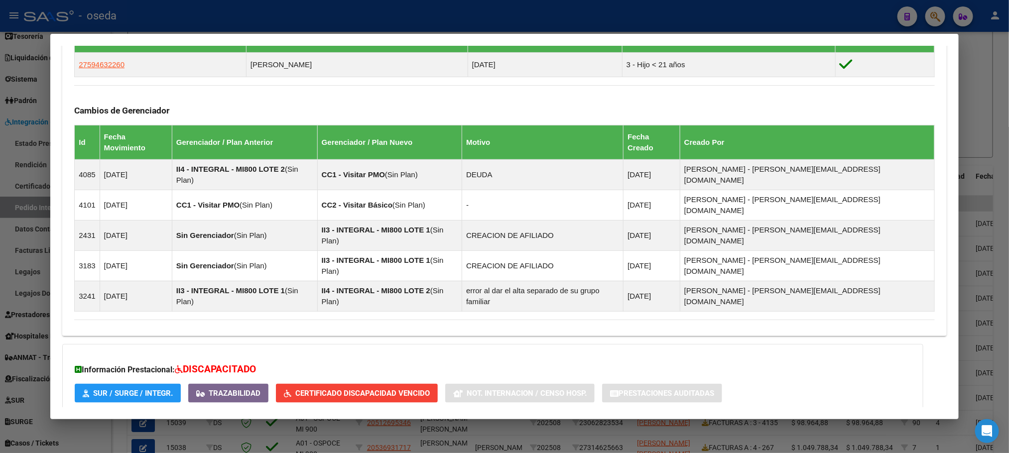
click at [153, 430] on span "Aportes y Contribuciones del Afiliado: 20434428425" at bounding box center [182, 434] width 187 height 9
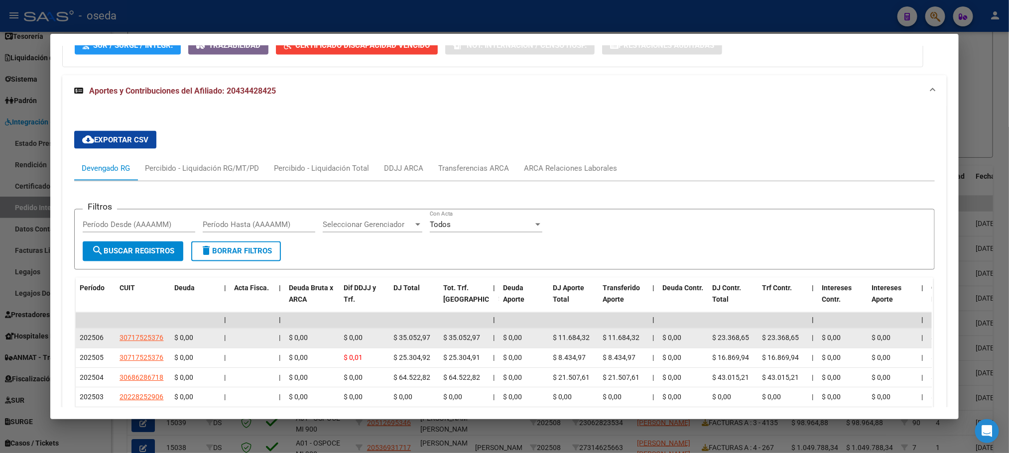
scroll to position [1048, 0]
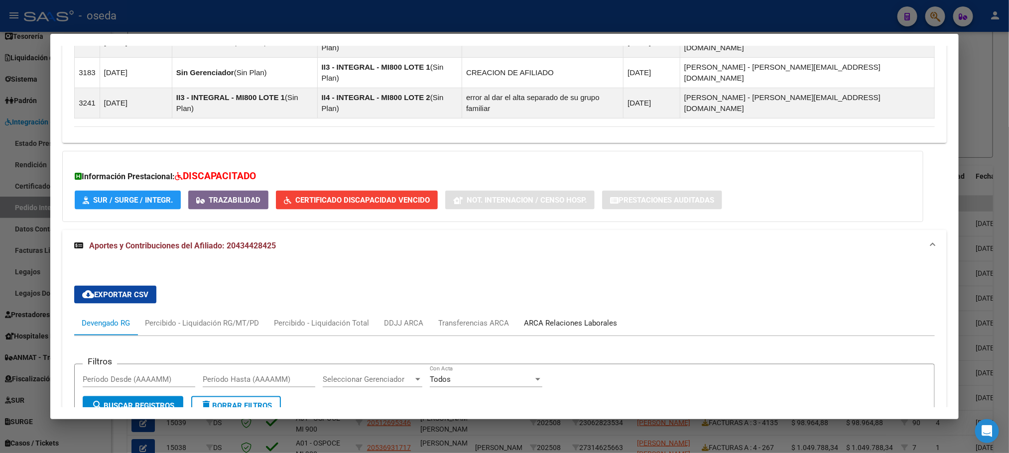
click at [558, 318] on div "ARCA Relaciones Laborales" at bounding box center [570, 323] width 93 height 11
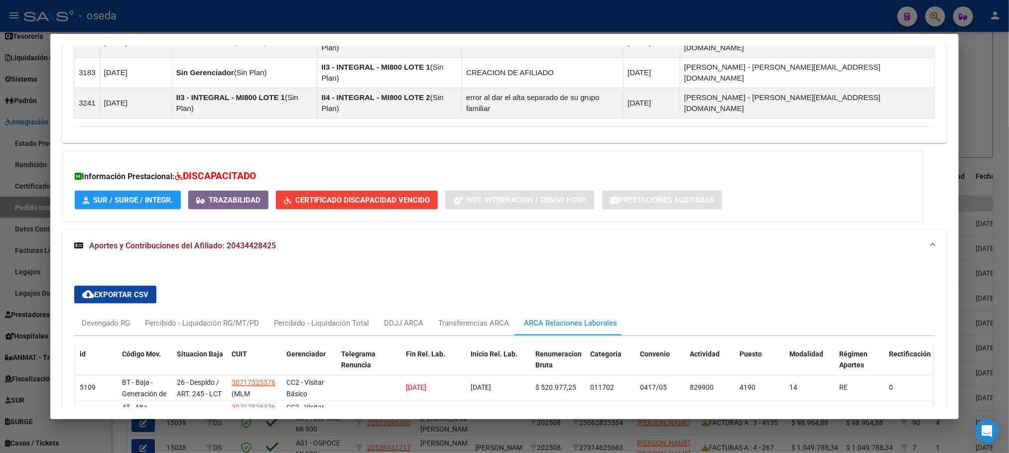
scroll to position [674, 0]
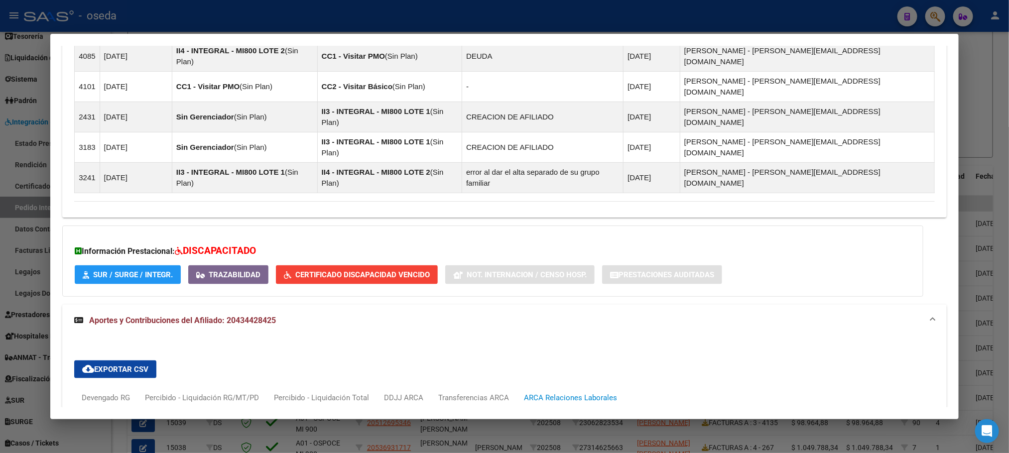
drag, startPoint x: 270, startPoint y: 188, endPoint x: 261, endPoint y: 178, distance: 13.8
click at [261, 226] on div "Información Prestacional: DISCAPACITADO SUR / SURGE / INTEGR. Trazabilidad Cert…" at bounding box center [492, 261] width 861 height 71
click at [302, 244] on h3 "Información Prestacional: DISCAPACITADO" at bounding box center [493, 251] width 836 height 14
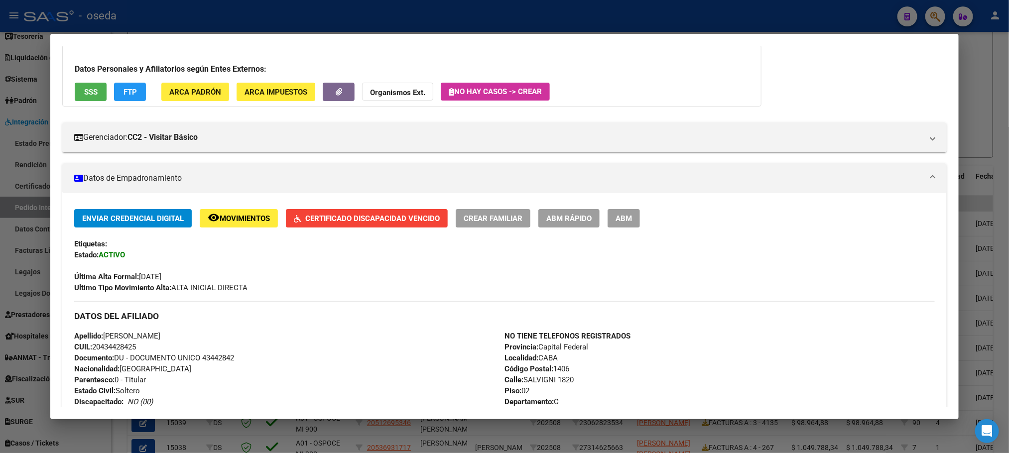
scroll to position [0, 0]
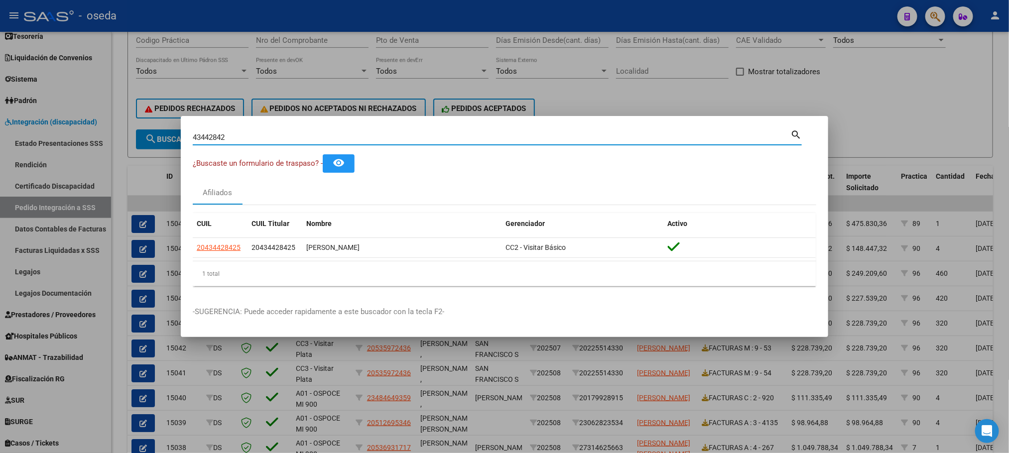
drag, startPoint x: 244, startPoint y: 142, endPoint x: 33, endPoint y: 110, distance: 213.1
click at [33, 110] on div "43442842 Buscar (apellido, dni, cuil, nro traspaso, cuit, obra social) search ¿…" at bounding box center [504, 226] width 1009 height 453
type input "17062378"
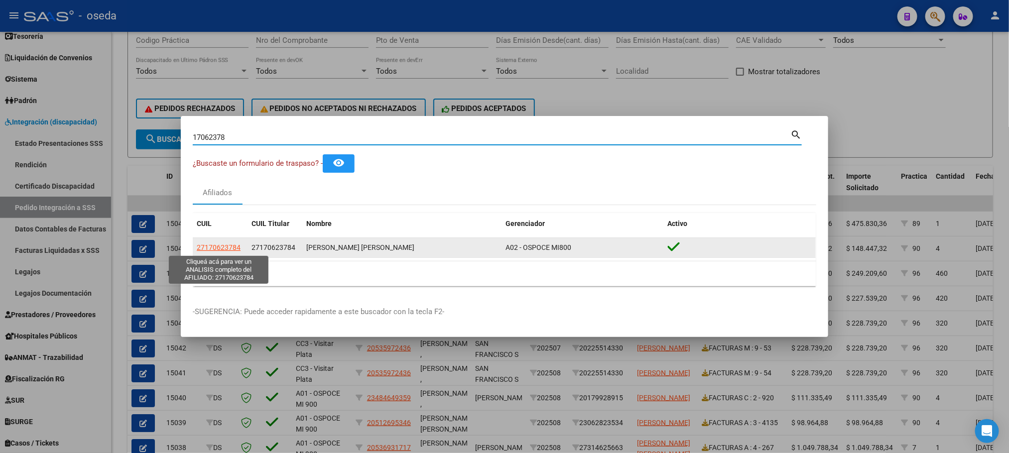
click at [223, 245] on span "27170623784" at bounding box center [219, 247] width 44 height 8
type textarea "27170623784"
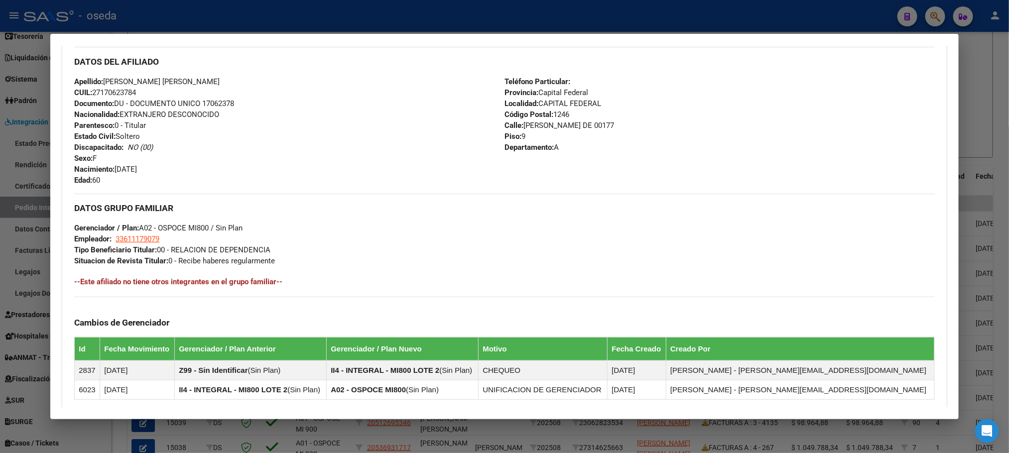
scroll to position [479, 0]
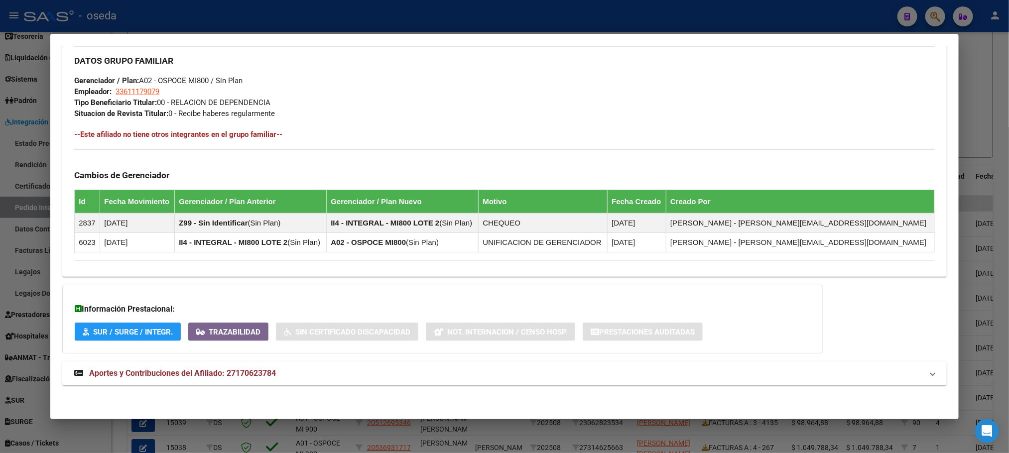
click at [208, 362] on mat-expansion-panel-header "Aportes y Contribuciones del Afiliado: 27170623784" at bounding box center [504, 374] width 884 height 24
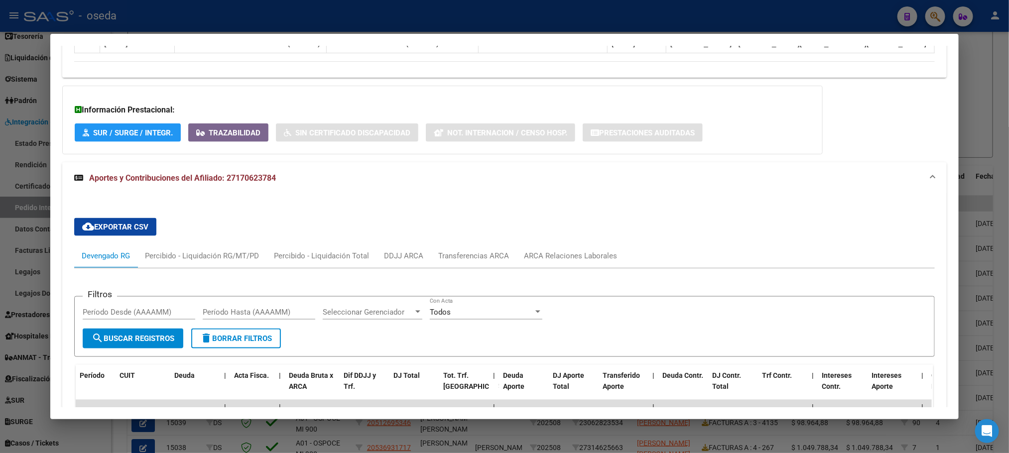
scroll to position [852, 0]
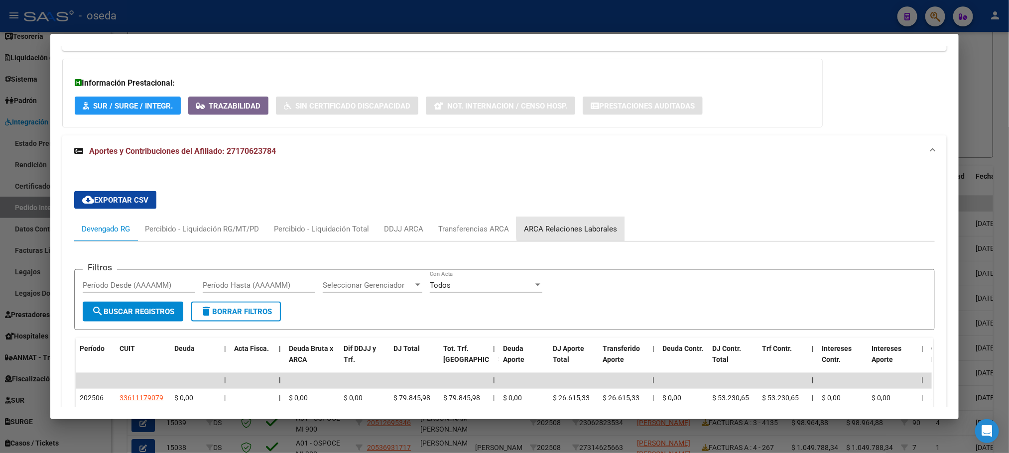
click at [571, 229] on div "ARCA Relaciones Laborales" at bounding box center [570, 229] width 93 height 11
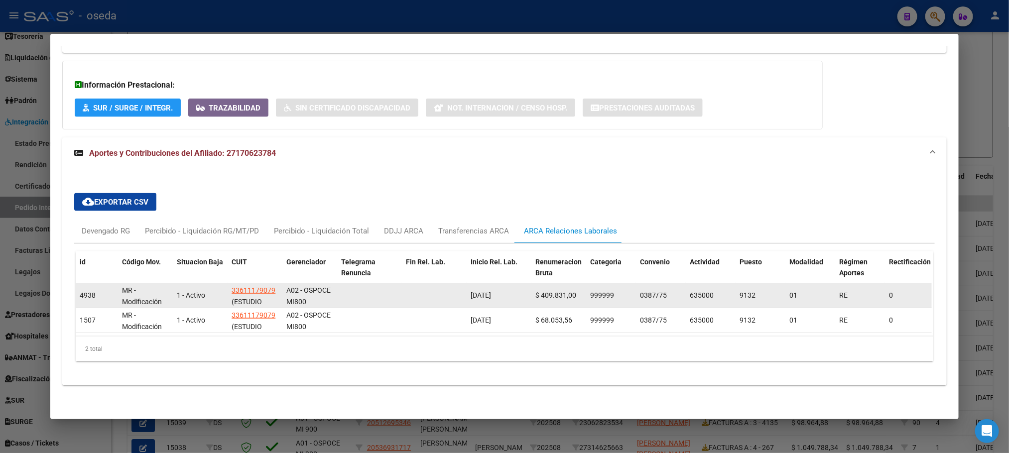
scroll to position [715, 0]
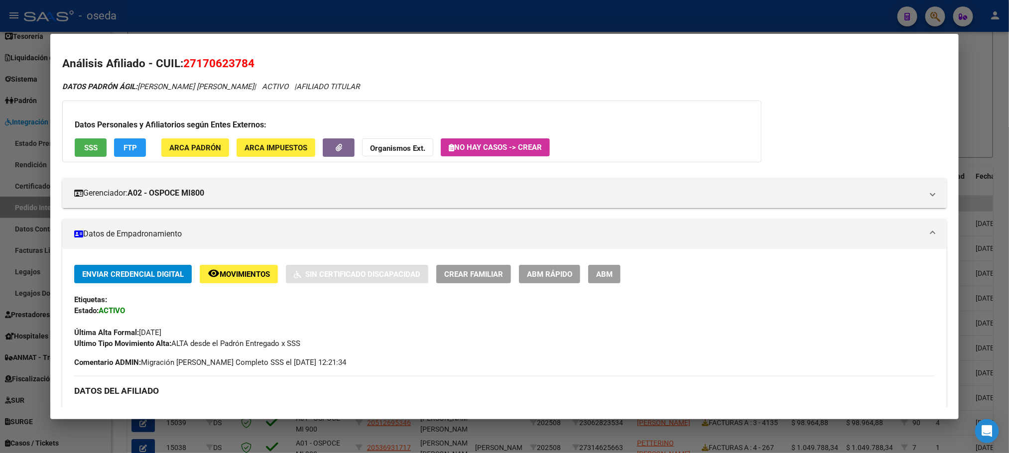
scroll to position [715, 0]
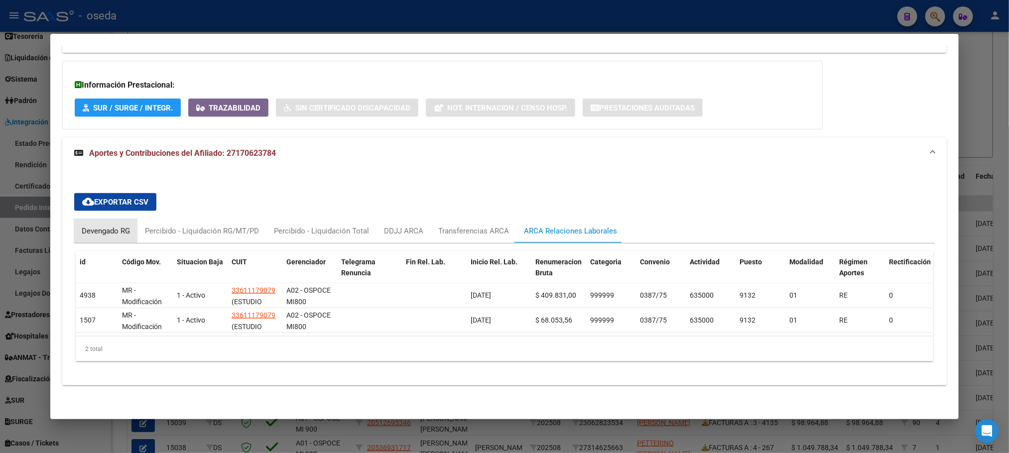
click at [92, 226] on div "Devengado RG" at bounding box center [106, 231] width 48 height 11
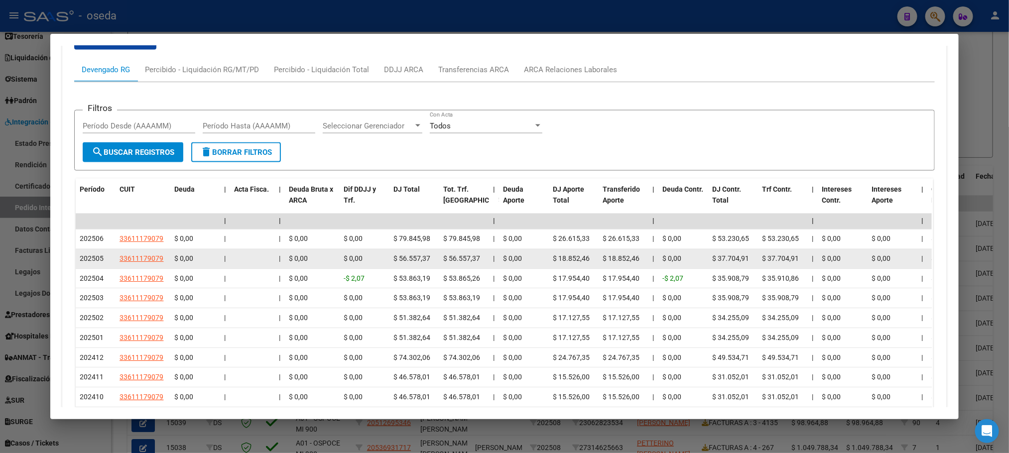
scroll to position [864, 0]
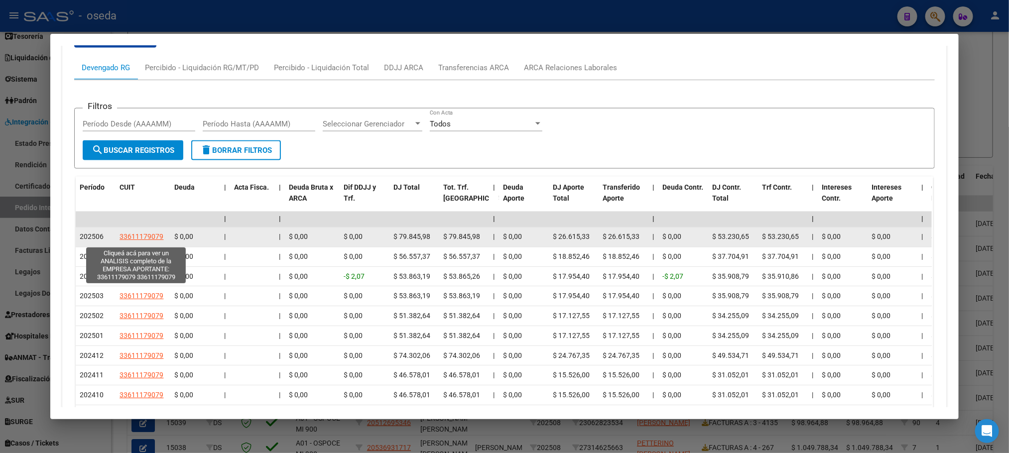
click at [139, 240] on span "33611179079" at bounding box center [142, 237] width 44 height 8
type textarea "33611179079"
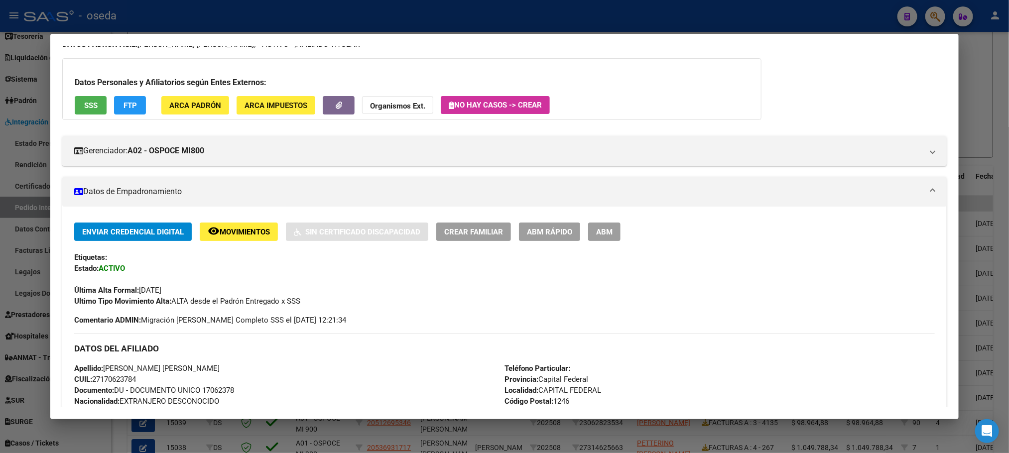
scroll to position [0, 0]
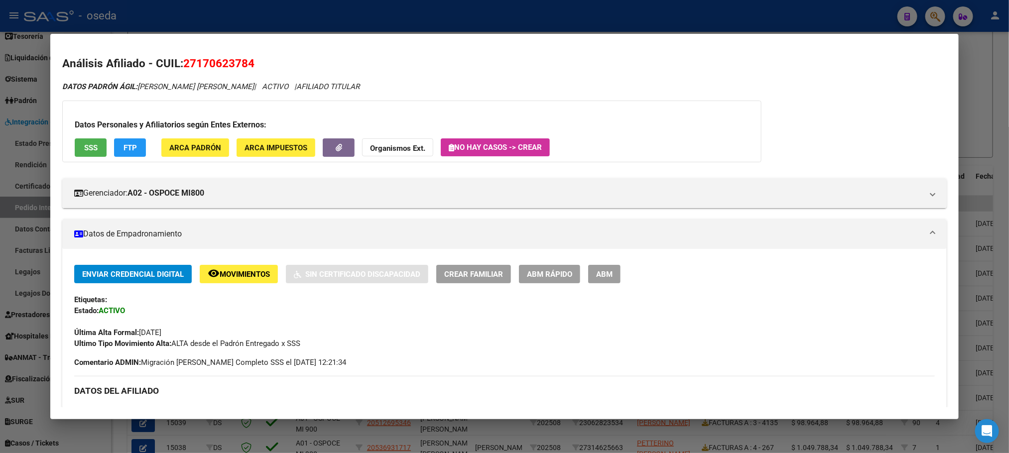
click at [90, 145] on span "SSS" at bounding box center [90, 147] width 13 height 9
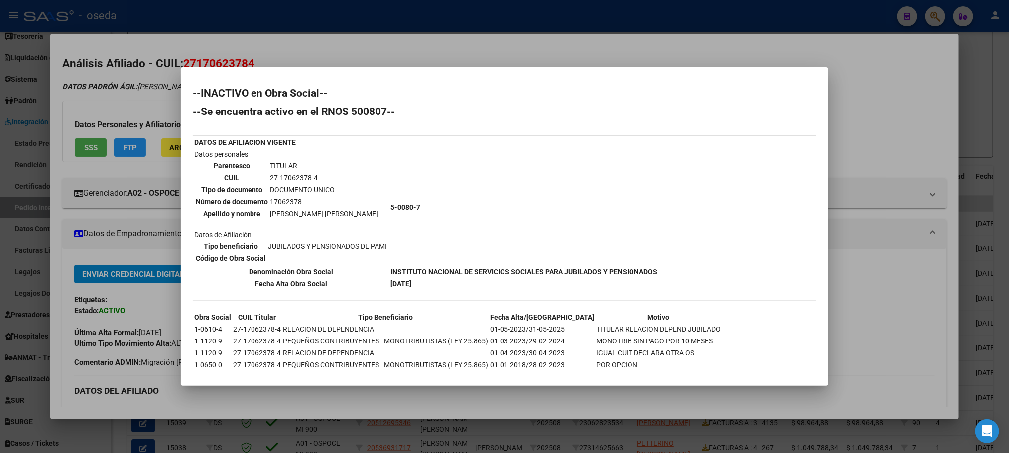
scroll to position [12, 0]
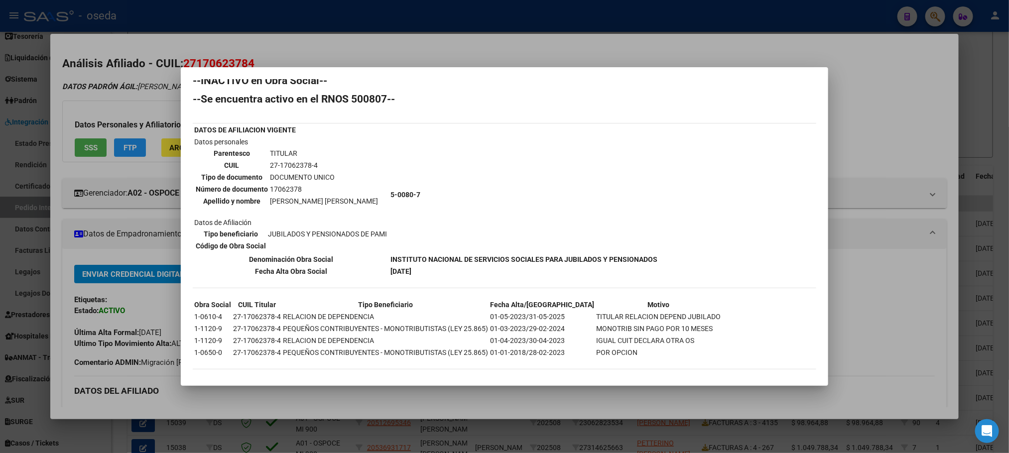
drag, startPoint x: 263, startPoint y: 227, endPoint x: 439, endPoint y: 238, distance: 176.6
click at [439, 238] on tr "Datos personales Parentesco TITULAR CUIL 27-17062378-4 Tipo de documento DOCUME…" at bounding box center [426, 194] width 464 height 117
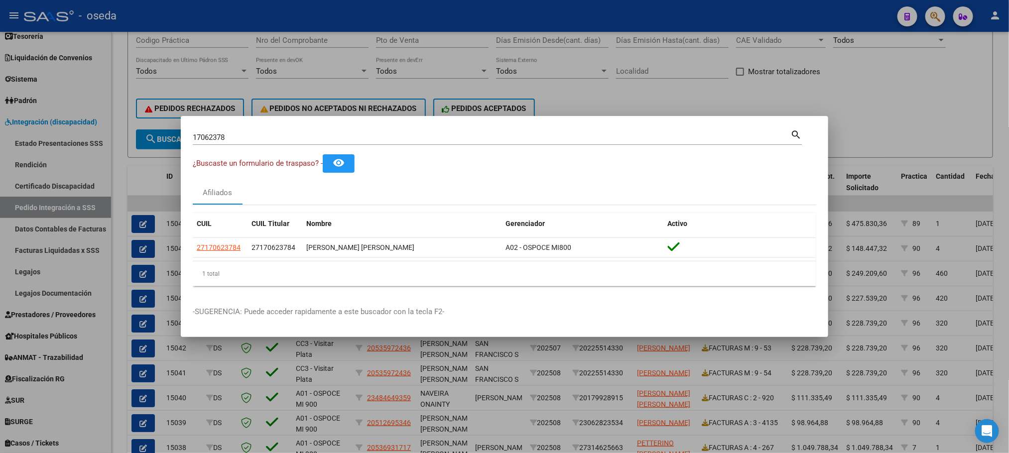
drag, startPoint x: 282, startPoint y: 132, endPoint x: 183, endPoint y: 135, distance: 99.6
click at [183, 135] on mat-dialog-content "17062378 Buscar (apellido, dni, cuil, nro traspaso, cuit, obra social) search ¿…" at bounding box center [504, 211] width 647 height 166
drag, startPoint x: 237, startPoint y: 139, endPoint x: 128, endPoint y: 139, distance: 108.1
click at [138, 136] on div "17062378 Buscar (apellido, dni, cuil, nro traspaso, cuit, obra social) search ¿…" at bounding box center [504, 226] width 1009 height 453
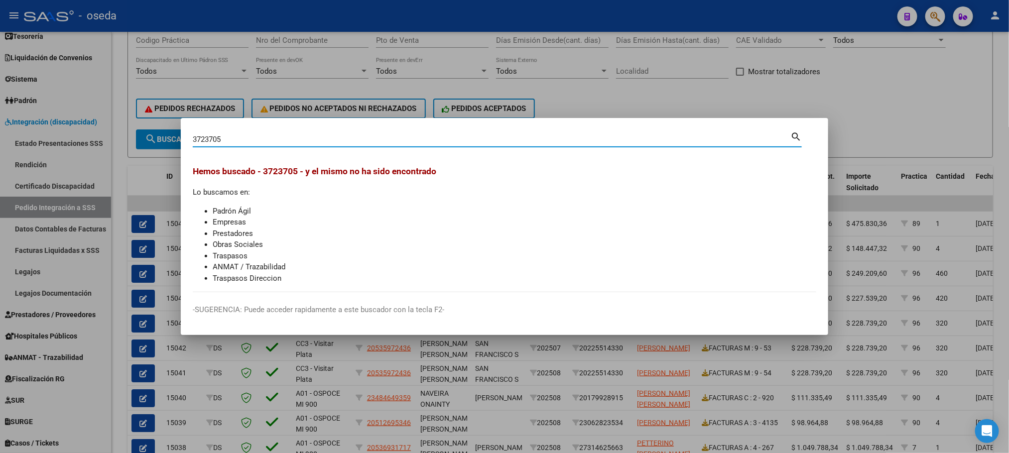
drag, startPoint x: 245, startPoint y: 139, endPoint x: 137, endPoint y: 136, distance: 107.6
click at [137, 136] on div "3723705 Buscar (apellido, dni, cuil, nro traspaso, cuit, obra social) search He…" at bounding box center [504, 226] width 1009 height 453
type input "3"
type input "2"
type input "37237705"
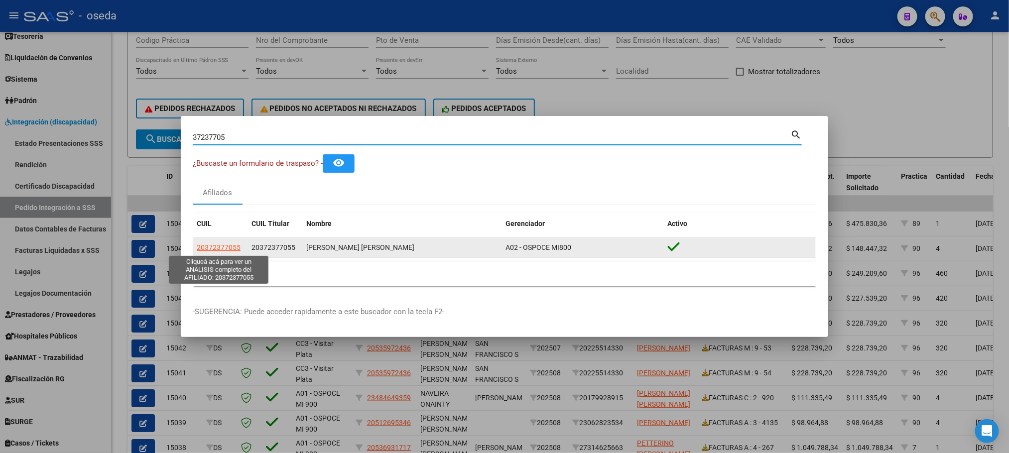
click at [198, 245] on span "20372377055" at bounding box center [219, 247] width 44 height 8
type textarea "20372377055"
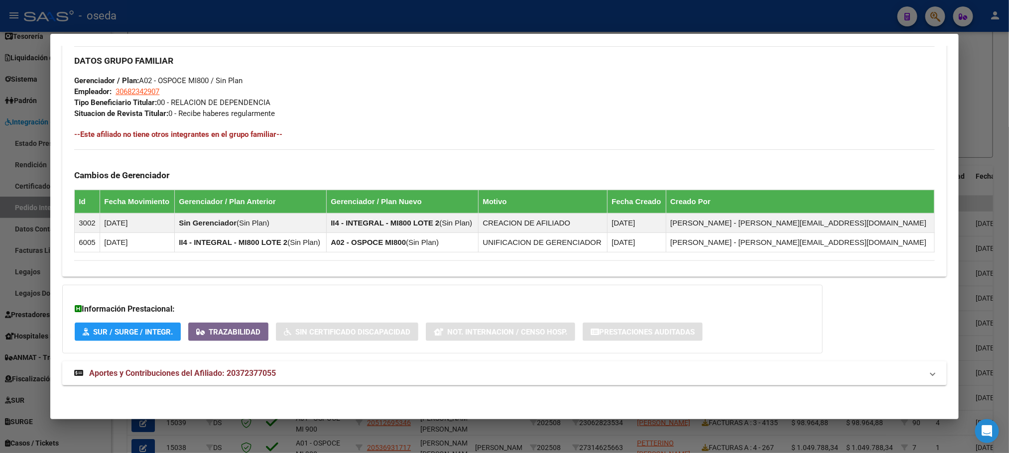
scroll to position [460, 0]
click at [197, 366] on mat-expansion-panel-header "Aportes y Contribuciones del Afiliado: 20372377055" at bounding box center [504, 374] width 884 height 24
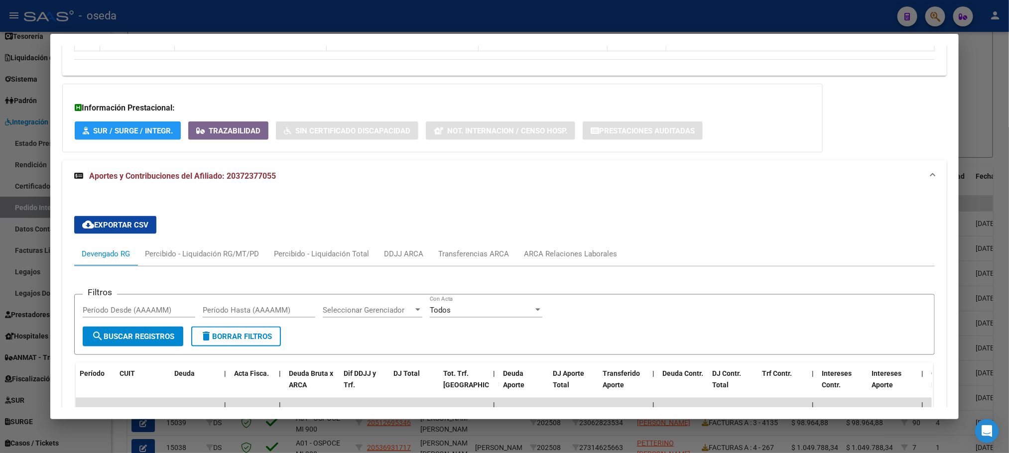
scroll to position [609, 0]
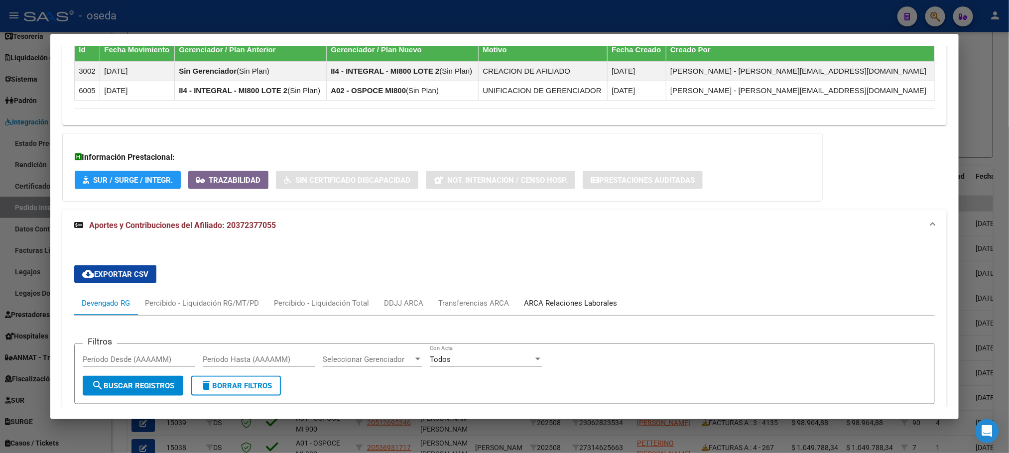
click at [524, 302] on div "ARCA Relaciones Laborales" at bounding box center [570, 303] width 93 height 11
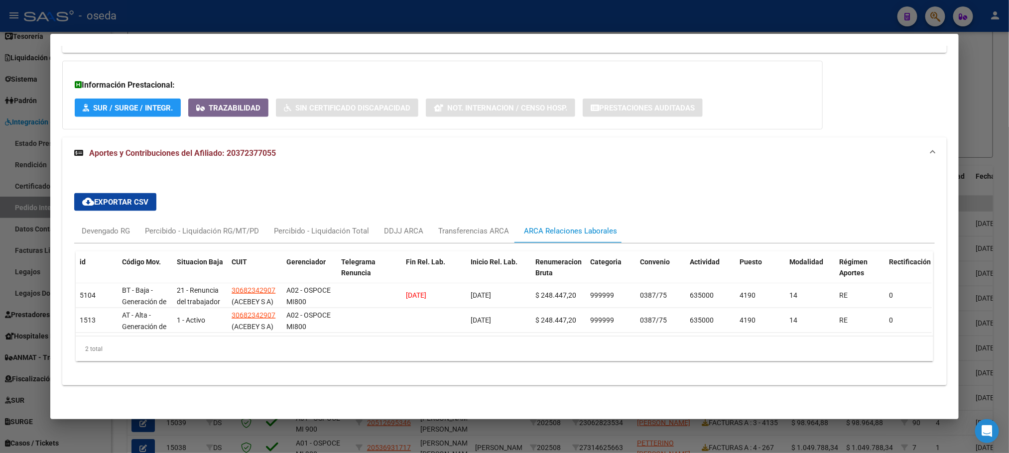
scroll to position [696, 0]
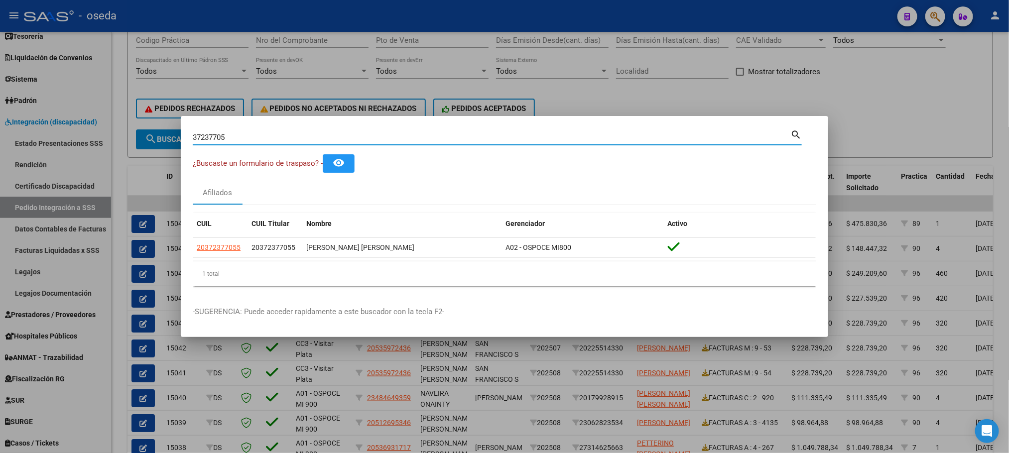
drag, startPoint x: 260, startPoint y: 138, endPoint x: 175, endPoint y: 121, distance: 87.2
click at [175, 121] on div "37237705 Buscar (apellido, dni, cuil, nro traspaso, cuit, obra social) search ¿…" at bounding box center [504, 226] width 1009 height 453
type input "46023983"
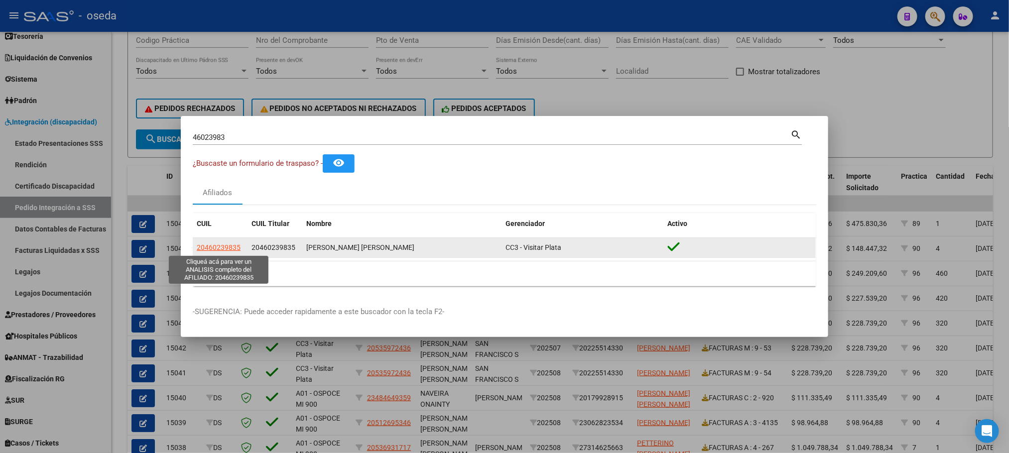
click at [230, 247] on span "20460239835" at bounding box center [219, 247] width 44 height 8
type textarea "20460239835"
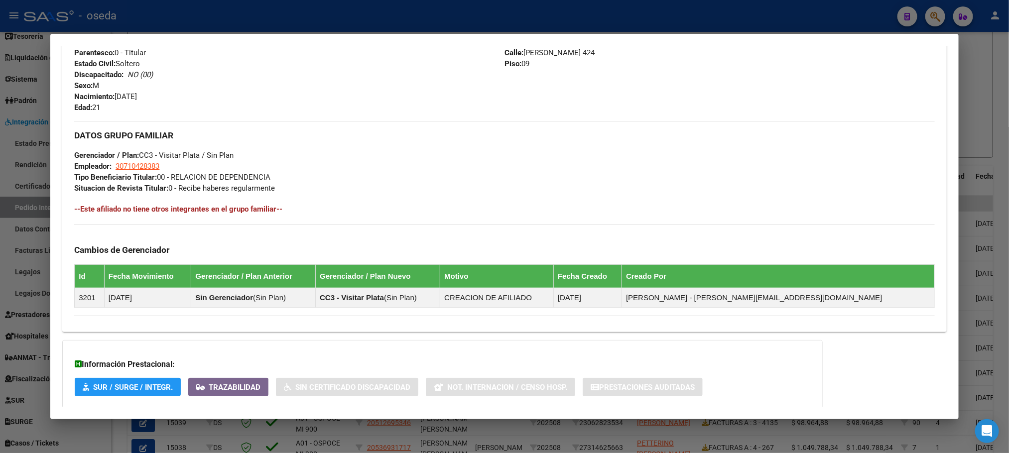
scroll to position [440, 0]
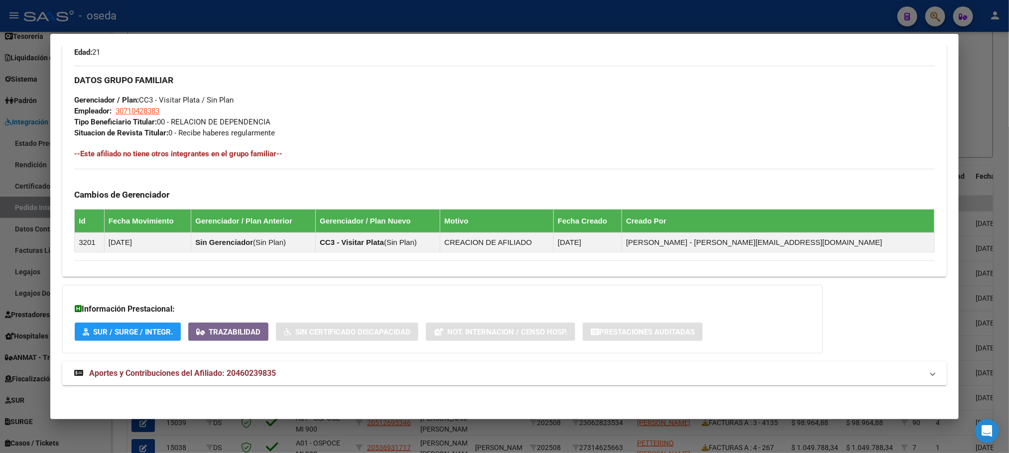
click at [256, 378] on strong "Aportes y Contribuciones del Afiliado: 20460239835" at bounding box center [175, 373] width 202 height 12
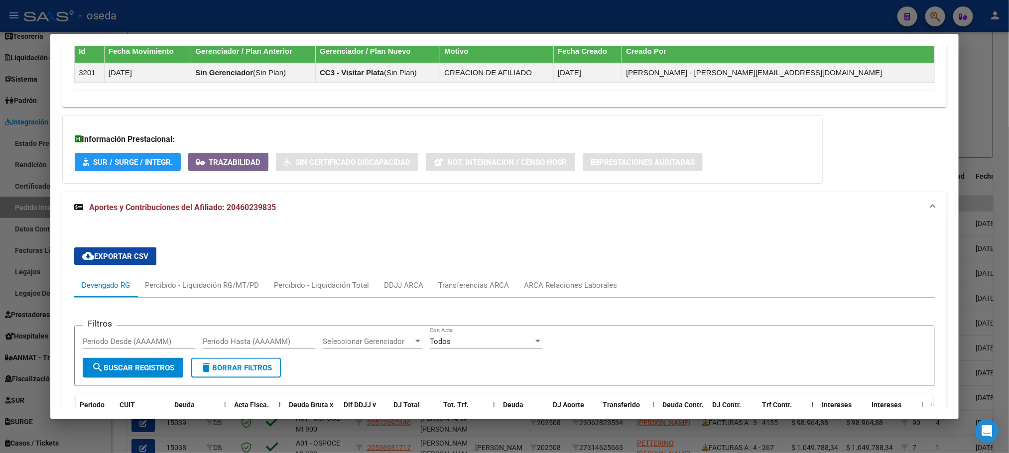
scroll to position [633, 0]
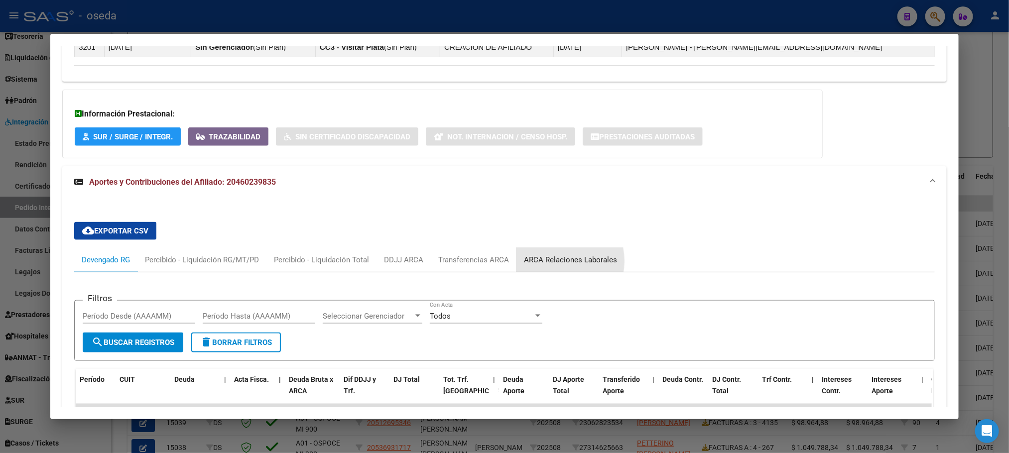
click at [543, 263] on div "ARCA Relaciones Laborales" at bounding box center [570, 259] width 93 height 11
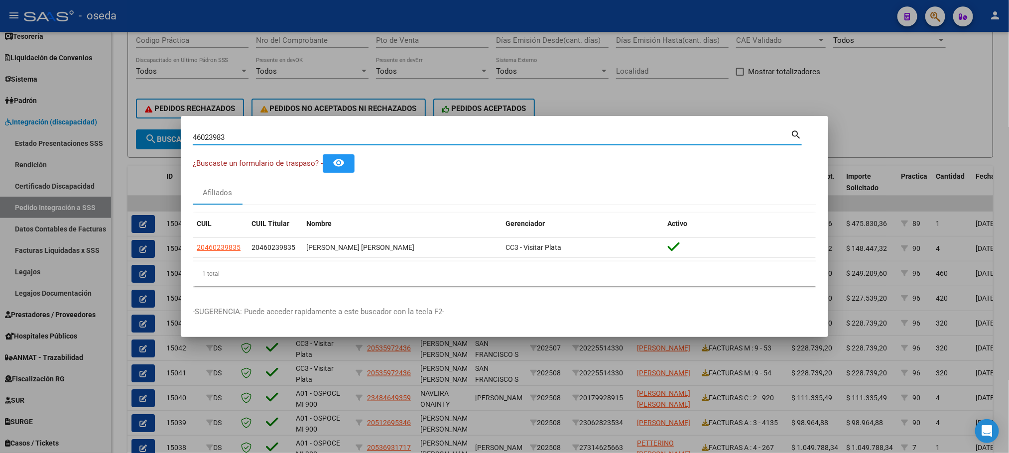
drag, startPoint x: 231, startPoint y: 137, endPoint x: 119, endPoint y: 131, distance: 112.2
click at [119, 131] on div "46023983 Buscar (apellido, dni, cuil, nro traspaso, cuit, obra social) search ¿…" at bounding box center [504, 226] width 1009 height 453
type input "35270149"
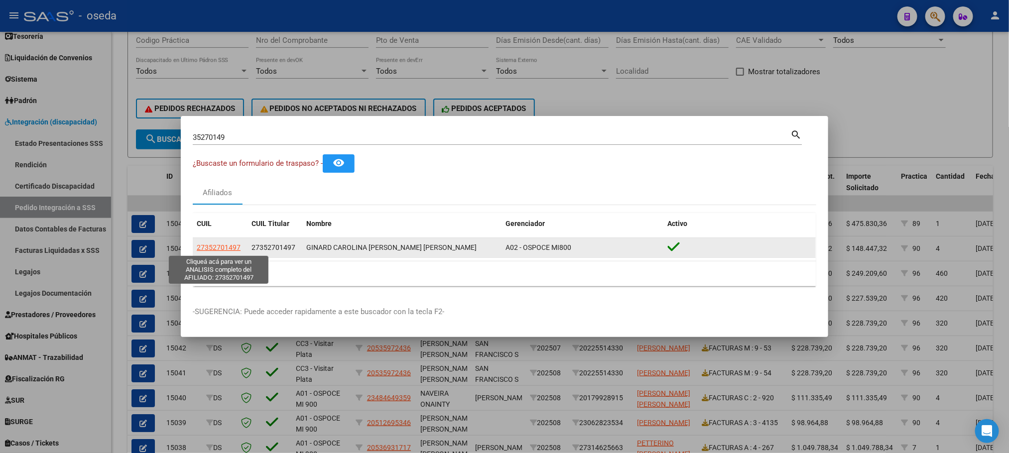
click at [218, 249] on span "27352701497" at bounding box center [219, 247] width 44 height 8
type textarea "27352701497"
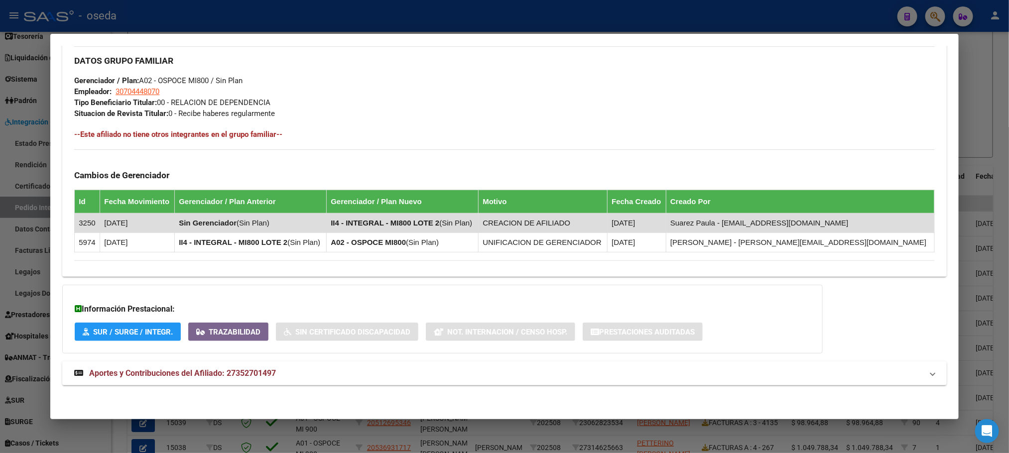
scroll to position [460, 0]
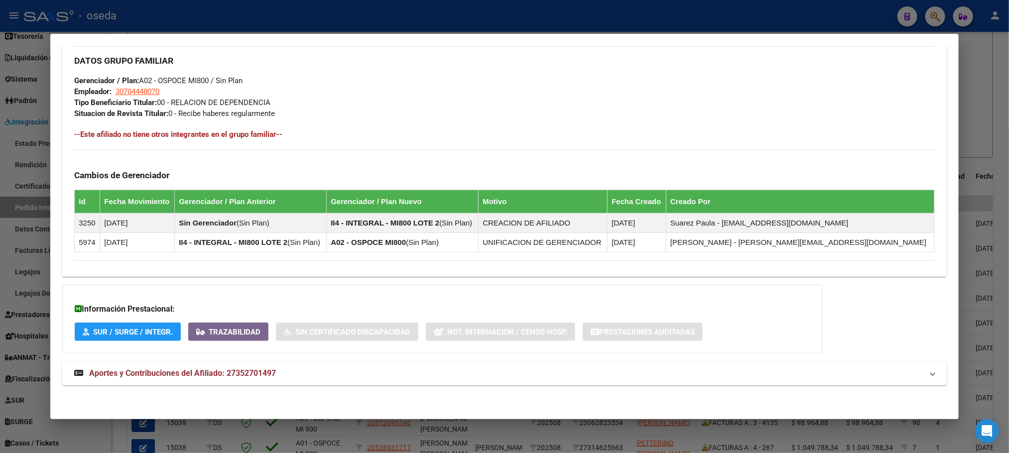
click at [269, 372] on span "Aportes y Contribuciones del Afiliado: 27352701497" at bounding box center [182, 372] width 187 height 9
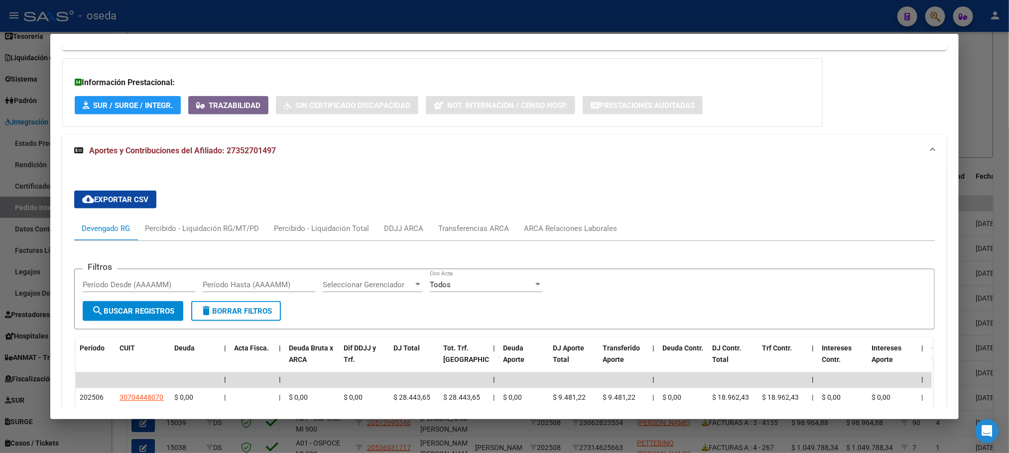
scroll to position [908, 0]
click at [539, 229] on div "ARCA Relaciones Laborales" at bounding box center [570, 228] width 93 height 11
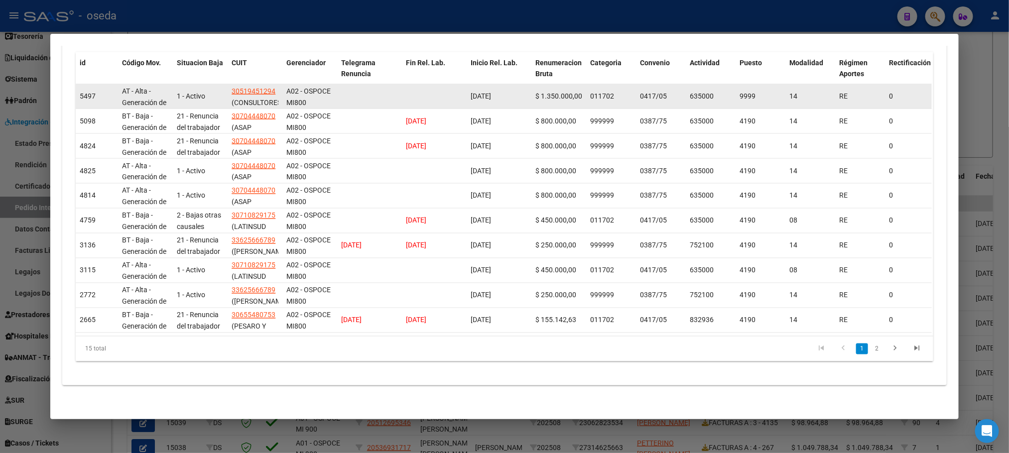
scroll to position [821, 0]
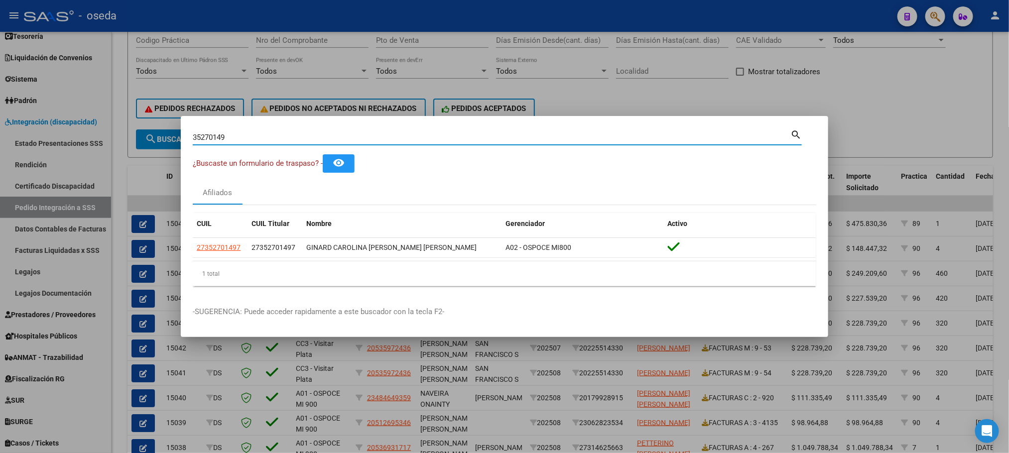
drag, startPoint x: 248, startPoint y: 141, endPoint x: 119, endPoint y: 130, distance: 129.9
click at [119, 130] on div "35270149 Buscar (apellido, dni, cuil, nro traspaso, cuit, obra social) search ¿…" at bounding box center [504, 226] width 1009 height 453
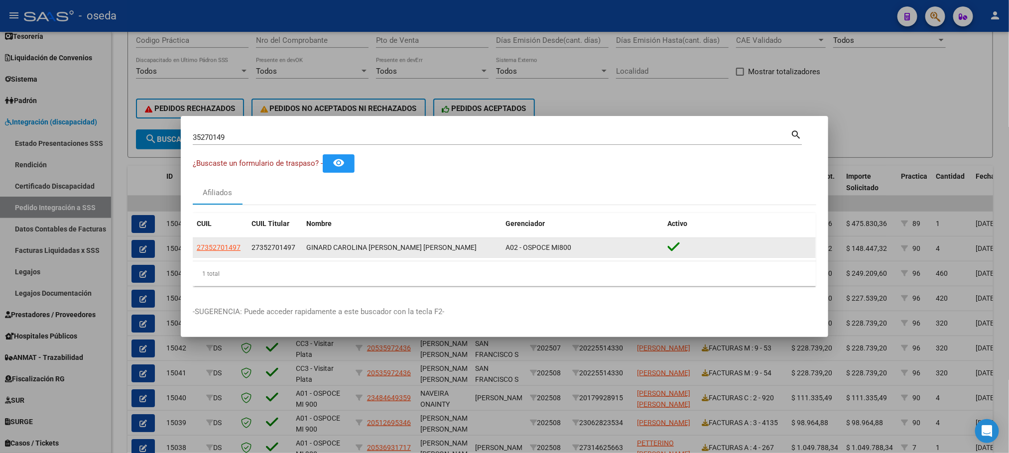
drag, startPoint x: 367, startPoint y: 242, endPoint x: 417, endPoint y: 242, distance: 49.3
click at [417, 242] on div "GINARD CAROLINA TATIANA MICAELA" at bounding box center [401, 247] width 191 height 11
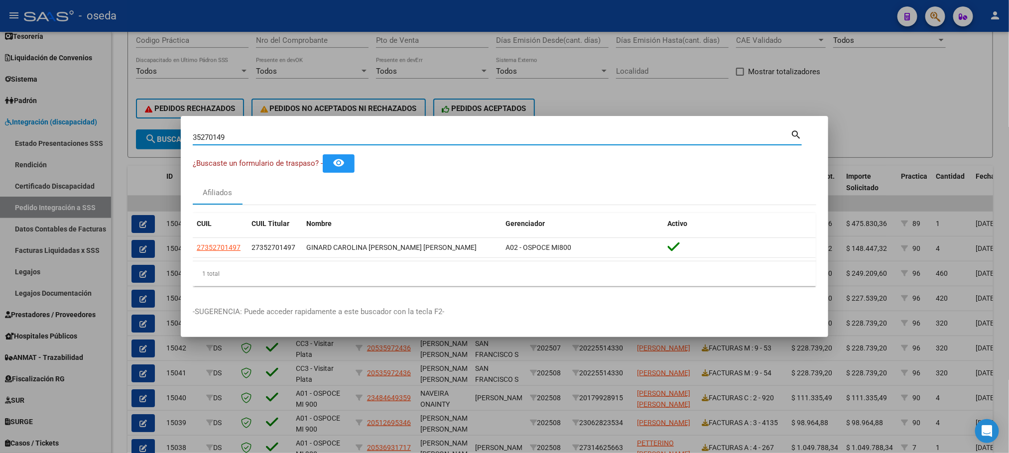
drag, startPoint x: 244, startPoint y: 139, endPoint x: 94, endPoint y: 139, distance: 149.9
click at [94, 139] on div "35270149 Buscar (apellido, dni, cuil, nro traspaso, cuit, obra social) search ¿…" at bounding box center [504, 226] width 1009 height 453
type input "44205228"
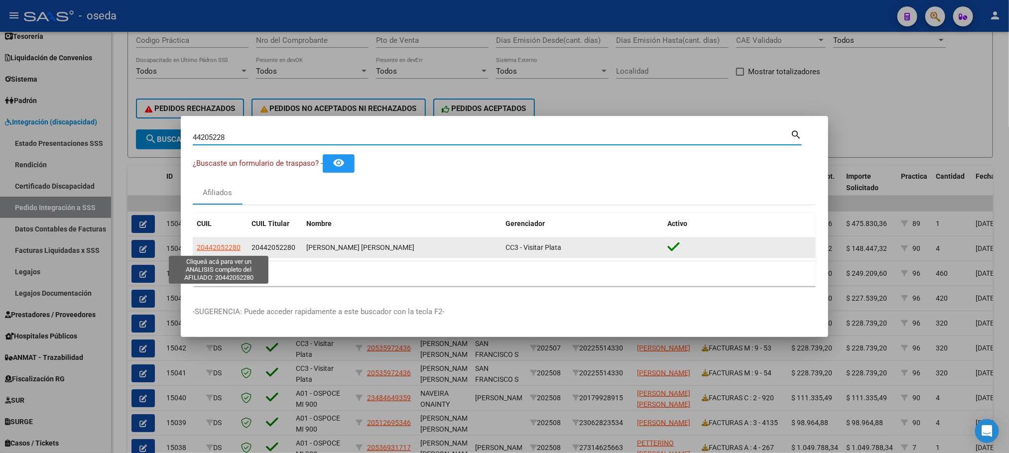
click at [206, 245] on span "20442052280" at bounding box center [219, 247] width 44 height 8
type textarea "20442052280"
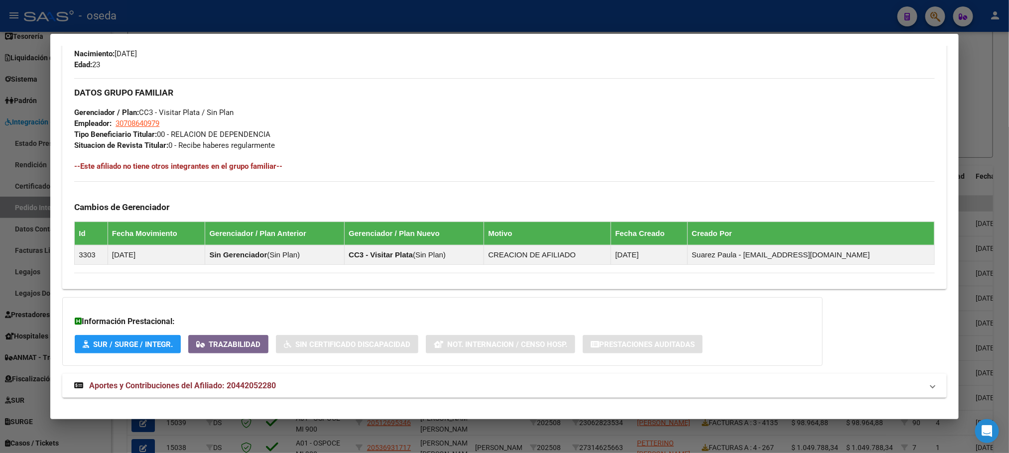
scroll to position [440, 0]
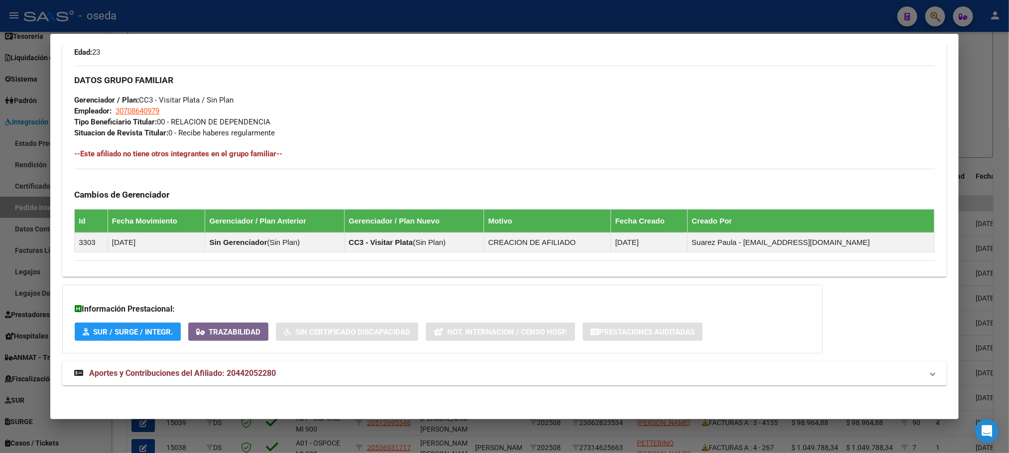
click at [209, 364] on mat-expansion-panel-header "Aportes y Contribuciones del Afiliado: 20442052280" at bounding box center [504, 374] width 884 height 24
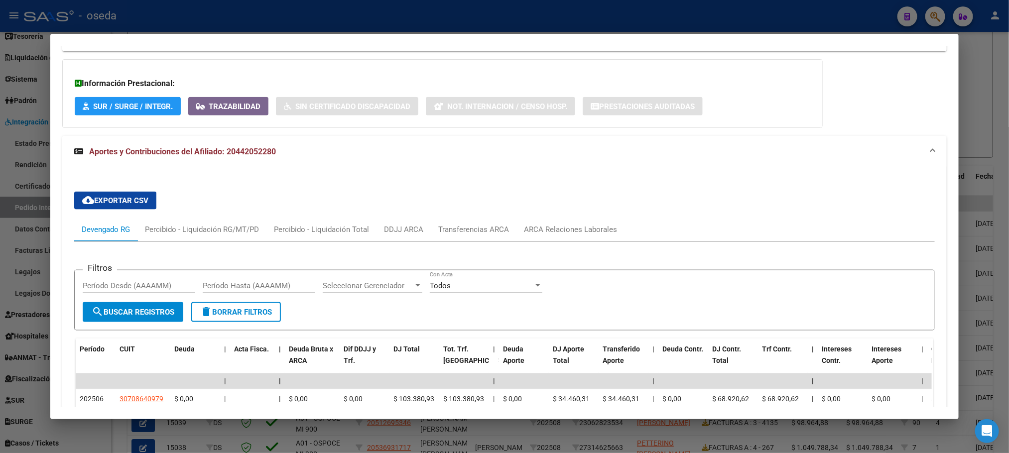
scroll to position [813, 0]
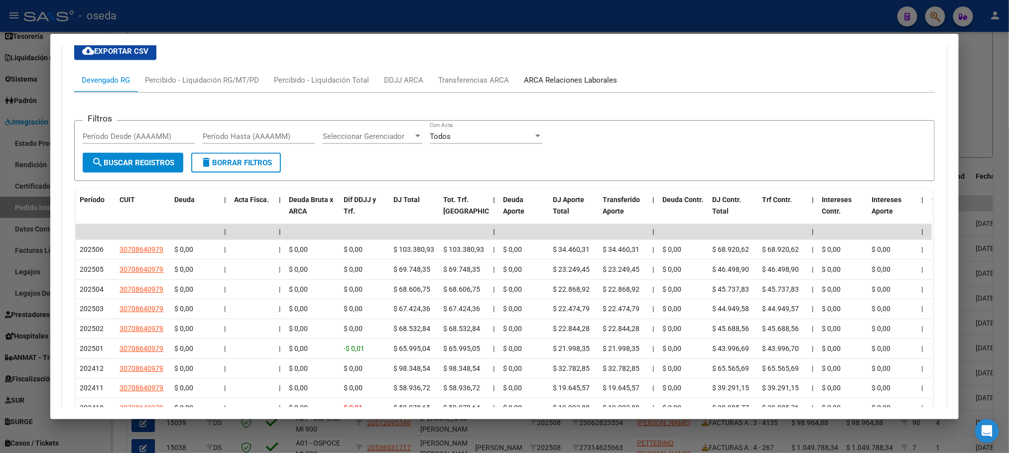
click at [555, 81] on div "ARCA Relaciones Laborales" at bounding box center [570, 80] width 93 height 11
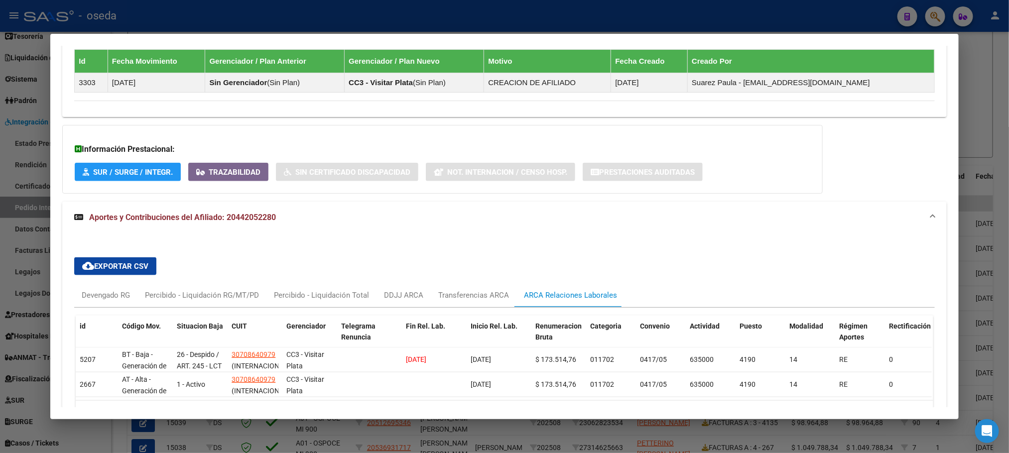
scroll to position [648, 0]
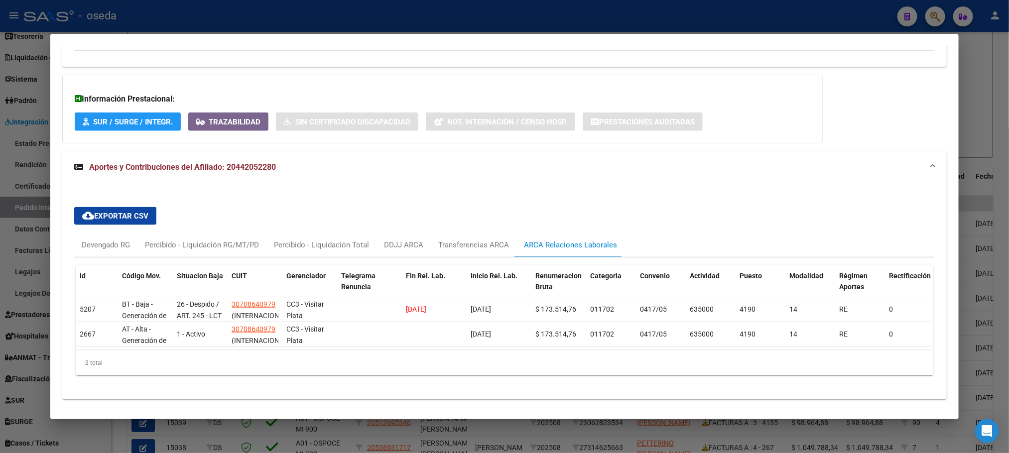
drag, startPoint x: 423, startPoint y: 370, endPoint x: 454, endPoint y: 356, distance: 34.1
click at [423, 370] on div "2 total" at bounding box center [504, 363] width 857 height 25
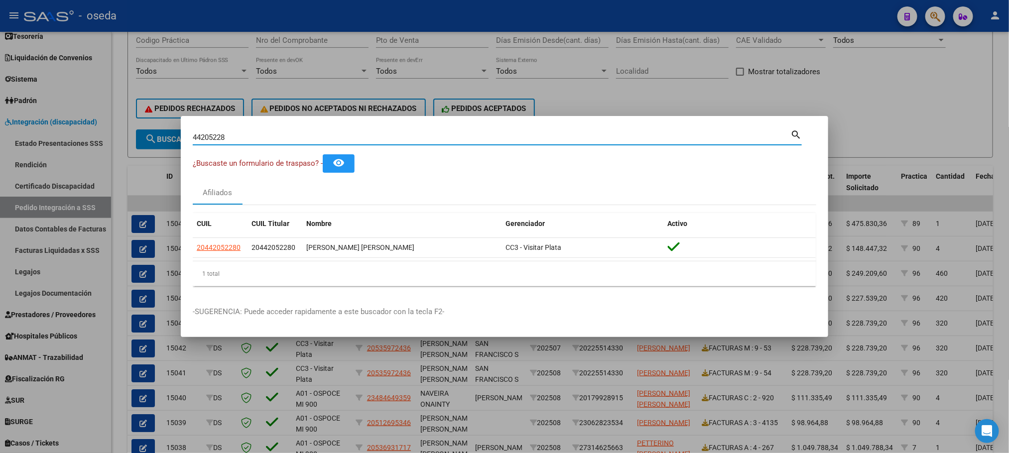
drag, startPoint x: 408, startPoint y: 137, endPoint x: 0, endPoint y: 134, distance: 408.3
click at [0, 134] on div "44205228 Buscar (apellido, dni, cuil, nro traspaso, cuit, obra social) search ¿…" at bounding box center [504, 226] width 1009 height 453
type input "bisio"
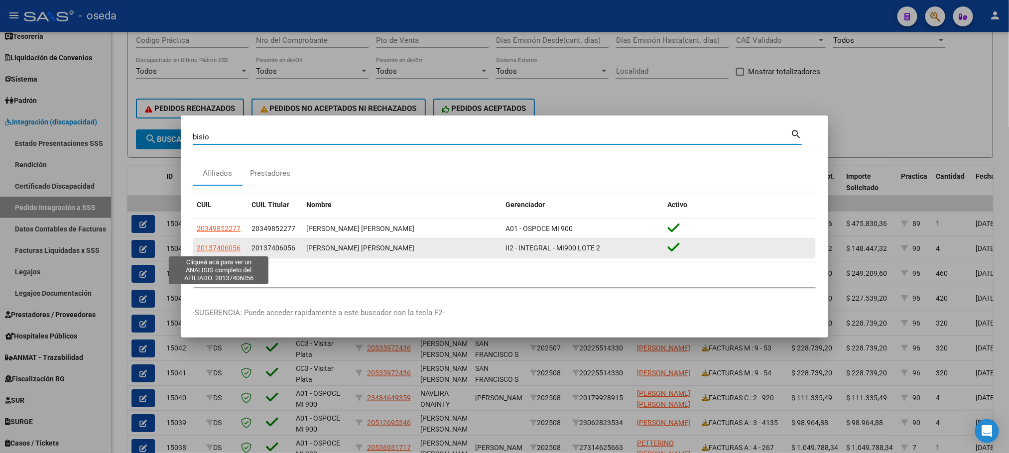
click at [222, 251] on span "20137406056" at bounding box center [219, 248] width 44 height 8
type textarea "20137406056"
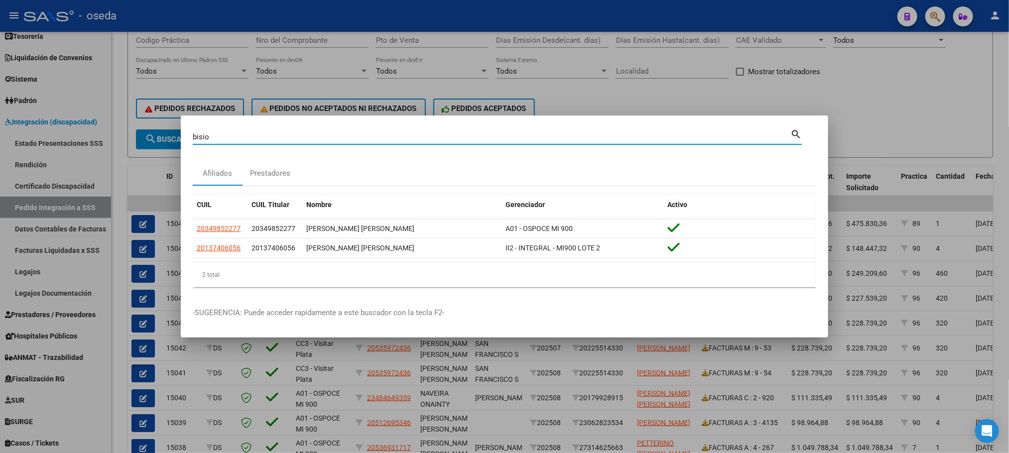
drag, startPoint x: 217, startPoint y: 136, endPoint x: 83, endPoint y: 133, distance: 134.5
click at [83, 133] on div "bisio Buscar (apellido, dni, cuil, nro traspaso, cuit, obra social) search Afil…" at bounding box center [504, 226] width 1009 height 453
type input "leguizamon"
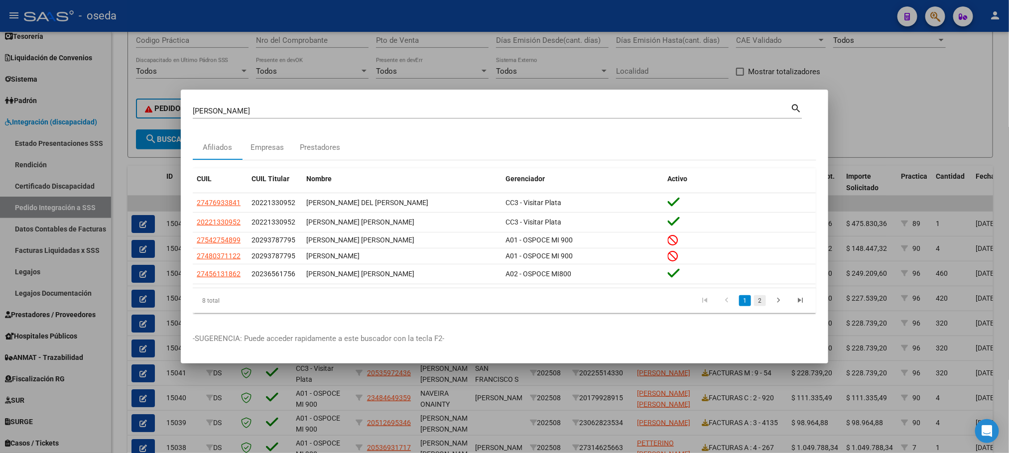
click at [762, 302] on link "2" at bounding box center [760, 300] width 12 height 11
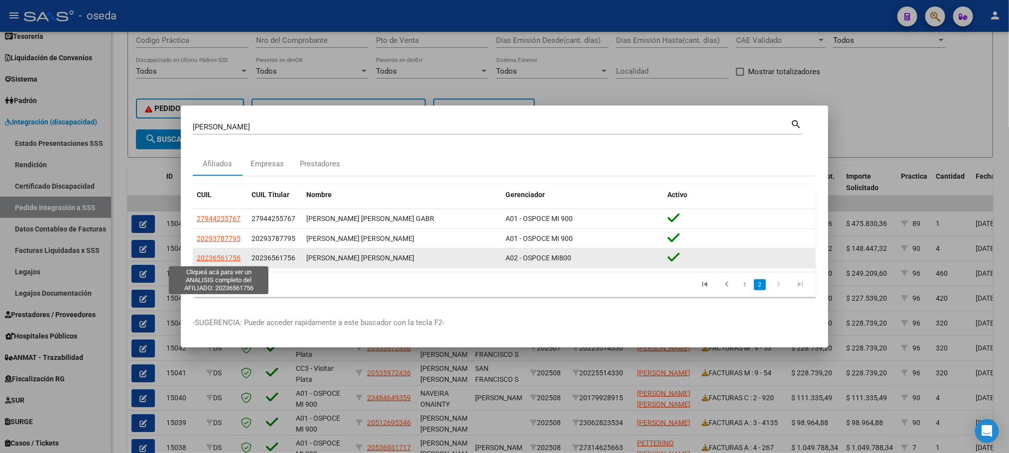
click at [224, 257] on span "20236561756" at bounding box center [219, 258] width 44 height 8
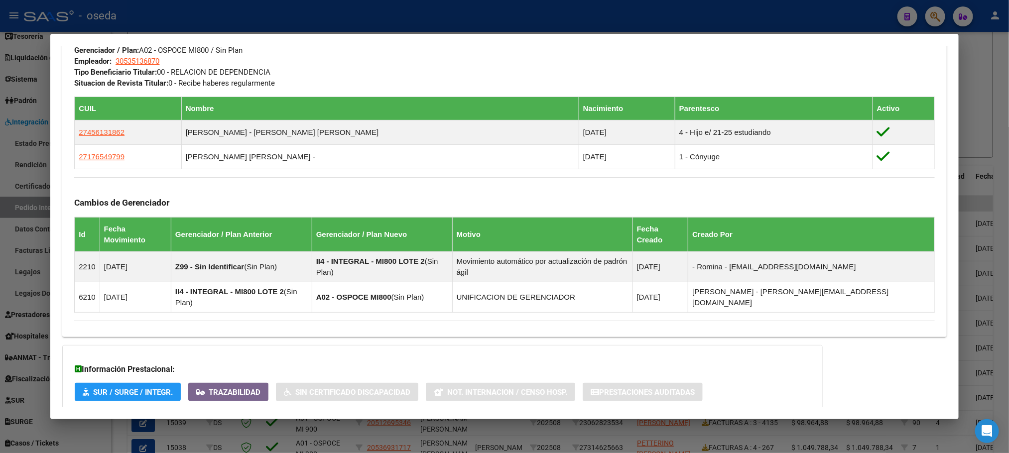
scroll to position [538, 0]
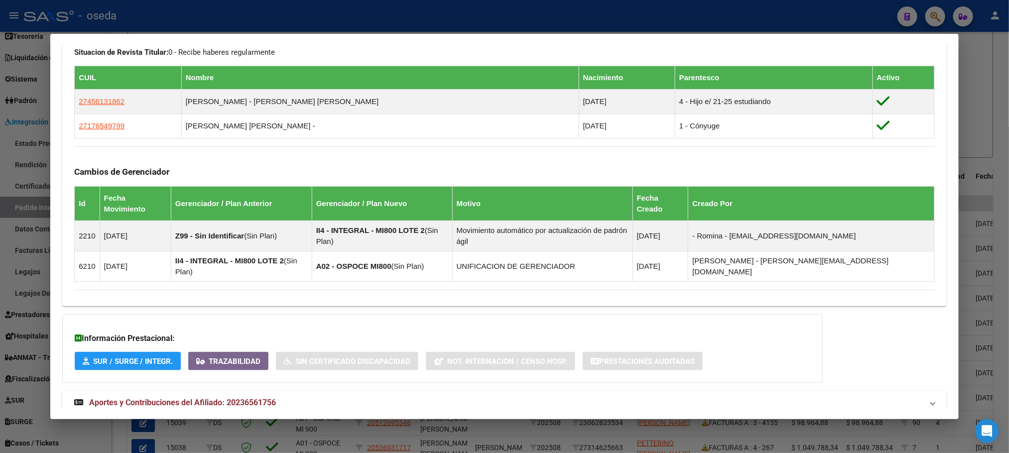
click at [251, 398] on span "Aportes y Contribuciones del Afiliado: 20236561756" at bounding box center [182, 402] width 187 height 9
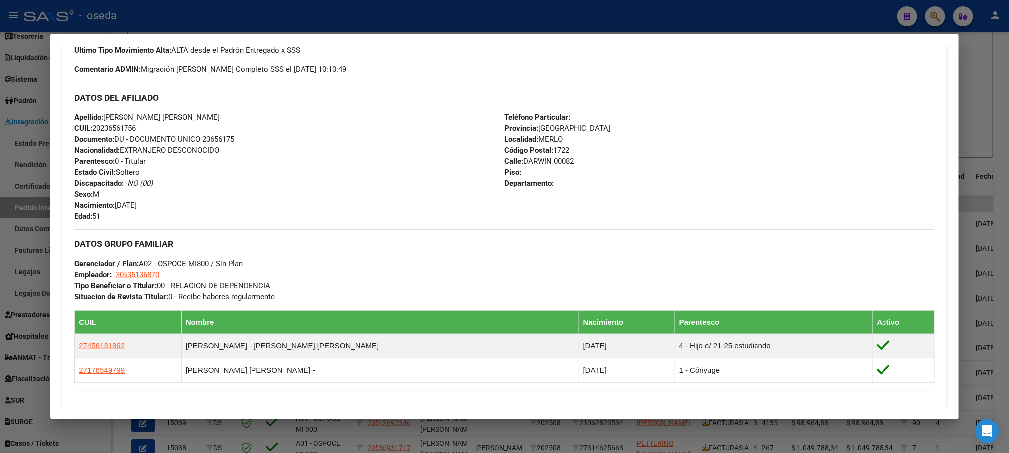
scroll to position [299, 0]
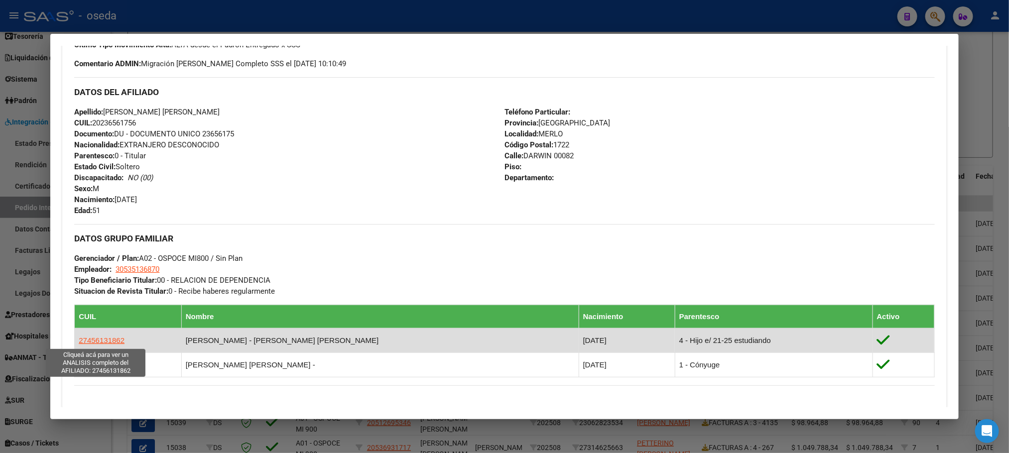
click at [84, 338] on span "27456131862" at bounding box center [102, 340] width 46 height 8
type textarea "27456131862"
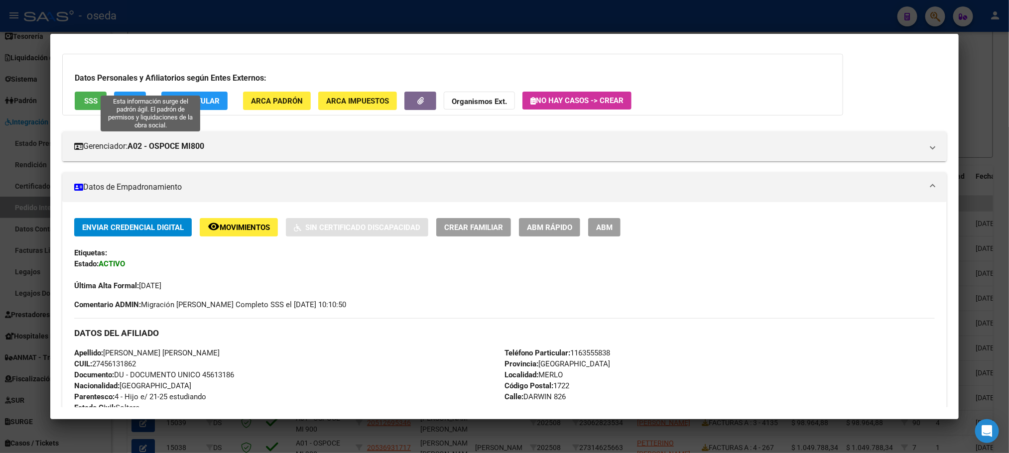
scroll to position [0, 0]
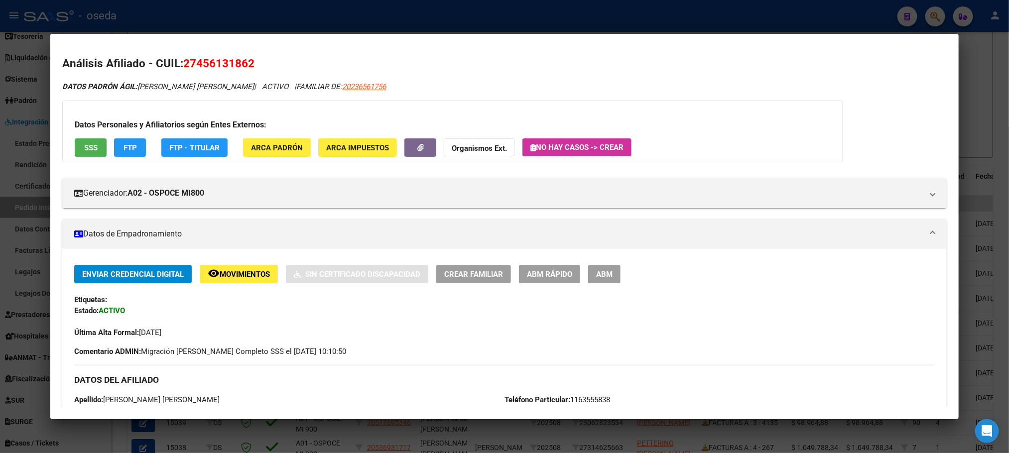
click at [88, 143] on span "SSS" at bounding box center [90, 147] width 13 height 9
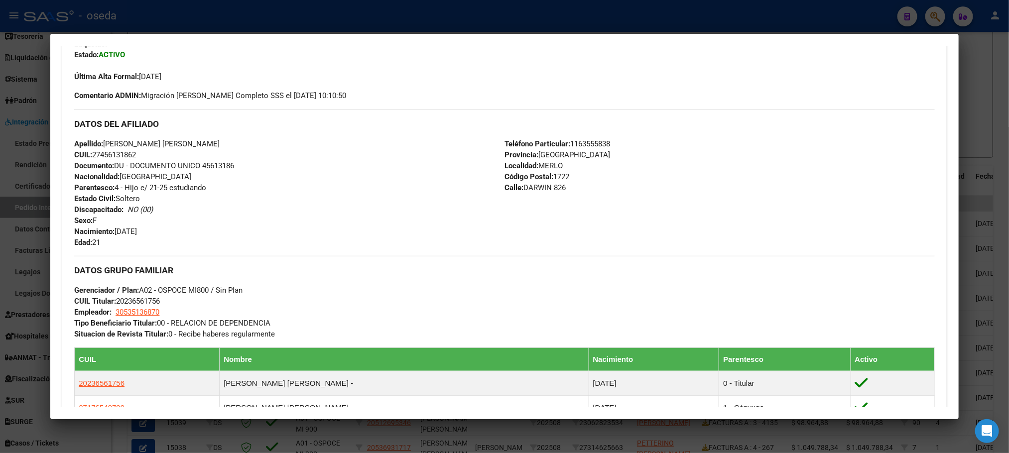
scroll to position [299, 0]
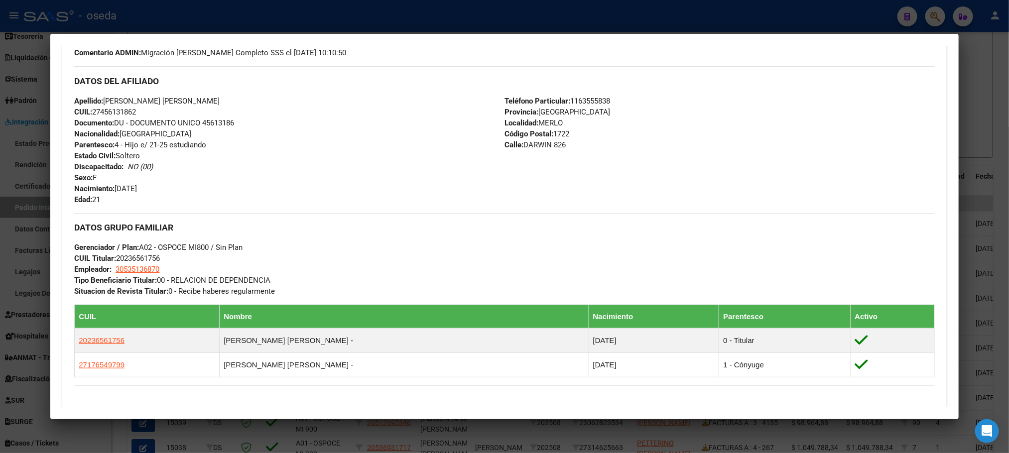
drag, startPoint x: 113, startPoint y: 184, endPoint x: 191, endPoint y: 184, distance: 78.7
click at [191, 184] on div "Apellido: ARIADNA DENISE LEGUIZAMON CUIL: 27456131862 Documento: DU - DOCUMENTO…" at bounding box center [289, 151] width 430 height 110
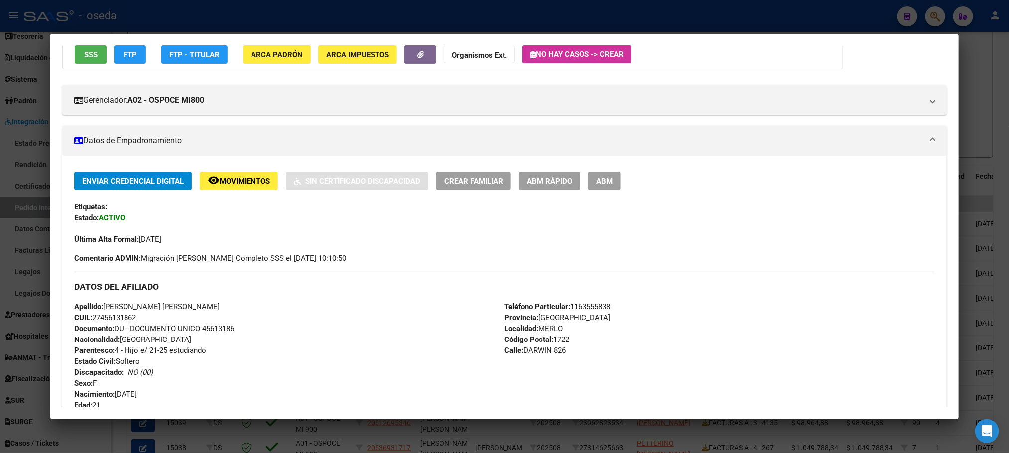
scroll to position [0, 0]
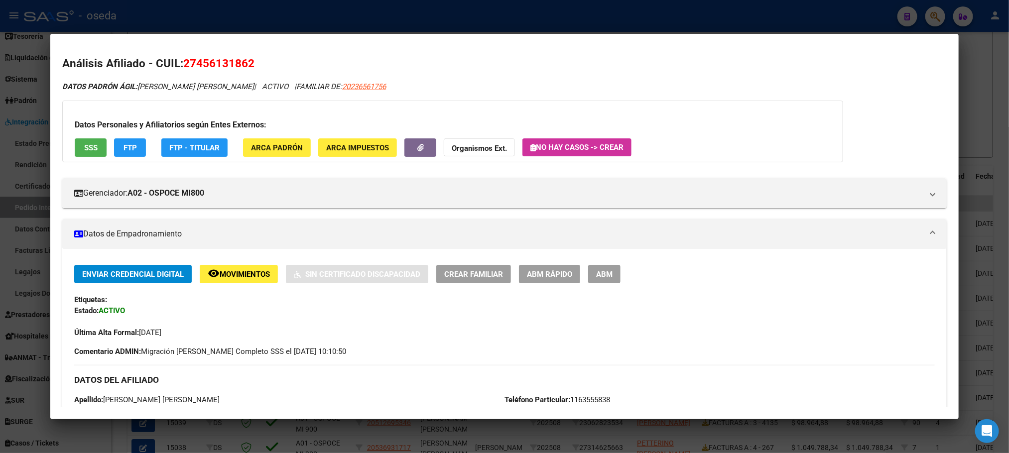
click at [84, 147] on span "SSS" at bounding box center [90, 147] width 13 height 9
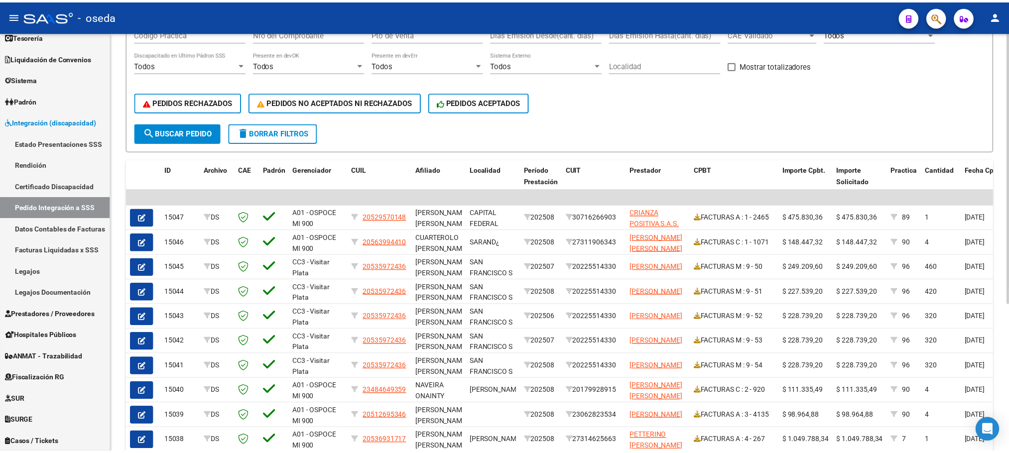
scroll to position [229, 0]
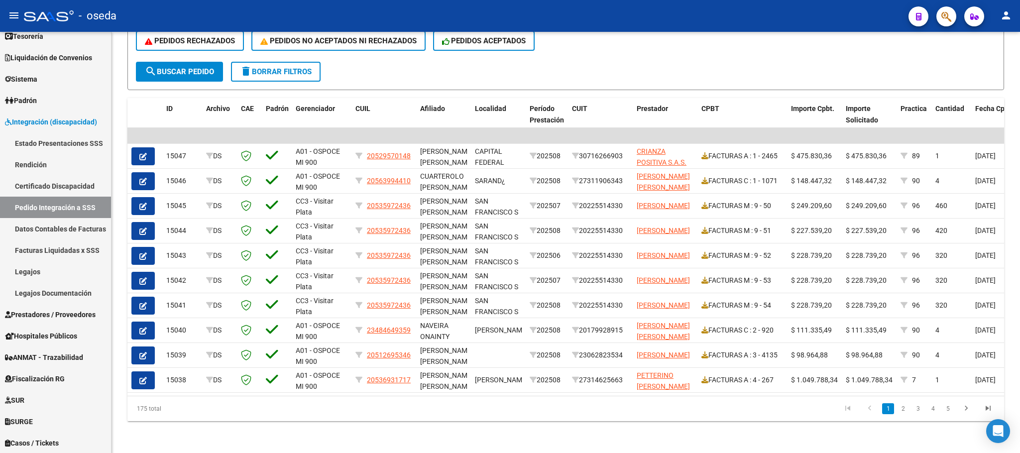
click at [947, 14] on icon "button" at bounding box center [947, 16] width 10 height 11
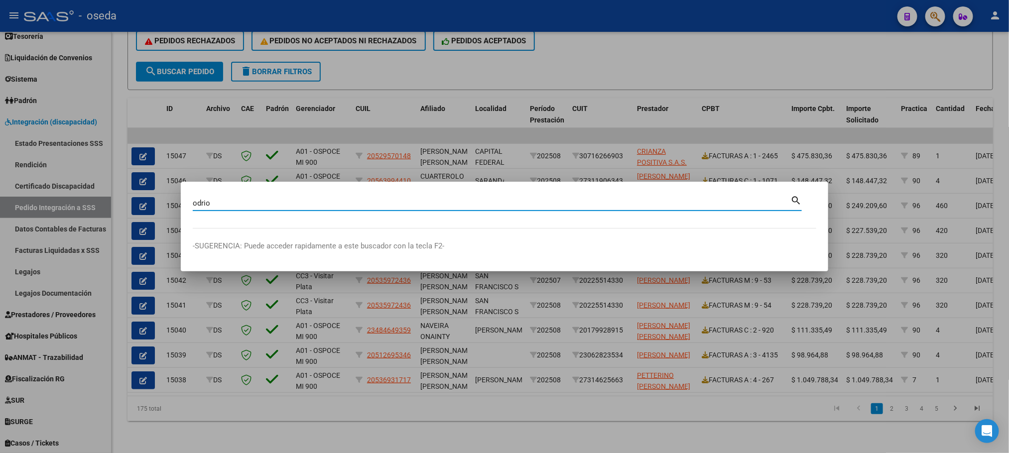
type input "odrio"
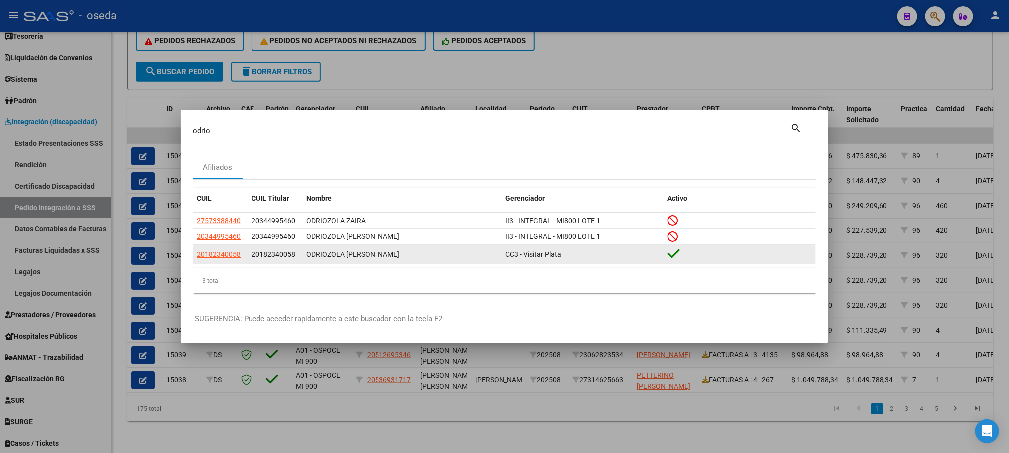
click at [234, 260] on datatable-body-cell "20182340058" at bounding box center [220, 254] width 55 height 19
click at [228, 258] on span "20182340058" at bounding box center [219, 254] width 44 height 8
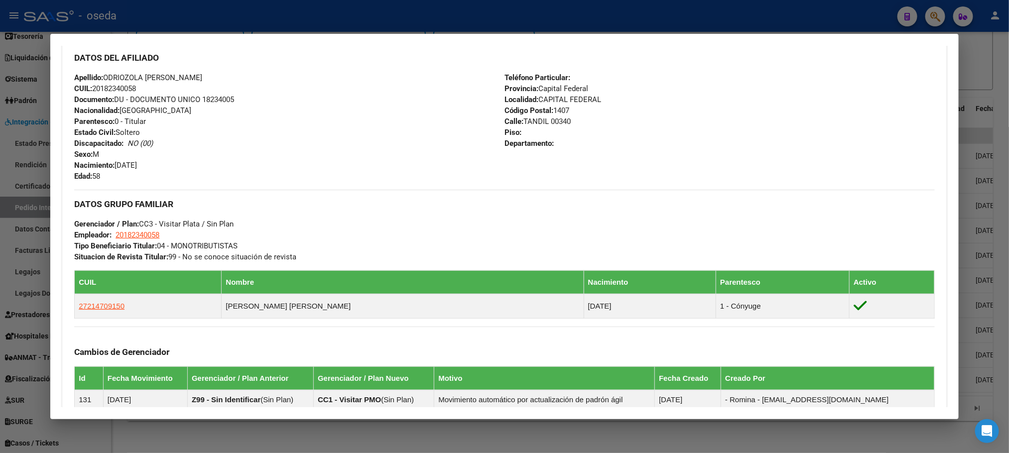
scroll to position [373, 0]
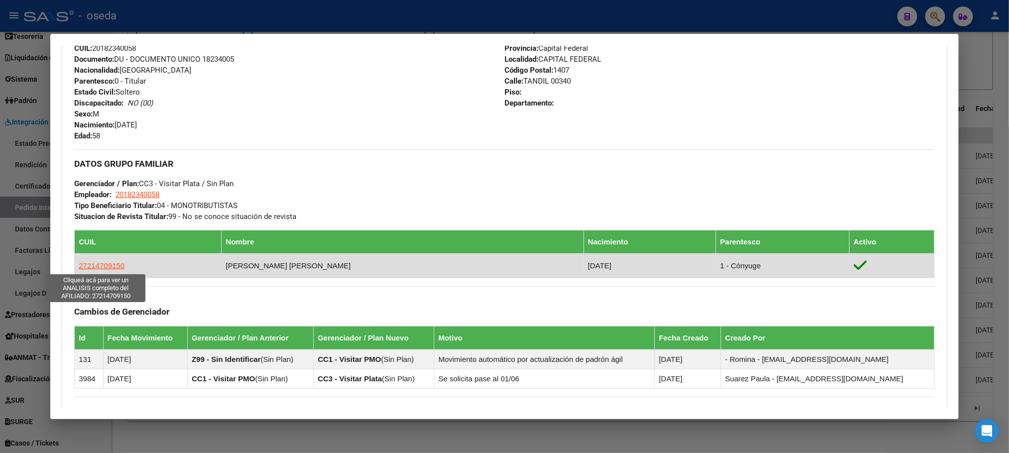
click at [104, 269] on span "27214709150" at bounding box center [102, 265] width 46 height 8
type textarea "27214709150"
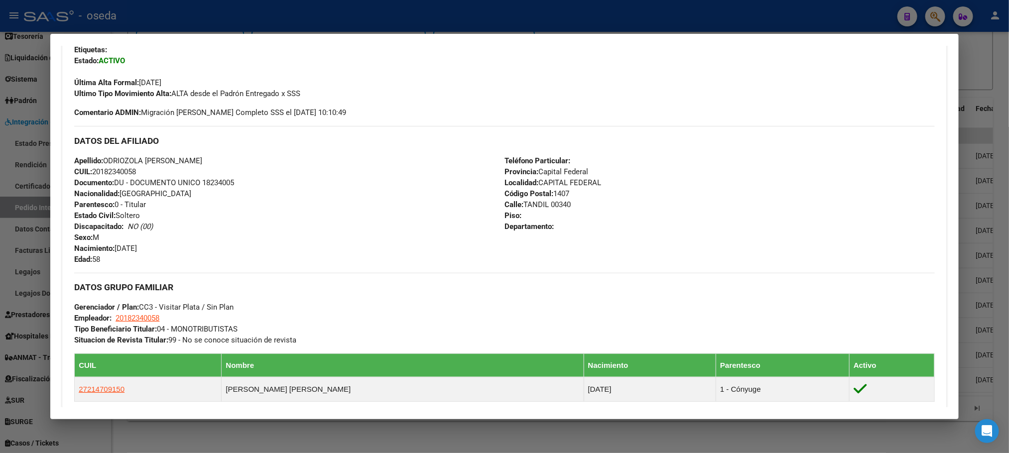
scroll to position [224, 0]
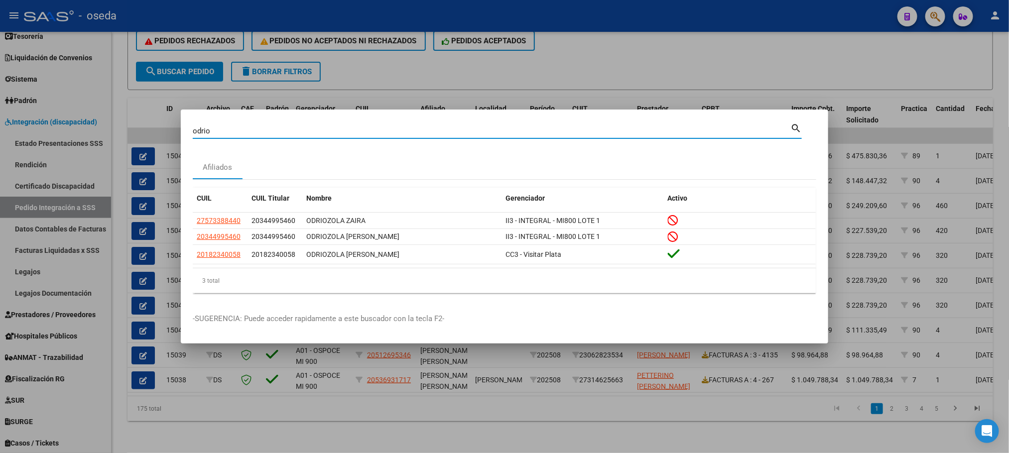
drag, startPoint x: 239, startPoint y: 126, endPoint x: 145, endPoint y: 113, distance: 95.1
click at [148, 114] on div "odrio Buscar (apellido, dni, cuil, nro traspaso, cuit, obra social) search Afil…" at bounding box center [504, 226] width 1009 height 453
type input "32753792"
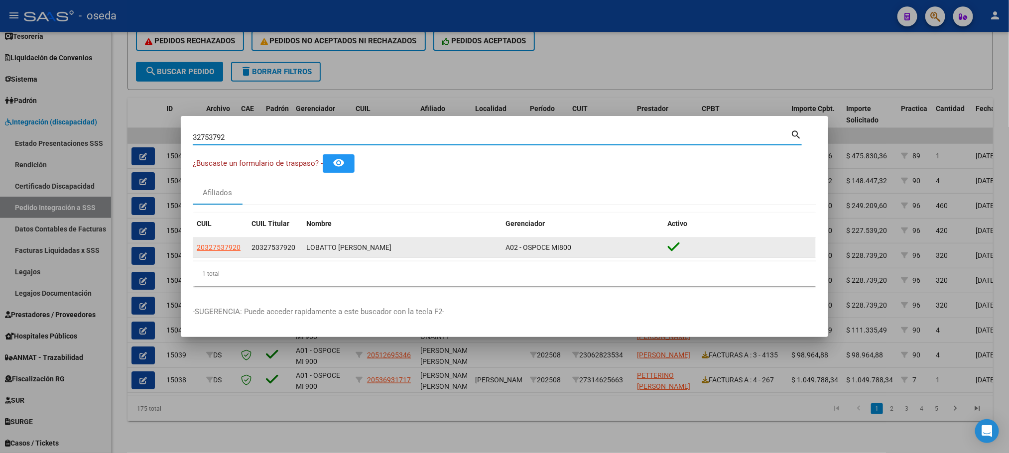
click at [217, 245] on span "20327537920" at bounding box center [219, 247] width 44 height 8
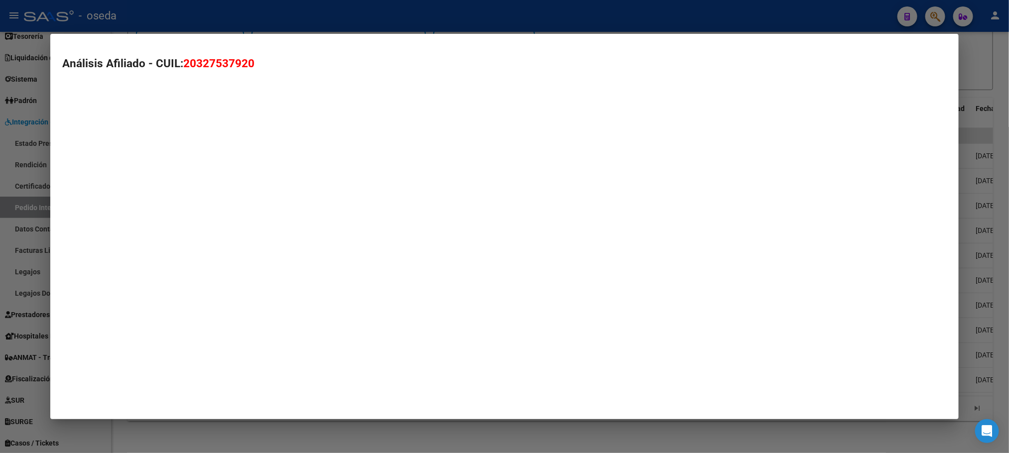
type textarea "20327537920"
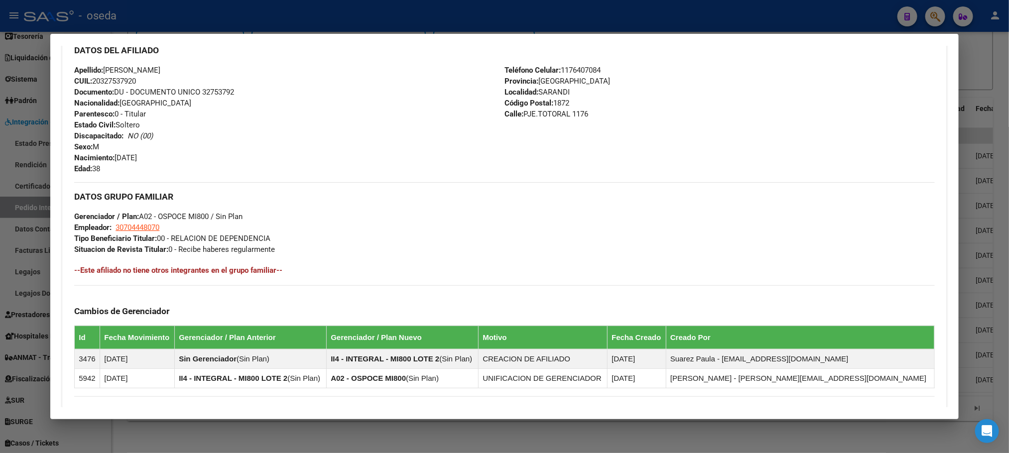
scroll to position [460, 0]
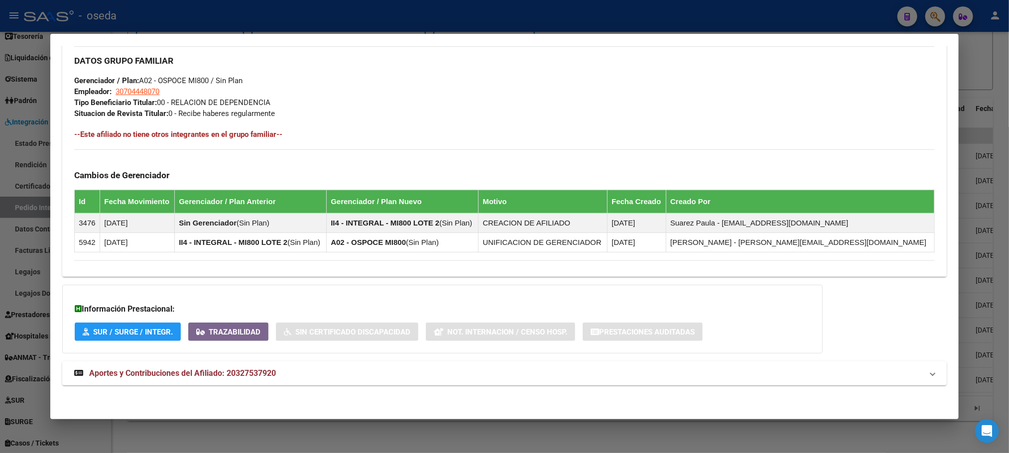
click at [206, 368] on span "Aportes y Contribuciones del Afiliado: 20327537920" at bounding box center [182, 372] width 187 height 9
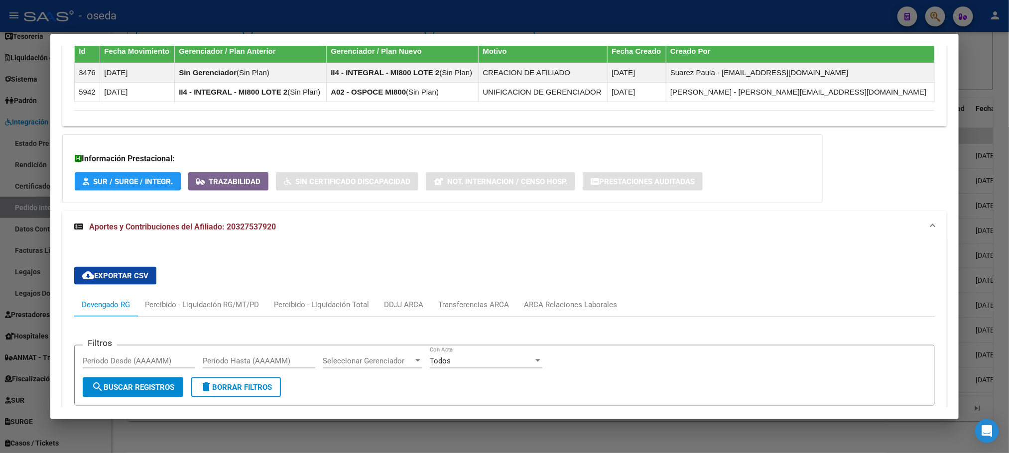
scroll to position [759, 0]
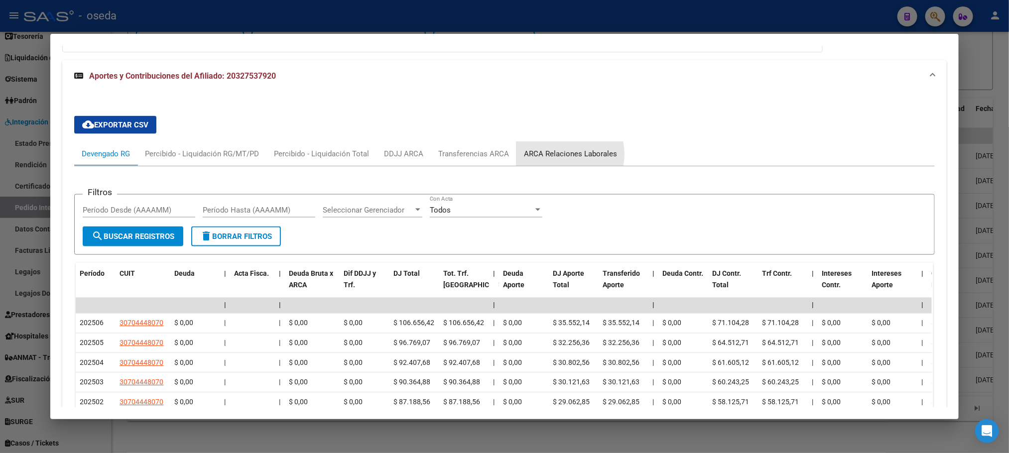
click at [545, 157] on div "ARCA Relaciones Laborales" at bounding box center [570, 153] width 93 height 11
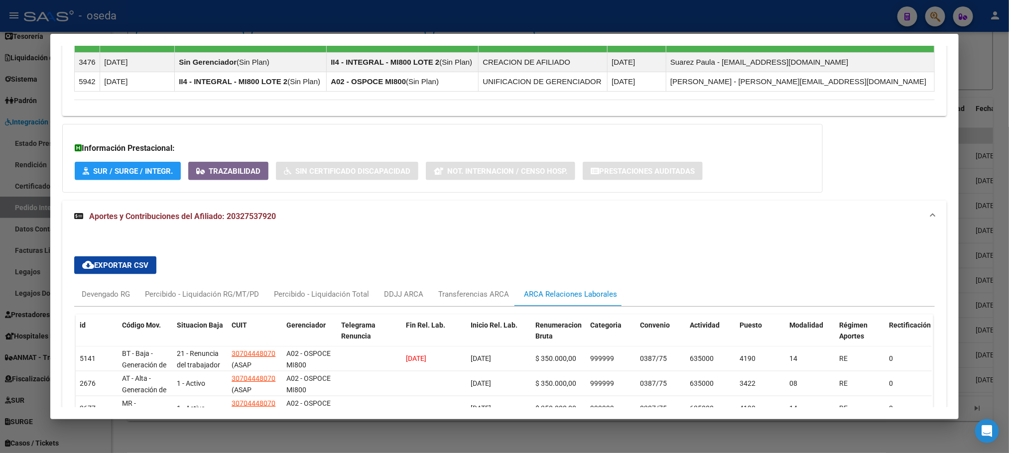
scroll to position [721, 0]
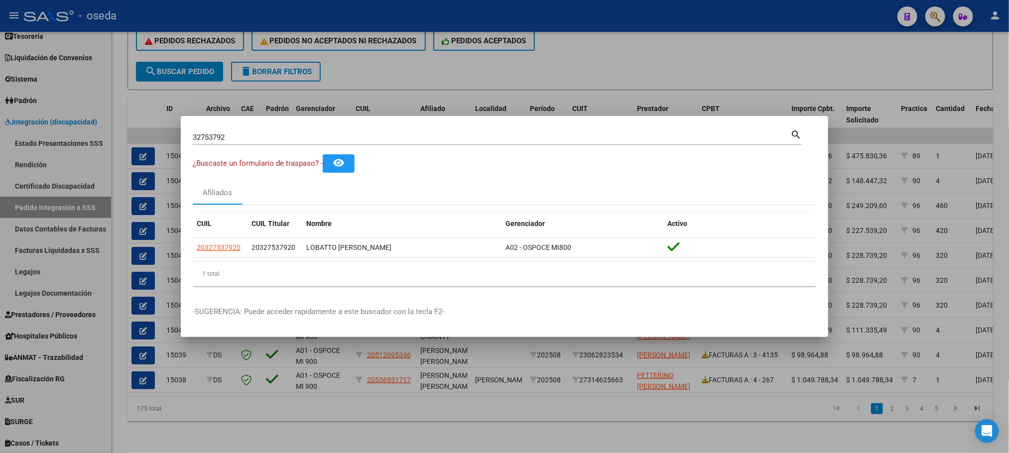
drag, startPoint x: 263, startPoint y: 131, endPoint x: 208, endPoint y: 132, distance: 55.3
click at [211, 132] on div "32753792 Buscar (apellido, dni, cuil, nro traspaso, cuit, obra social)" at bounding box center [492, 137] width 598 height 15
drag, startPoint x: 241, startPoint y: 133, endPoint x: 149, endPoint y: 127, distance: 91.3
click at [149, 127] on div "32753792 Buscar (apellido, dni, cuil, nro traspaso, cuit, obra social) search ¿…" at bounding box center [504, 226] width 1009 height 453
type input "44128146"
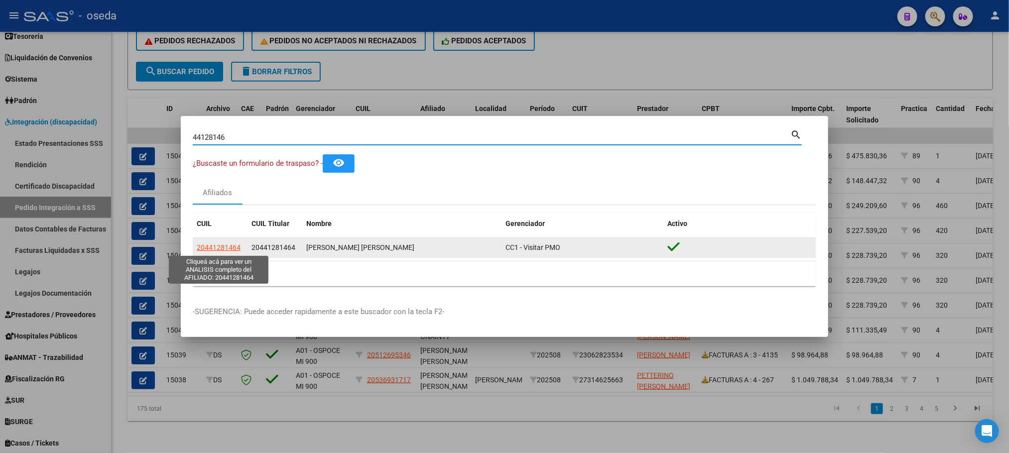
click at [233, 247] on span "20441281464" at bounding box center [219, 247] width 44 height 8
type textarea "20441281464"
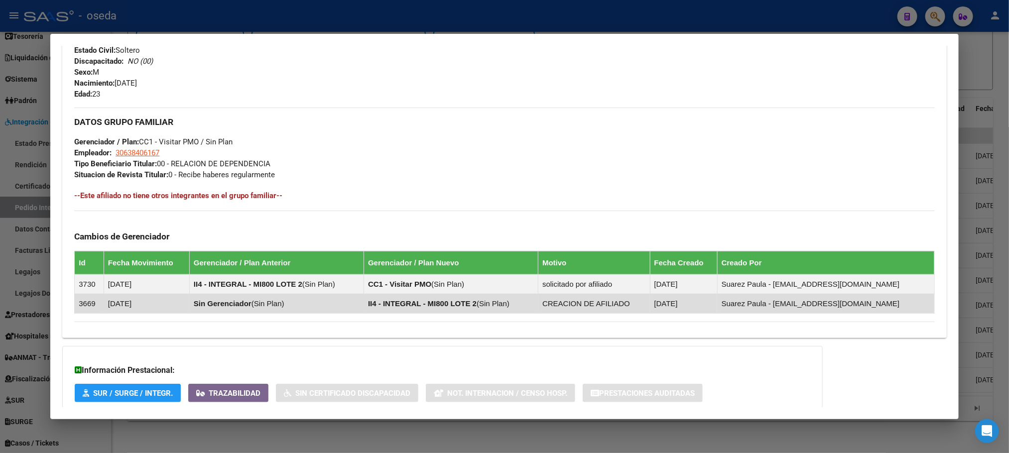
scroll to position [460, 0]
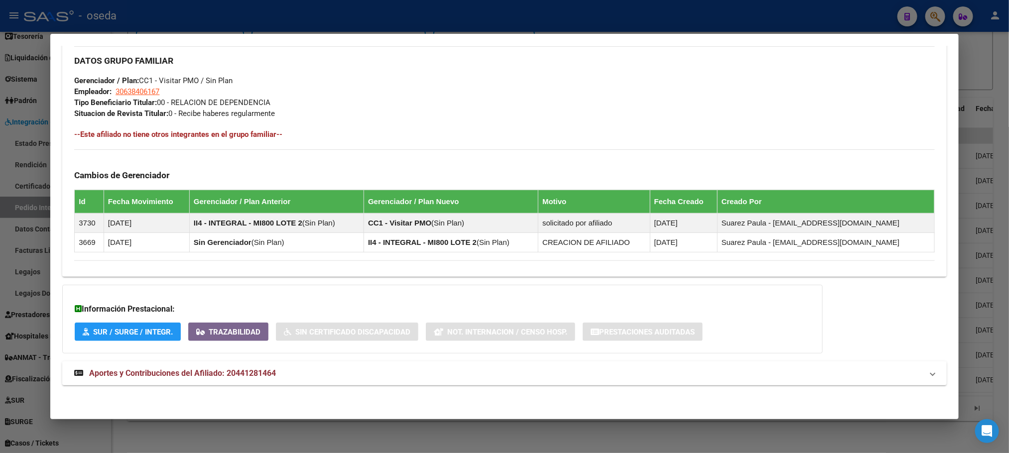
click at [174, 374] on span "Aportes y Contribuciones del Afiliado: 20441281464" at bounding box center [182, 372] width 187 height 9
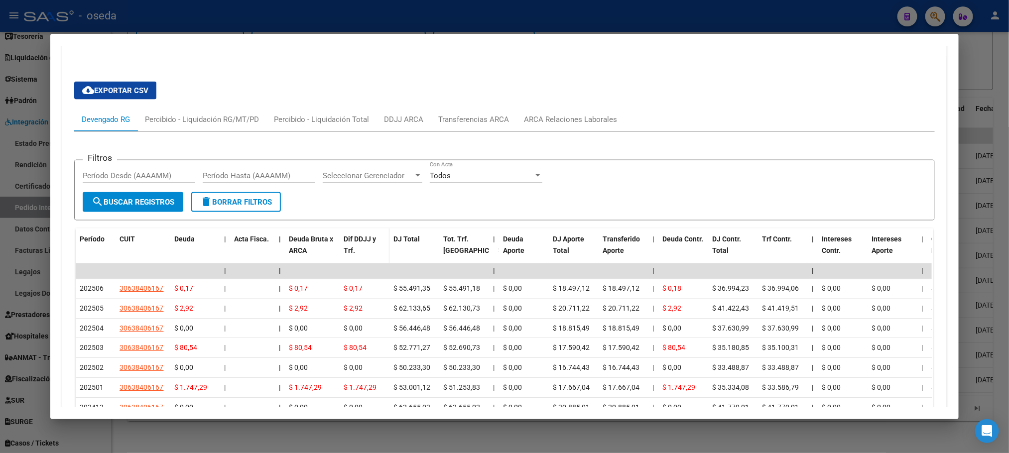
scroll to position [759, 0]
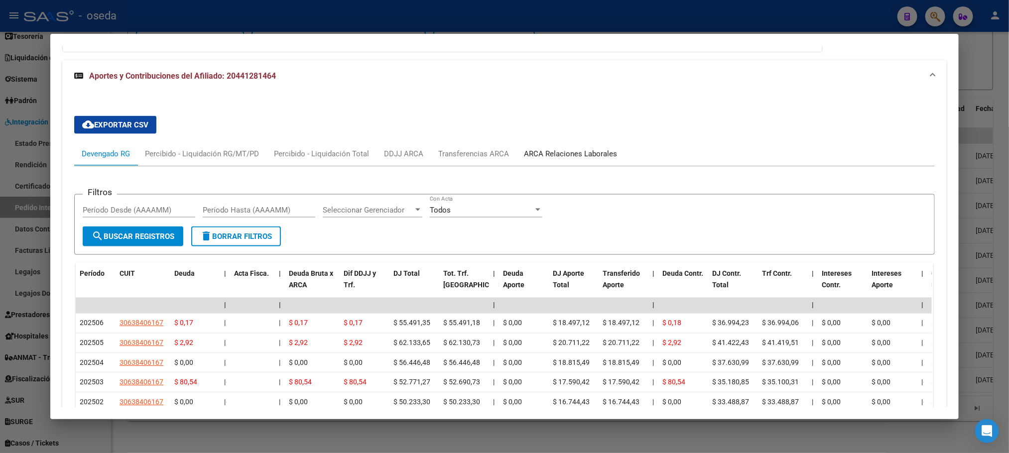
click at [544, 157] on div "ARCA Relaciones Laborales" at bounding box center [570, 153] width 93 height 11
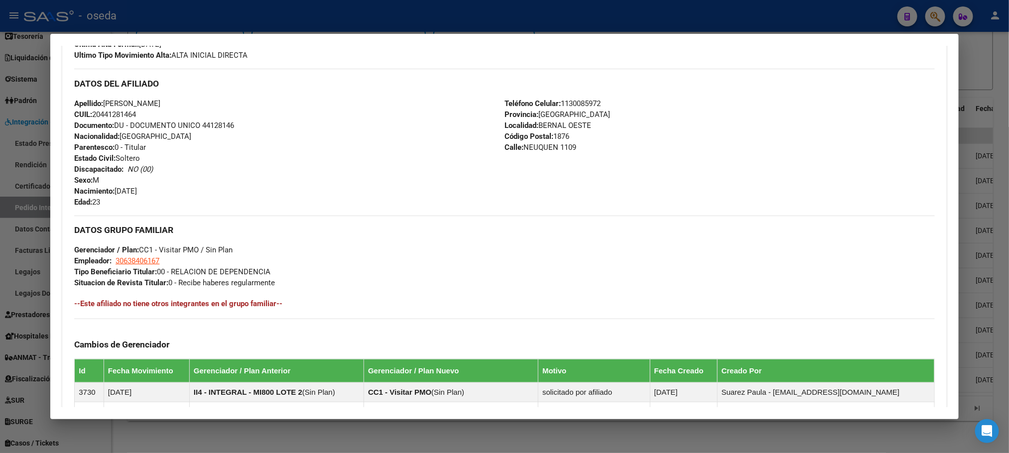
scroll to position [223, 0]
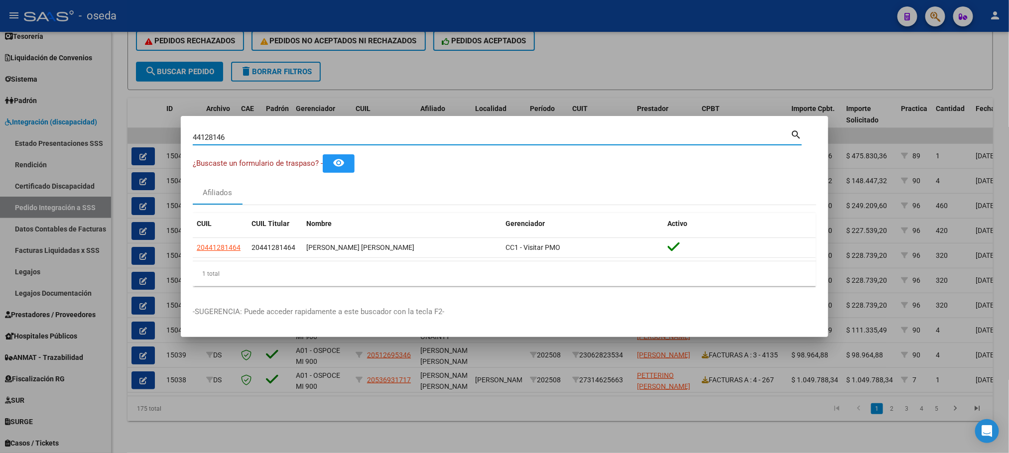
drag, startPoint x: 241, startPoint y: 140, endPoint x: 153, endPoint y: 126, distance: 89.3
click at [153, 126] on div "44128146 Buscar (apellido, dni, cuil, nro traspaso, cuit, obra social) search ¿…" at bounding box center [504, 226] width 1009 height 453
type input "36635843"
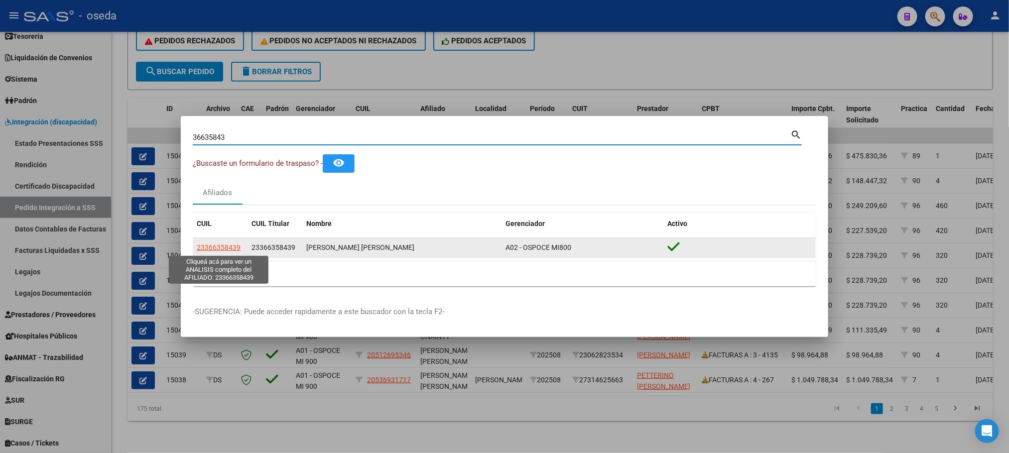
click at [214, 248] on span "23366358439" at bounding box center [219, 247] width 44 height 8
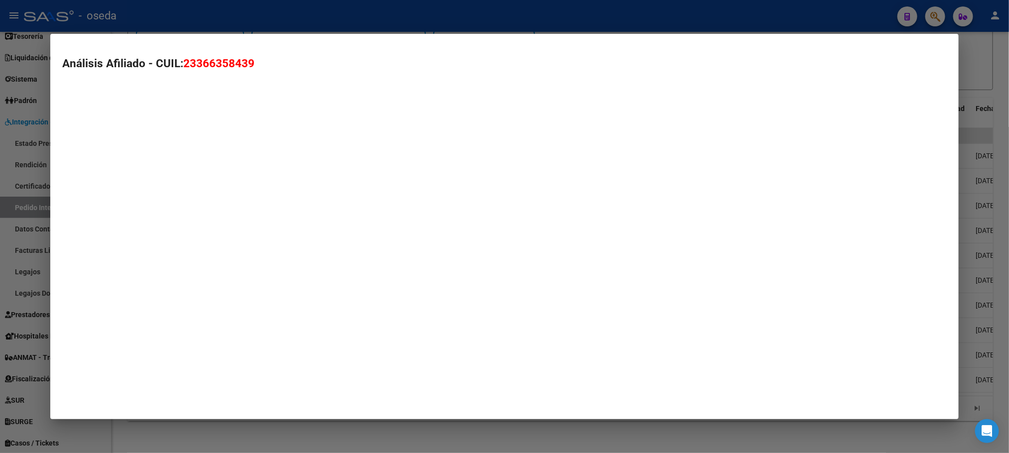
type textarea "23366358439"
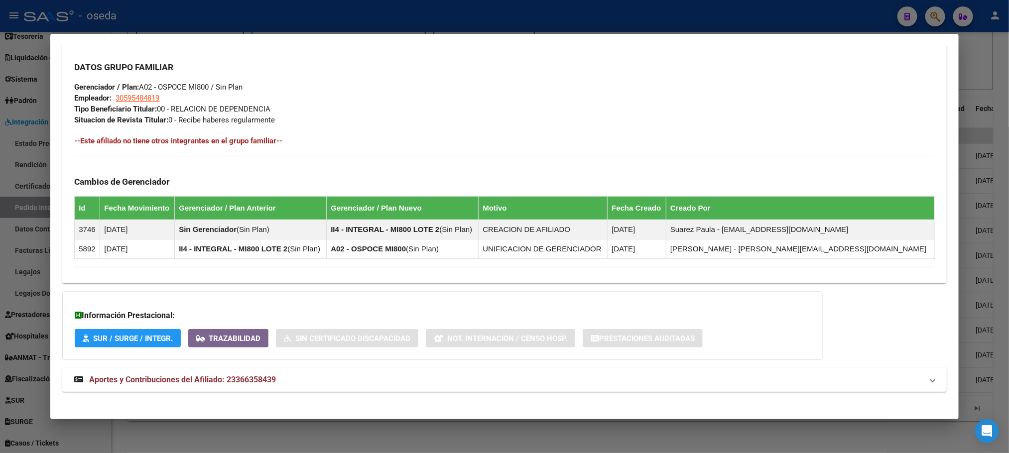
scroll to position [460, 0]
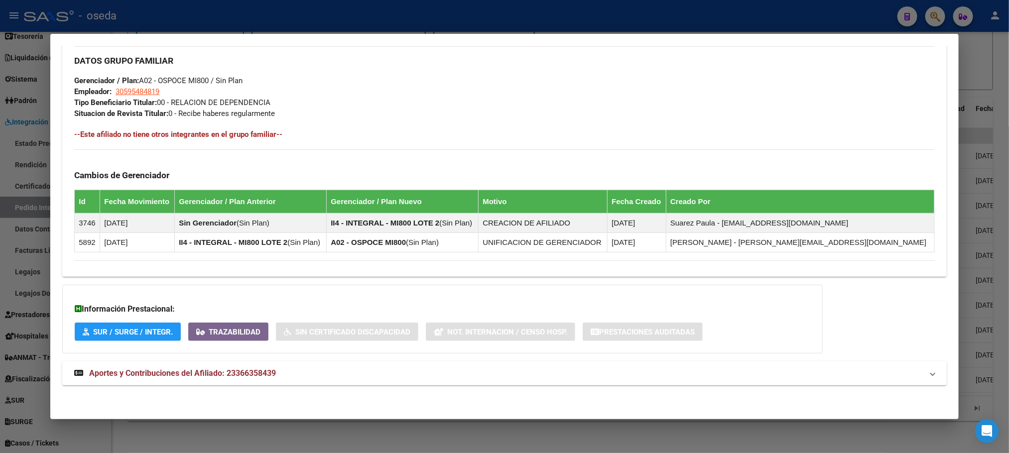
click at [229, 369] on span "Aportes y Contribuciones del Afiliado: 23366358439" at bounding box center [182, 372] width 187 height 9
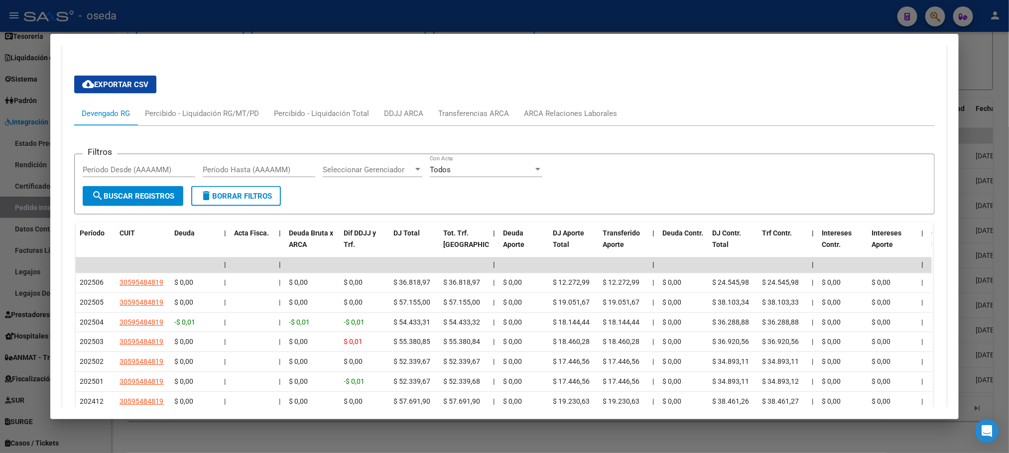
scroll to position [913, 0]
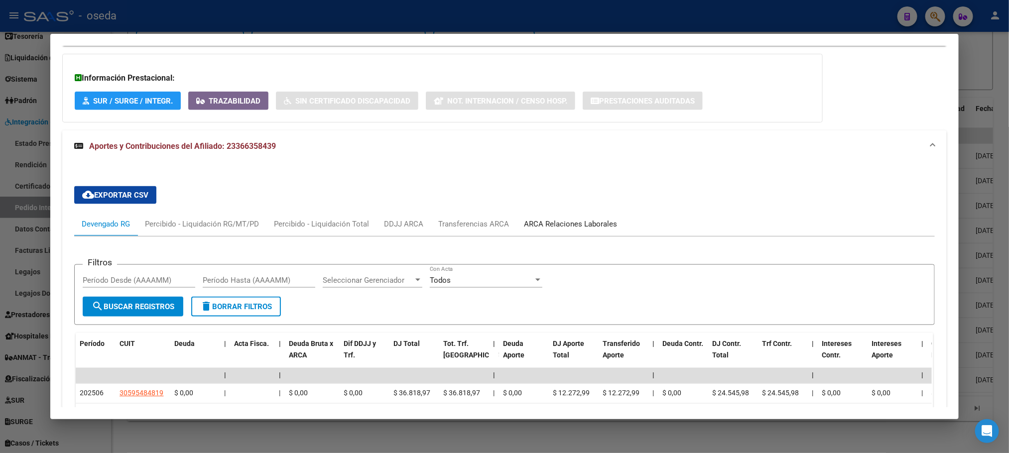
click at [542, 226] on div "ARCA Relaciones Laborales" at bounding box center [570, 224] width 93 height 11
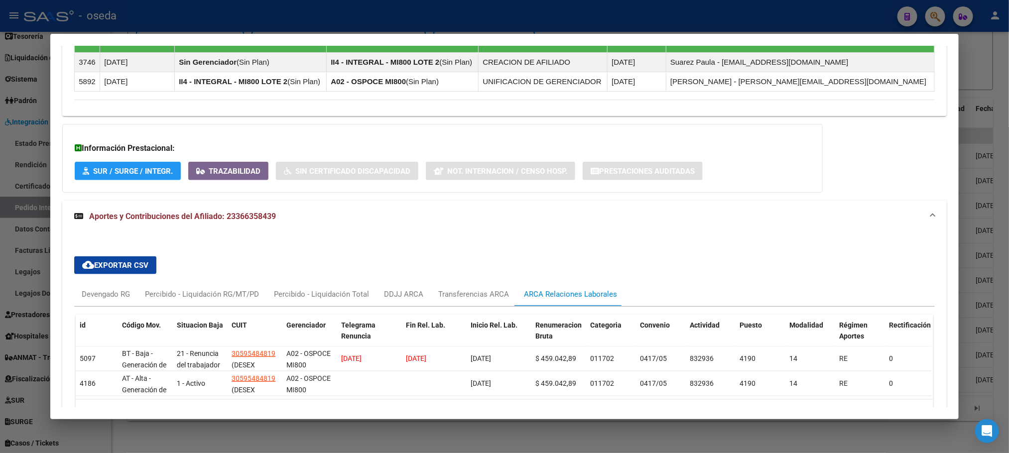
scroll to position [689, 0]
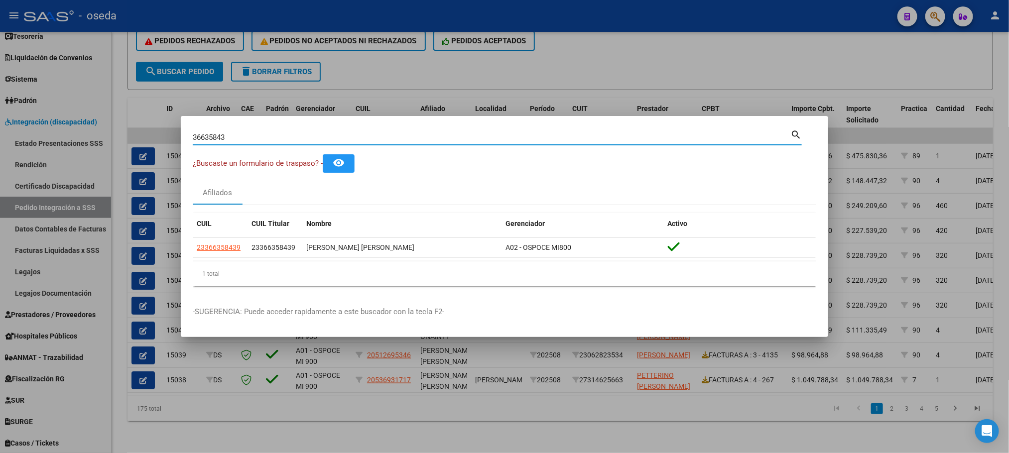
drag, startPoint x: 240, startPoint y: 139, endPoint x: 151, endPoint y: 129, distance: 88.8
click at [151, 129] on div "36635843 Buscar (apellido, dni, cuil, nro traspaso, cuit, obra social) search ¿…" at bounding box center [504, 226] width 1009 height 453
type input "24204217"
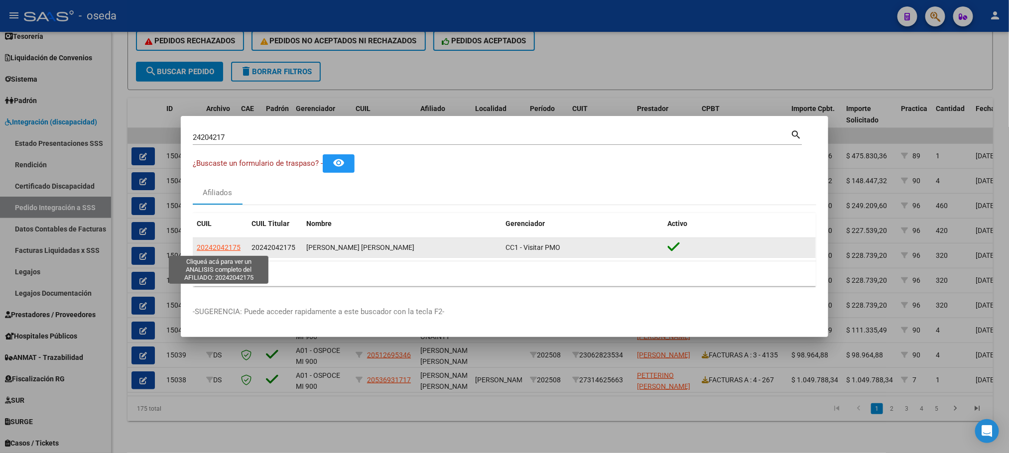
click at [232, 249] on span "20242042175" at bounding box center [219, 247] width 44 height 8
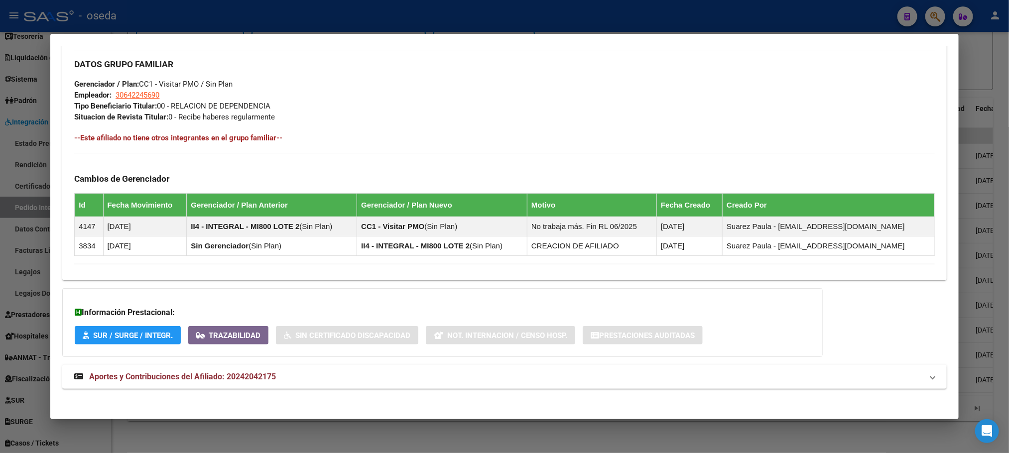
scroll to position [460, 0]
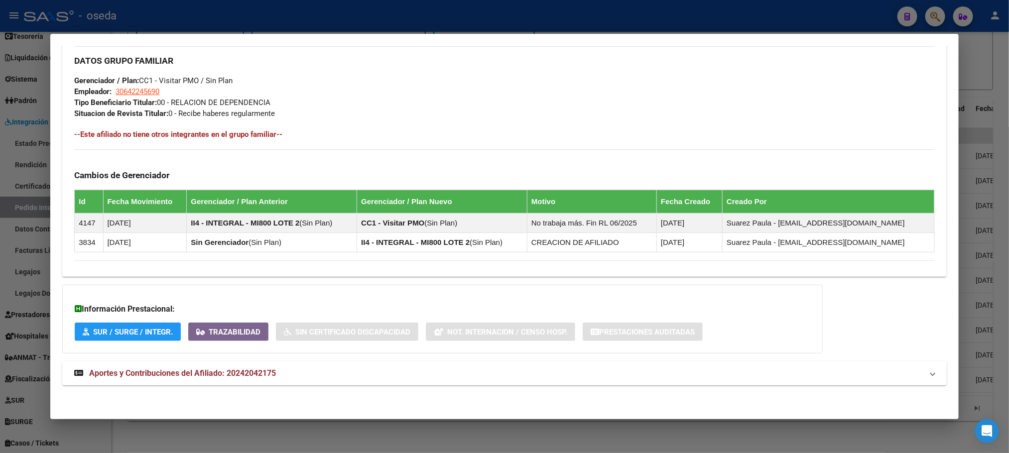
click at [199, 366] on mat-expansion-panel-header "Aportes y Contribuciones del Afiliado: 20242042175" at bounding box center [504, 374] width 884 height 24
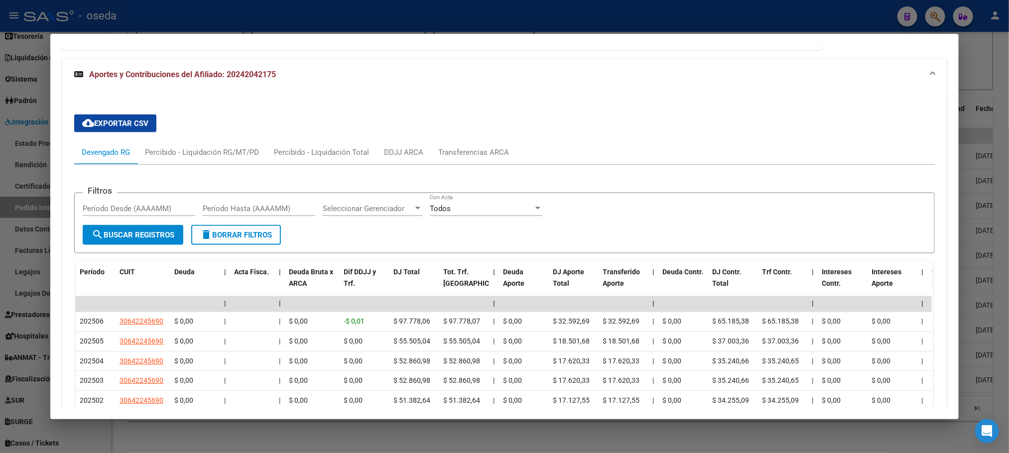
scroll to position [684, 0]
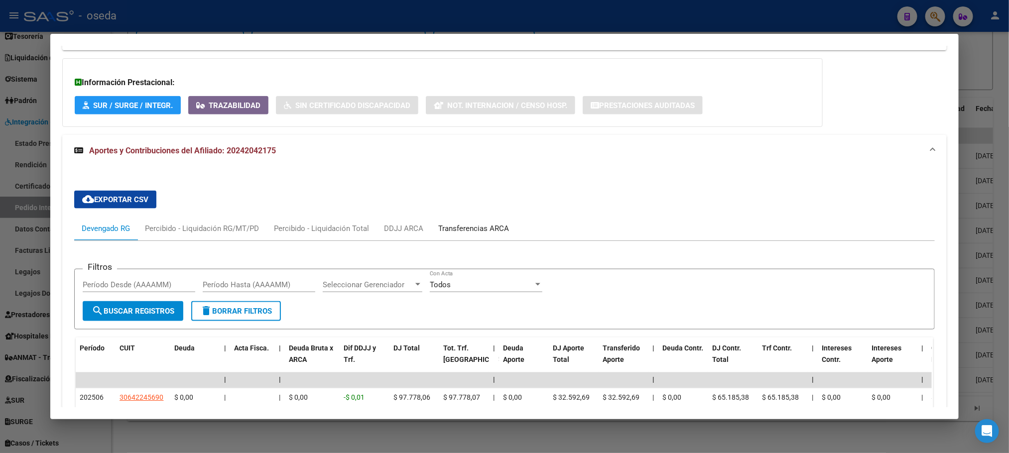
click at [452, 238] on div "Transferencias ARCA" at bounding box center [474, 229] width 86 height 24
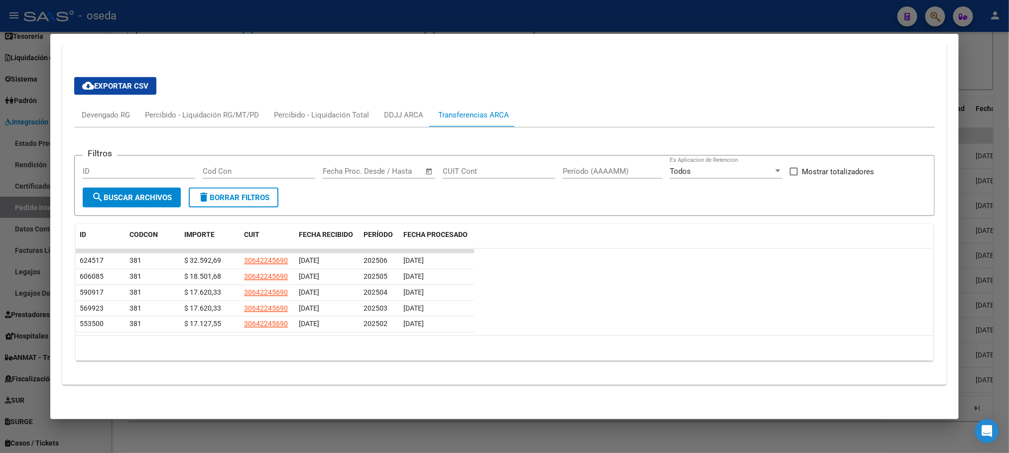
scroll to position [653, 0]
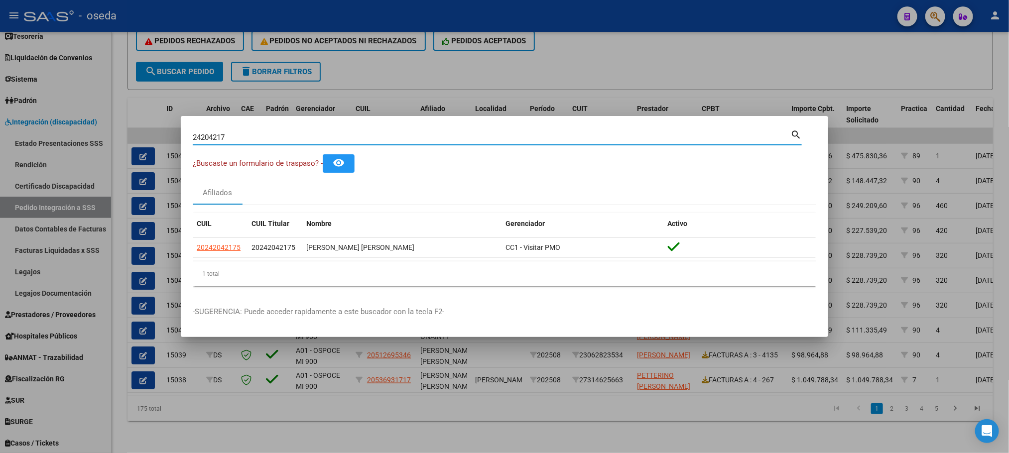
drag, startPoint x: 238, startPoint y: 136, endPoint x: 133, endPoint y: 123, distance: 105.4
click at [133, 123] on div "24204217 Buscar (apellido, dni, cuil, nro traspaso, cuit, obra social) search ¿…" at bounding box center [504, 226] width 1009 height 453
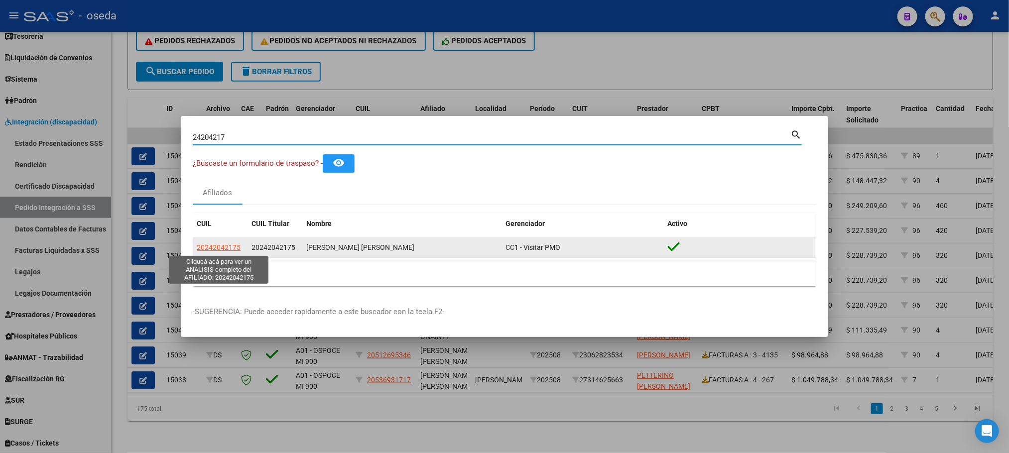
click at [235, 249] on span "20242042175" at bounding box center [219, 247] width 44 height 8
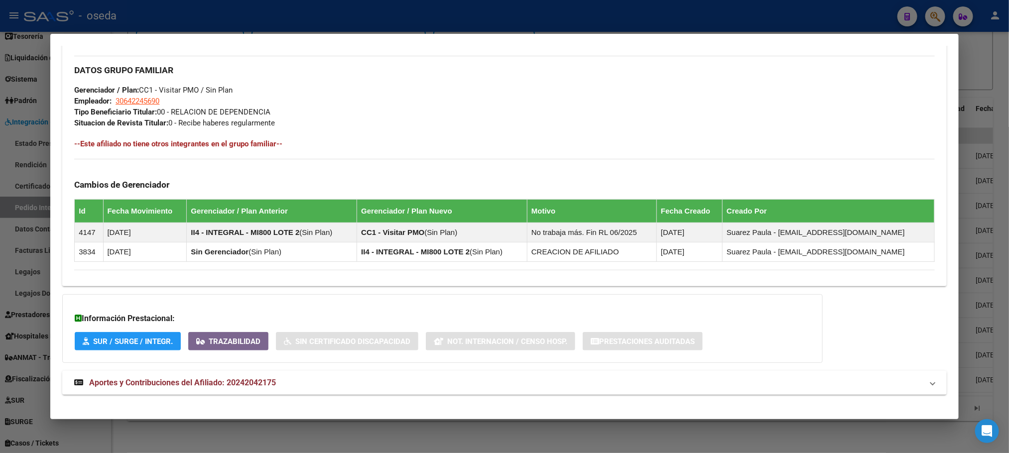
scroll to position [460, 0]
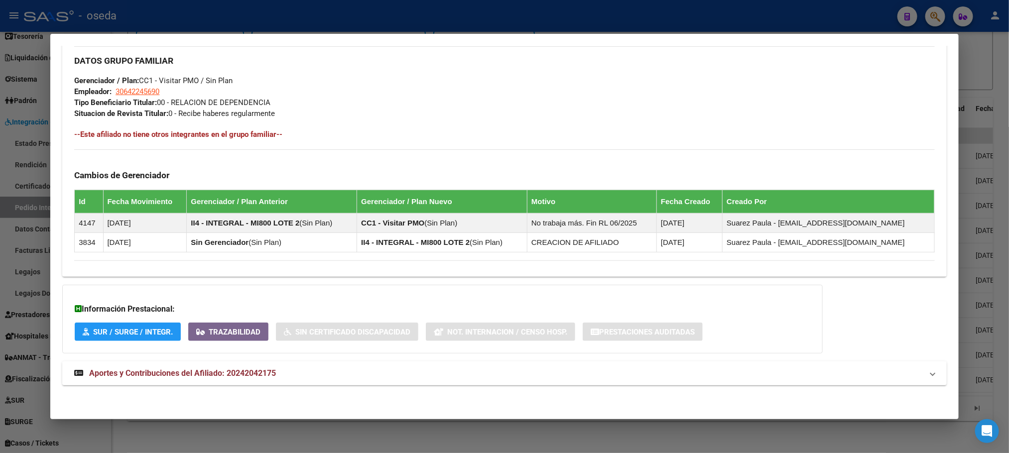
click at [154, 373] on span "Aportes y Contribuciones del Afiliado: 20242042175" at bounding box center [182, 372] width 187 height 9
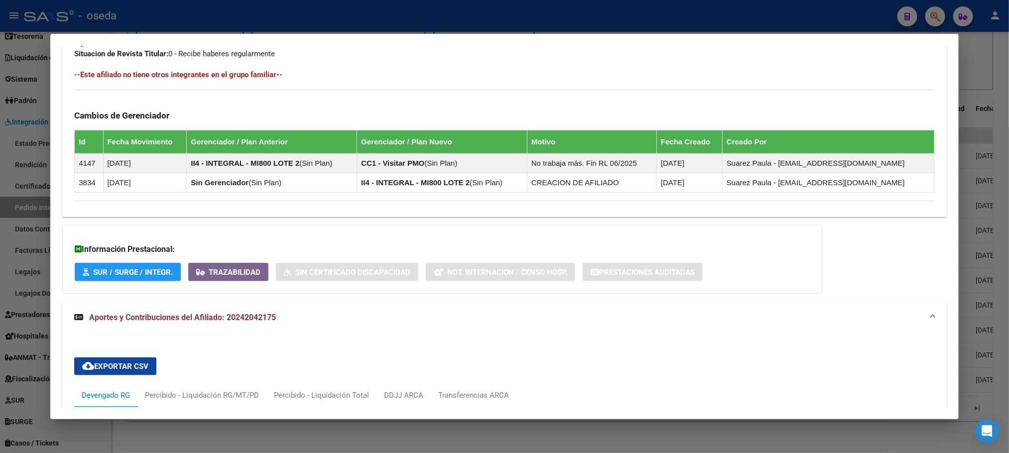
scroll to position [480, 0]
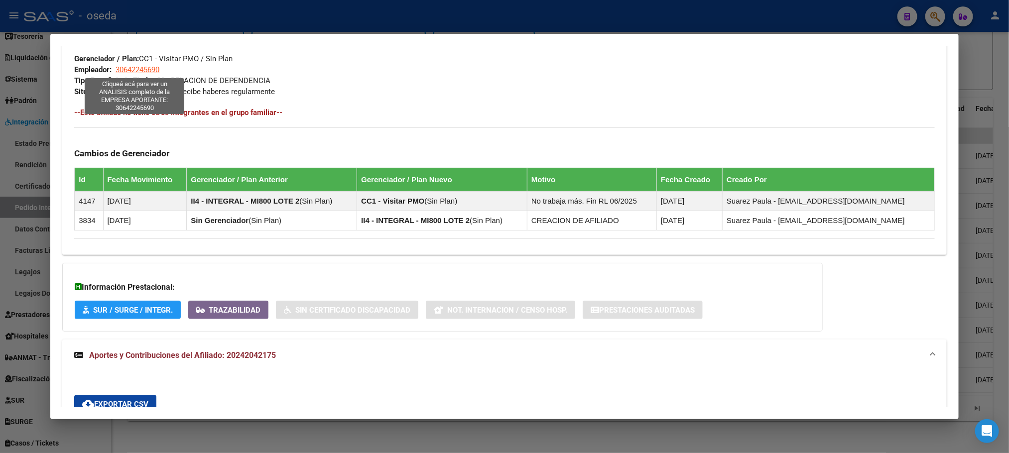
click at [142, 67] on span "30642245690" at bounding box center [138, 69] width 44 height 9
type textarea "30642245690"
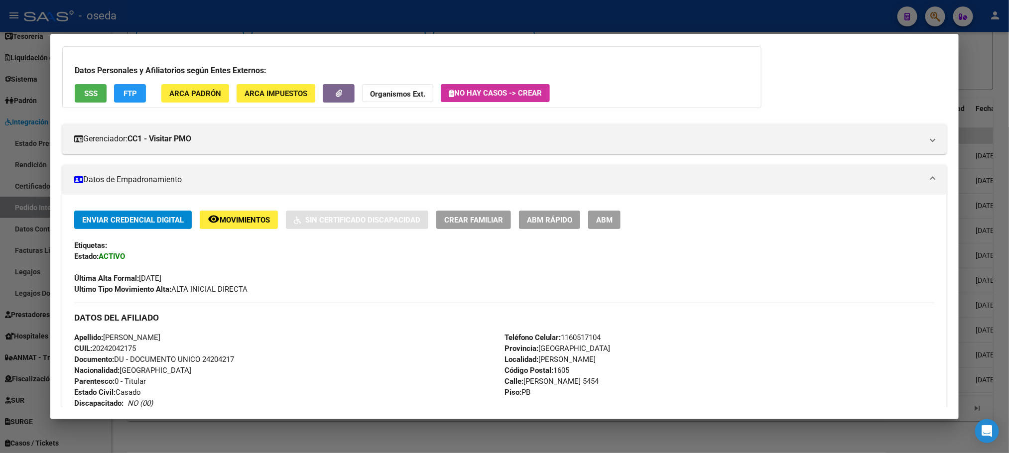
scroll to position [0, 0]
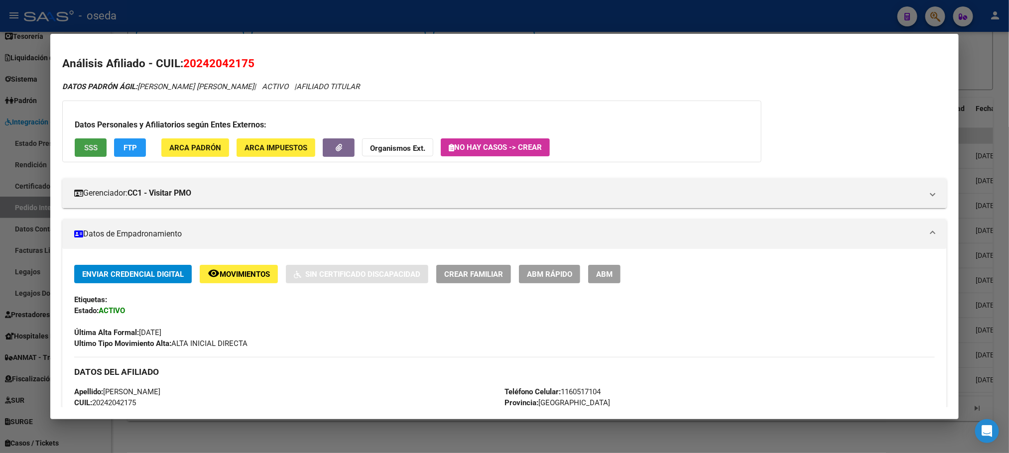
click at [91, 145] on span "SSS" at bounding box center [90, 147] width 13 height 9
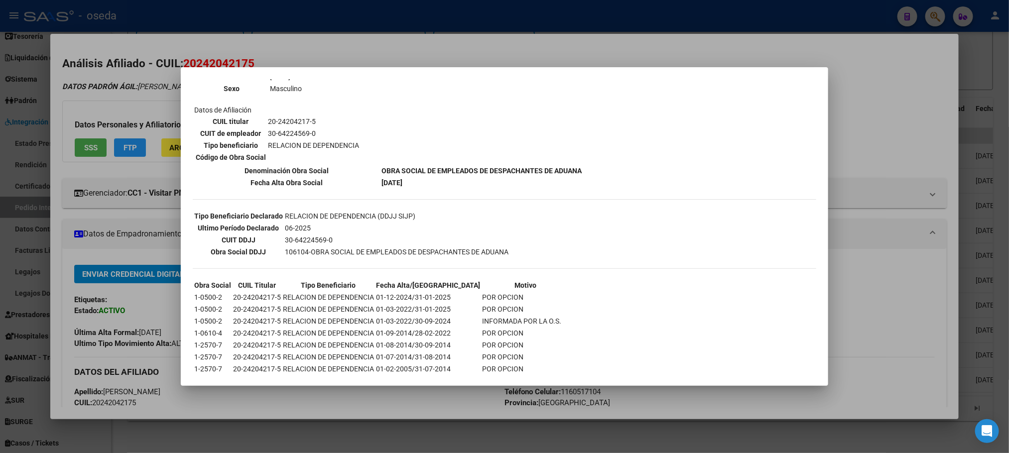
scroll to position [166, 0]
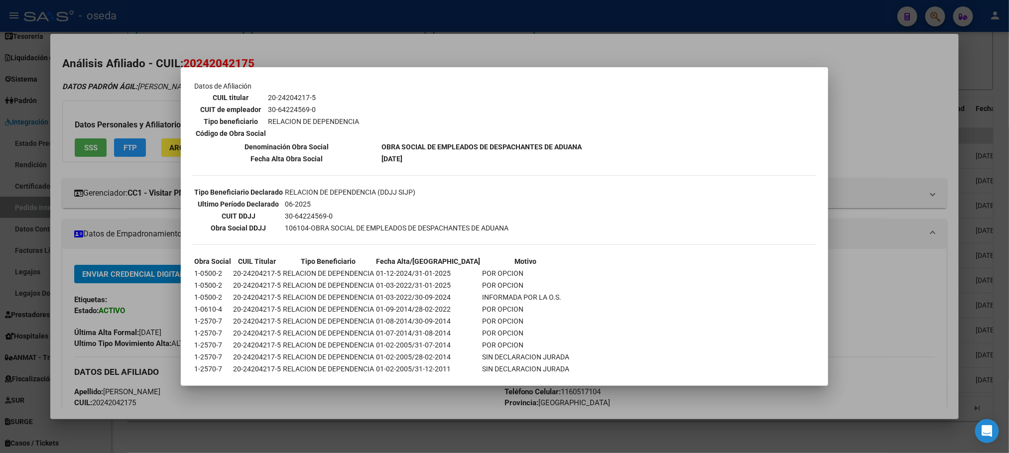
drag, startPoint x: 307, startPoint y: 366, endPoint x: 290, endPoint y: 225, distance: 142.4
click at [290, 225] on tbody "Tipo Beneficiario Declarado RELACION DE DEPENDENCIA (DDJJ SIJP) Ultimo Período …" at bounding box center [351, 210] width 315 height 47
click at [407, 211] on td "30-64224569-0" at bounding box center [396, 216] width 225 height 11
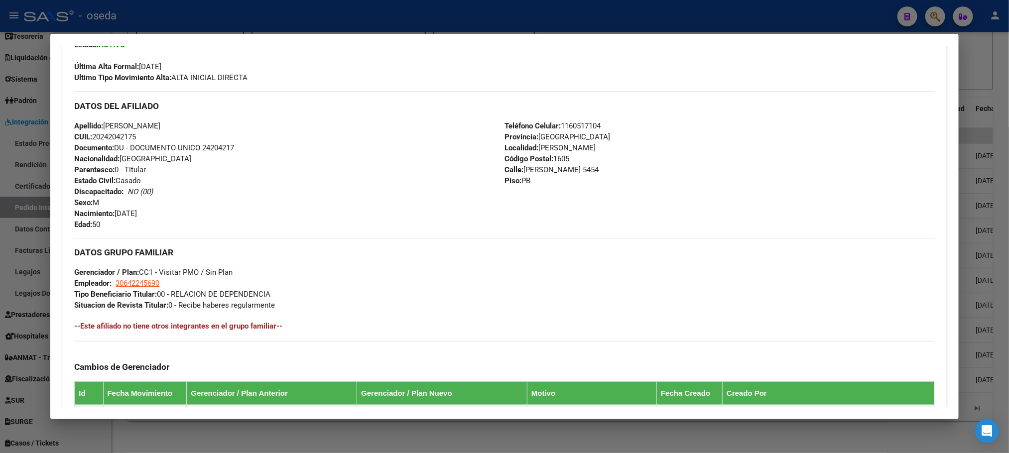
scroll to position [224, 0]
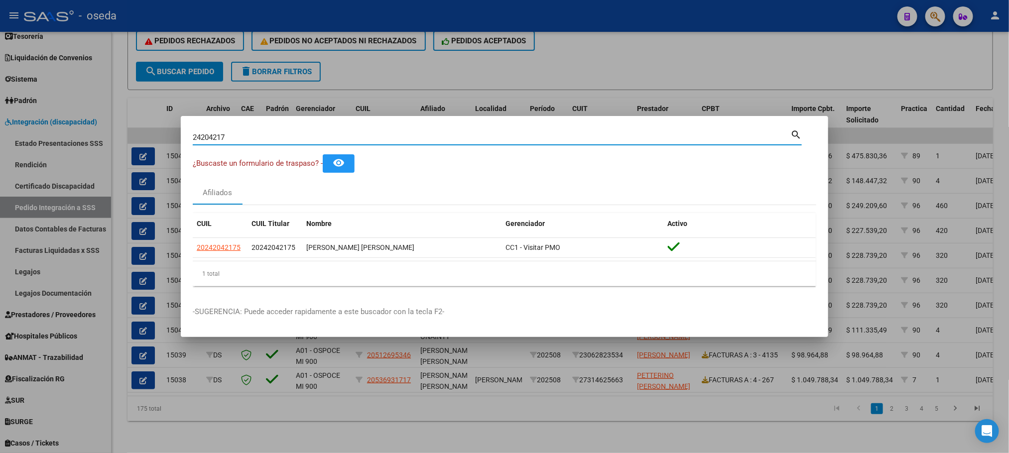
drag, startPoint x: 236, startPoint y: 133, endPoint x: 145, endPoint y: 135, distance: 91.1
click at [145, 135] on div "24204217 Buscar (apellido, dni, cuil, nro traspaso, cuit, obra social) search ¿…" at bounding box center [504, 226] width 1009 height 453
type input "2"
type input "43624694"
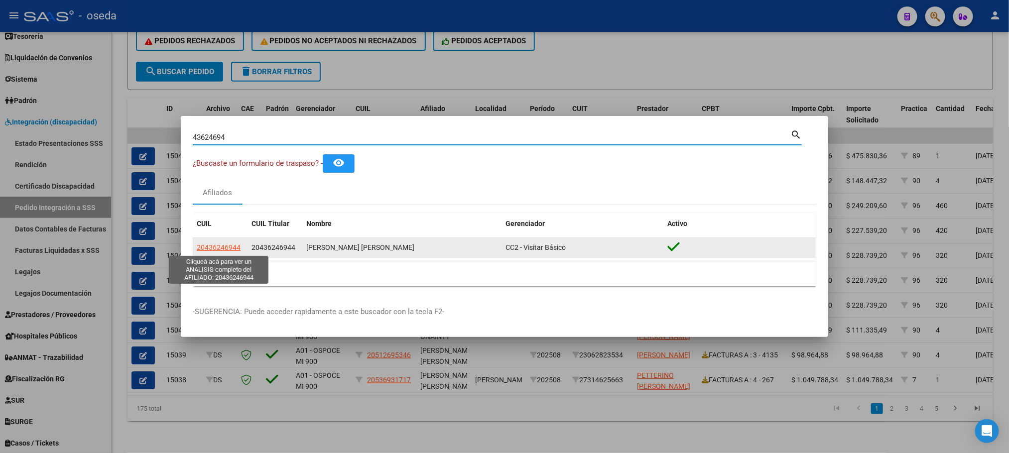
click at [217, 243] on span "20436246944" at bounding box center [219, 247] width 44 height 8
type textarea "20436246944"
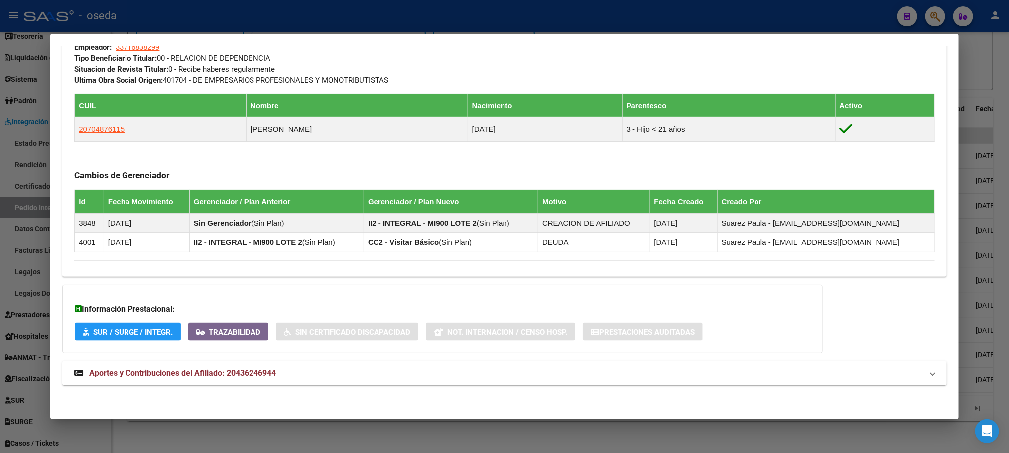
scroll to position [524, 0]
click at [199, 371] on span "Aportes y Contribuciones del Afiliado: 20436246944" at bounding box center [182, 372] width 187 height 9
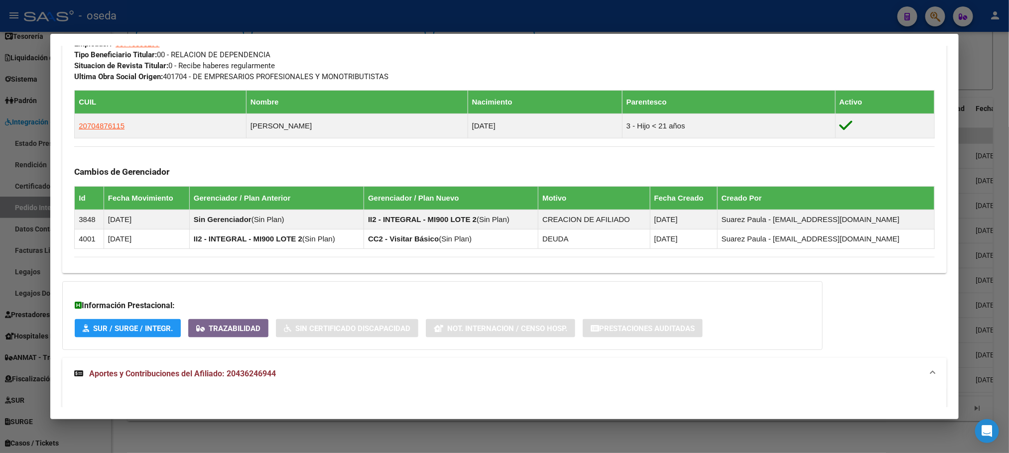
click at [242, 375] on span "Aportes y Contribuciones del Afiliado: 20436246944" at bounding box center [182, 373] width 187 height 9
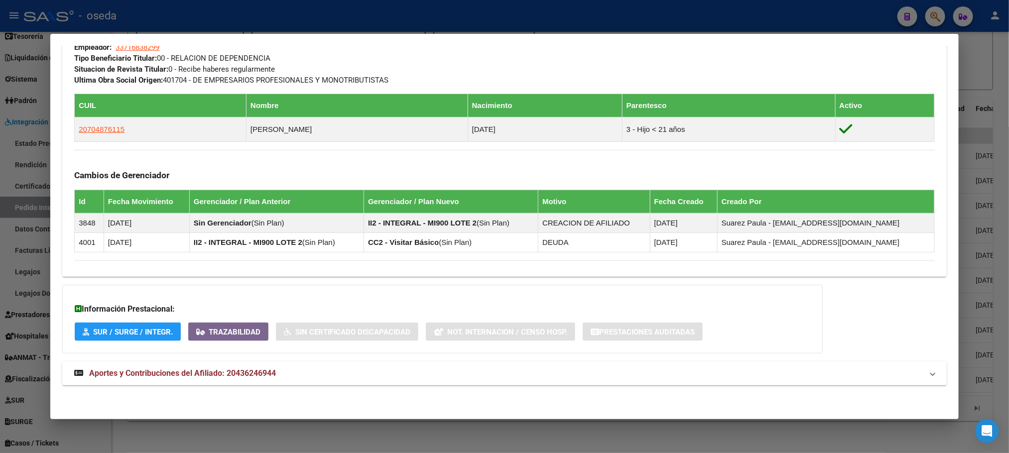
click at [176, 369] on span "Aportes y Contribuciones del Afiliado: 20436246944" at bounding box center [182, 372] width 187 height 9
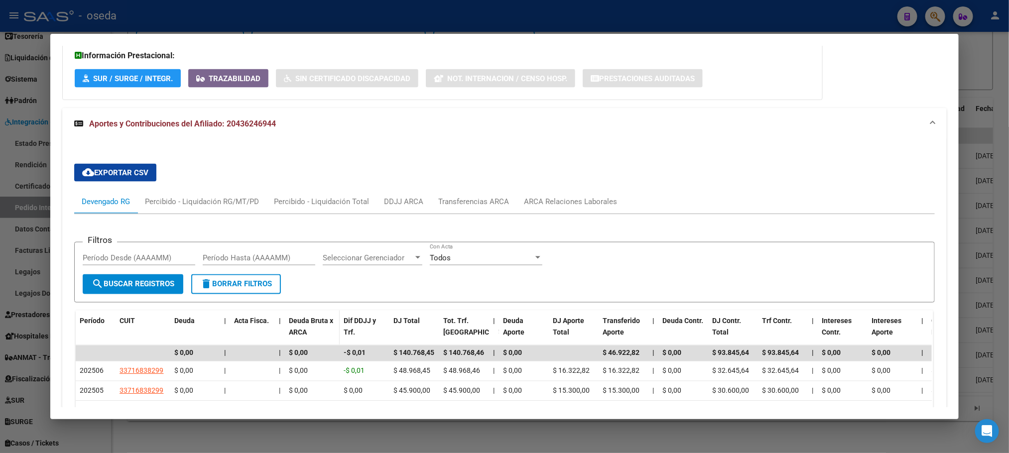
scroll to position [877, 0]
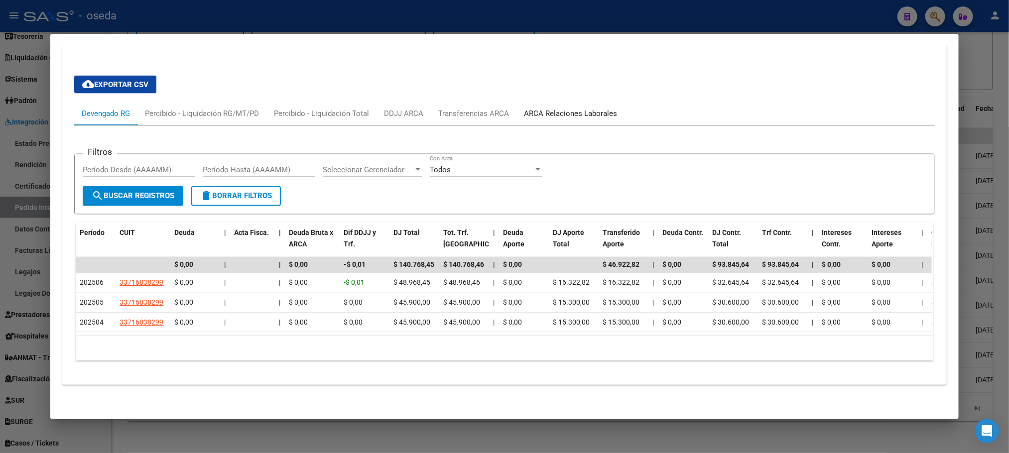
click at [537, 108] on div "ARCA Relaciones Laborales" at bounding box center [570, 113] width 93 height 11
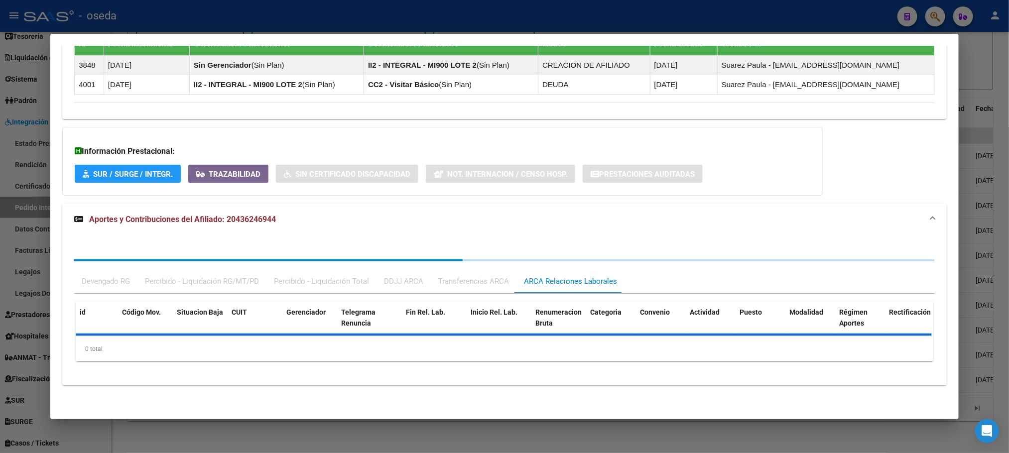
scroll to position [735, 0]
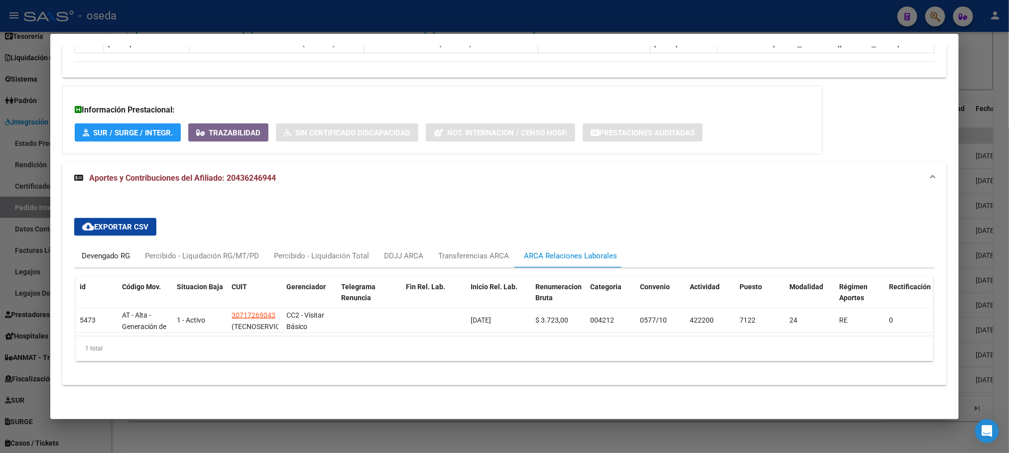
click at [94, 250] on div "Devengado RG" at bounding box center [106, 255] width 48 height 11
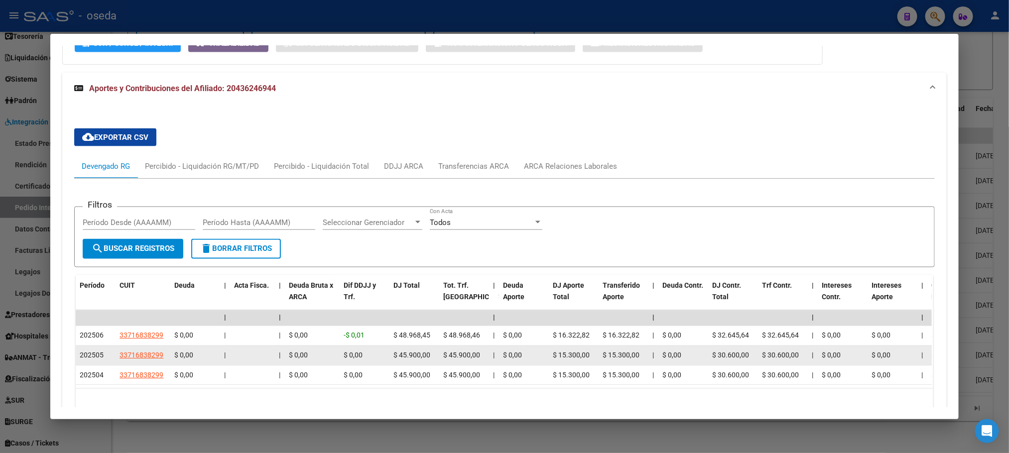
scroll to position [877, 0]
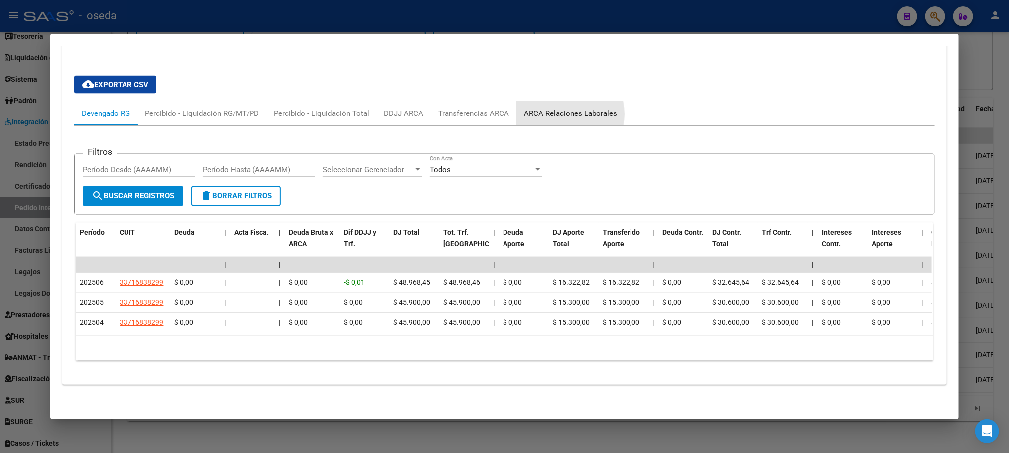
click at [552, 108] on div "ARCA Relaciones Laborales" at bounding box center [570, 113] width 93 height 11
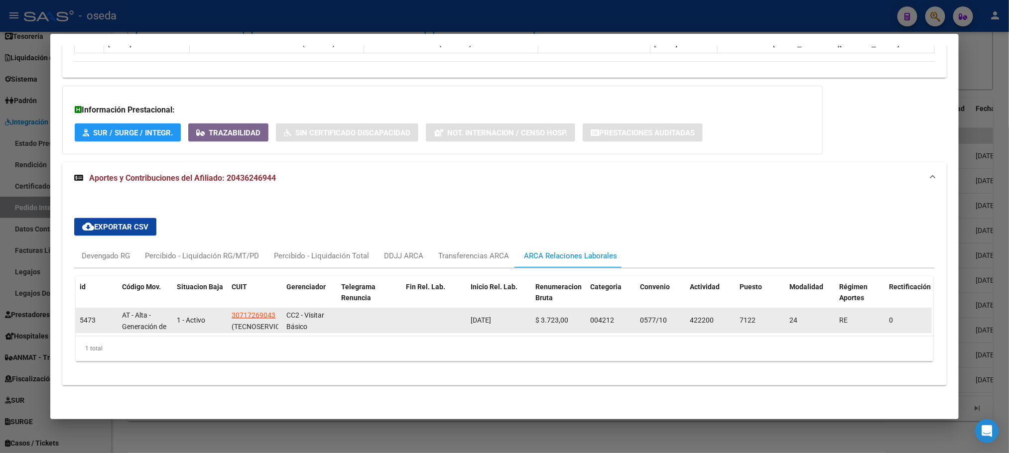
scroll to position [735, 0]
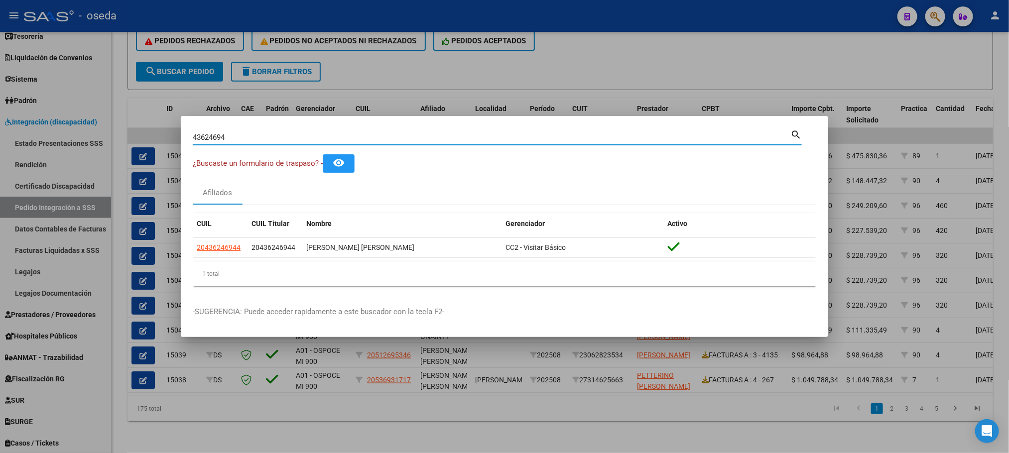
drag, startPoint x: 249, startPoint y: 138, endPoint x: 86, endPoint y: 137, distance: 163.8
click at [86, 137] on div "43624694 Buscar (apellido, dni, cuil, nro traspaso, cuit, obra social) search ¿…" at bounding box center [504, 226] width 1009 height 453
type input "30333637"
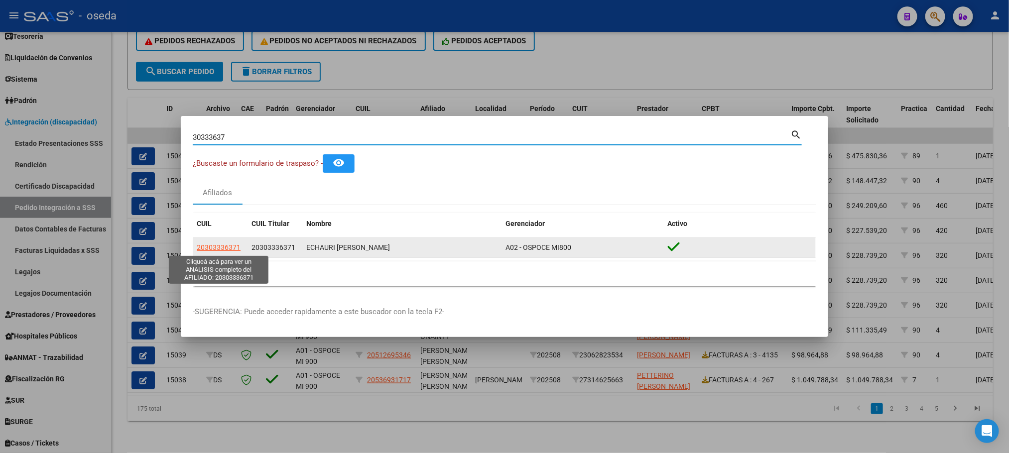
click at [235, 246] on span "20303336371" at bounding box center [219, 247] width 44 height 8
type textarea "20303336371"
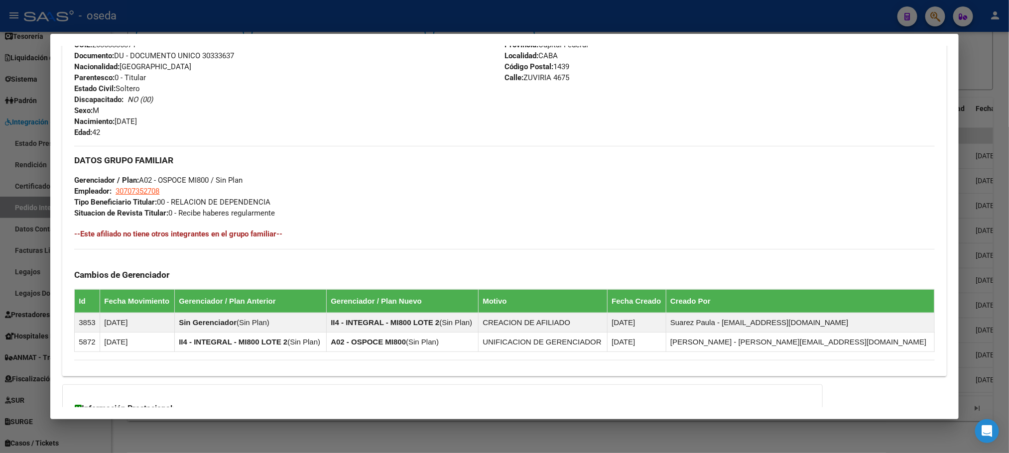
scroll to position [479, 0]
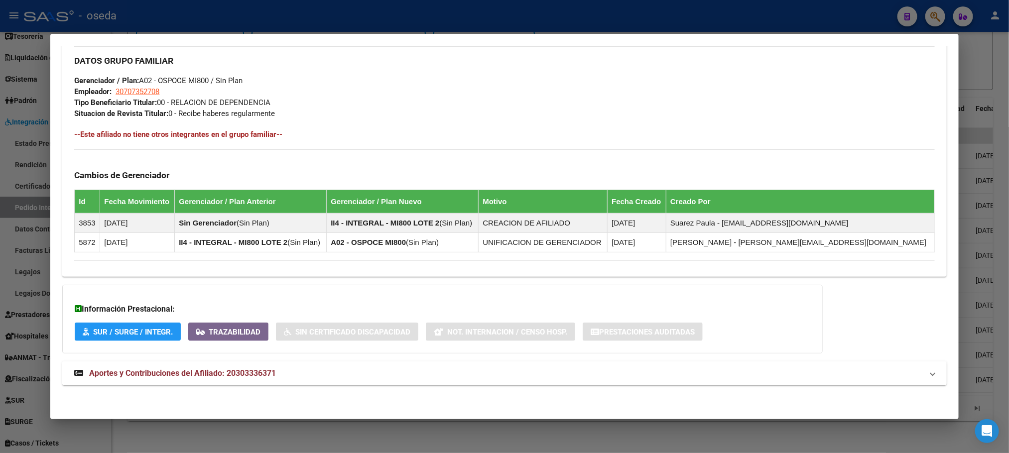
click at [174, 368] on span "Aportes y Contribuciones del Afiliado: 20303336371" at bounding box center [182, 372] width 187 height 9
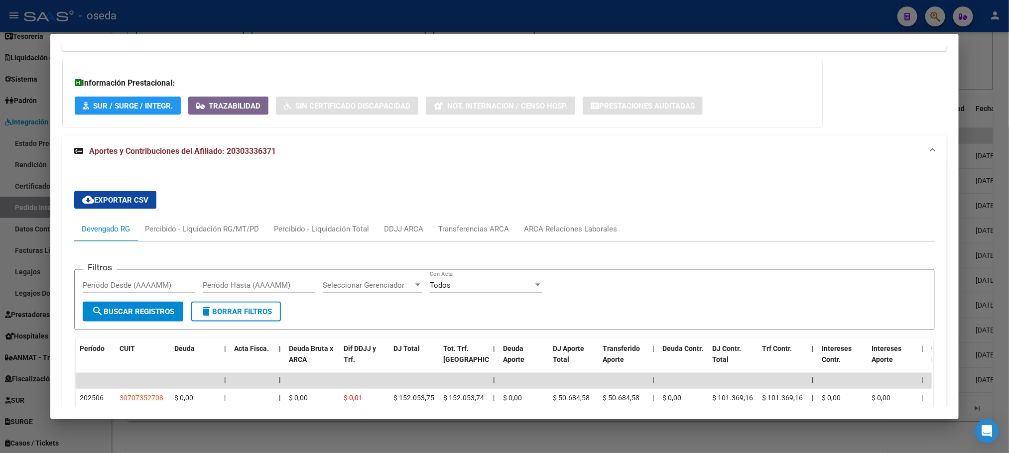
scroll to position [777, 0]
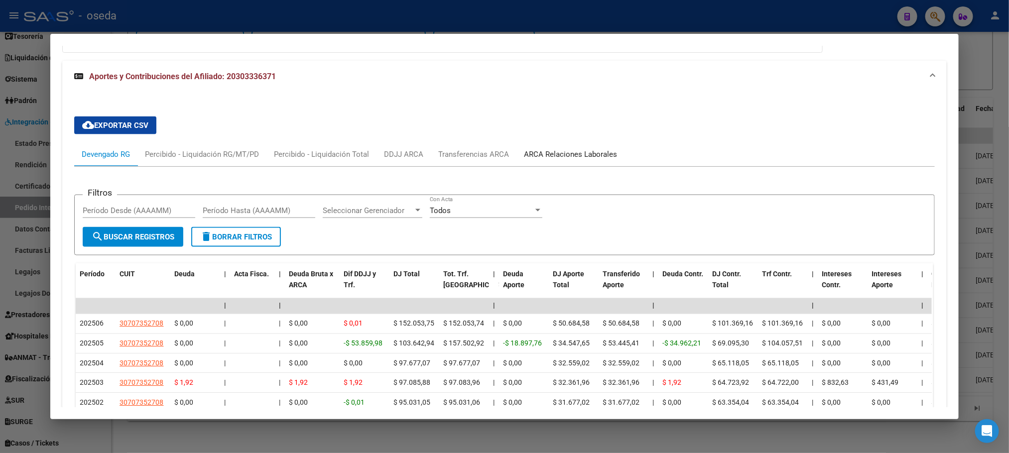
click at [544, 156] on div "ARCA Relaciones Laborales" at bounding box center [570, 154] width 93 height 11
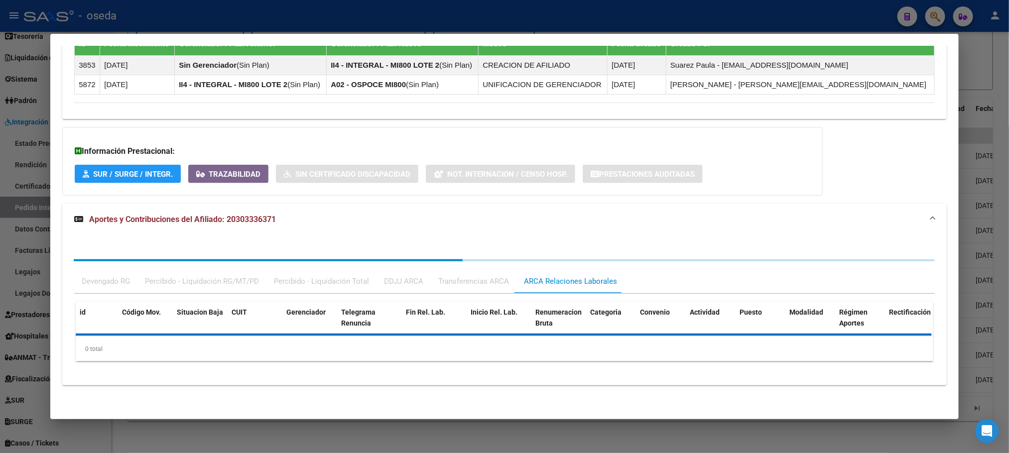
scroll to position [740, 0]
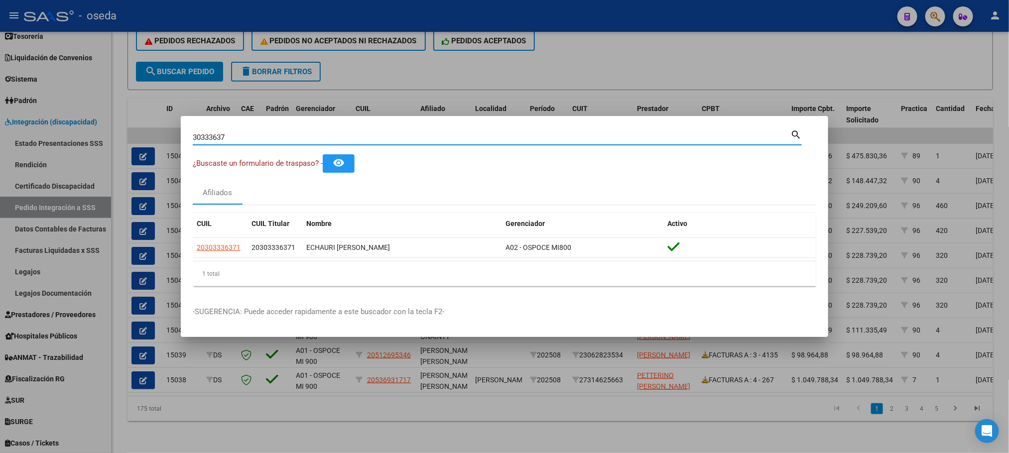
drag, startPoint x: 242, startPoint y: 138, endPoint x: 133, endPoint y: 131, distance: 109.2
click at [136, 132] on div "30333637 Buscar (apellido, dni, cuil, nro traspaso, cuit, obra social) search ¿…" at bounding box center [504, 226] width 1009 height 453
type input "94767545"
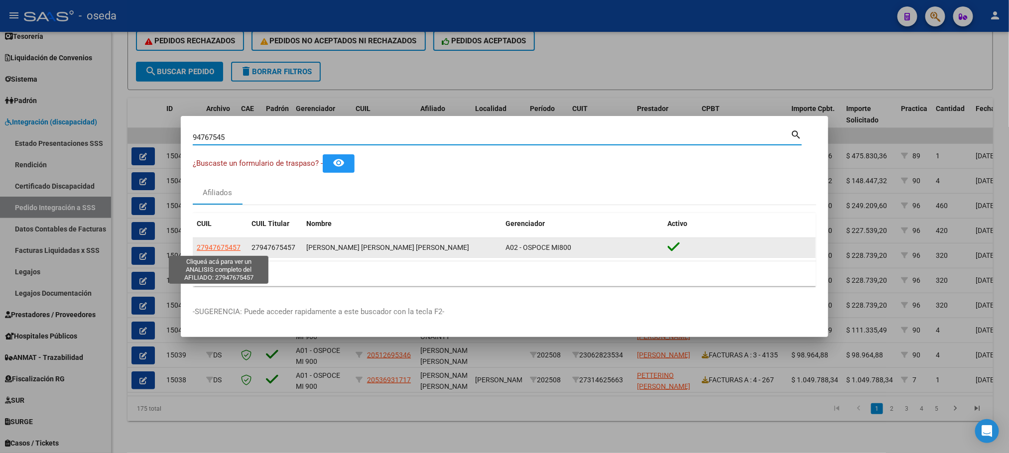
click at [225, 251] on span "27947675457" at bounding box center [219, 247] width 44 height 8
type textarea "27947675457"
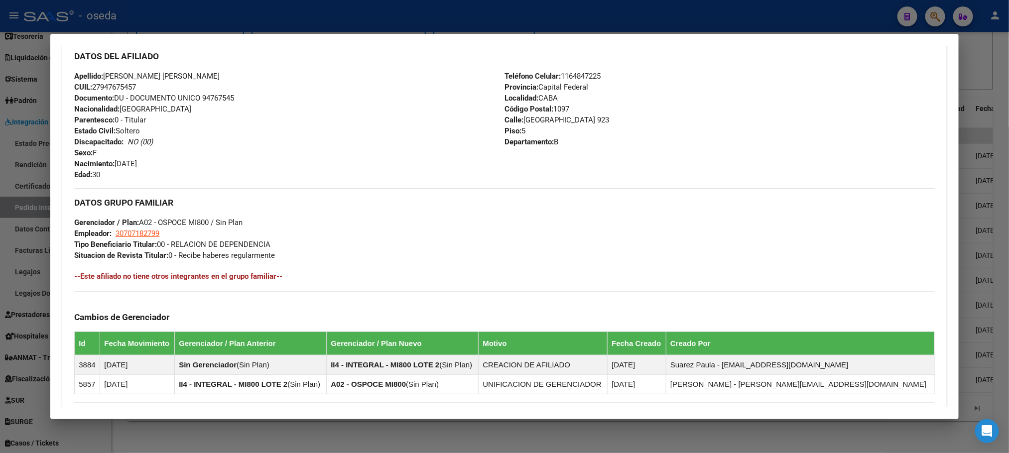
scroll to position [460, 0]
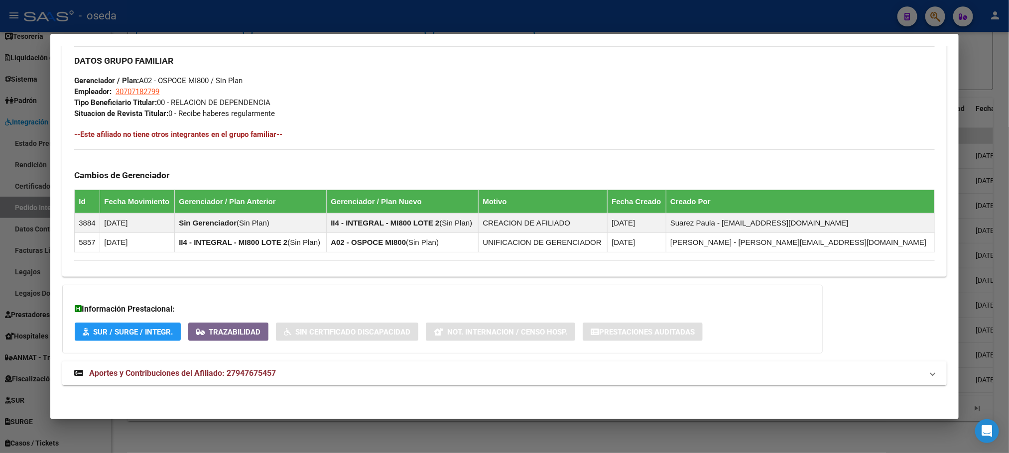
click at [192, 369] on span "Aportes y Contribuciones del Afiliado: 27947675457" at bounding box center [182, 372] width 187 height 9
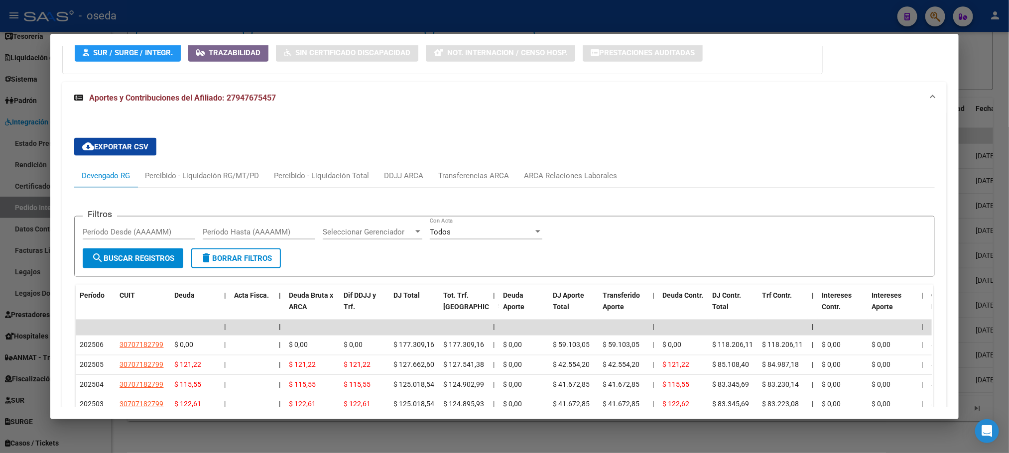
scroll to position [759, 0]
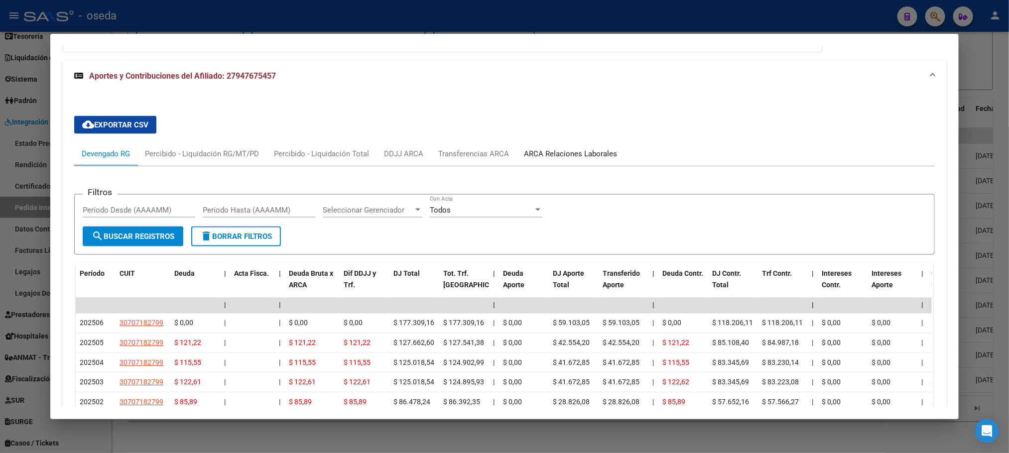
click at [547, 152] on div "ARCA Relaciones Laborales" at bounding box center [570, 153] width 93 height 11
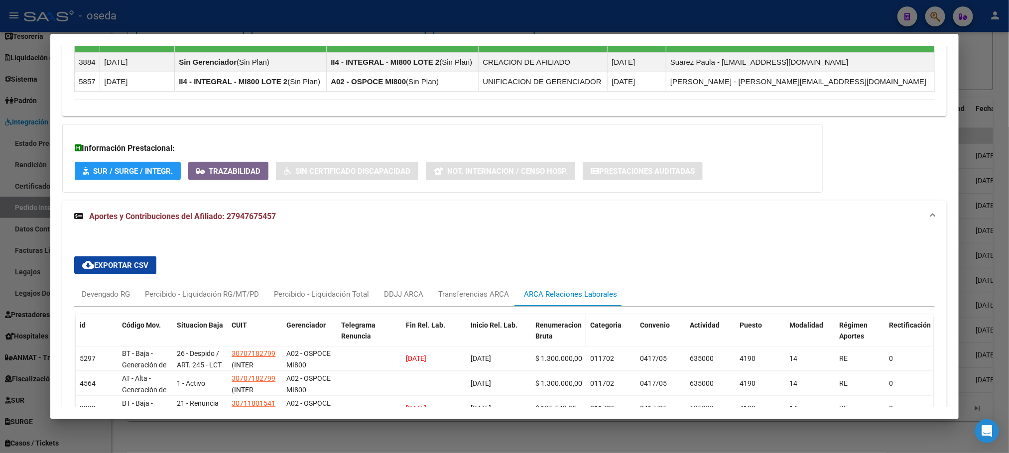
scroll to position [746, 0]
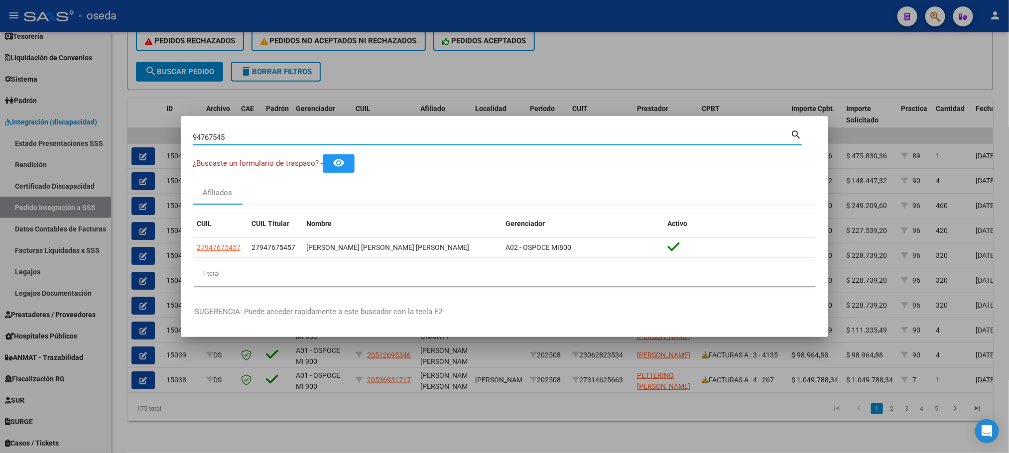
drag, startPoint x: 238, startPoint y: 142, endPoint x: 152, endPoint y: 124, distance: 87.4
click at [158, 129] on div "94767545 Buscar (apellido, dni, cuil, nro traspaso, cuit, obra social) search ¿…" at bounding box center [504, 226] width 1009 height 453
type input "42873434"
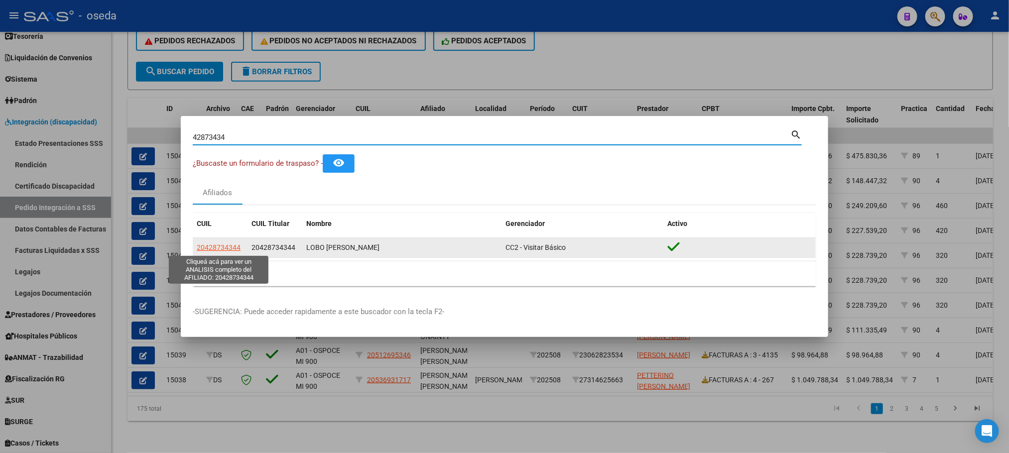
click at [219, 248] on span "20428734344" at bounding box center [219, 247] width 44 height 8
type textarea "20428734344"
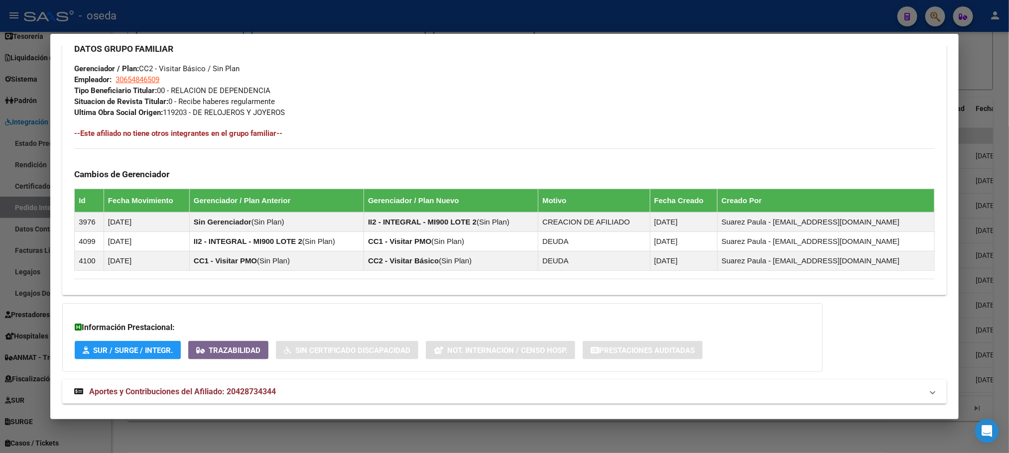
scroll to position [509, 0]
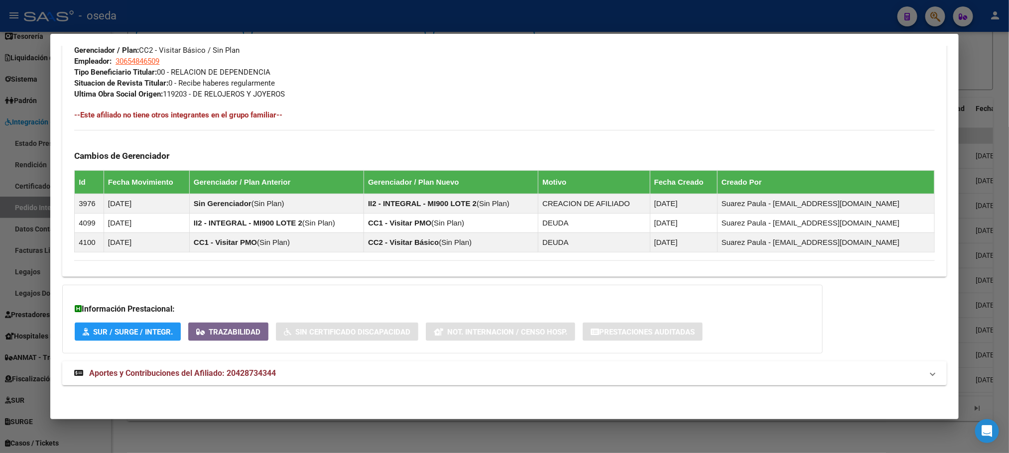
click at [258, 369] on span "Aportes y Contribuciones del Afiliado: 20428734344" at bounding box center [182, 372] width 187 height 9
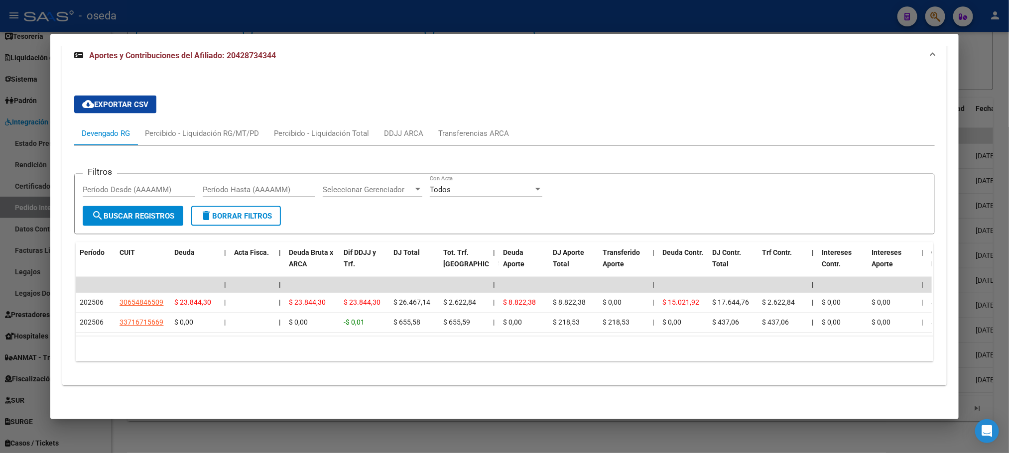
scroll to position [843, 0]
click at [482, 128] on div "Transferencias ARCA" at bounding box center [473, 133] width 71 height 11
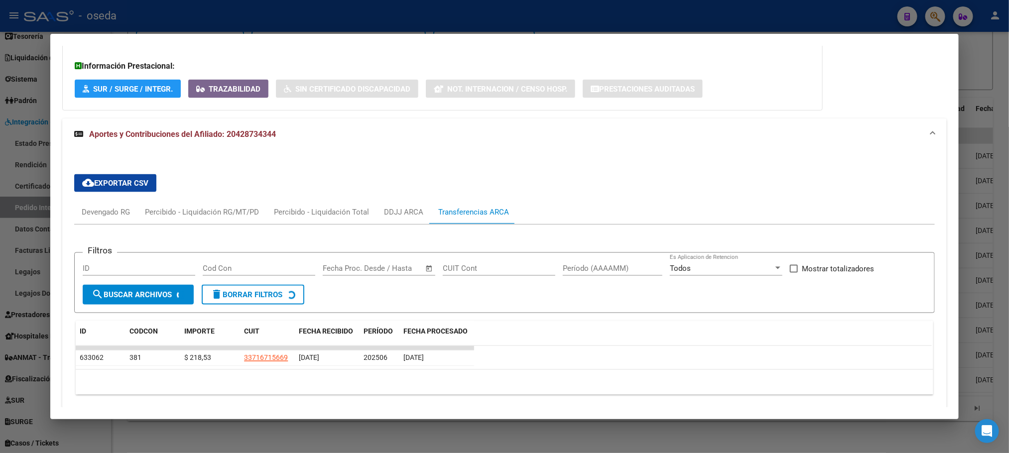
scroll to position [787, 0]
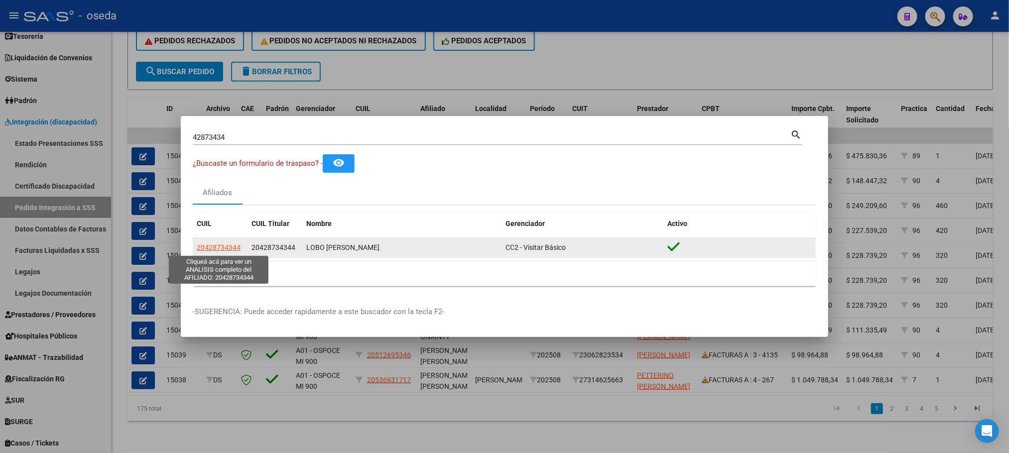
click at [220, 248] on span "20428734344" at bounding box center [219, 247] width 44 height 8
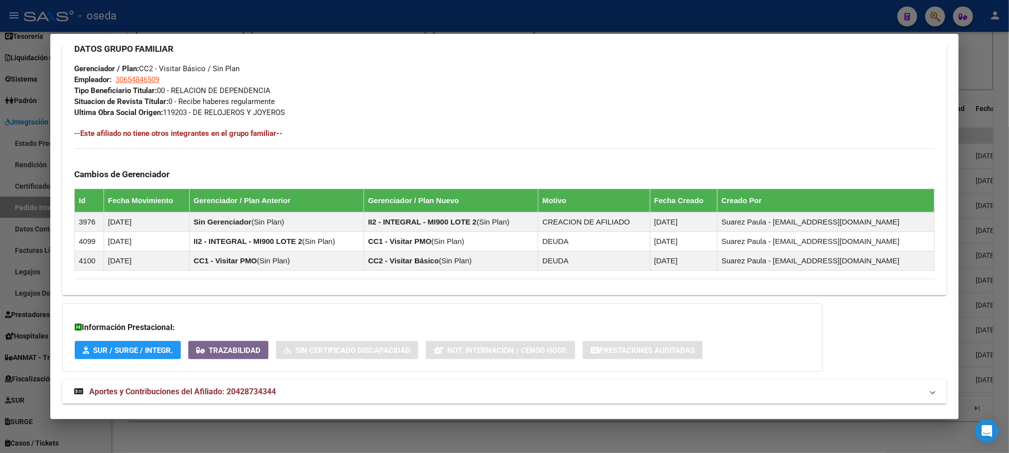
scroll to position [509, 0]
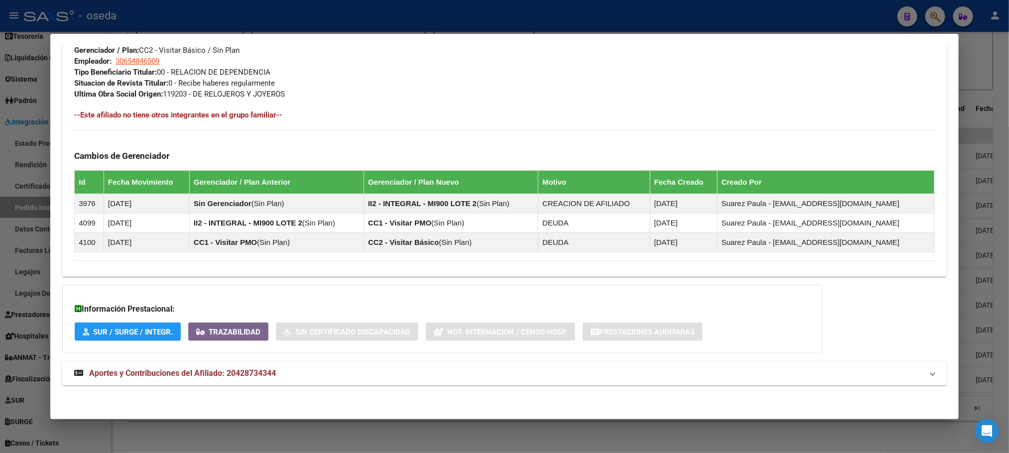
click at [187, 375] on span "Aportes y Contribuciones del Afiliado: 20428734344" at bounding box center [182, 372] width 187 height 9
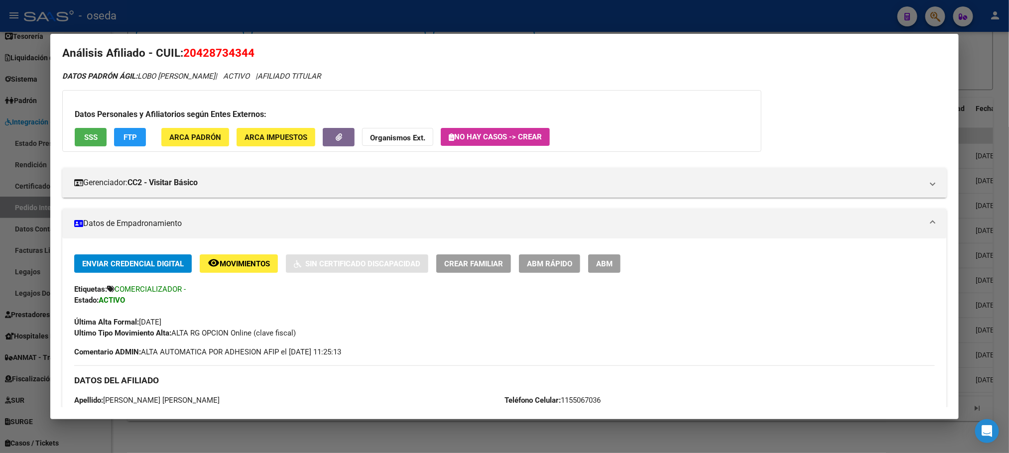
scroll to position [0, 0]
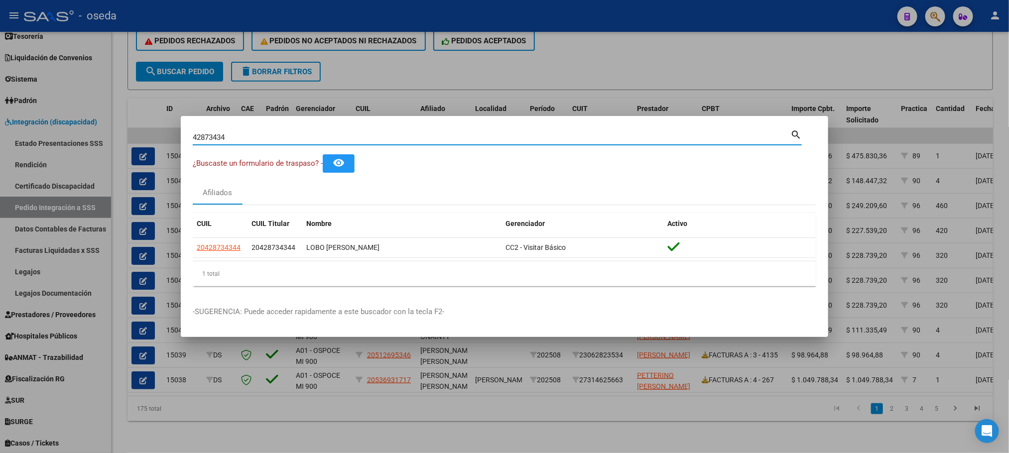
drag, startPoint x: 229, startPoint y: 134, endPoint x: 113, endPoint y: 124, distance: 116.5
click at [113, 124] on div "42873434 Buscar (apellido, dni, cuil, nro traspaso, cuit, obra social) search ¿…" at bounding box center [504, 226] width 1009 height 453
paste input "20173327626"
type input "20173327626"
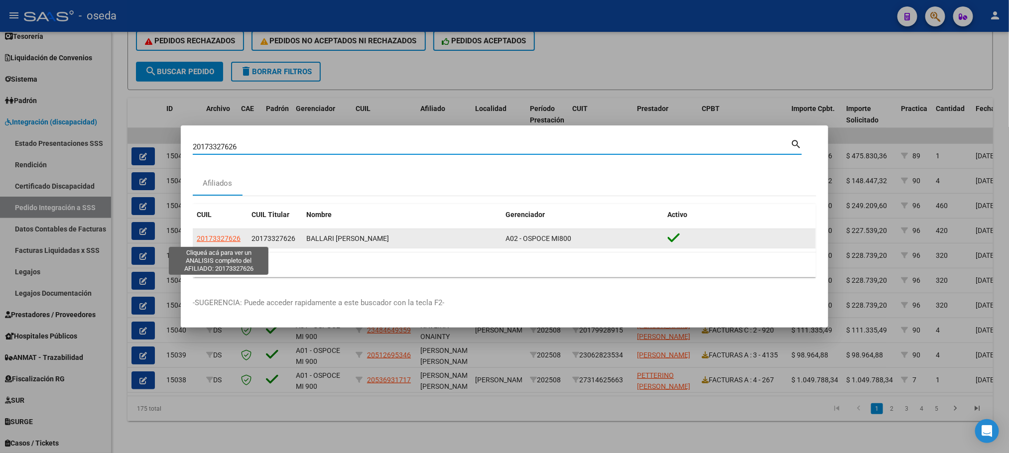
click at [214, 238] on span "20173327626" at bounding box center [219, 239] width 44 height 8
type textarea "20173327626"
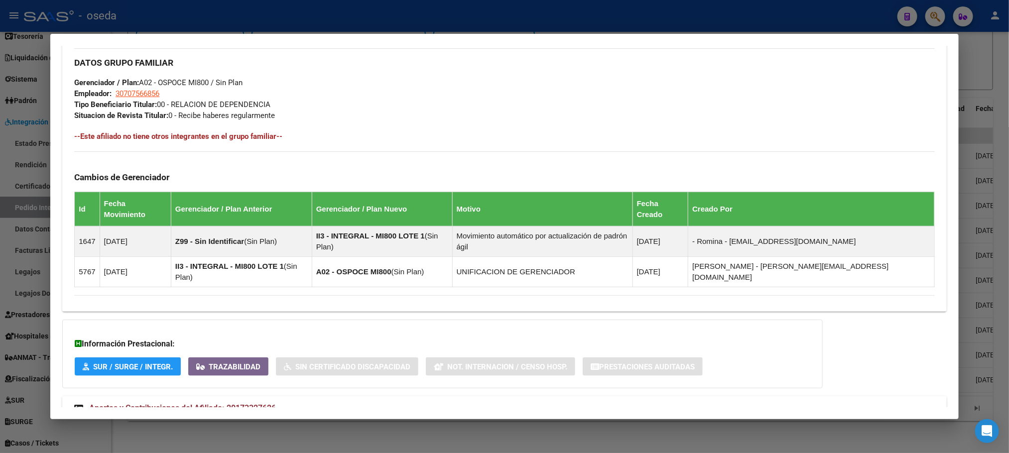
scroll to position [468, 0]
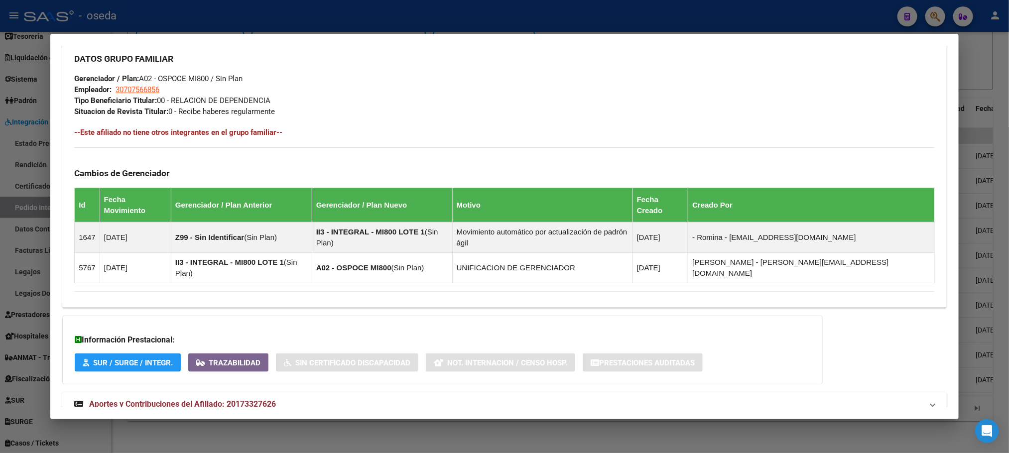
click at [248, 399] on span "Aportes y Contribuciones del Afiliado: 20173327626" at bounding box center [182, 403] width 187 height 9
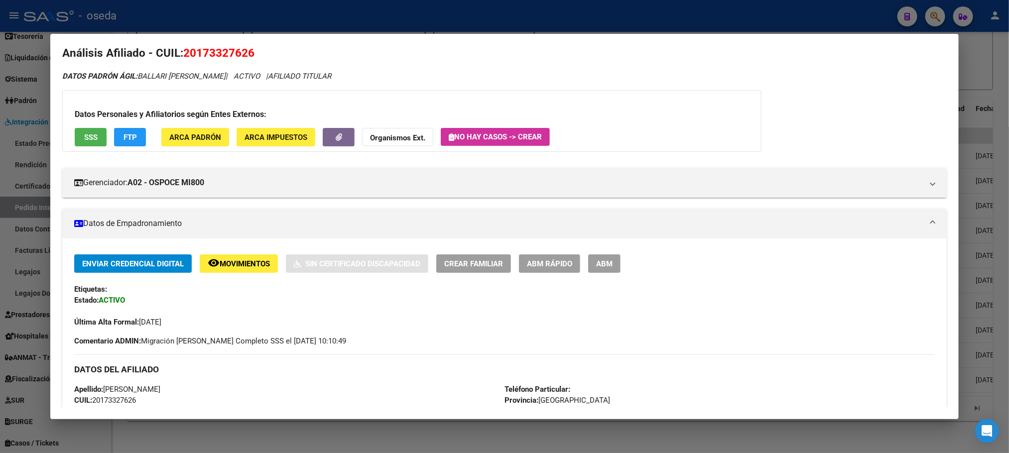
scroll to position [0, 0]
